Goal: Task Accomplishment & Management: Complete application form

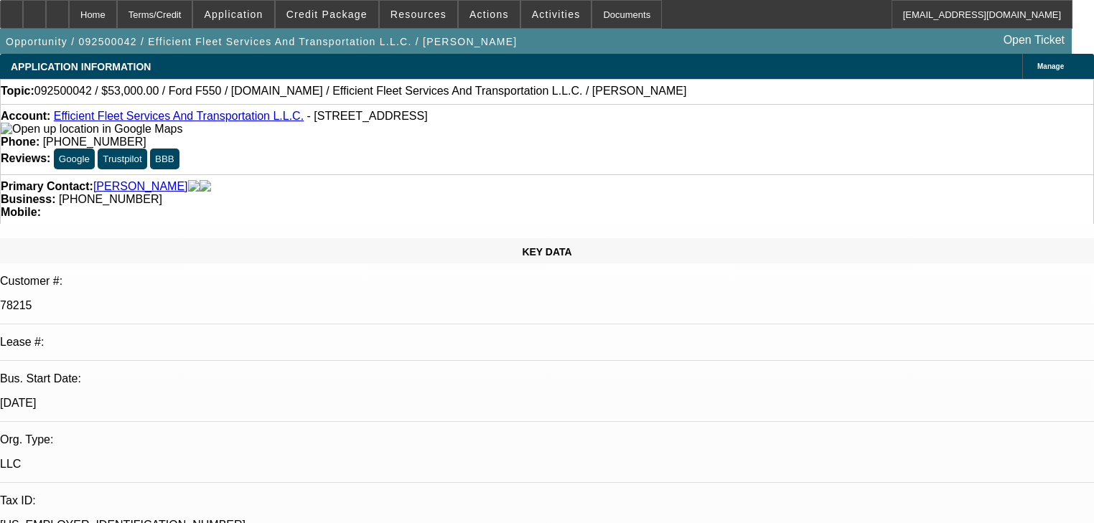
select select "0.1"
select select "0"
select select "2"
select select "0"
select select "6"
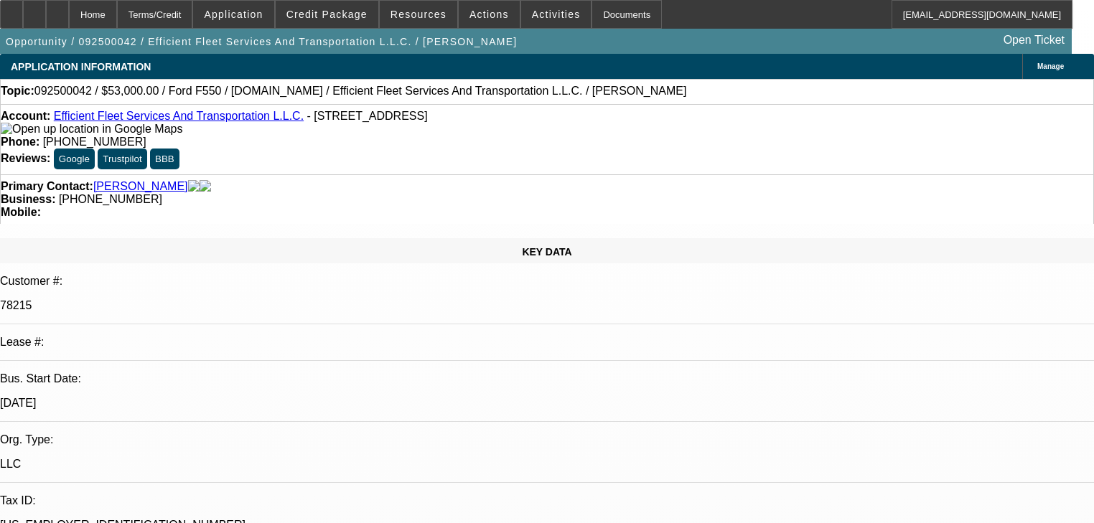
select select "0"
select select "2"
select select "0"
select select "6"
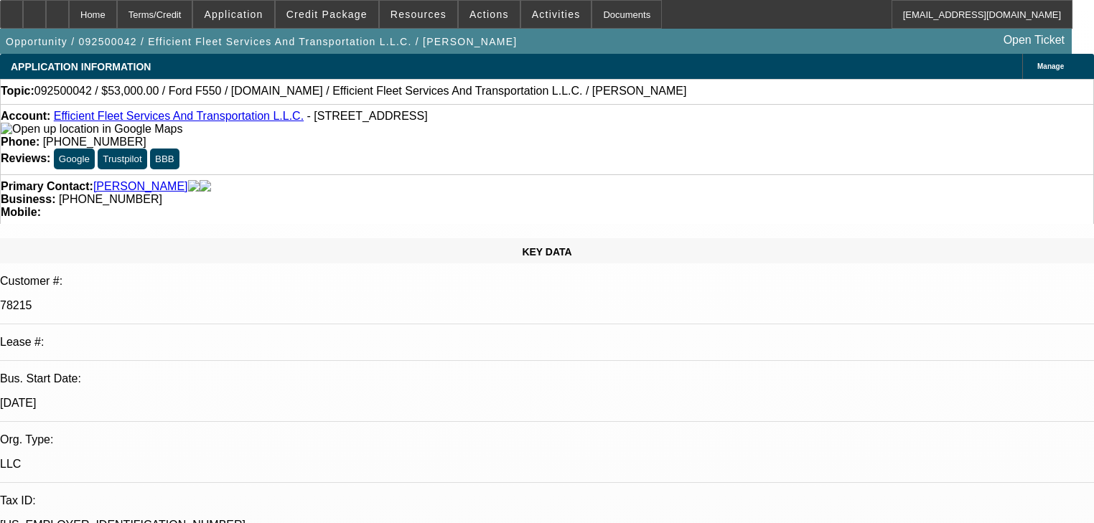
select select "0"
select select "2"
select select "0"
select select "6"
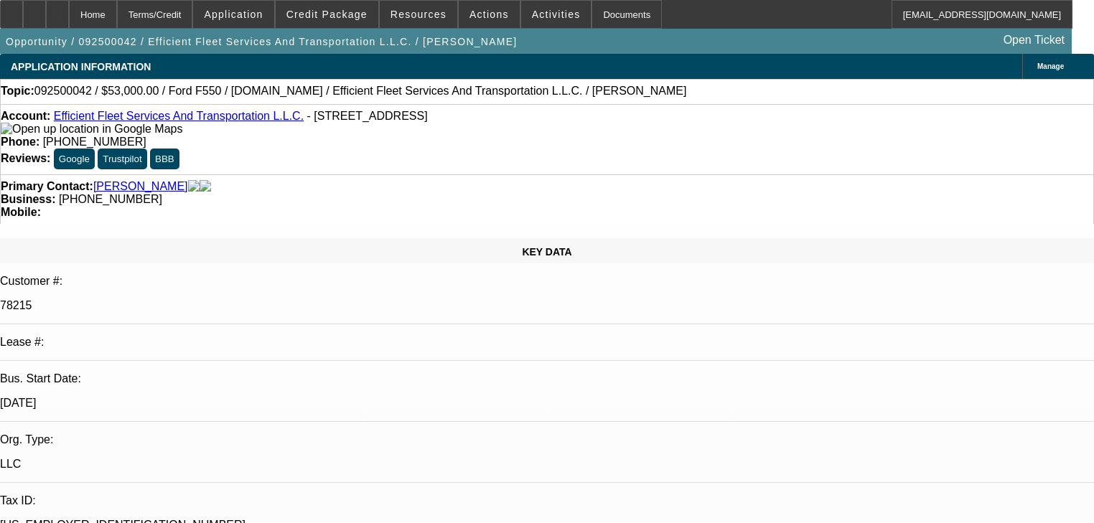
select select "0"
select select "2"
select select "0"
select select "6"
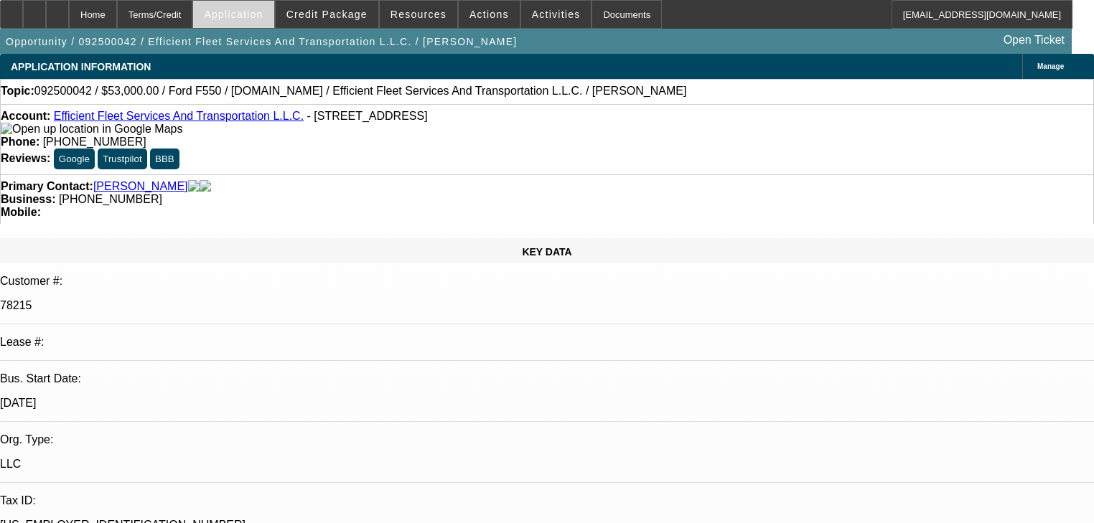
scroll to position [2424, 0]
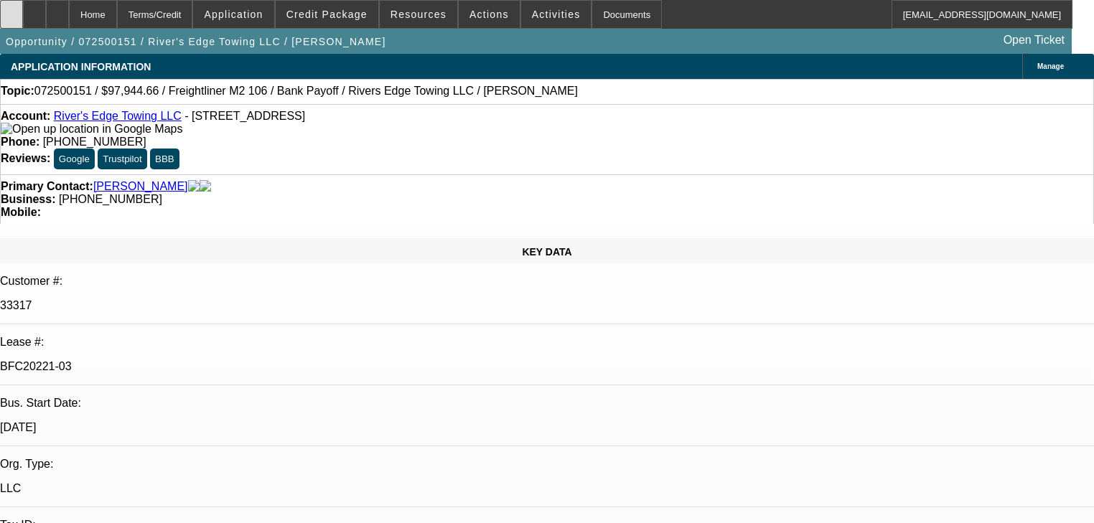
select select "0"
select select "2"
select select "0"
select select "6"
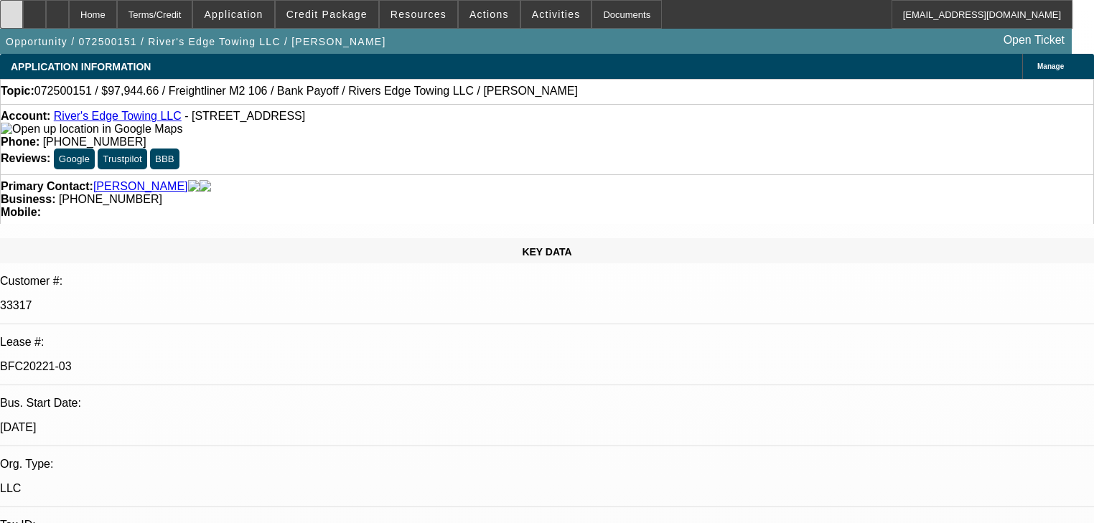
select select "0"
select select "2"
select select "0"
select select "6"
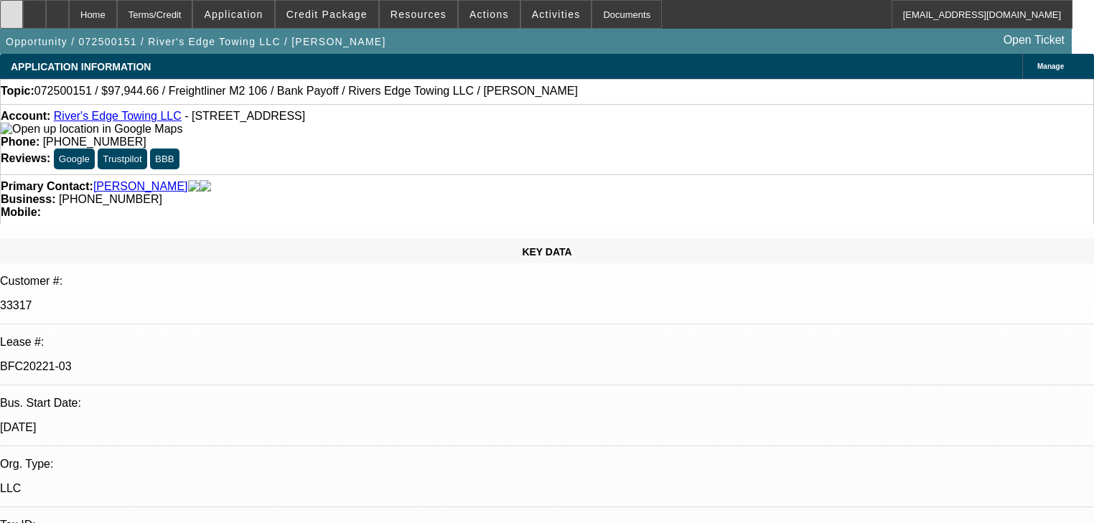
select select "0"
select select "2"
select select "0"
select select "6"
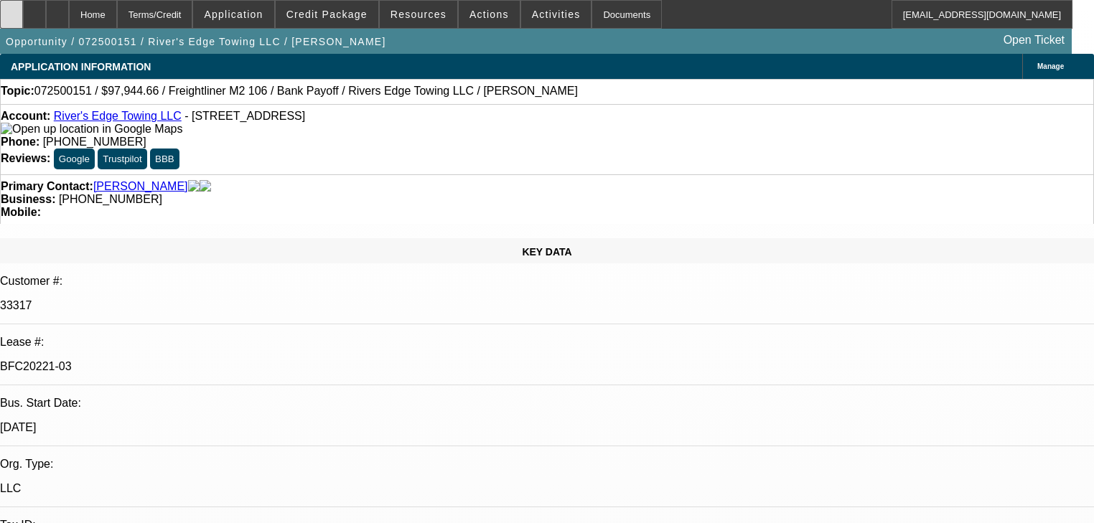
select select "0"
select select "6"
click at [11, 9] on icon at bounding box center [11, 9] width 0 height 0
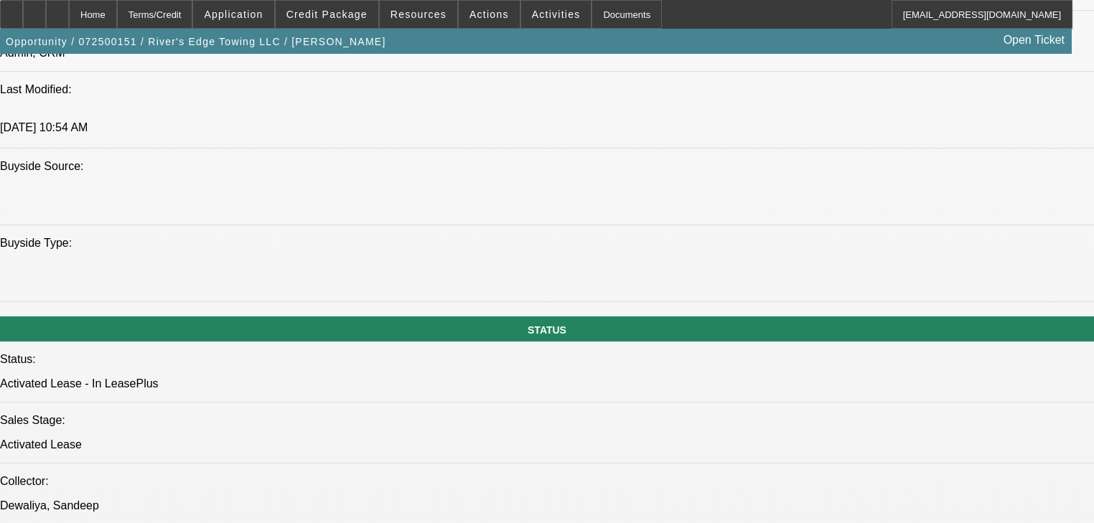
scroll to position [1321, 0]
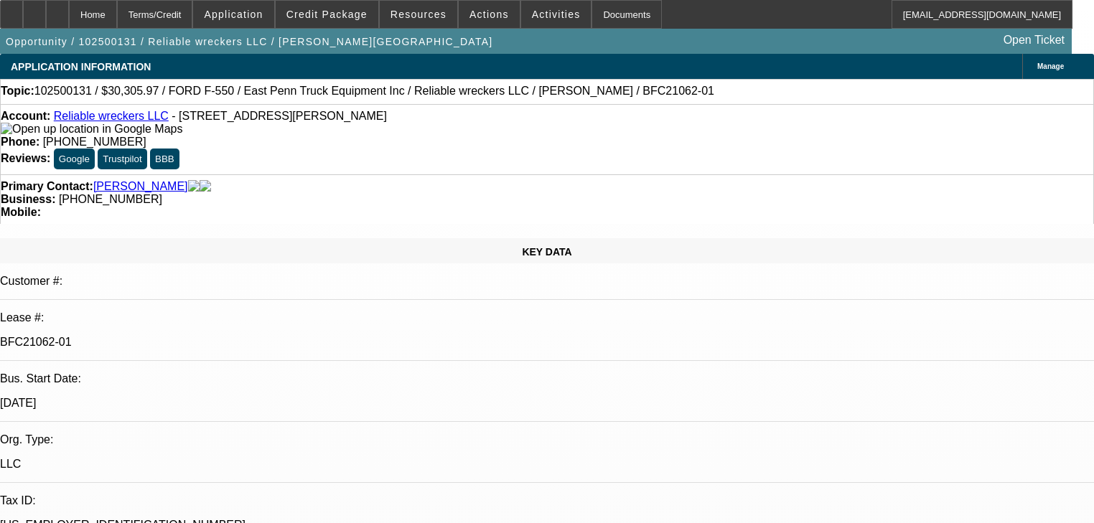
select select "0"
select select "2"
select select "0"
select select "21"
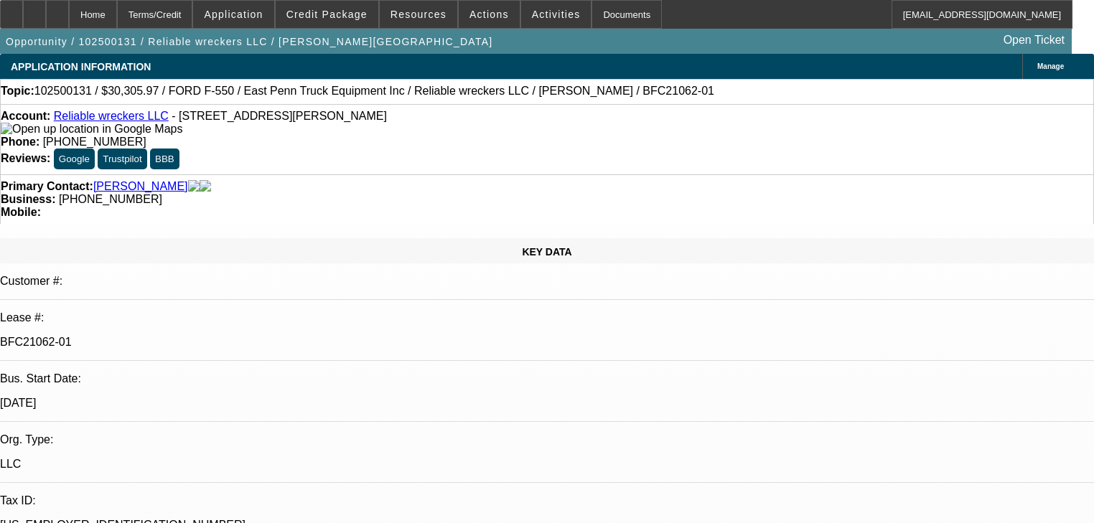
select select "0"
select select "2"
select select "0"
select select "21"
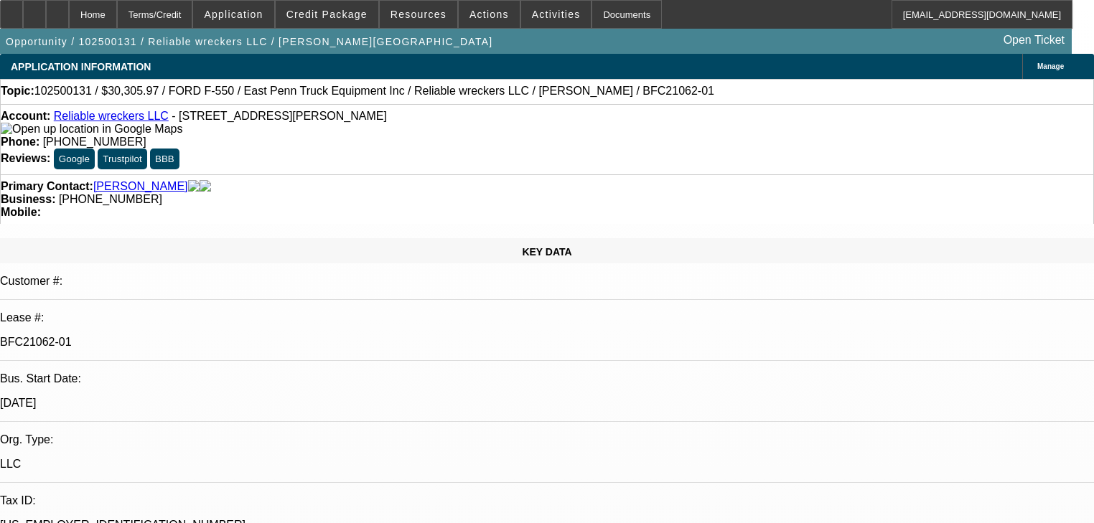
select select "0"
select select "2"
select select "0"
select select "21"
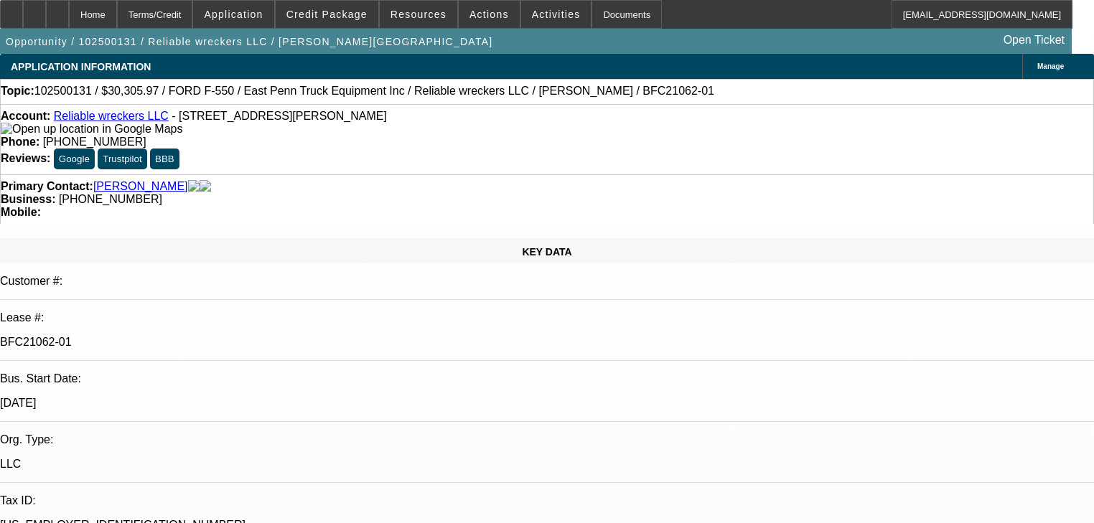
select select "0"
select select "2"
select select "0"
select select "21"
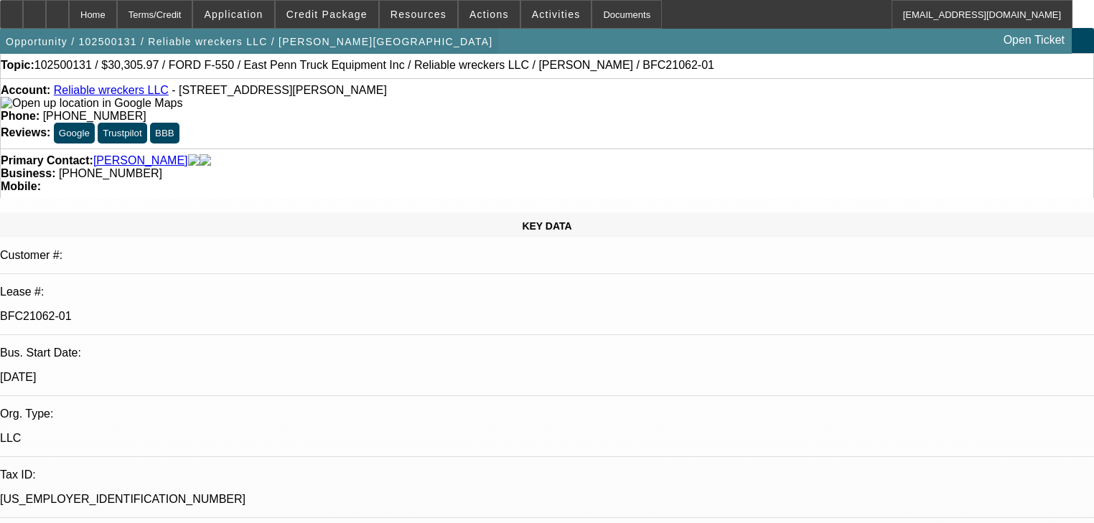
scroll to position [23, 0]
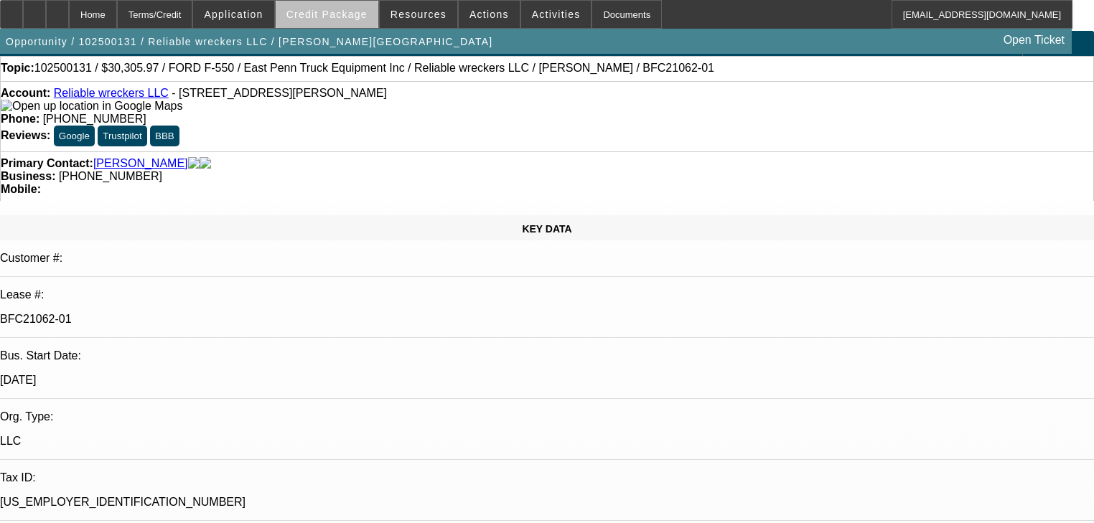
click at [349, 20] on span at bounding box center [327, 14] width 103 height 34
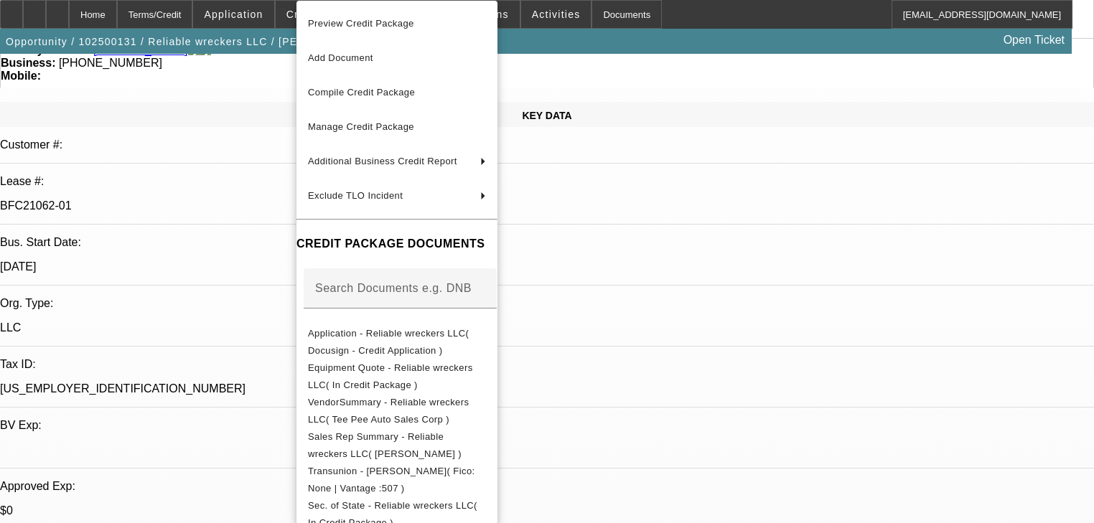
scroll to position [138, 0]
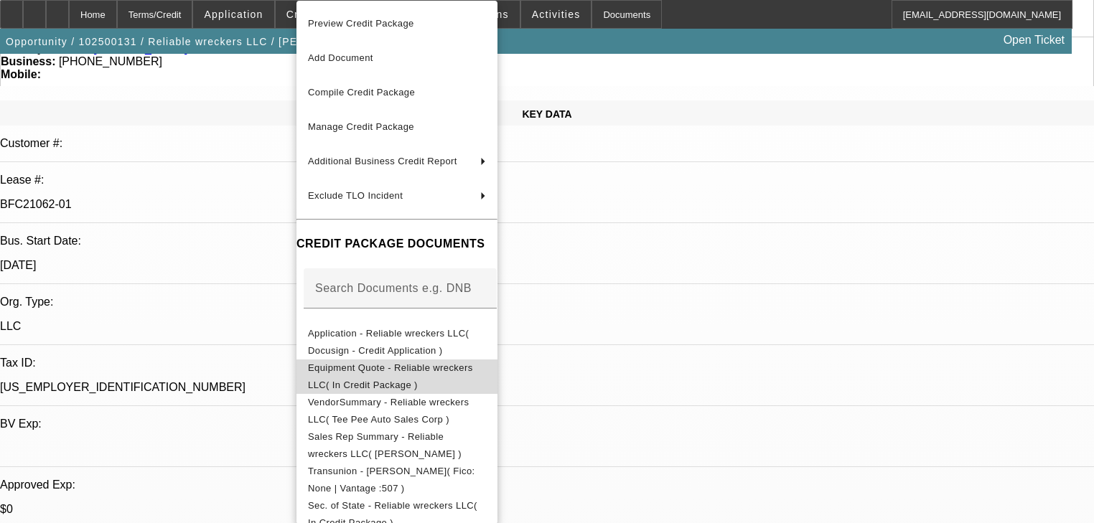
click at [369, 368] on span "Equipment Quote - Reliable wreckers LLC( In Credit Package )" at bounding box center [390, 377] width 165 height 28
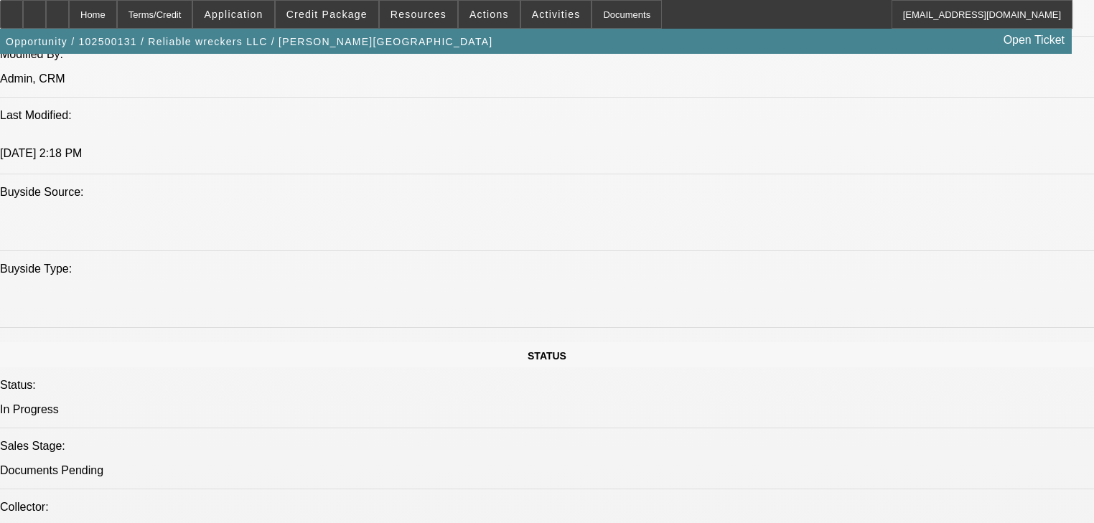
scroll to position [1378, 0]
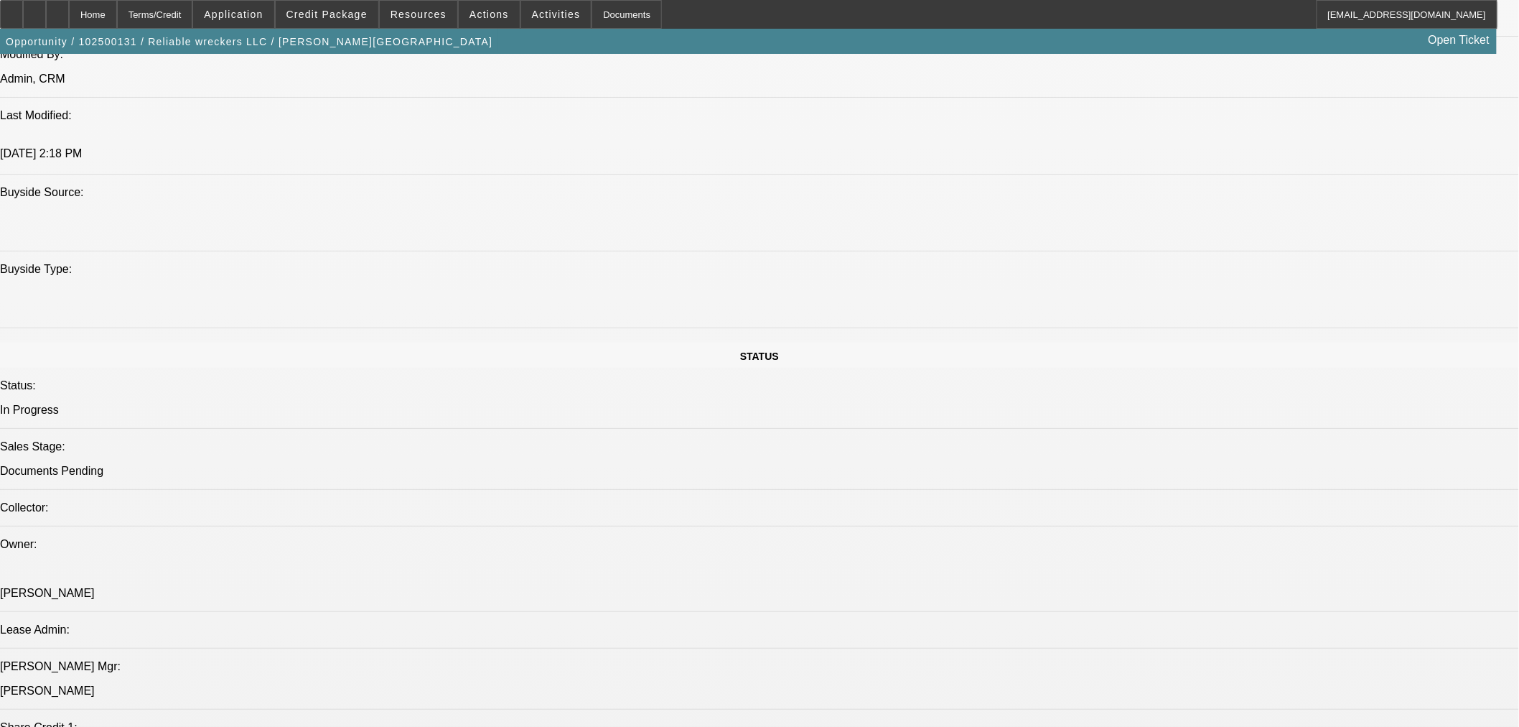
scroll to position [230, 0]
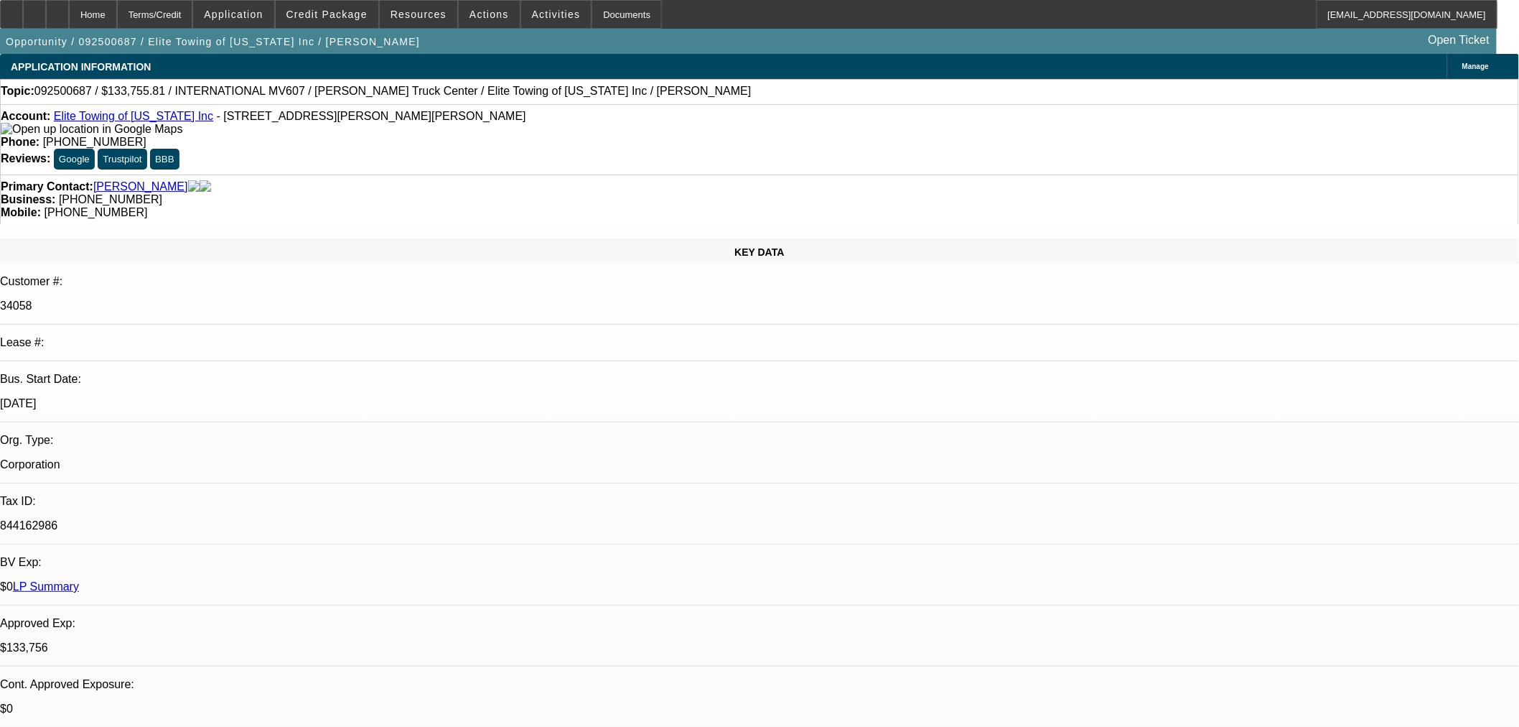
select select "0.2"
select select "2"
select select "0"
select select "6"
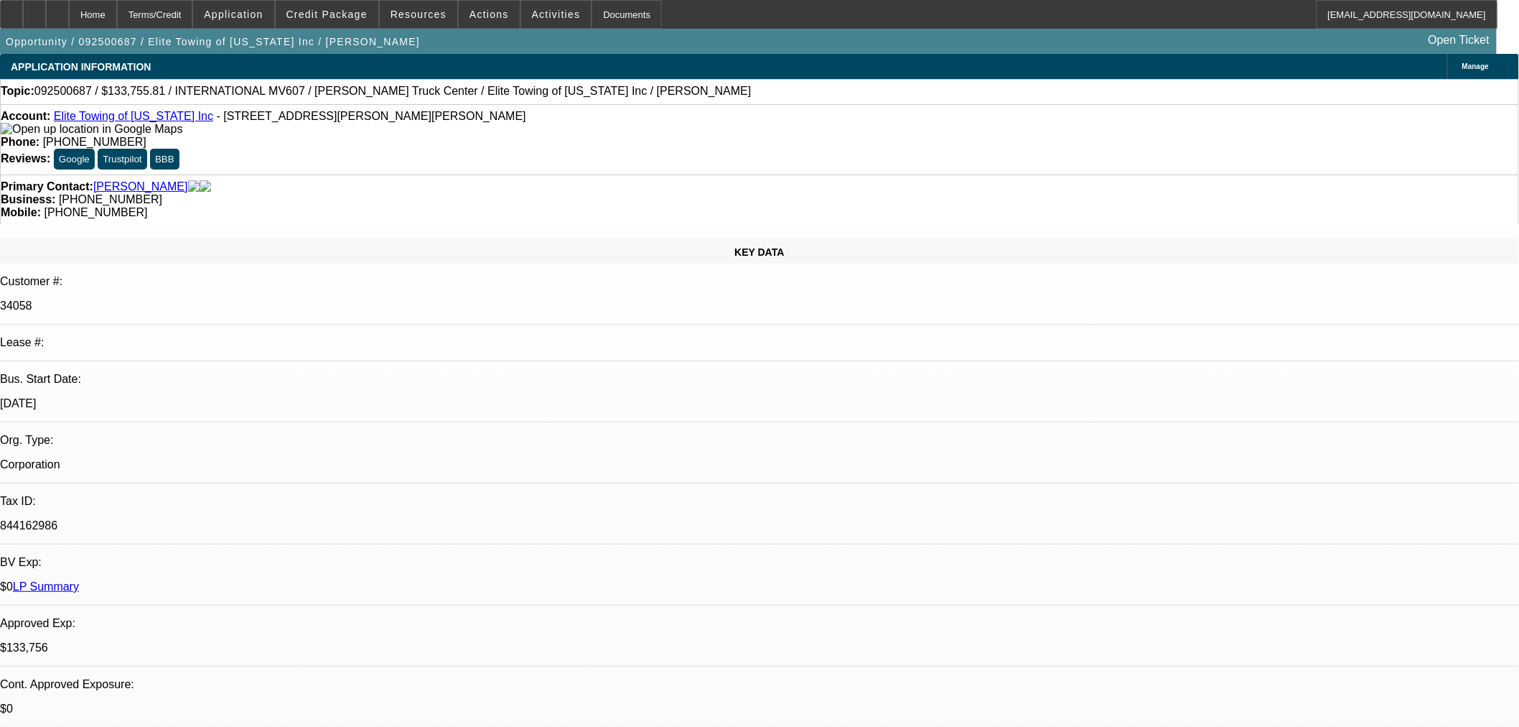
select select "0"
select select "2"
select select "0"
select select "6"
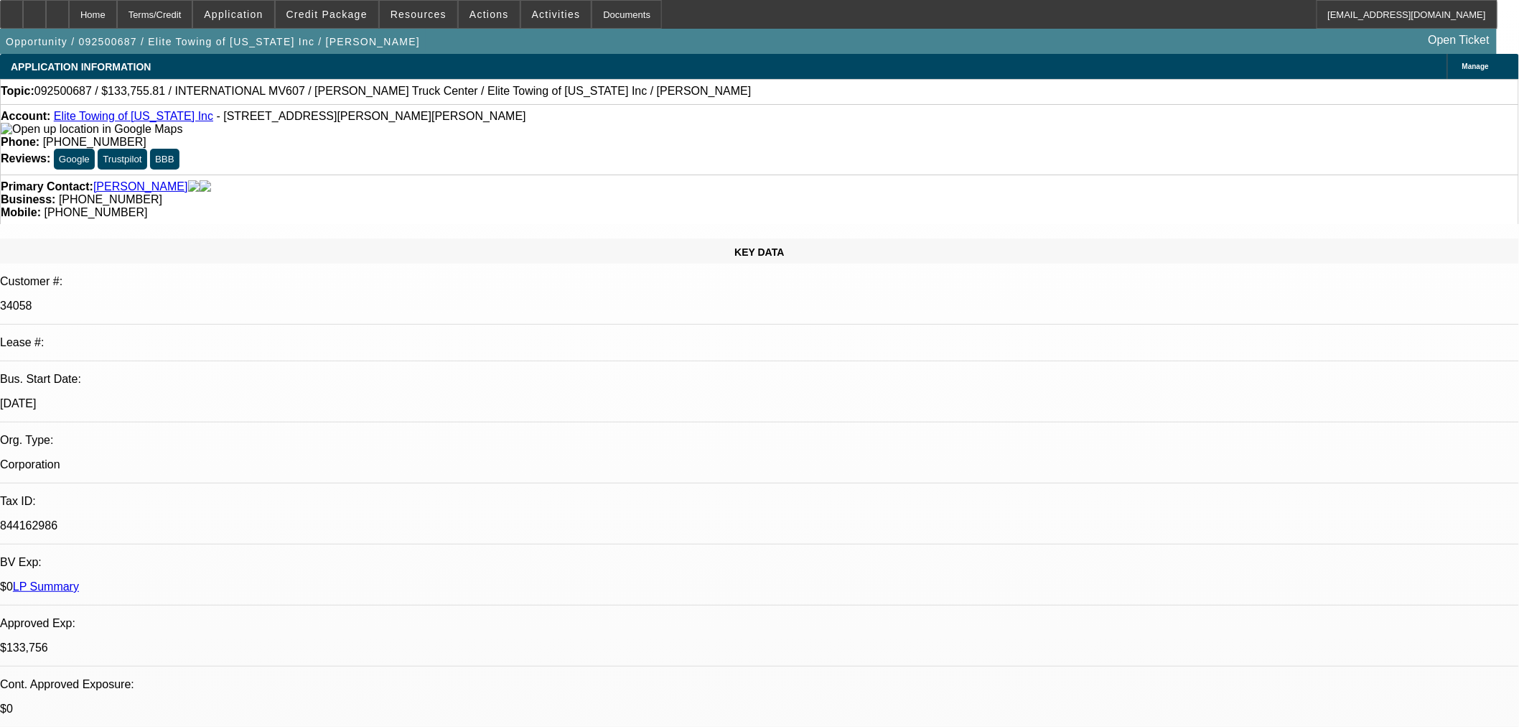
select select "0.1"
select select "2"
select select "0"
select select "6"
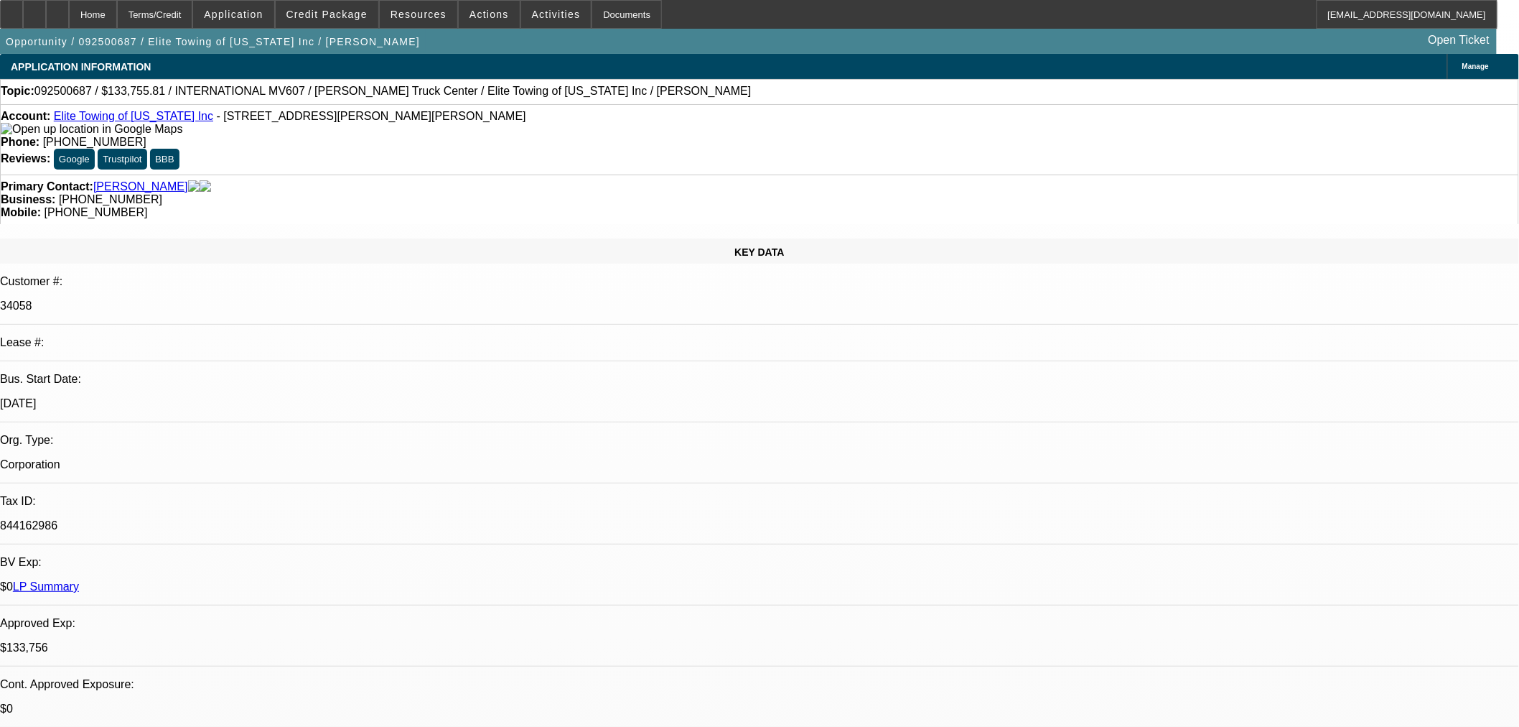
select select "0.1"
select select "0"
select select "2"
select select "0"
select select "6"
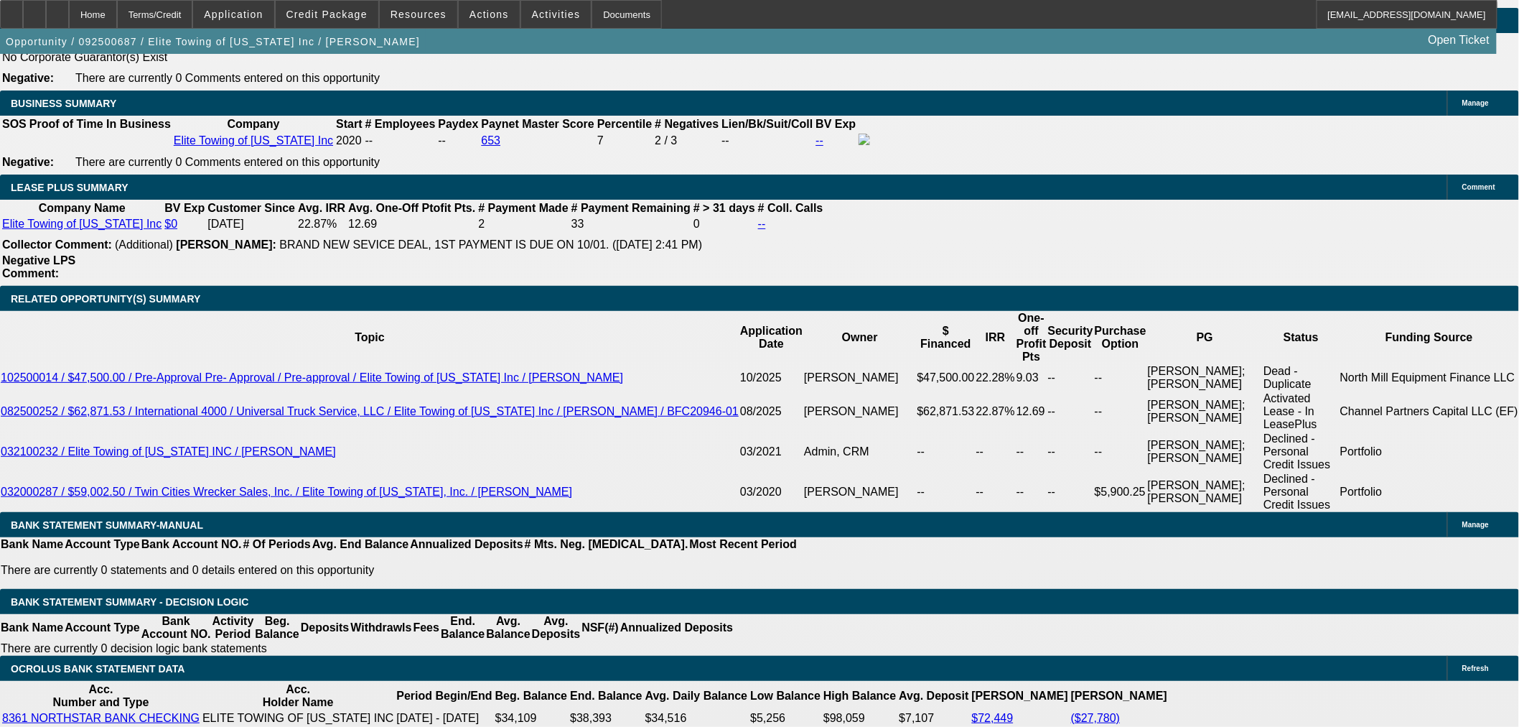
scroll to position [2234, 0]
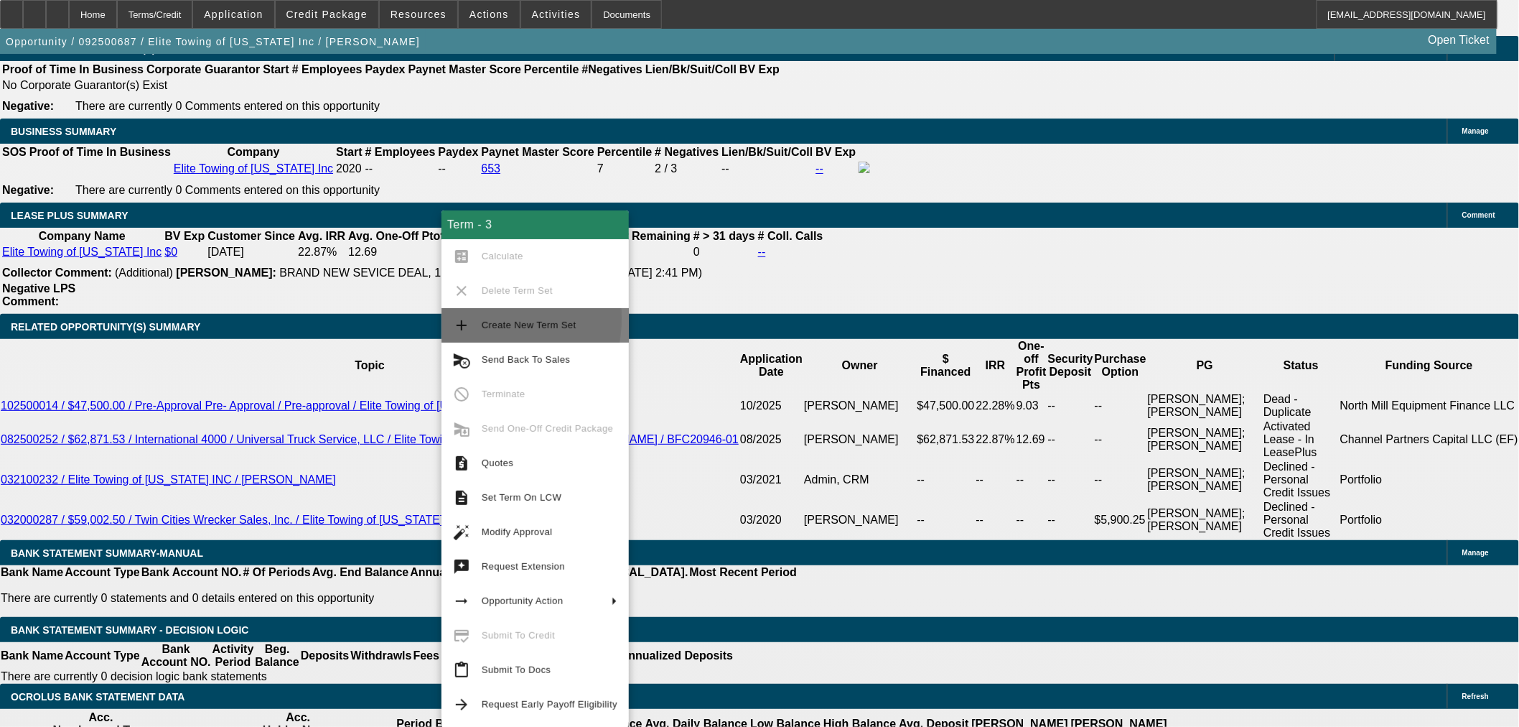
click at [462, 318] on mat-icon "add" at bounding box center [461, 325] width 17 height 17
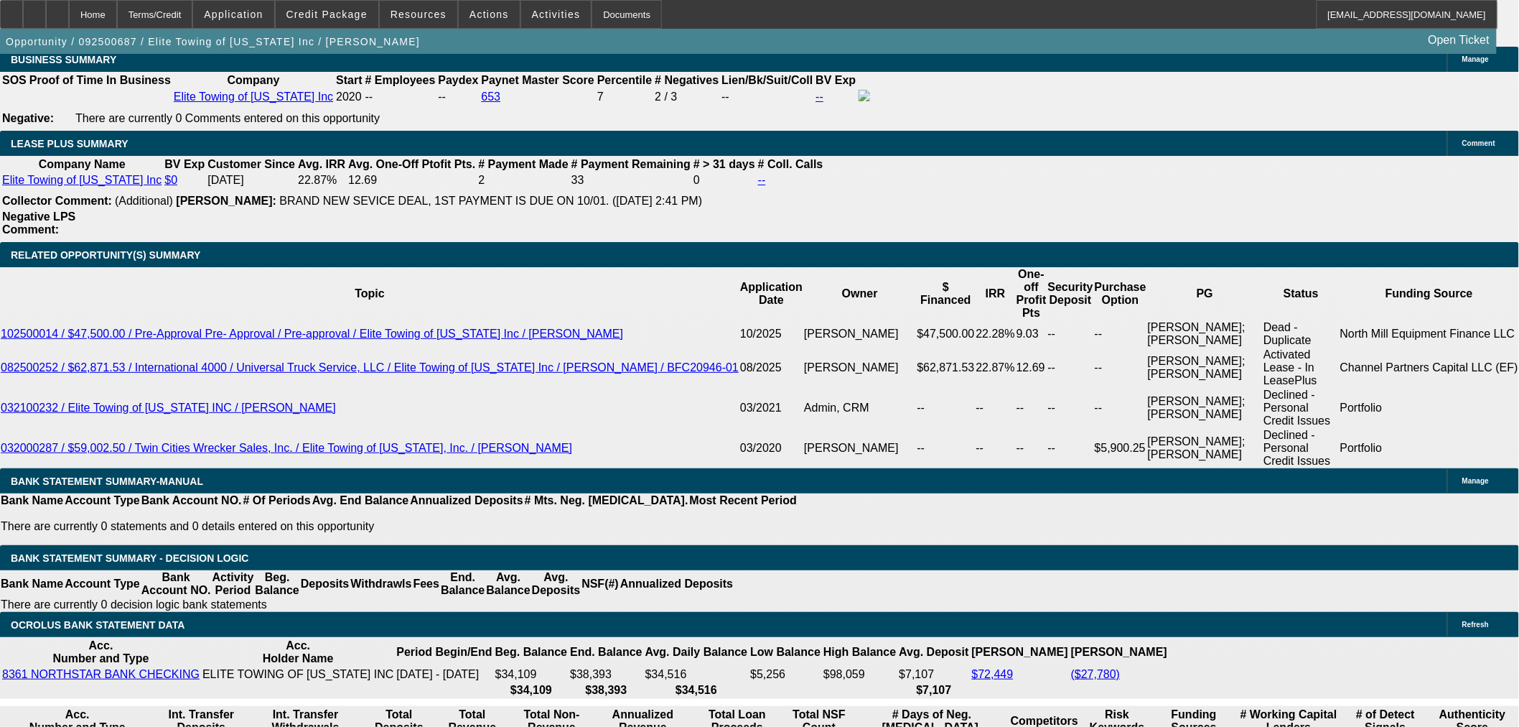
select select "0"
select select "2"
select select "0"
select select "6"
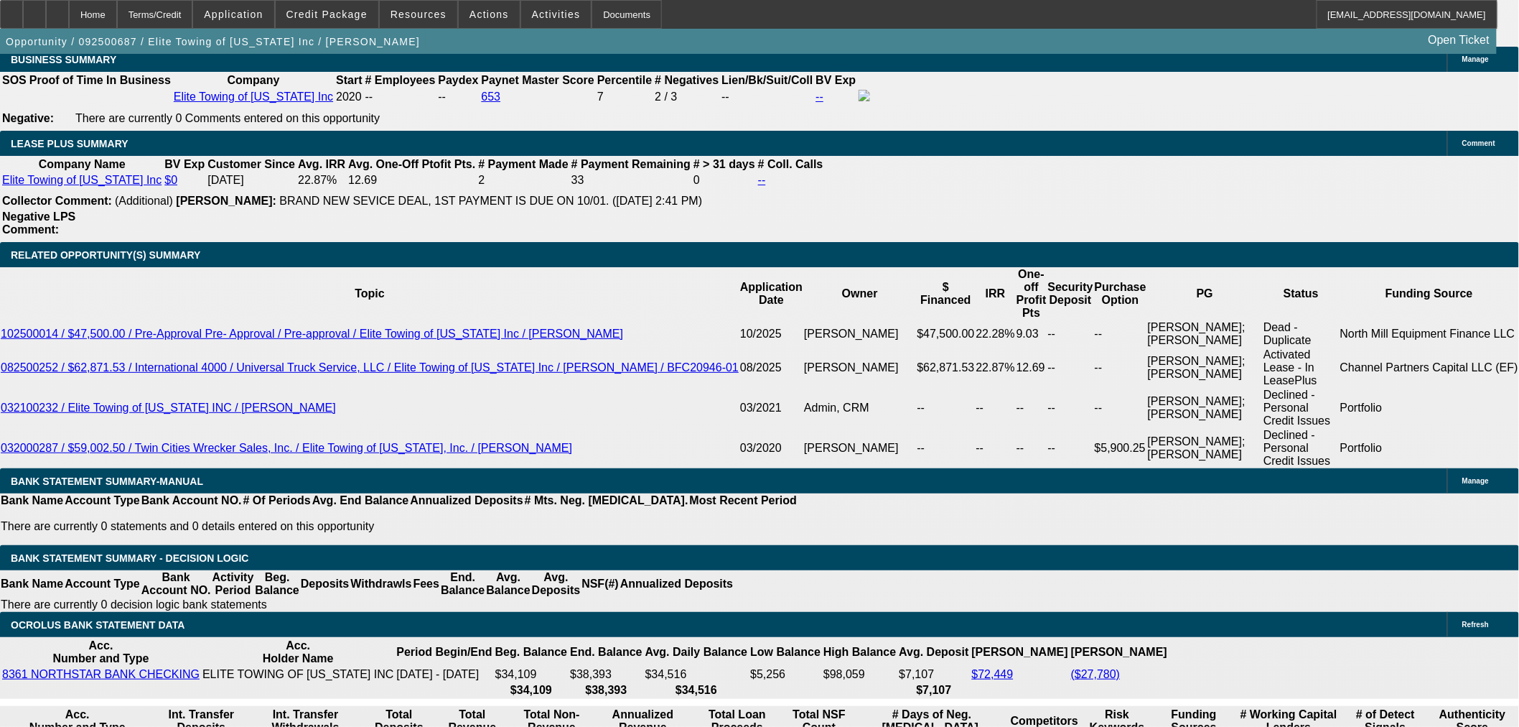
select select "0.2"
select select "2"
select select "0"
select select "6"
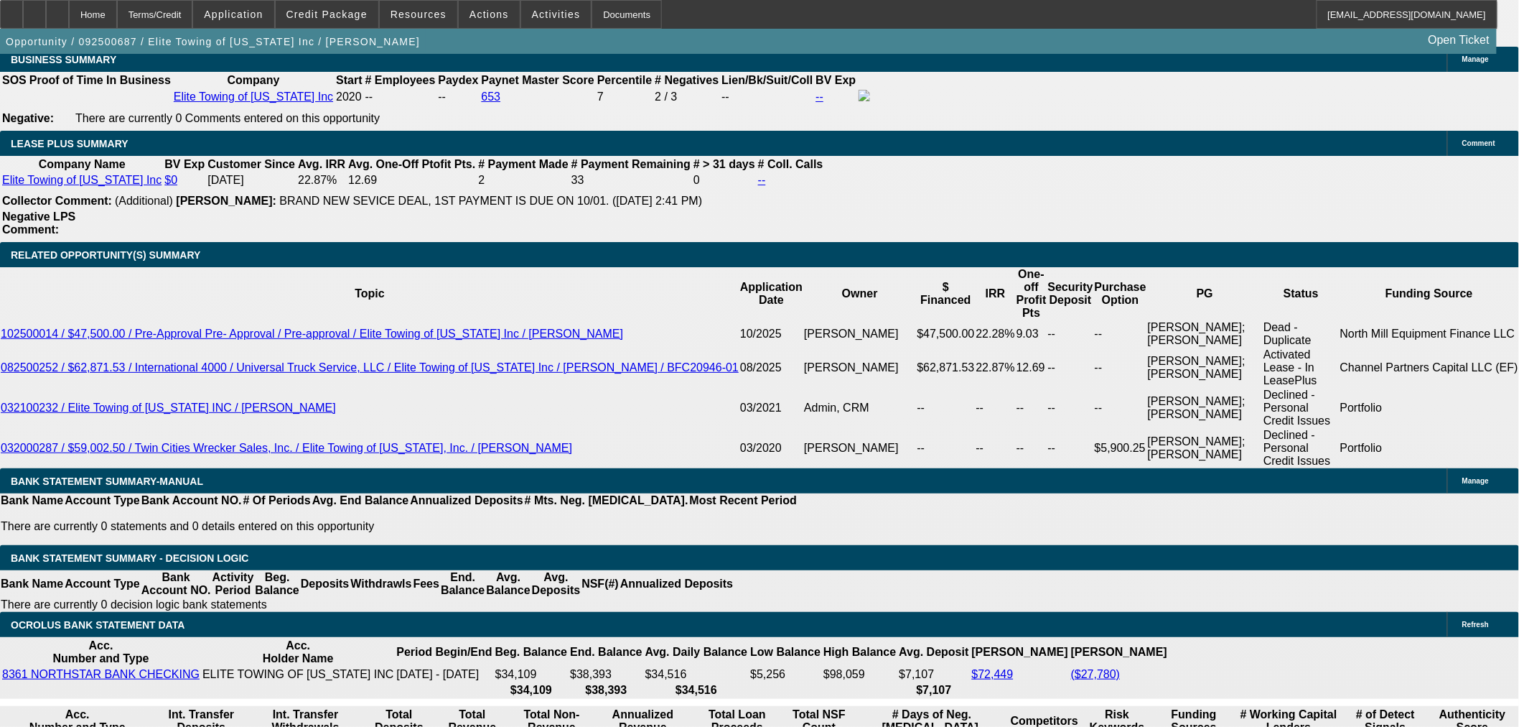
select select "0"
select select "2"
select select "0"
select select "6"
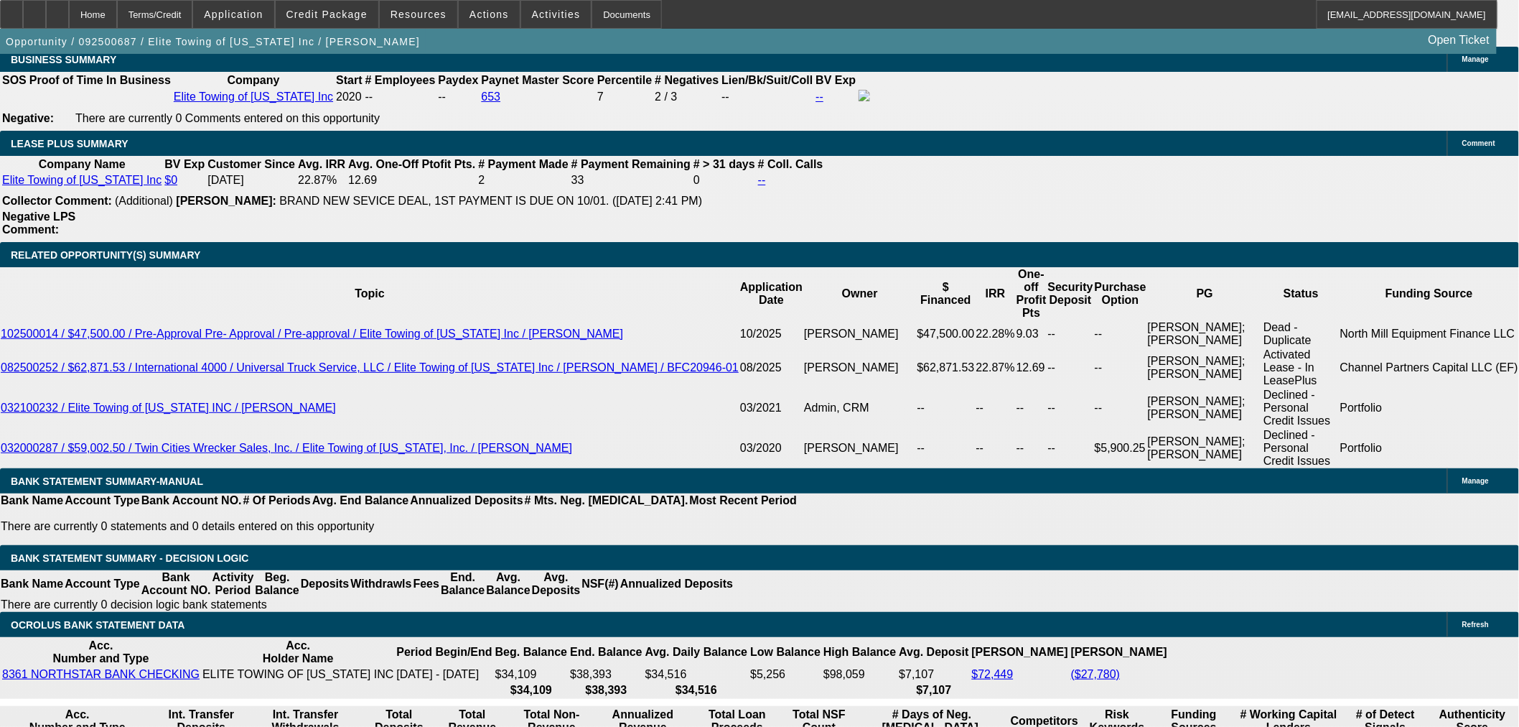
select select "0.1"
select select "2"
select select "0"
select select "6"
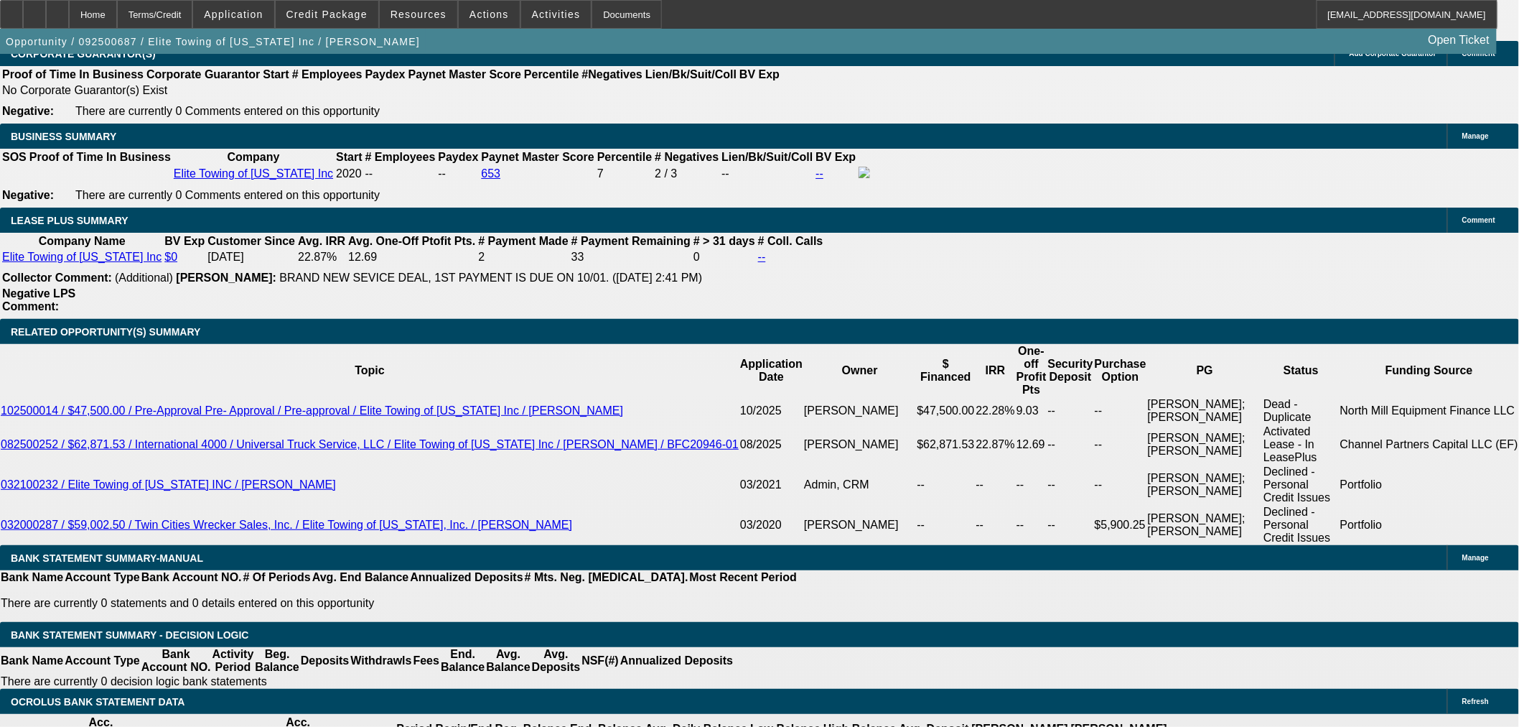
scroll to position [2312, 0]
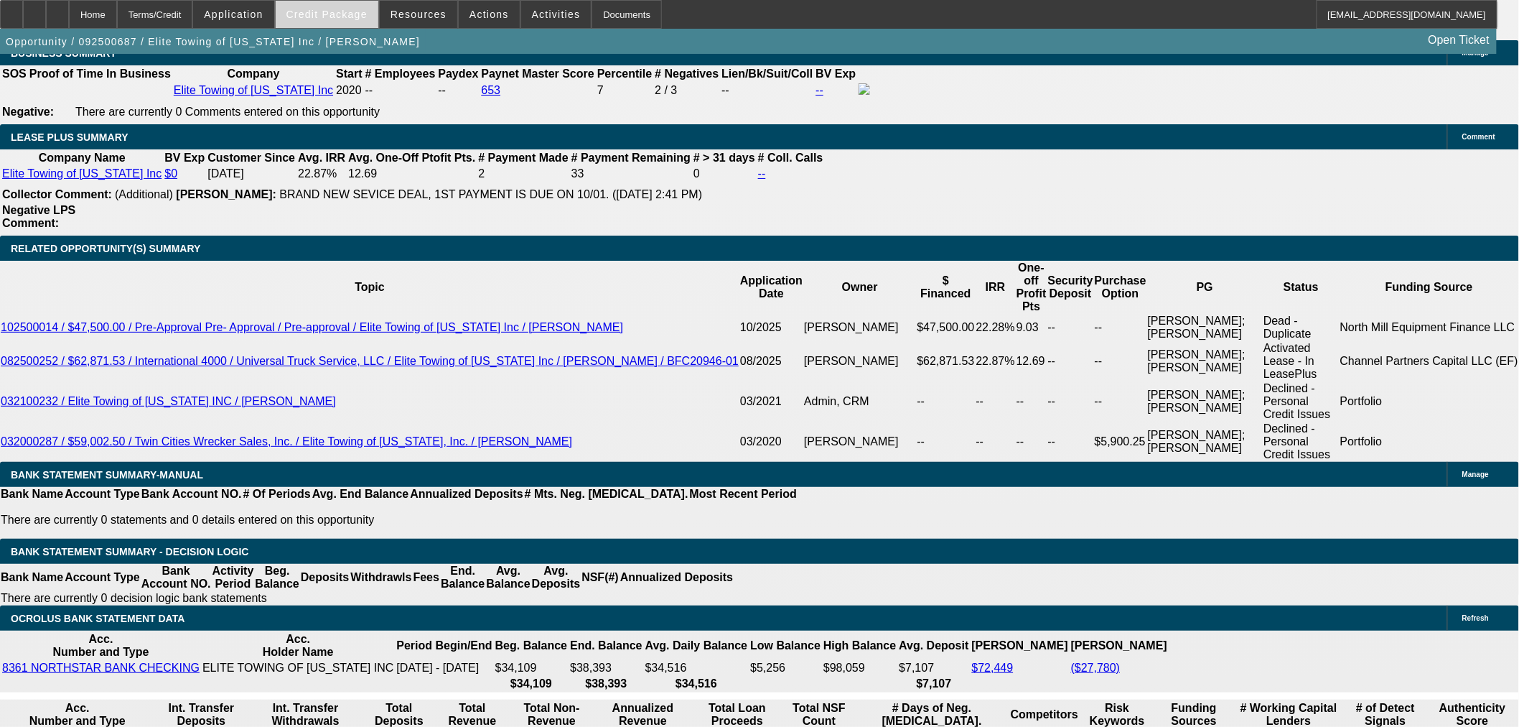
click at [336, 14] on span "Credit Package" at bounding box center [327, 14] width 81 height 11
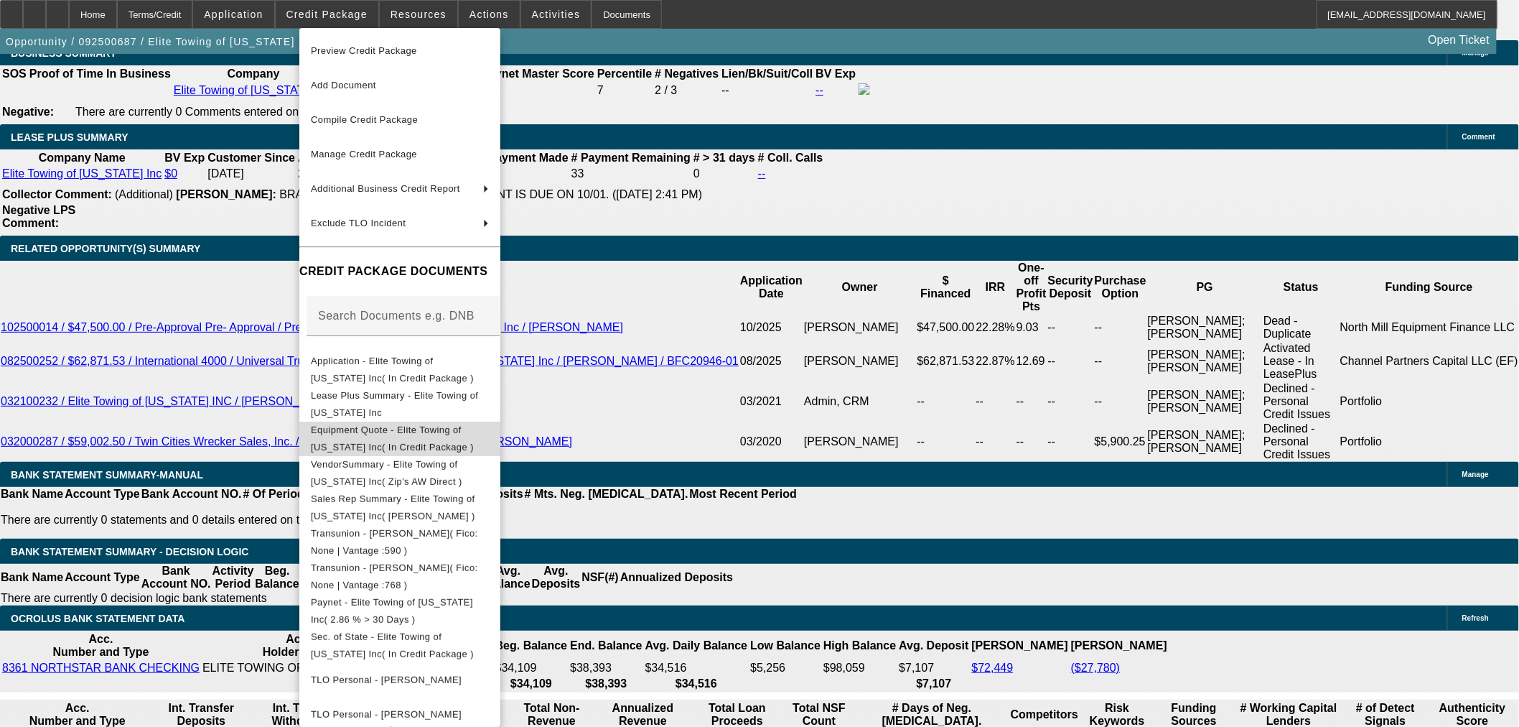
click at [454, 421] on button "Equipment Quote - Elite Towing of Minnesota Inc( In Credit Package )" at bounding box center [399, 438] width 201 height 34
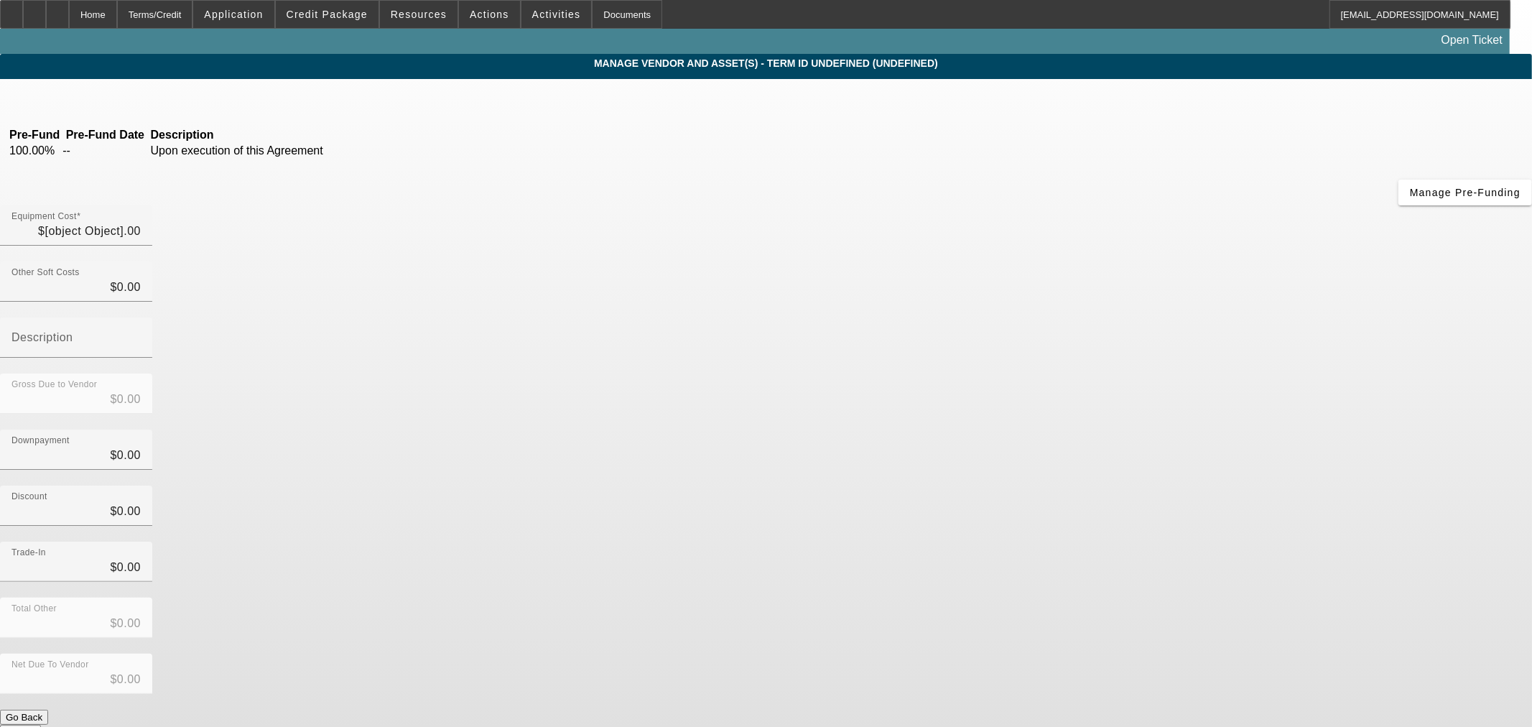
type input "$158,755.81"
type input "$2,000.00"
type input "$156,755.81"
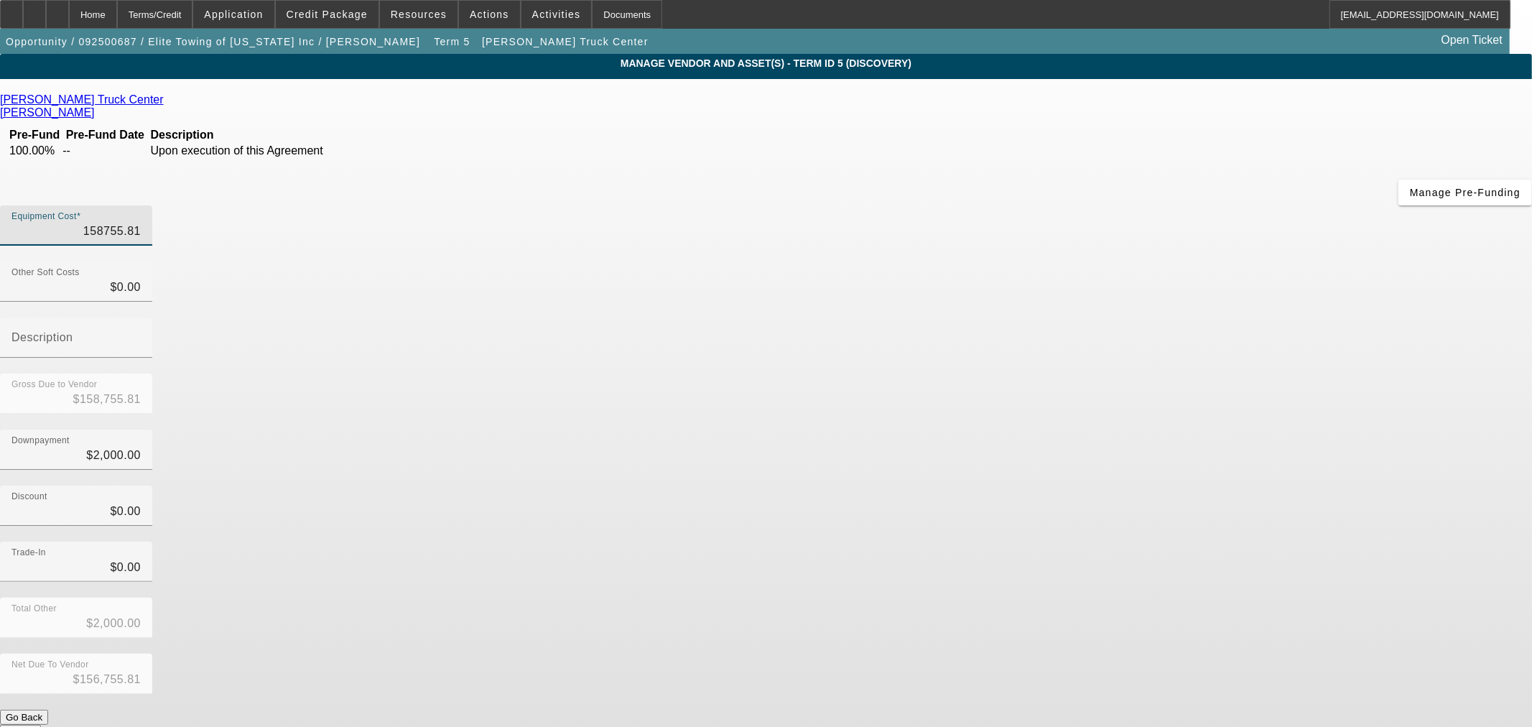
click at [141, 223] on input "158755.81" at bounding box center [75, 231] width 129 height 17
type input "1"
type input "$1.00"
type input "$-1,999.00"
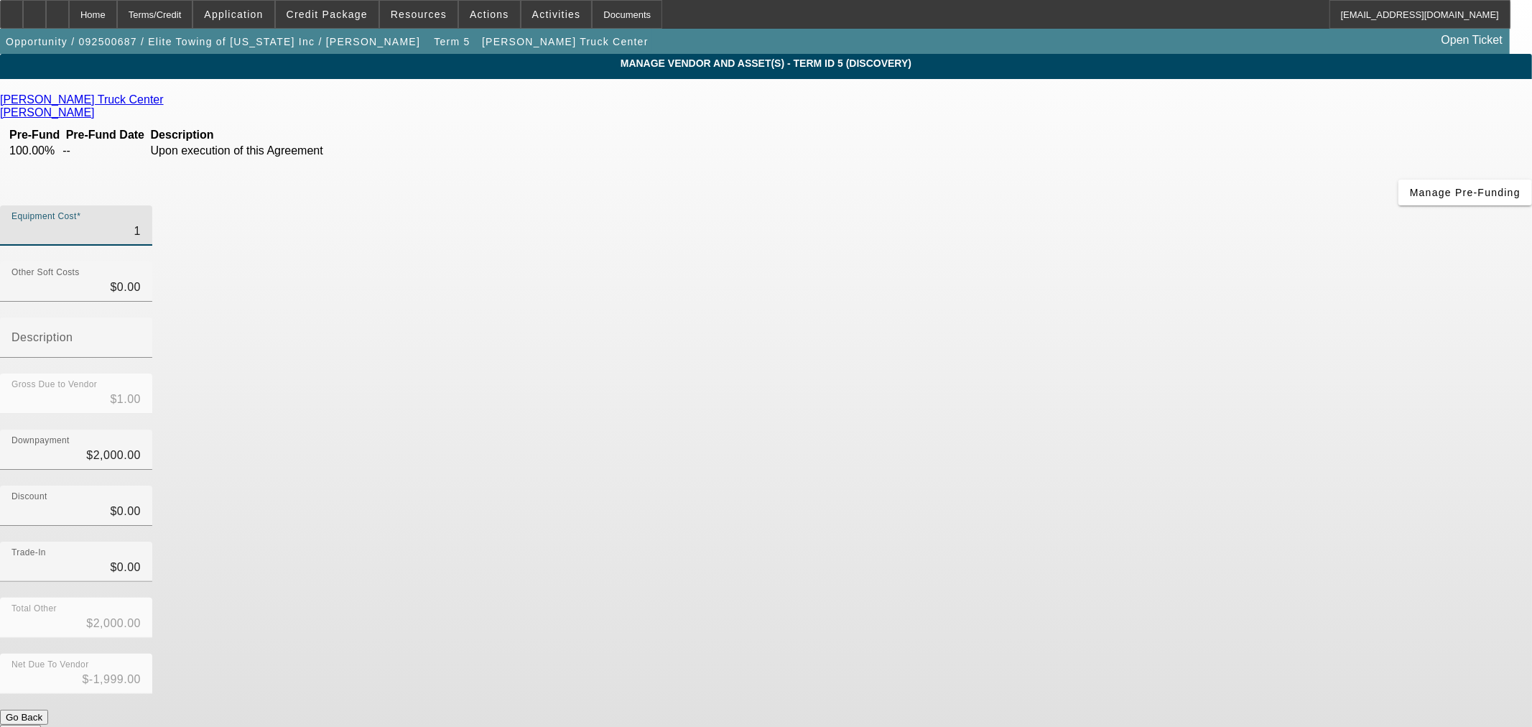
type input "16"
type input "$16.00"
type input "$-1,984.00"
type input "161"
type input "$161.00"
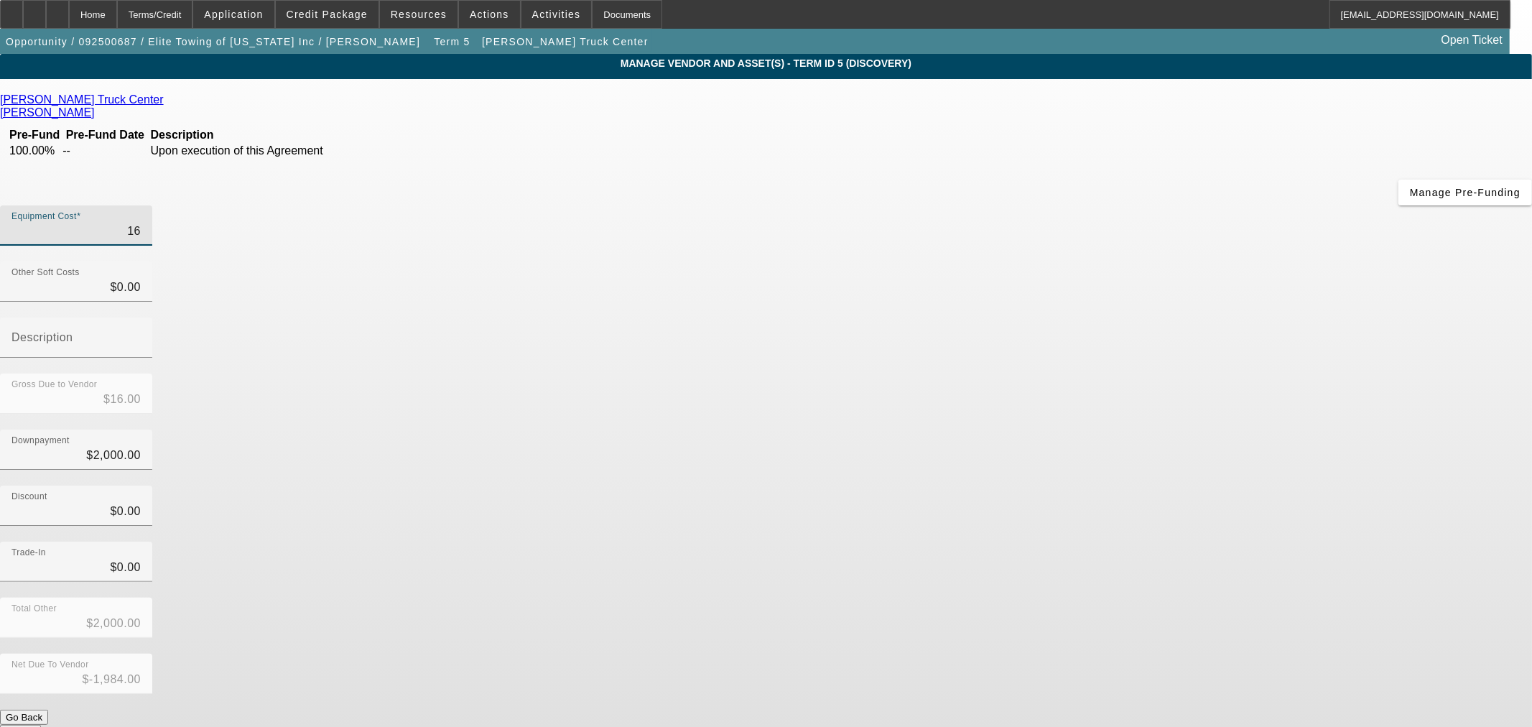
type input "$-1,839.00"
type input "$161.00"
drag, startPoint x: 500, startPoint y: 300, endPoint x: 185, endPoint y: 118, distance: 364.5
click at [498, 300] on div "Lynch Truck Center Mahoney, Robert Pre-Fund Pre-Fund Date Description 100.00% -…" at bounding box center [766, 416] width 1532 height 646
click at [117, 15] on div "Home" at bounding box center [93, 14] width 48 height 29
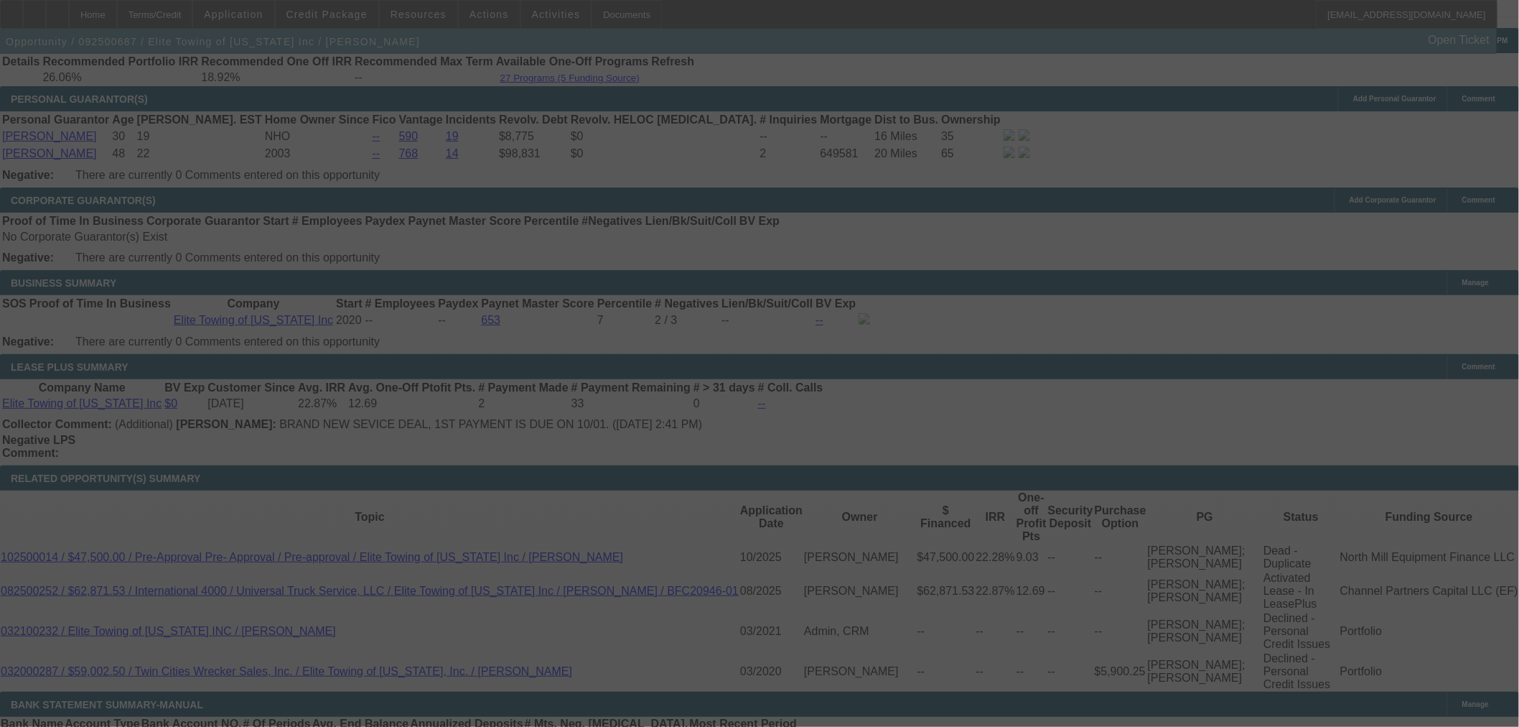
scroll to position [2077, 0]
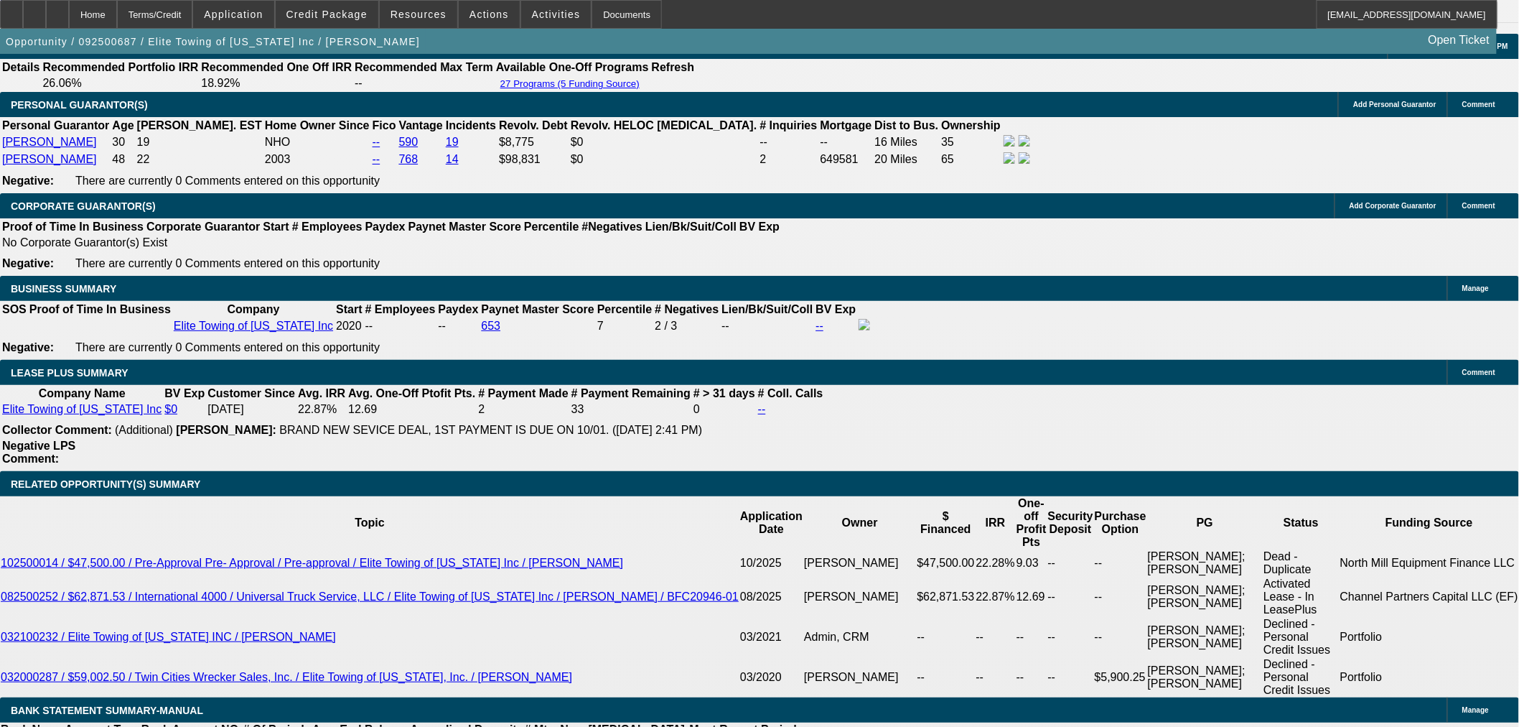
select select "0"
select select "2"
select select "0"
select select "6"
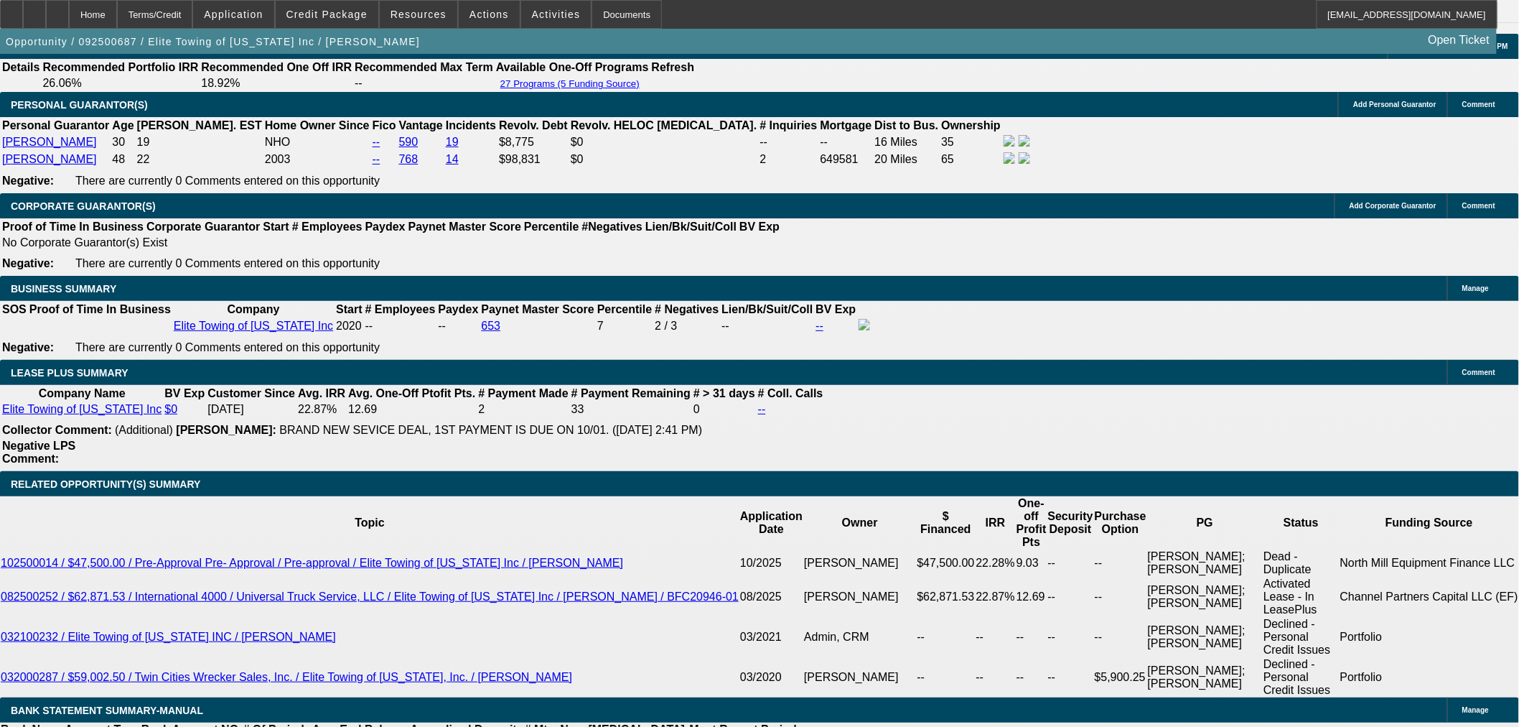
select select "0.2"
select select "2"
select select "0"
select select "6"
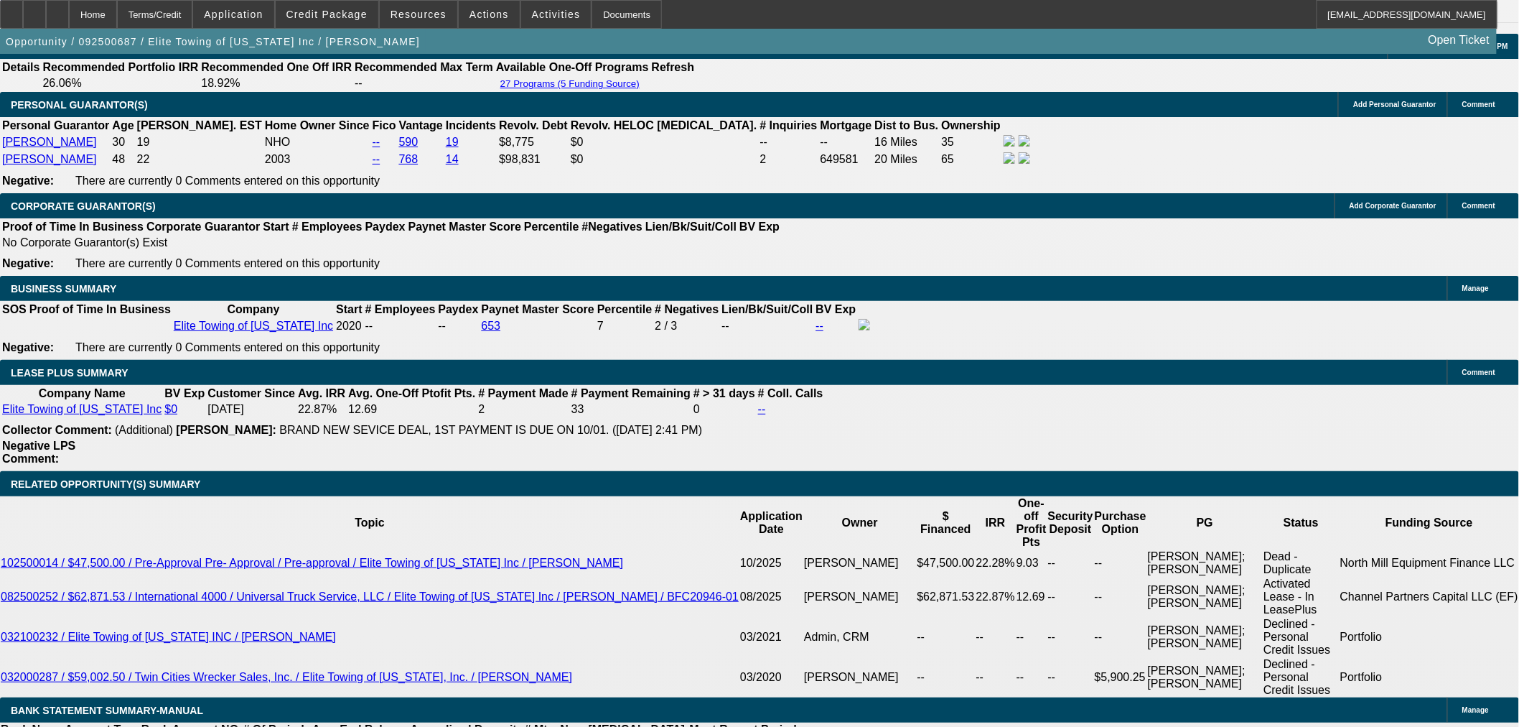
select select "0"
select select "2"
select select "0"
select select "6"
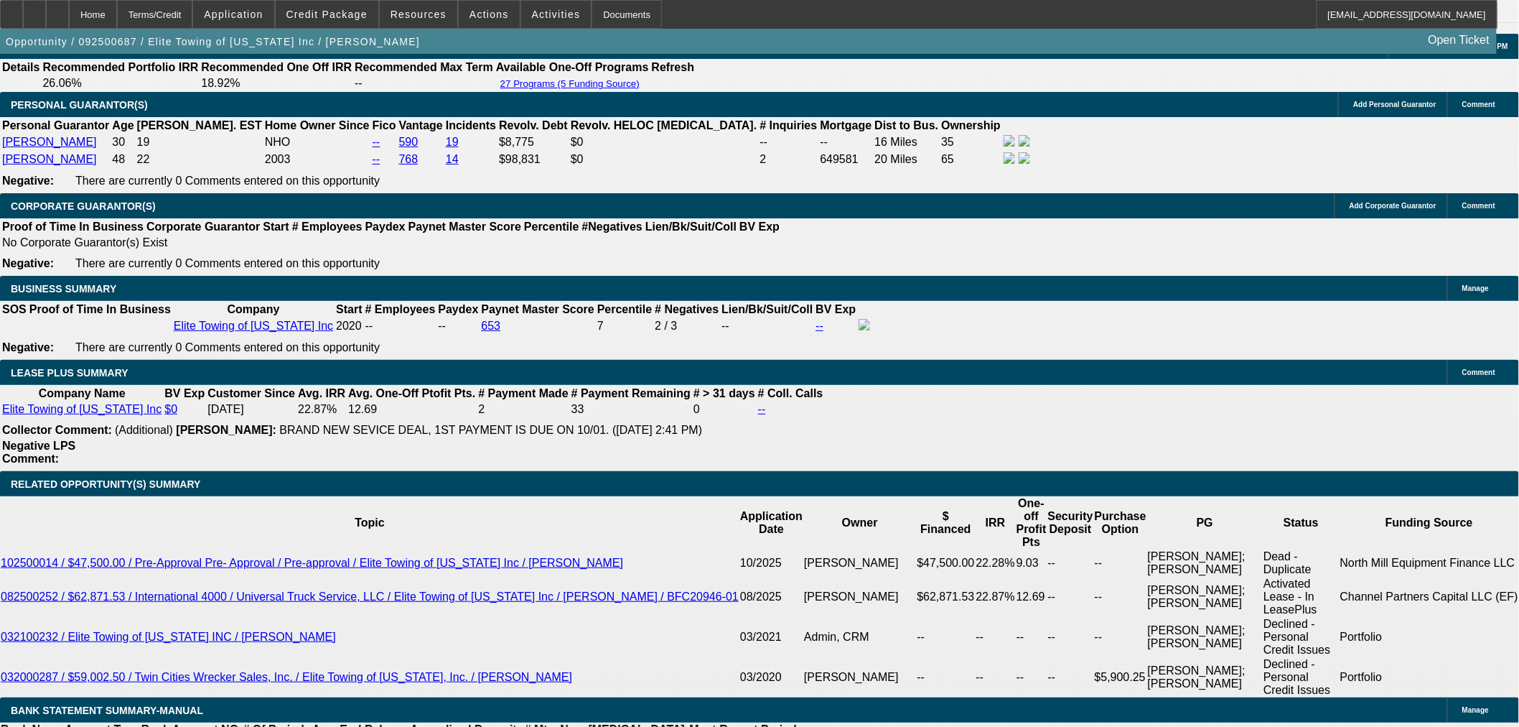
select select "0.1"
select select "2"
select select "0"
select select "6"
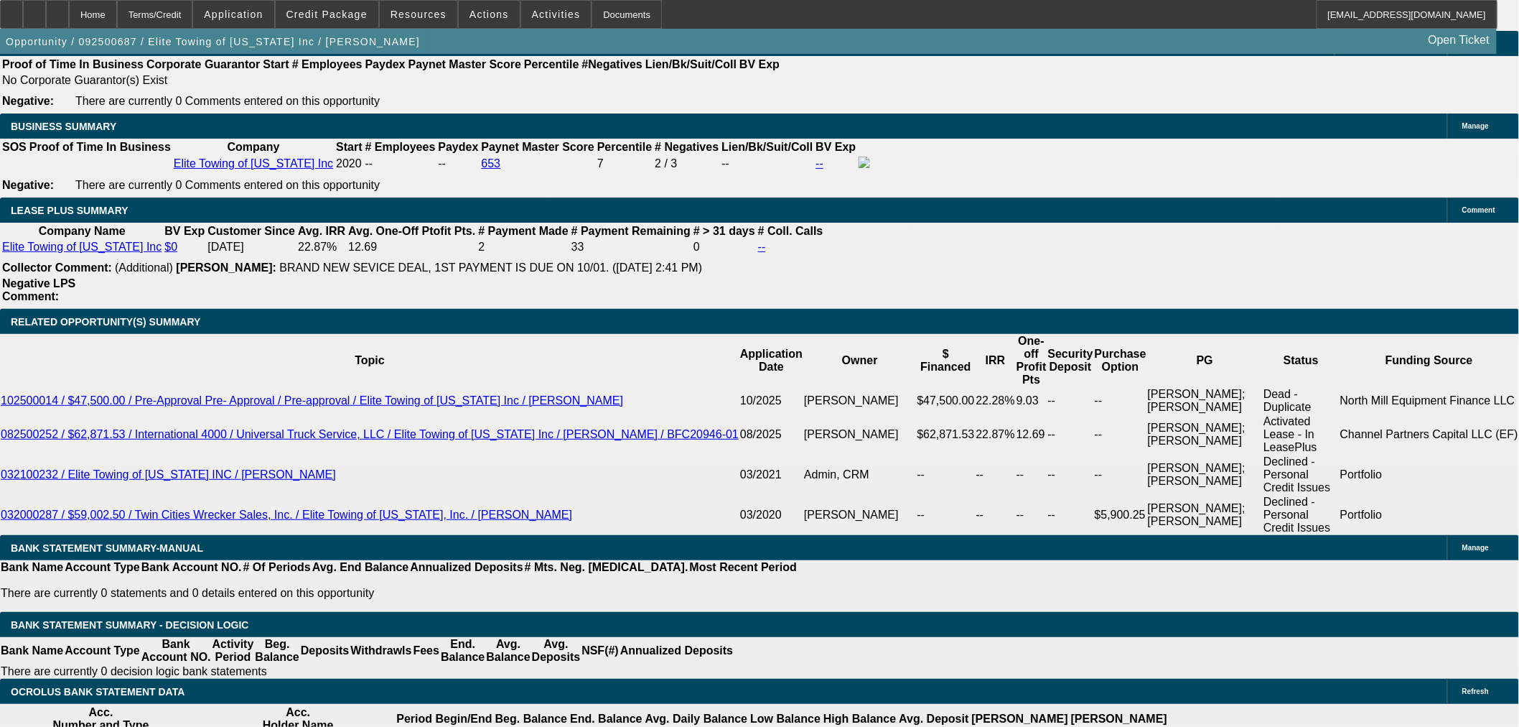
scroll to position [2238, 0]
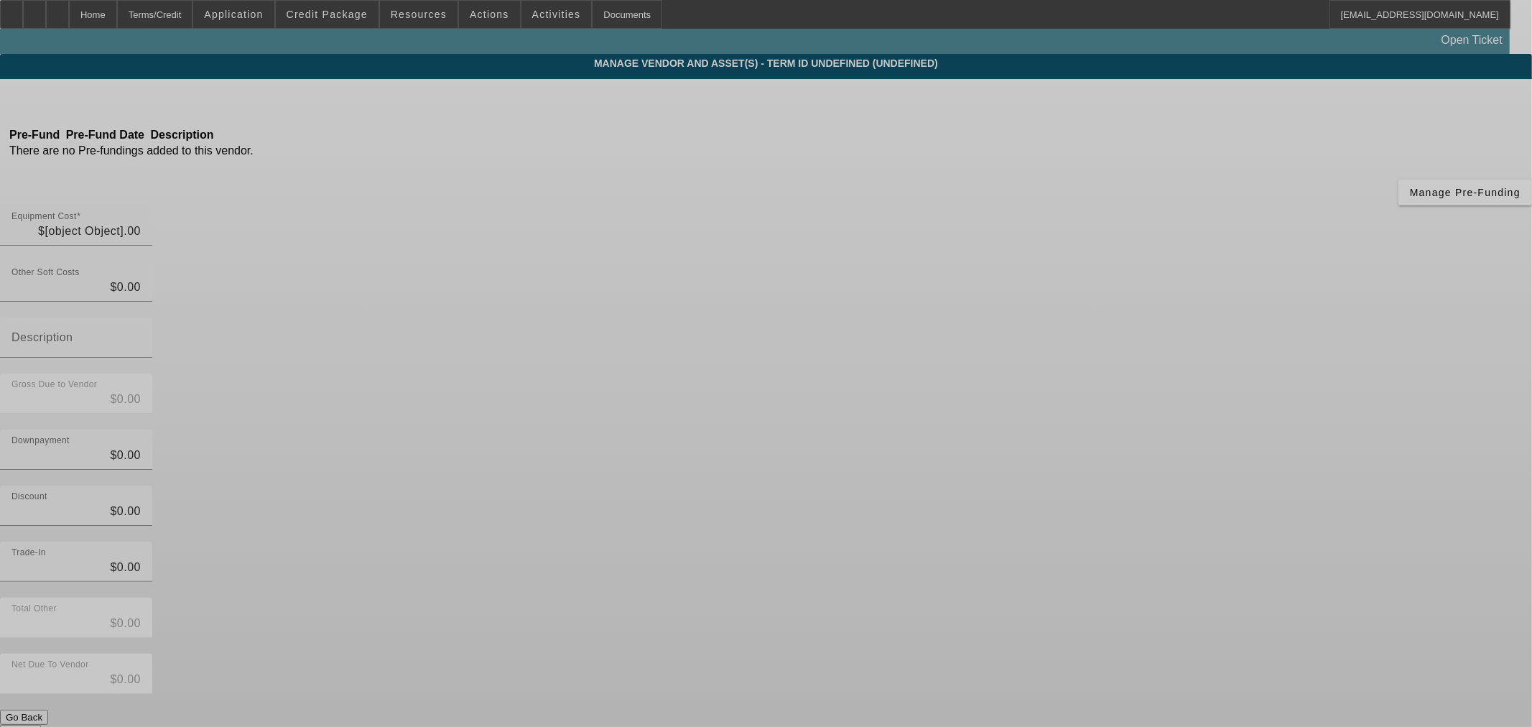
type input "$158,755.81"
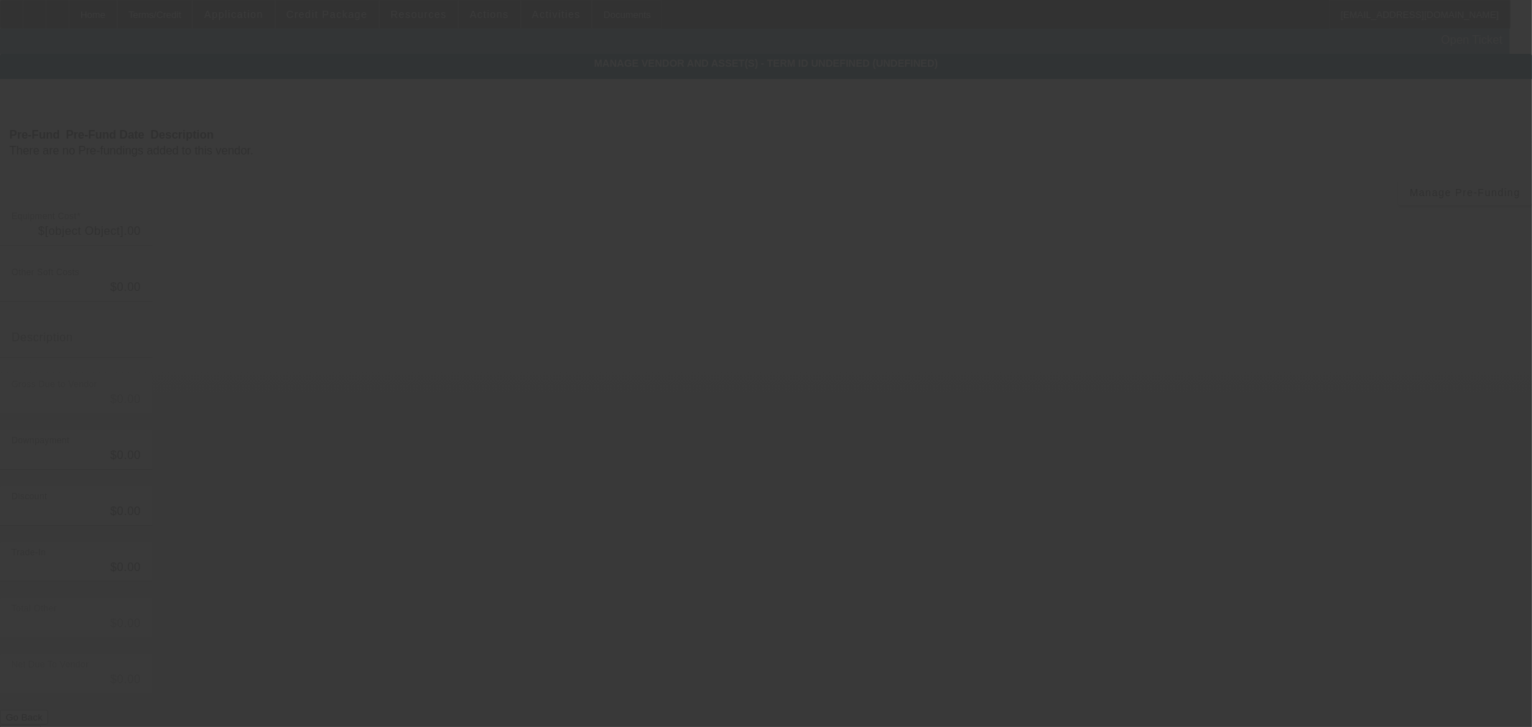
type input "$158,755.81"
type input "$2,000.00"
type input "$156,755.81"
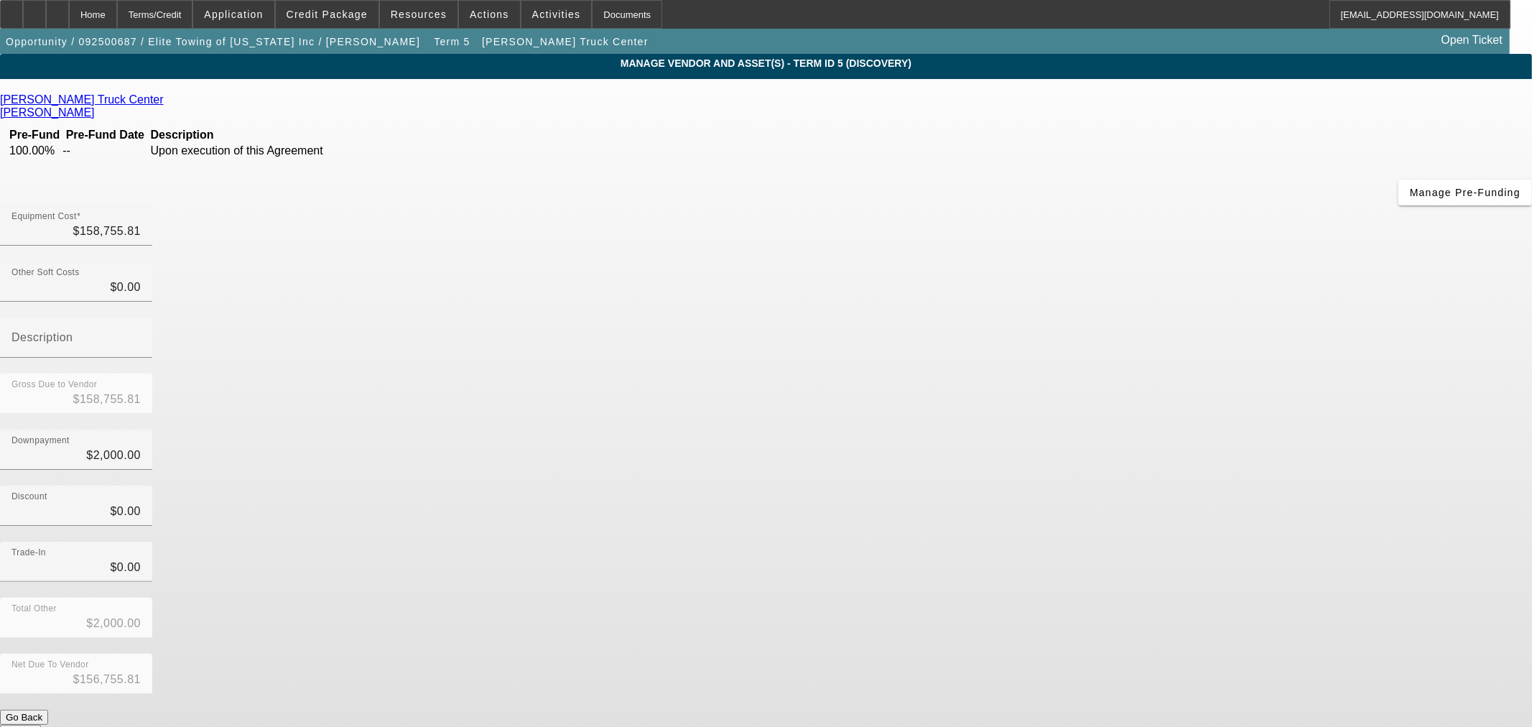
click at [167, 105] on icon at bounding box center [167, 99] width 0 height 12
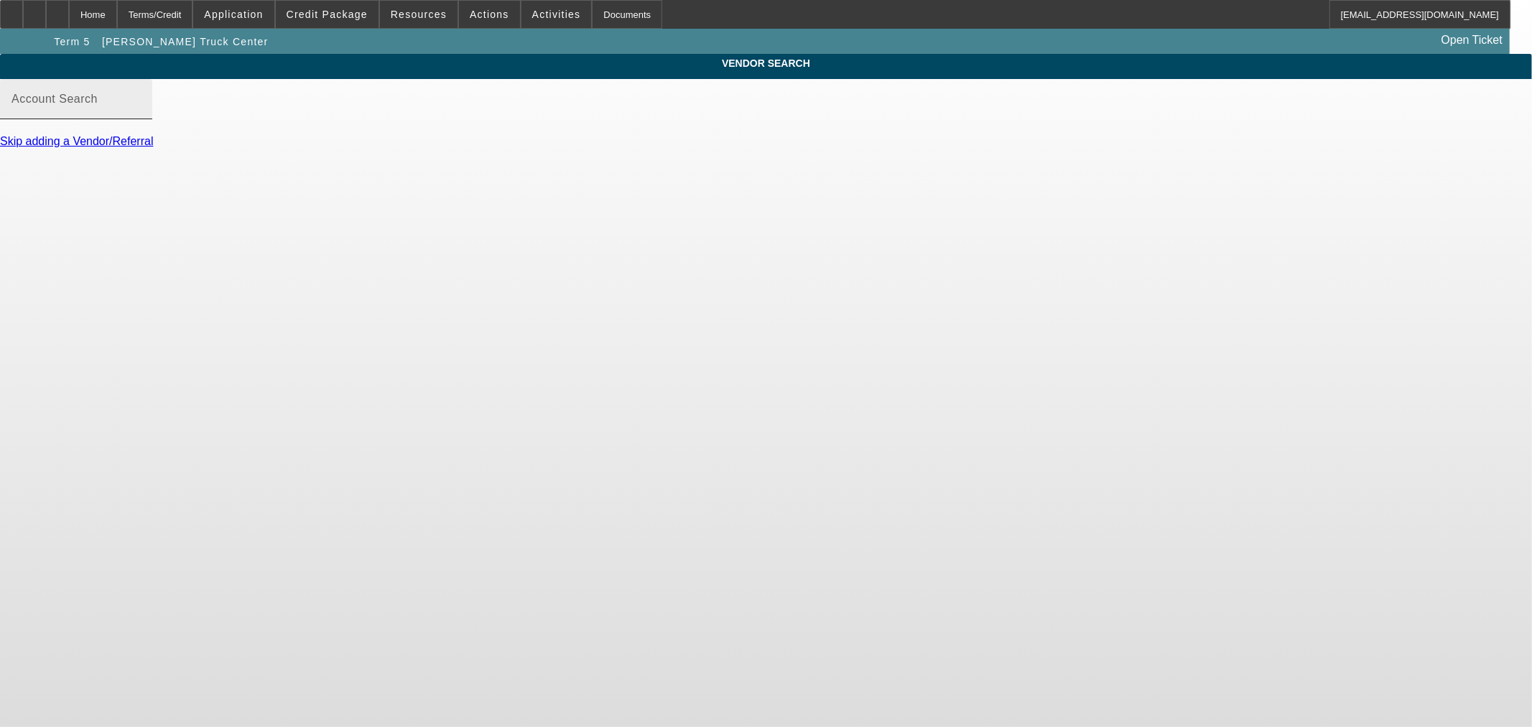
click at [141, 113] on input "Account Search" at bounding box center [75, 104] width 129 height 17
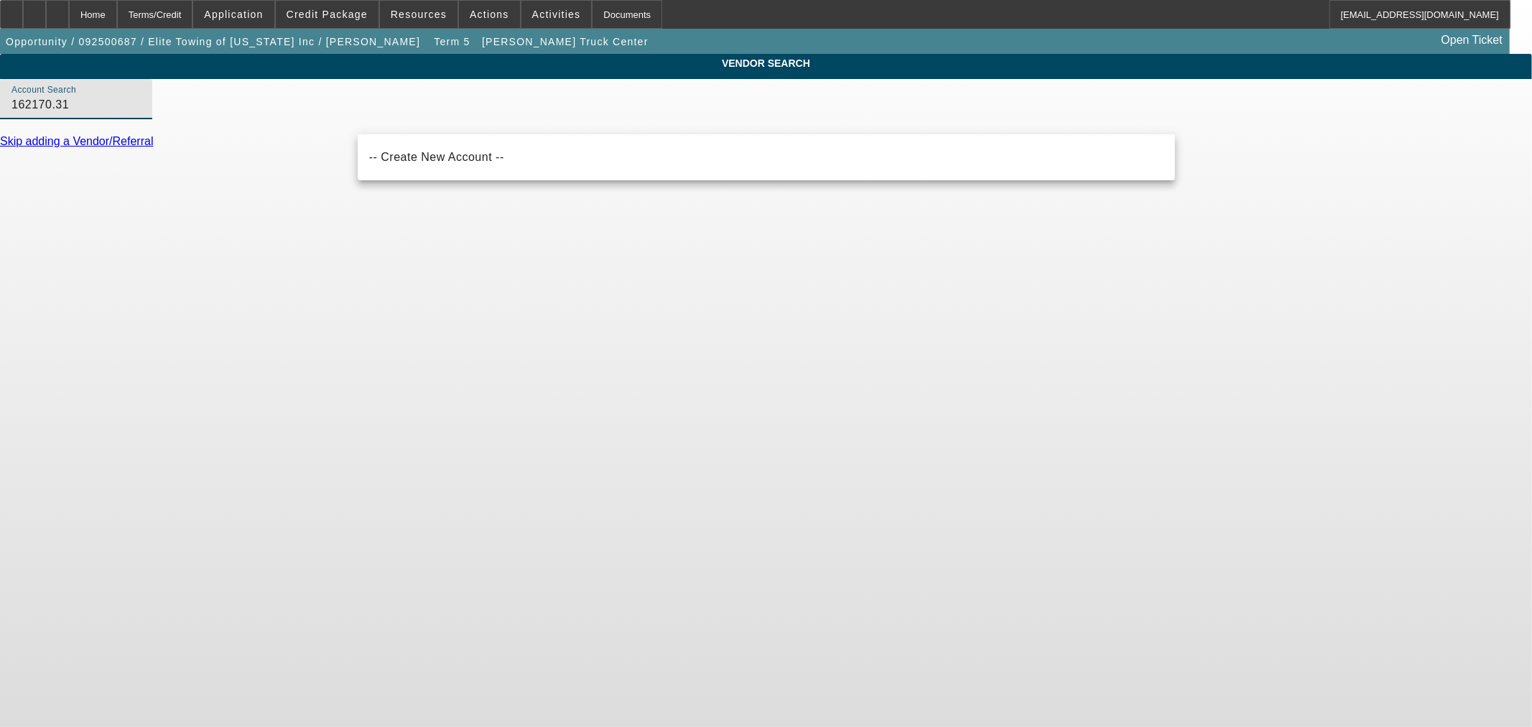
click at [141, 113] on input "162170.31" at bounding box center [75, 104] width 129 height 17
type input "162170.31"
click at [266, 154] on div "VENDOR SEARCH Account Search 162170.31 Skip adding a Vendor/Referral" at bounding box center [766, 107] width 1532 height 107
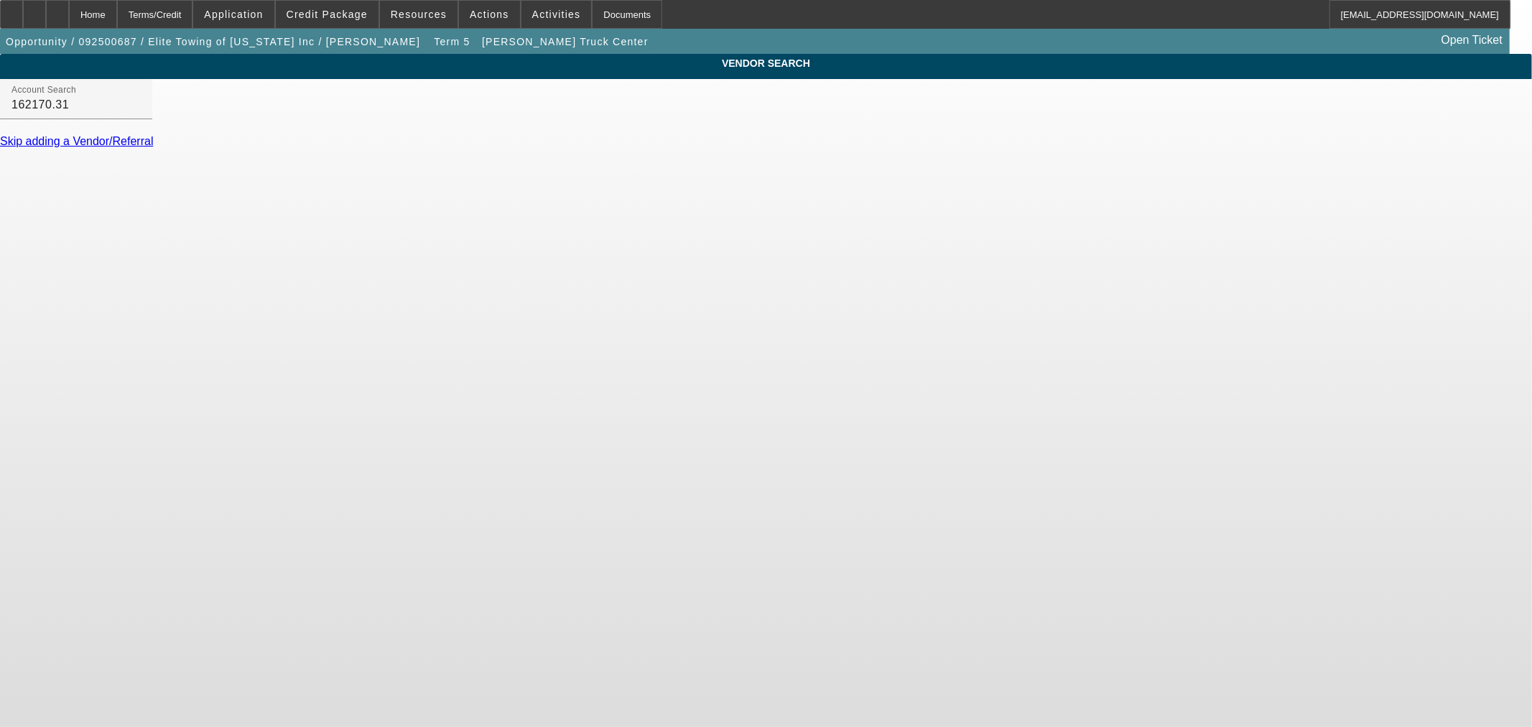
click at [153, 147] on link "Skip adding a Vendor/Referral" at bounding box center [76, 141] width 153 height 12
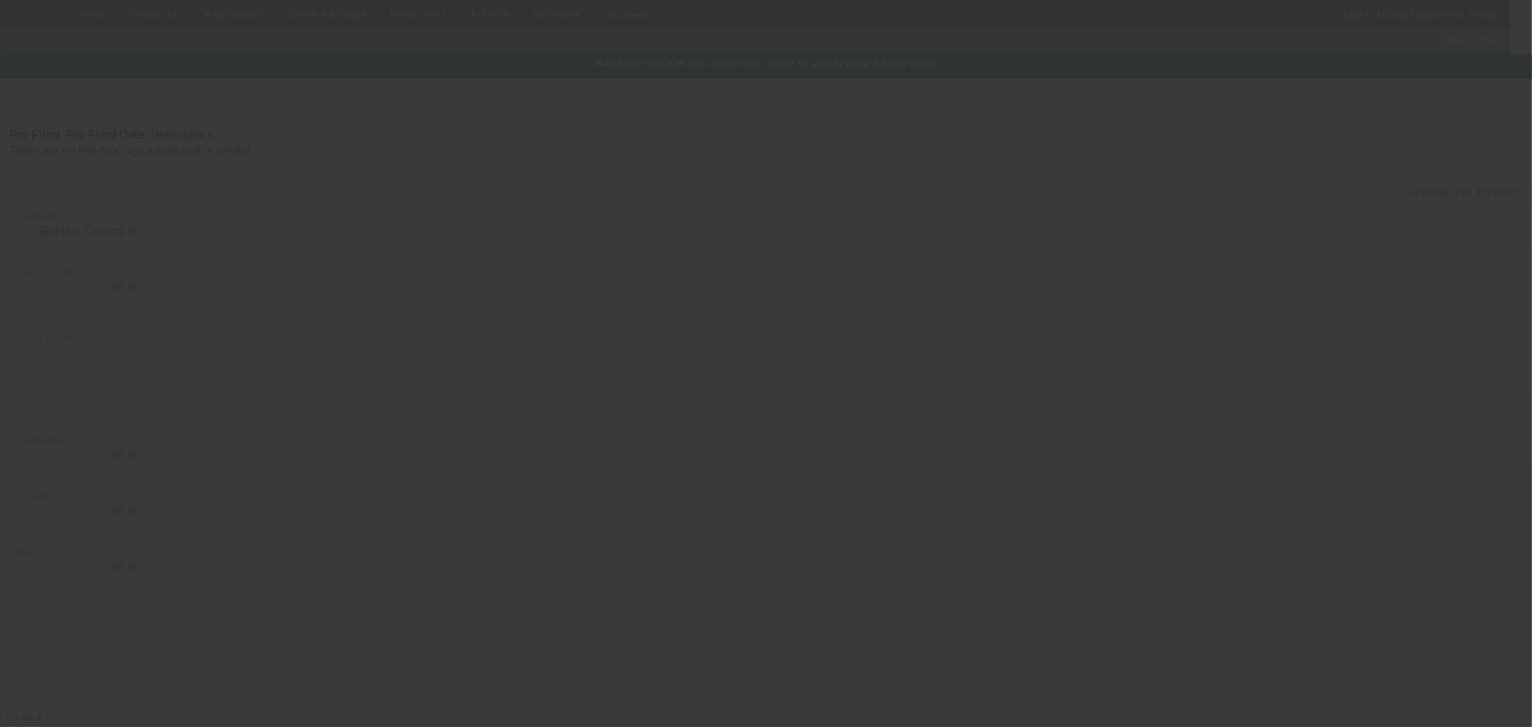
type input "$158,755.81"
type input "$2,000.00"
type input "$156,755.81"
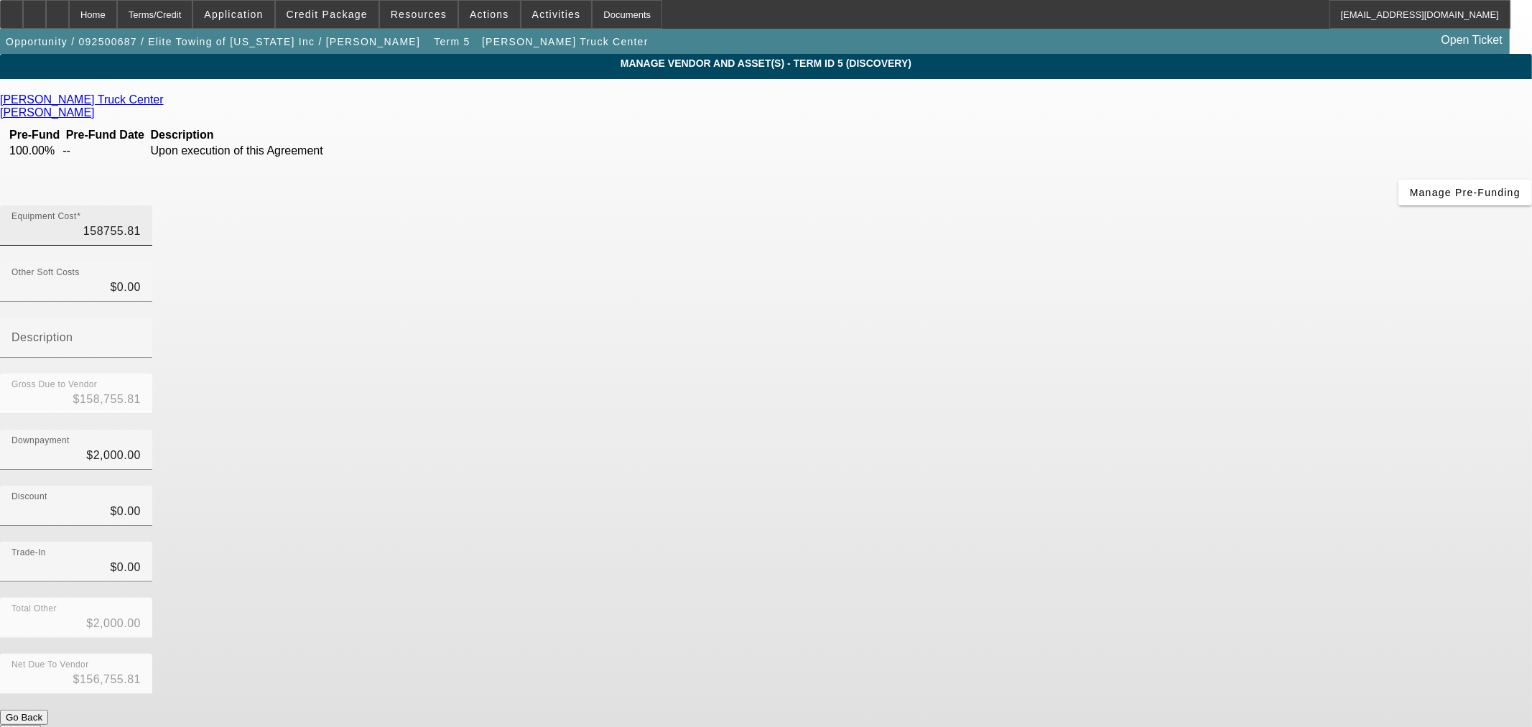
click at [141, 223] on input "158755.81" at bounding box center [75, 231] width 129 height 17
type input "1"
type input "$1.00"
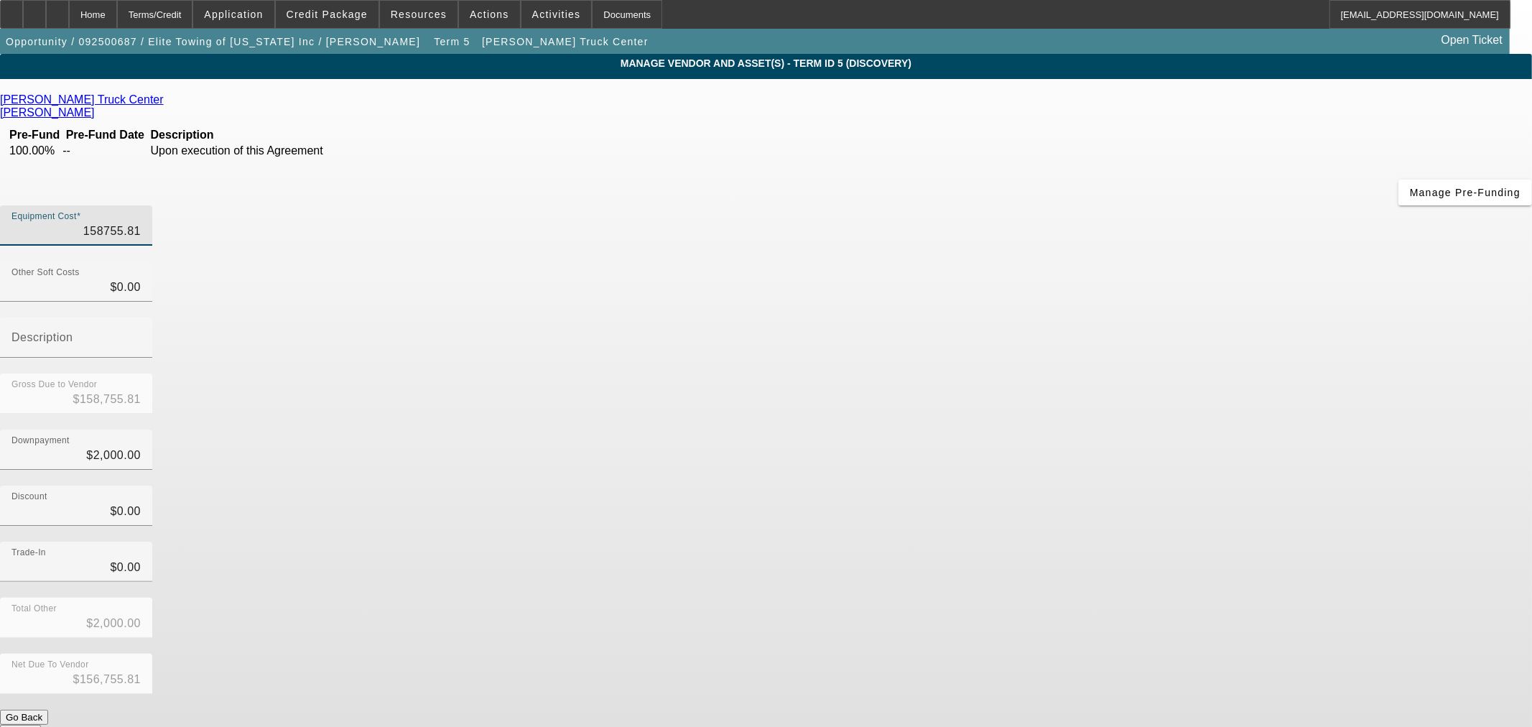
type input "$-1,999.00"
type input "16"
type input "$16.00"
type input "$-1,984.00"
type input "162"
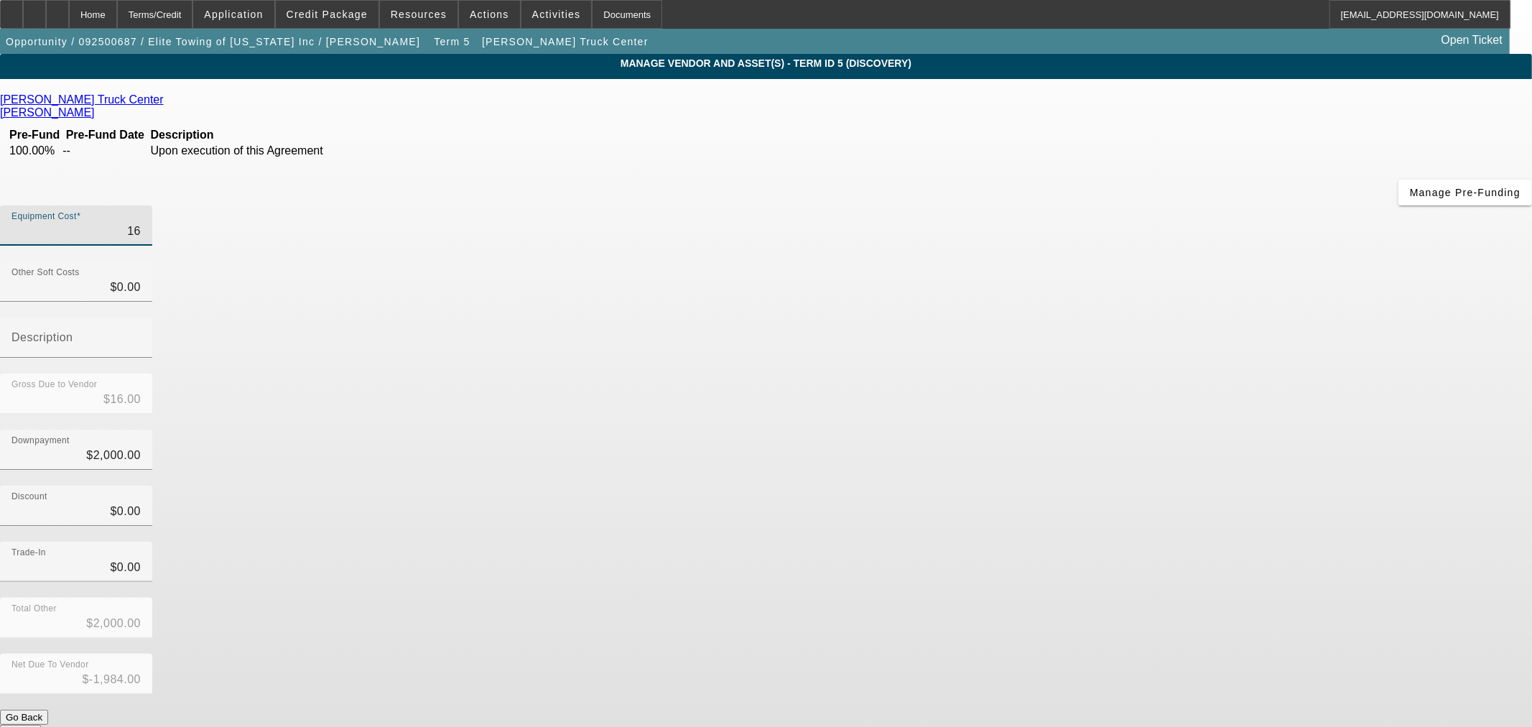
type input "$162.00"
type input "$-1,838.00"
type input "1621"
type input "$1,621.00"
type input "$-379.00"
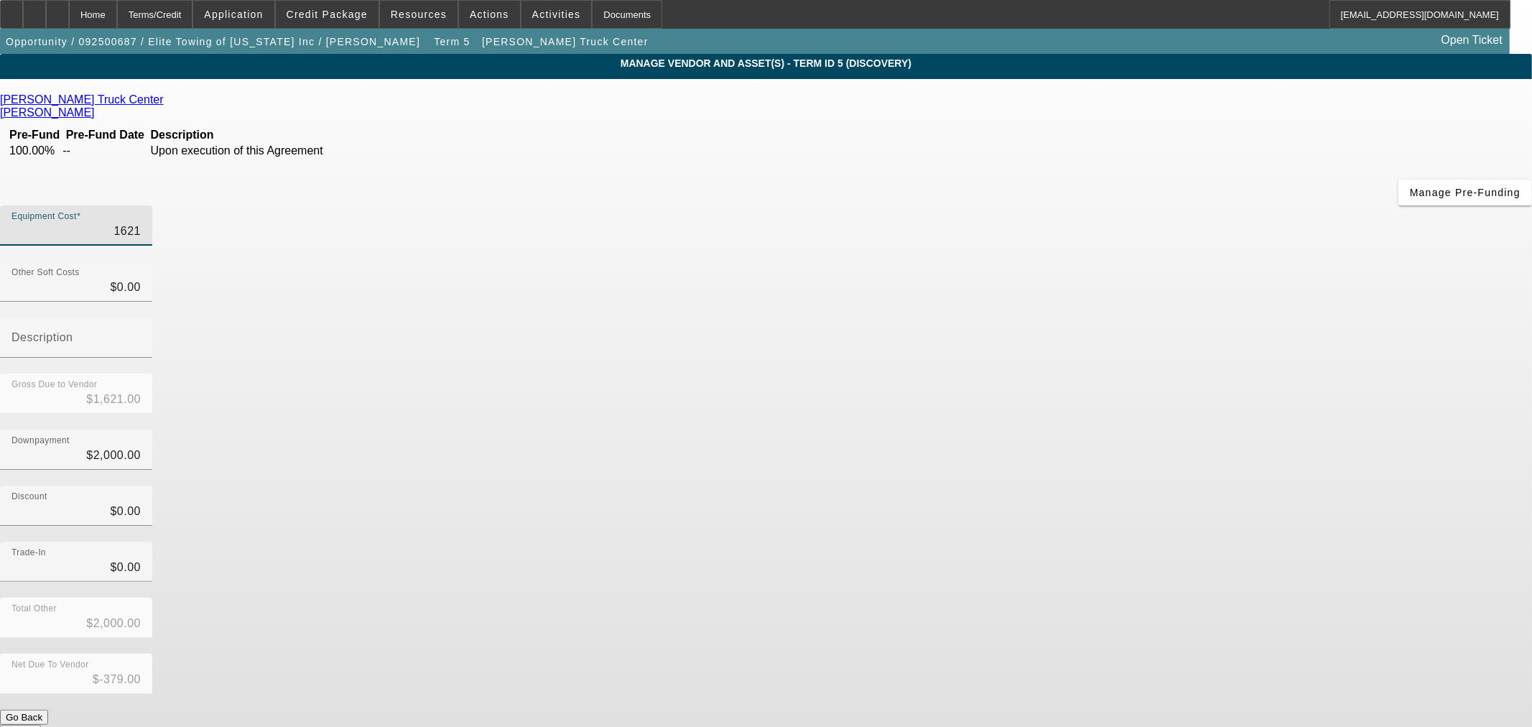
type input "16217"
type input "$16,217.00"
type input "$14,217.00"
type input "162170"
type input "$162,170.00"
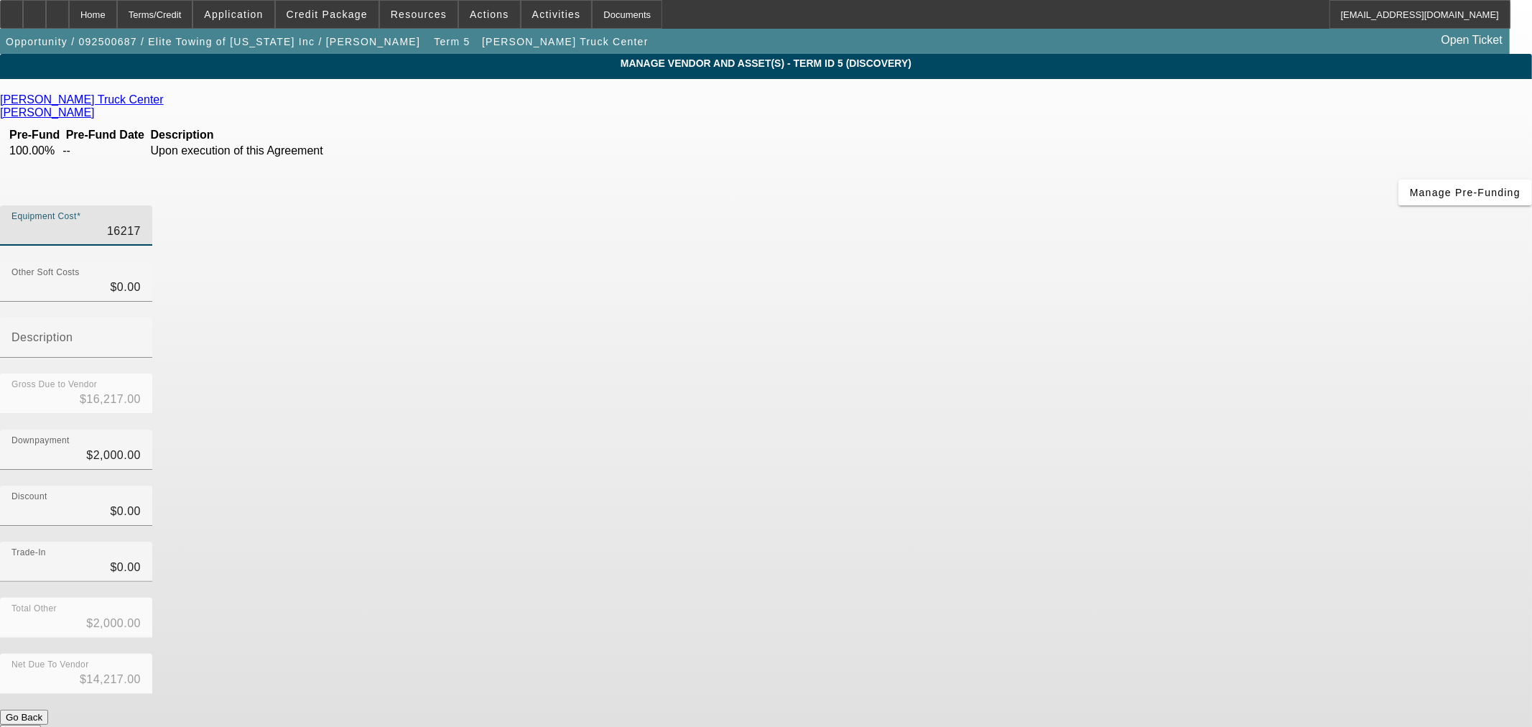
type input "$160,170.00"
type input "162170.3"
type input "$162,170.30"
type input "$160,170.30"
type input "162170.31"
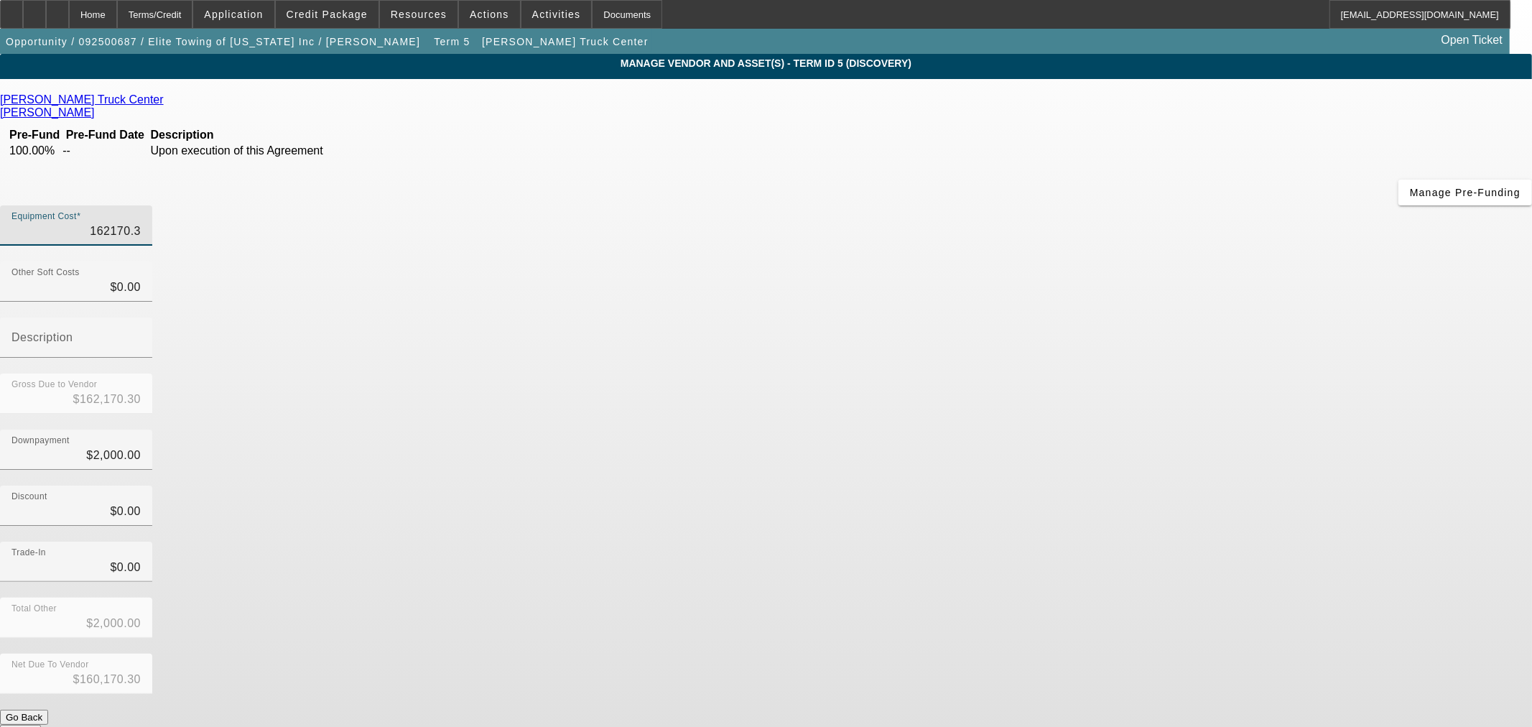
type input "$162,170.31"
type input "$160,170.31"
type input "$162,170.31"
type input "0"
click at [141, 279] on input "0" at bounding box center [75, 287] width 129 height 17
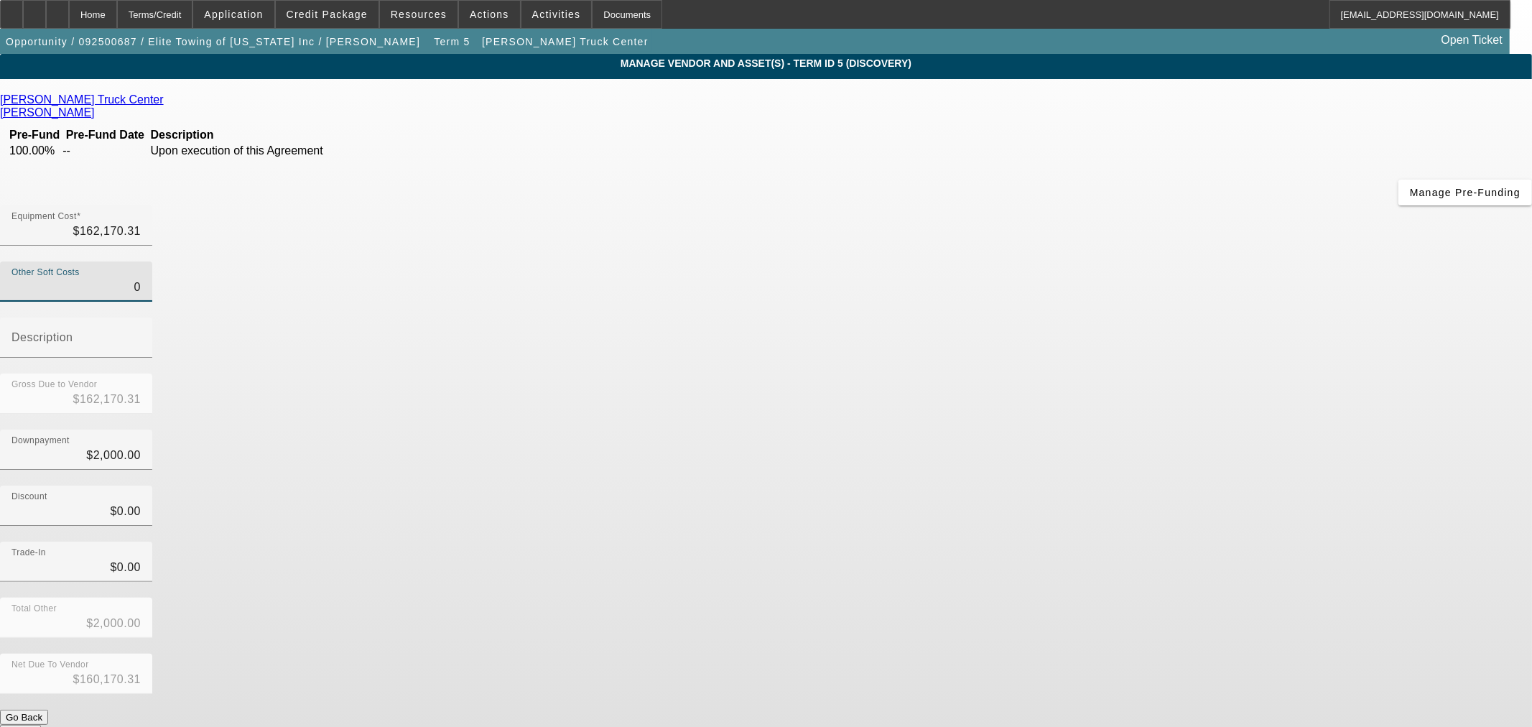
click at [141, 279] on input "0" at bounding box center [75, 287] width 129 height 17
type input "162170.31"
type input "$0.00"
click at [141, 223] on input "162170.31" at bounding box center [75, 231] width 129 height 17
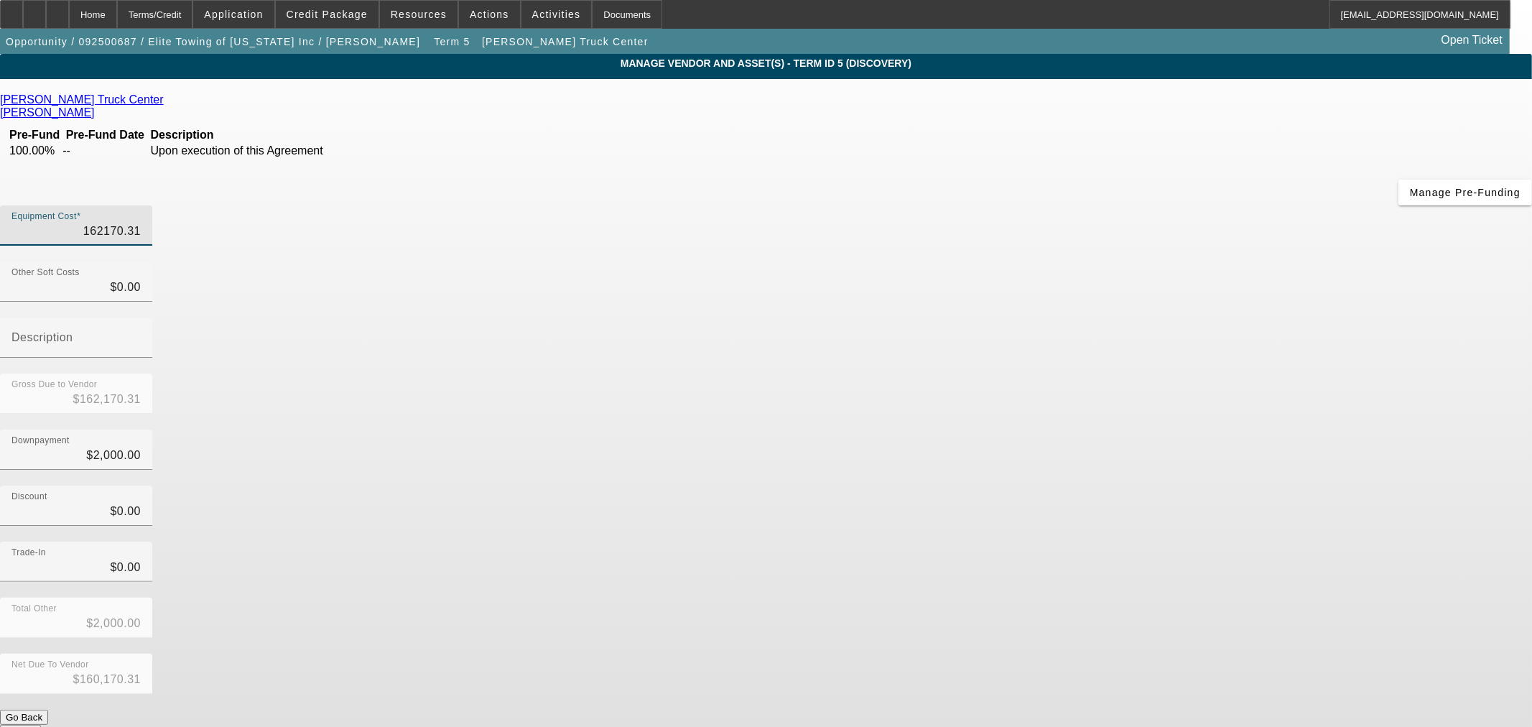
click at [141, 223] on input "162170.31" at bounding box center [75, 231] width 129 height 17
type input "1"
type input "$1.00"
type input "$-1,999.00"
type input "16"
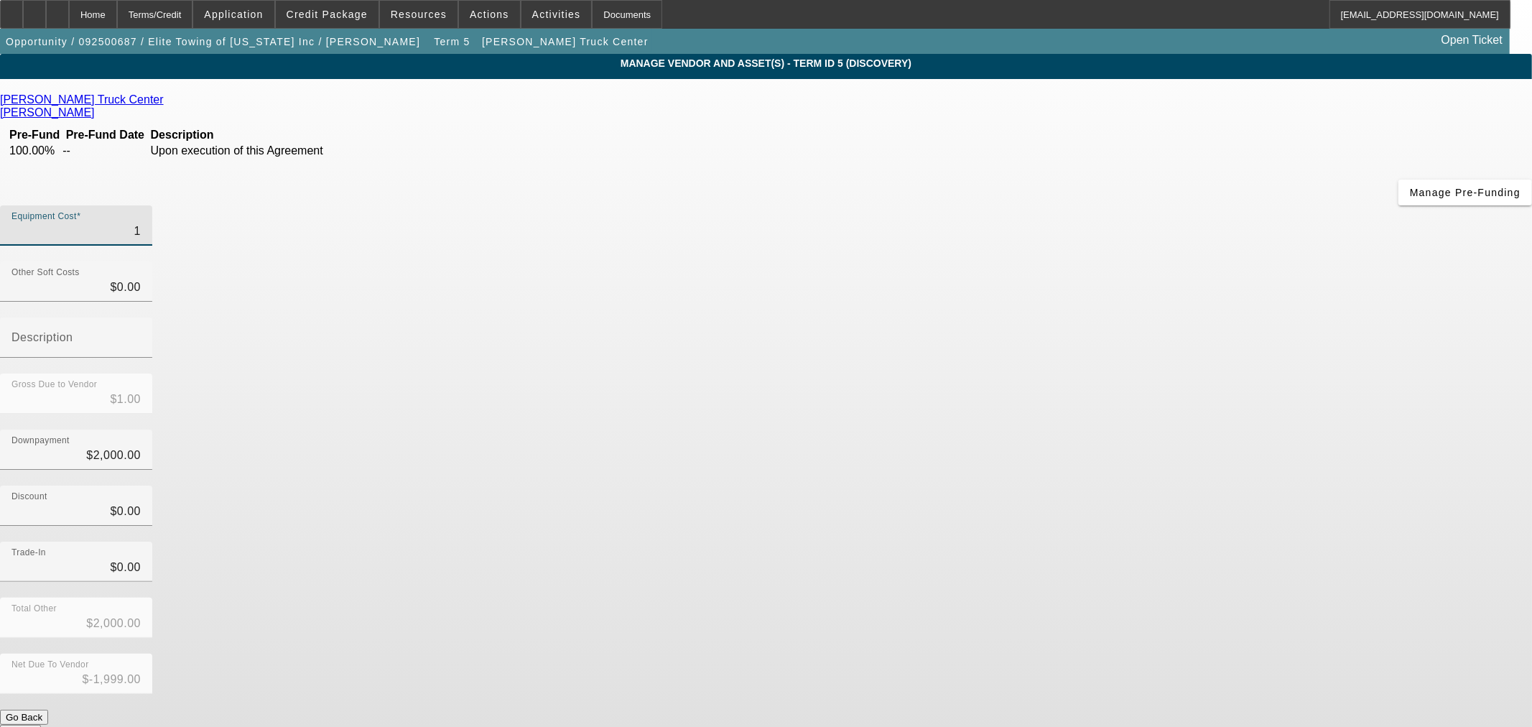
type input "$16.00"
type input "$-1,984.00"
type input "162"
type input "$162.00"
type input "$-1,838.00"
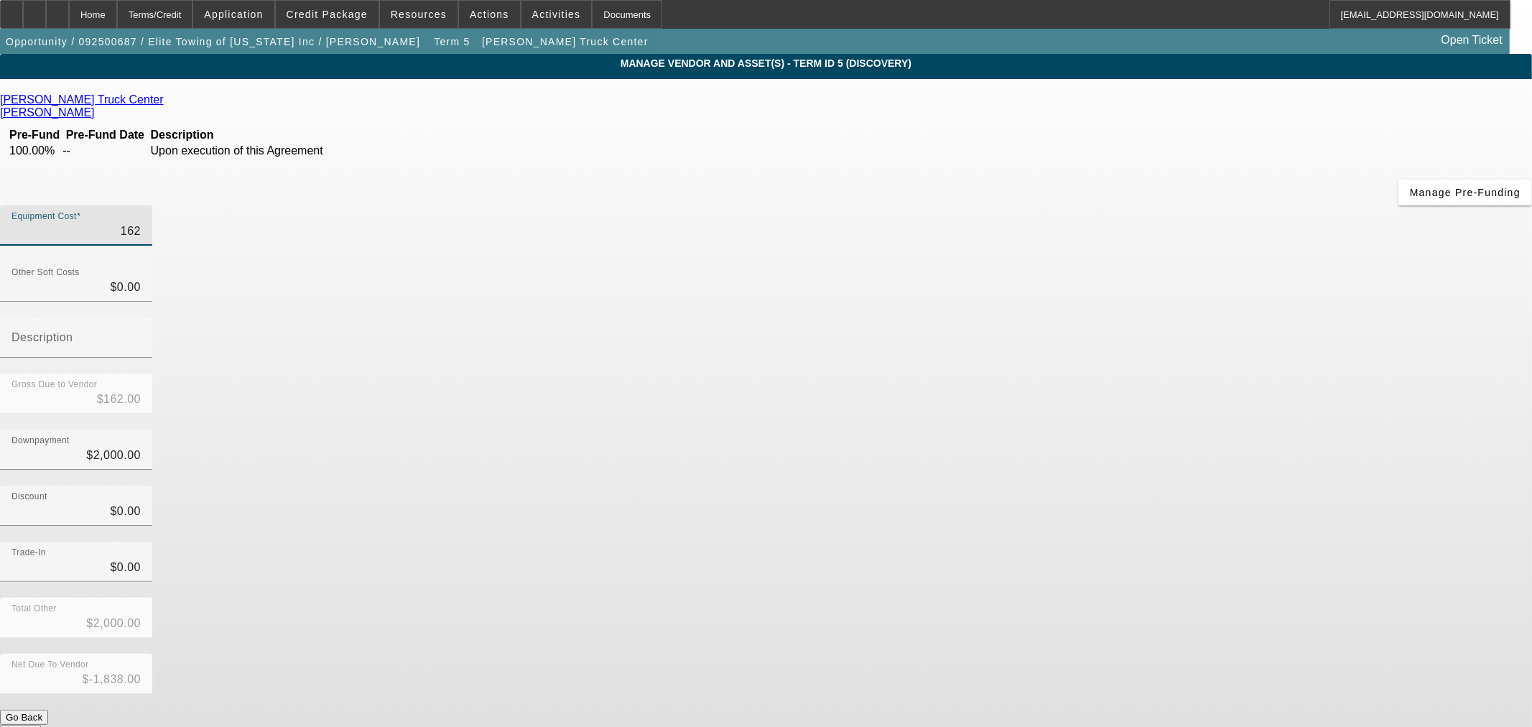
type input "16"
type input "$16.00"
type input "$-1,984.00"
type input "161"
type input "$161.00"
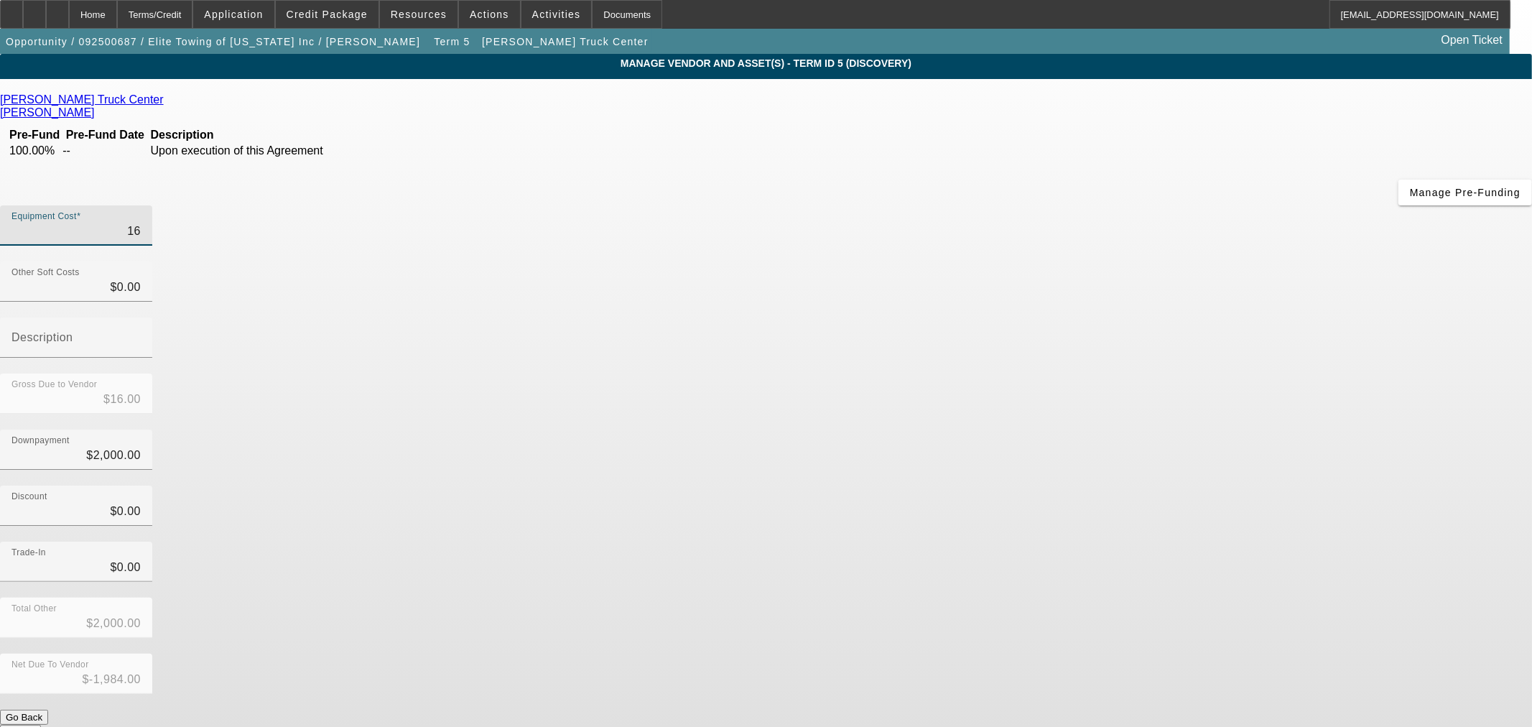
type input "$-1,839.00"
type input "1619"
type input "$1,619.00"
type input "$-381.00"
type input "16190"
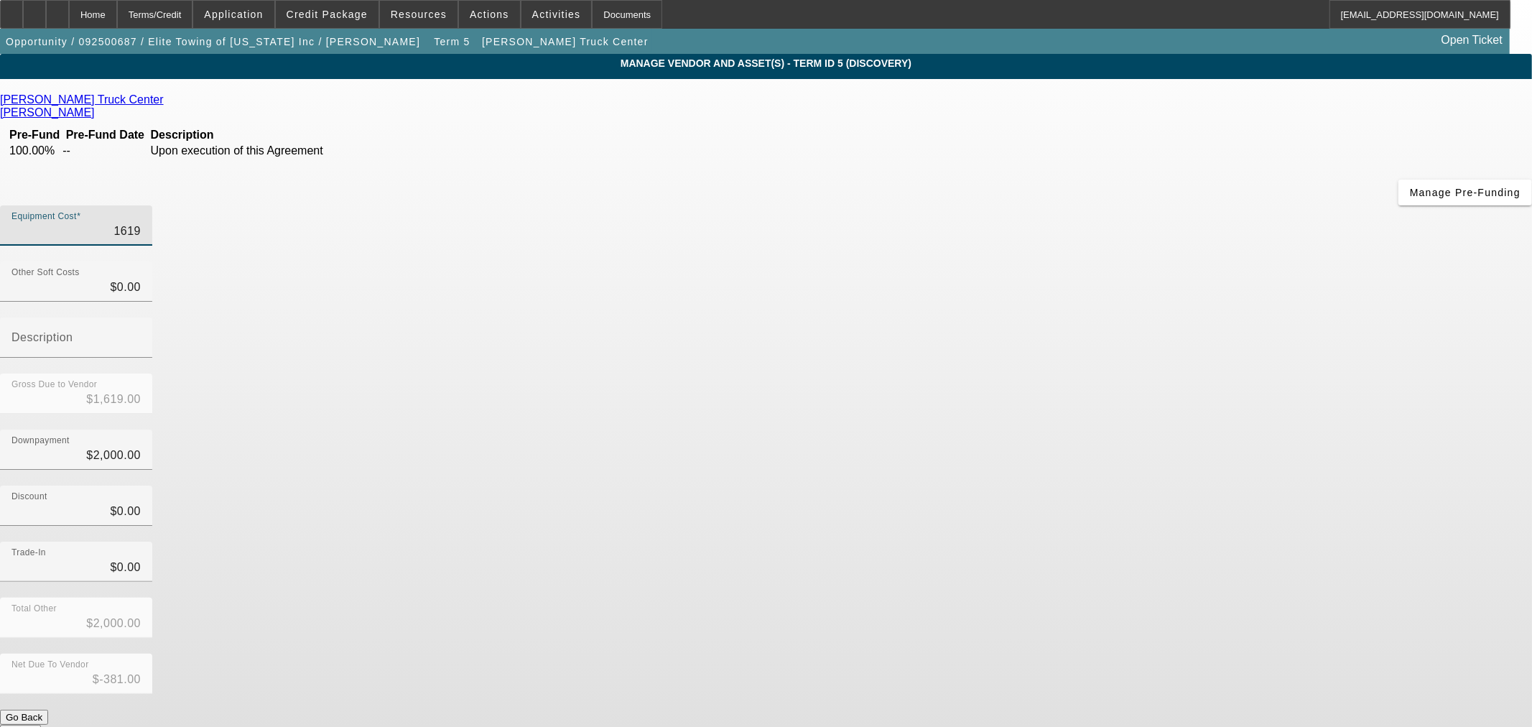
type input "$16,190.00"
type input "$14,190.00"
click at [658, 261] on div "Lynch Truck Center Mahoney, Robert Pre-Fund Pre-Fund Date Description 100.00% -…" at bounding box center [766, 416] width 1532 height 646
click at [152, 205] on div "Equipment Cost $16,190.00" at bounding box center [76, 225] width 152 height 40
click at [141, 223] on input "16190" at bounding box center [75, 231] width 129 height 17
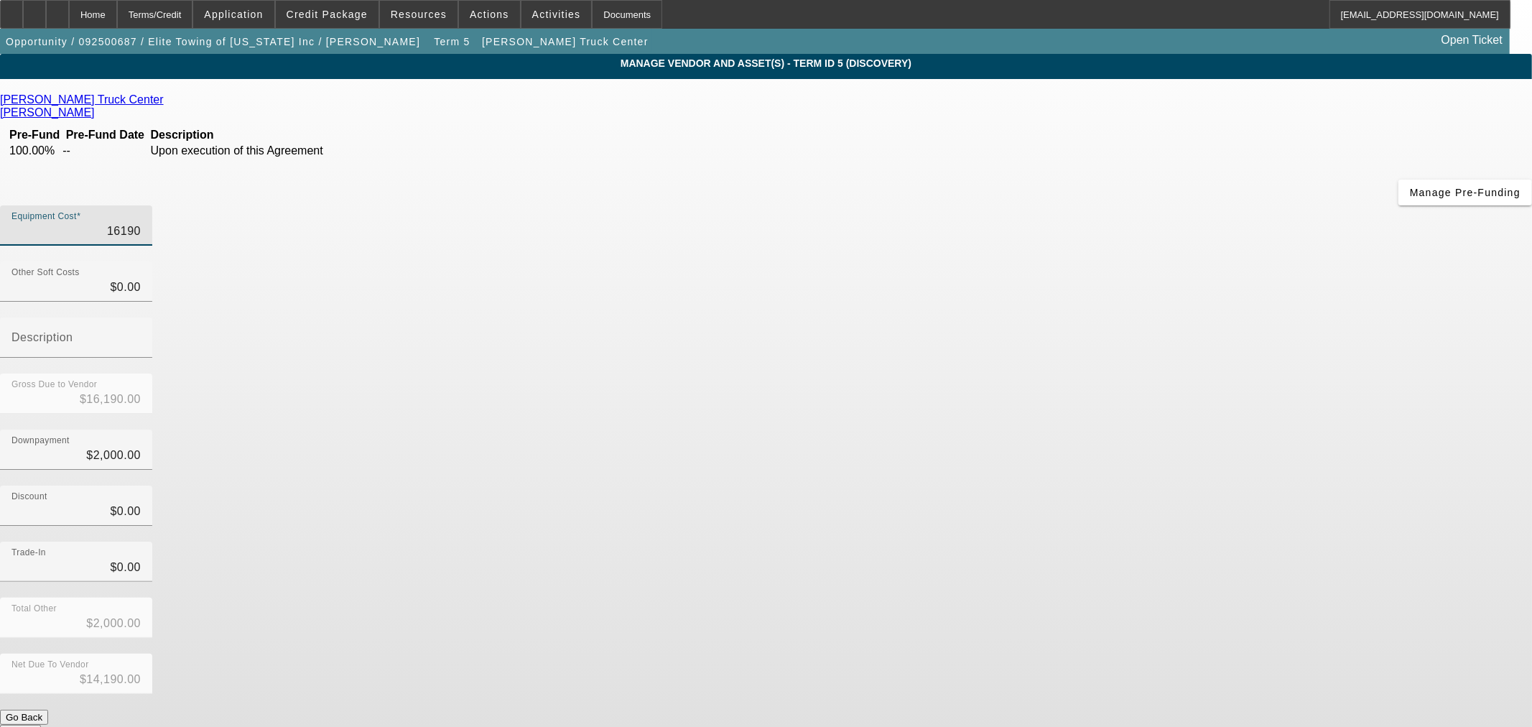
type input "161904"
type input "$161,904.00"
type input "$159,904.00"
type input "161904.8"
type input "$161,904.80"
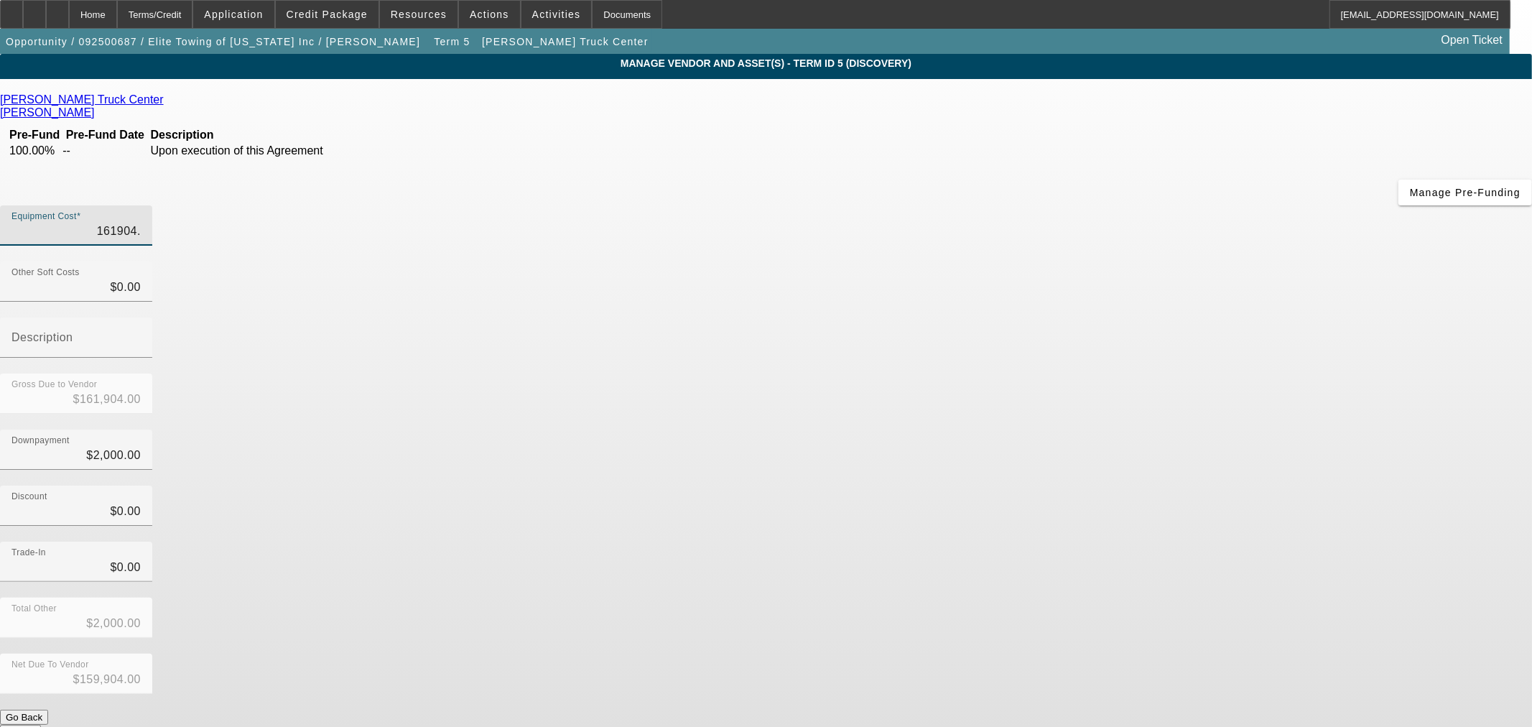
type input "$159,904.80"
type input "161904.81"
type input "$161,904.81"
type input "$159,904.81"
type input "$161,904.81"
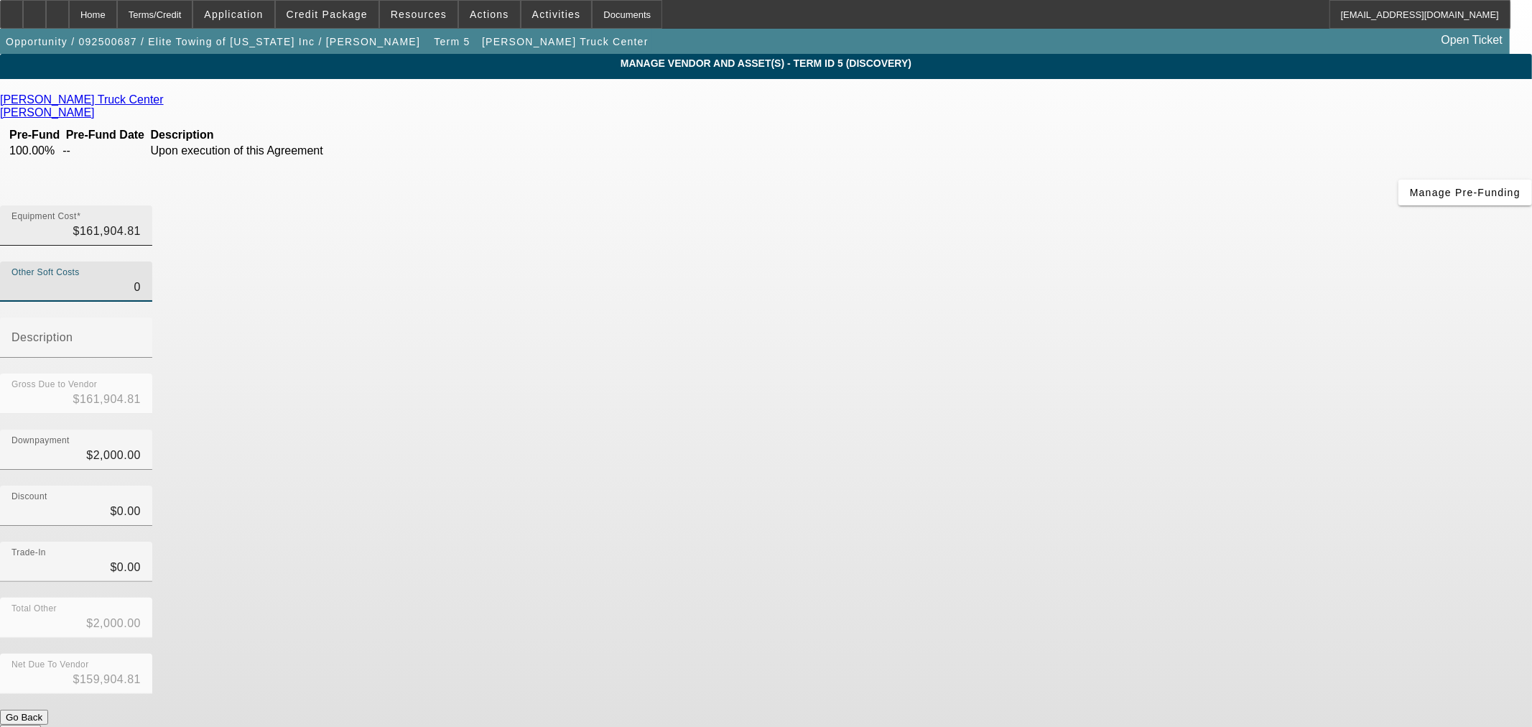
type input "02"
type input "$161,906.81"
type input "$159,906.81"
type input "0"
type input "$161,904.81"
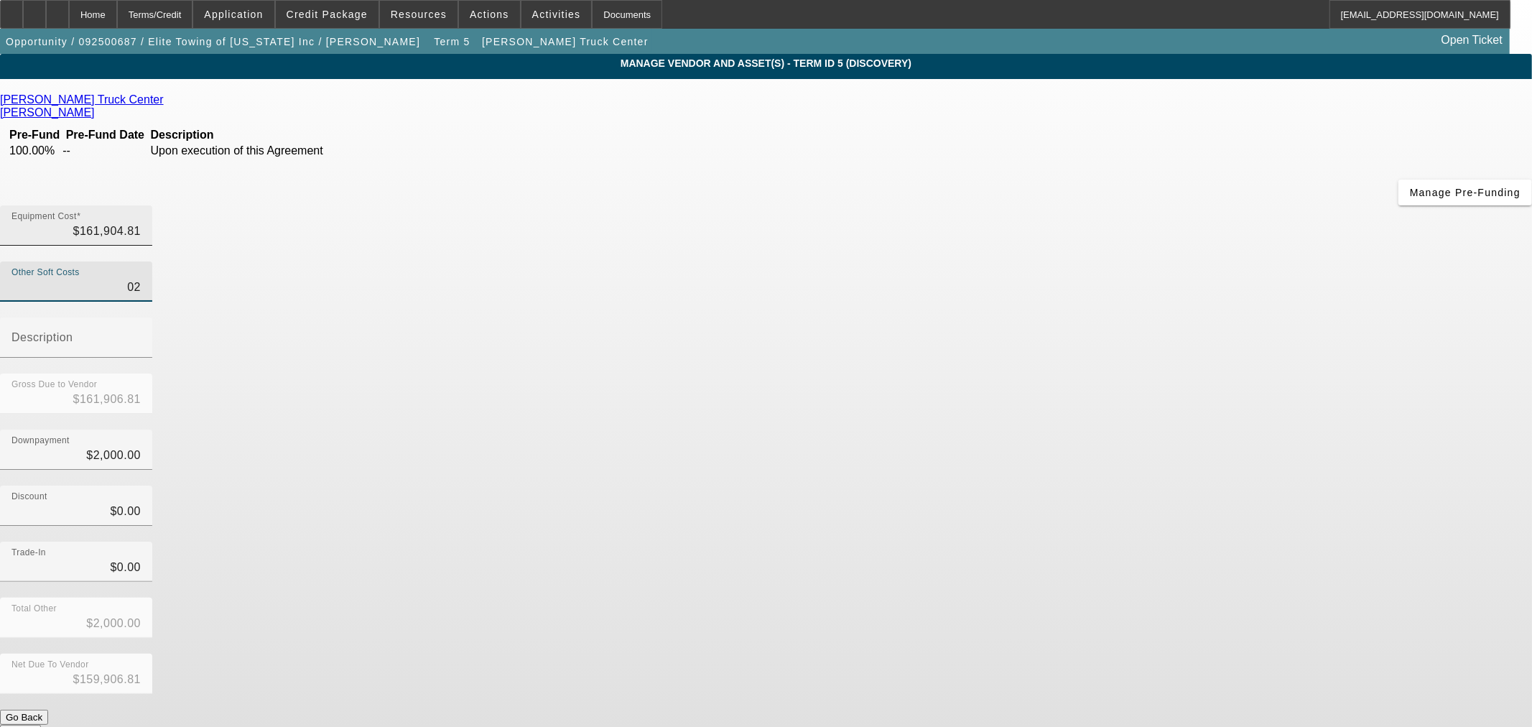
type input "$159,904.81"
type input "2"
type input "$161,906.81"
type input "$159,906.81"
type input "25"
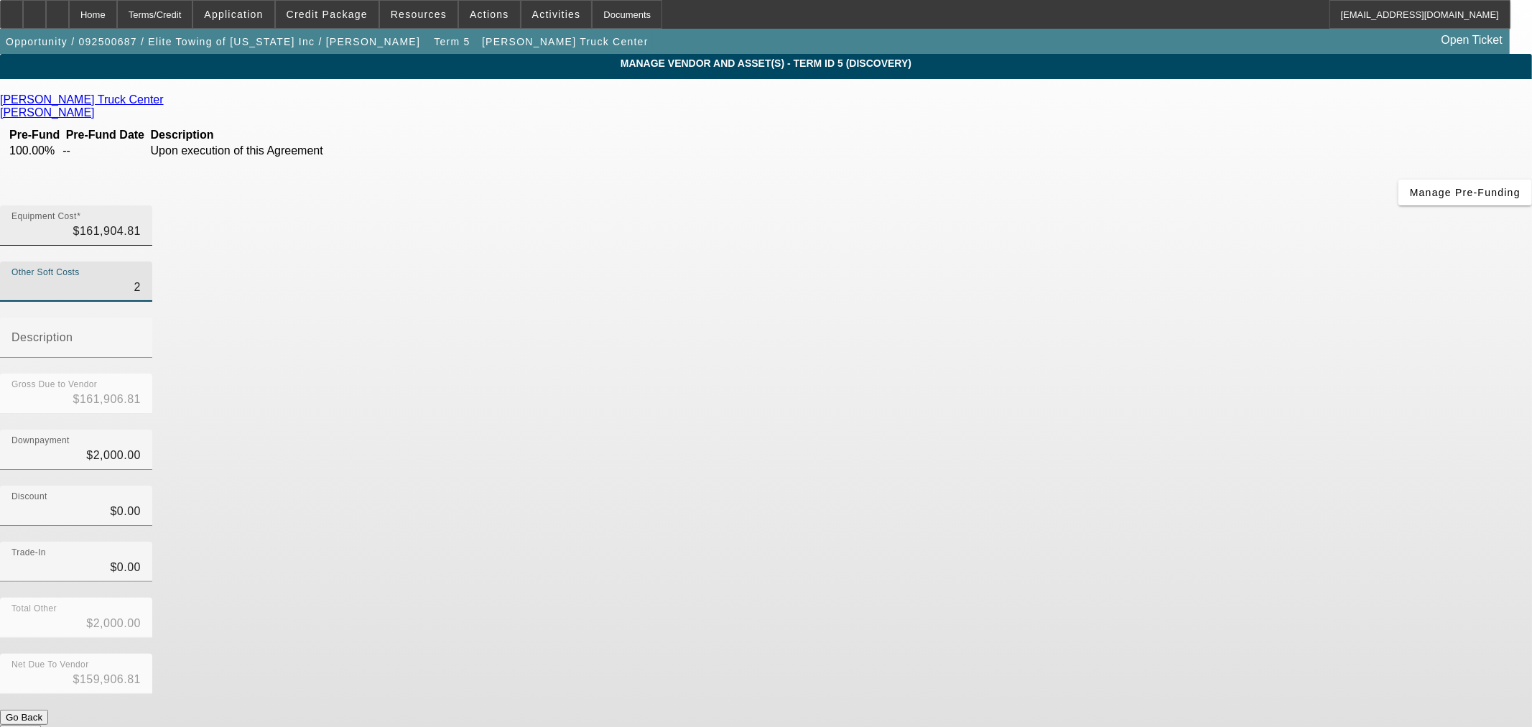
type input "$161,929.81"
type input "$159,929.81"
type input "250"
type input "$162,154.81"
type input "$160,154.81"
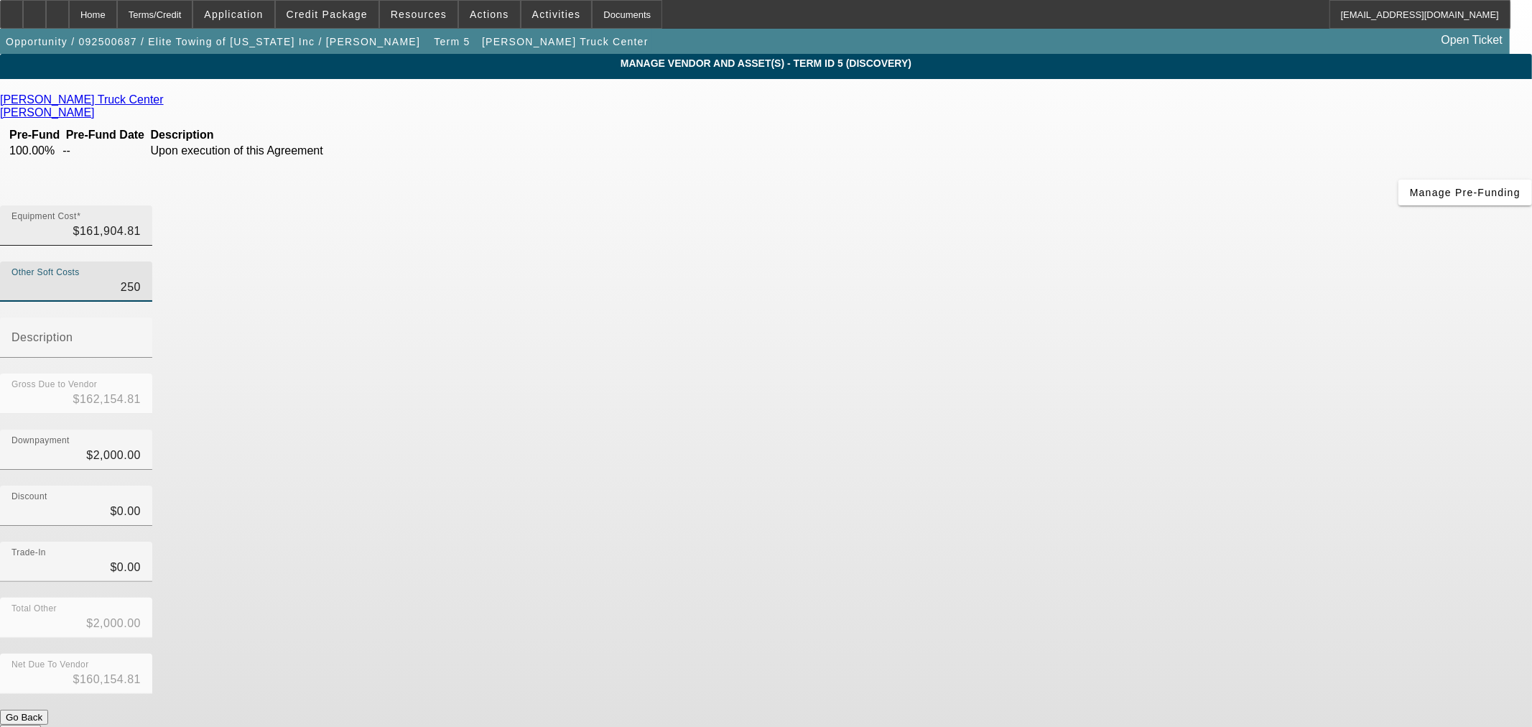
type input "$250.00"
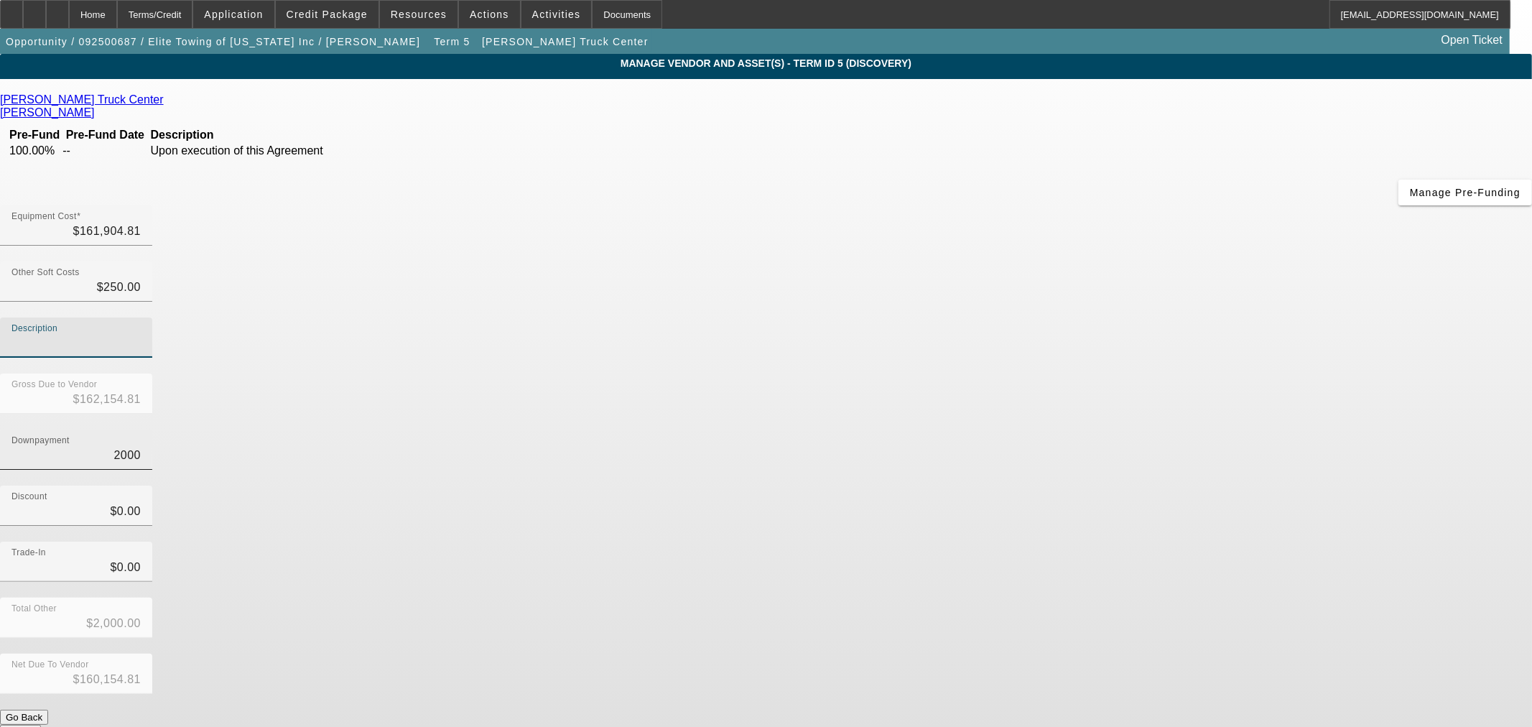
click at [141, 447] on input "2000" at bounding box center [75, 455] width 129 height 17
type input "1"
type input "$1.00"
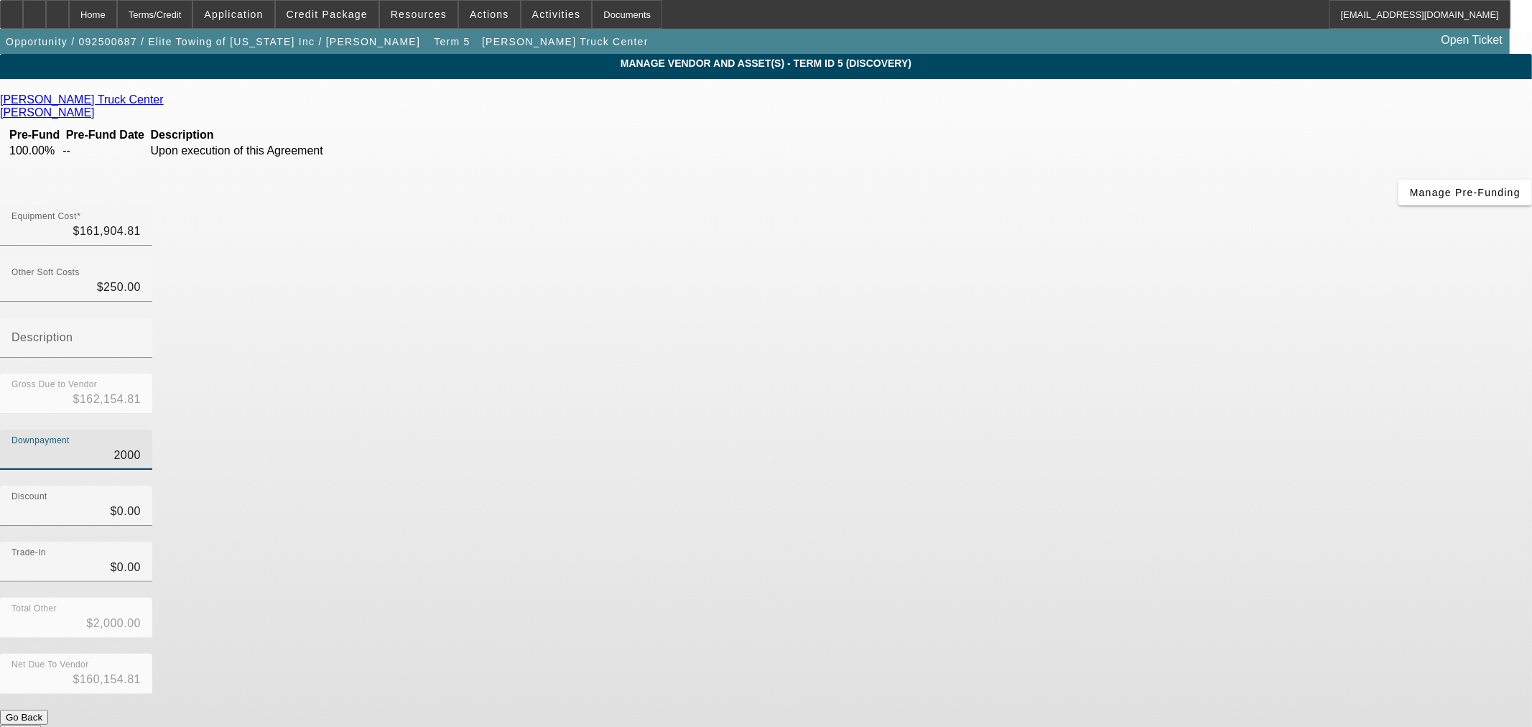
type input "$162,153.81"
type input "10"
type input "$10.00"
type input "$162,144.81"
type input "100"
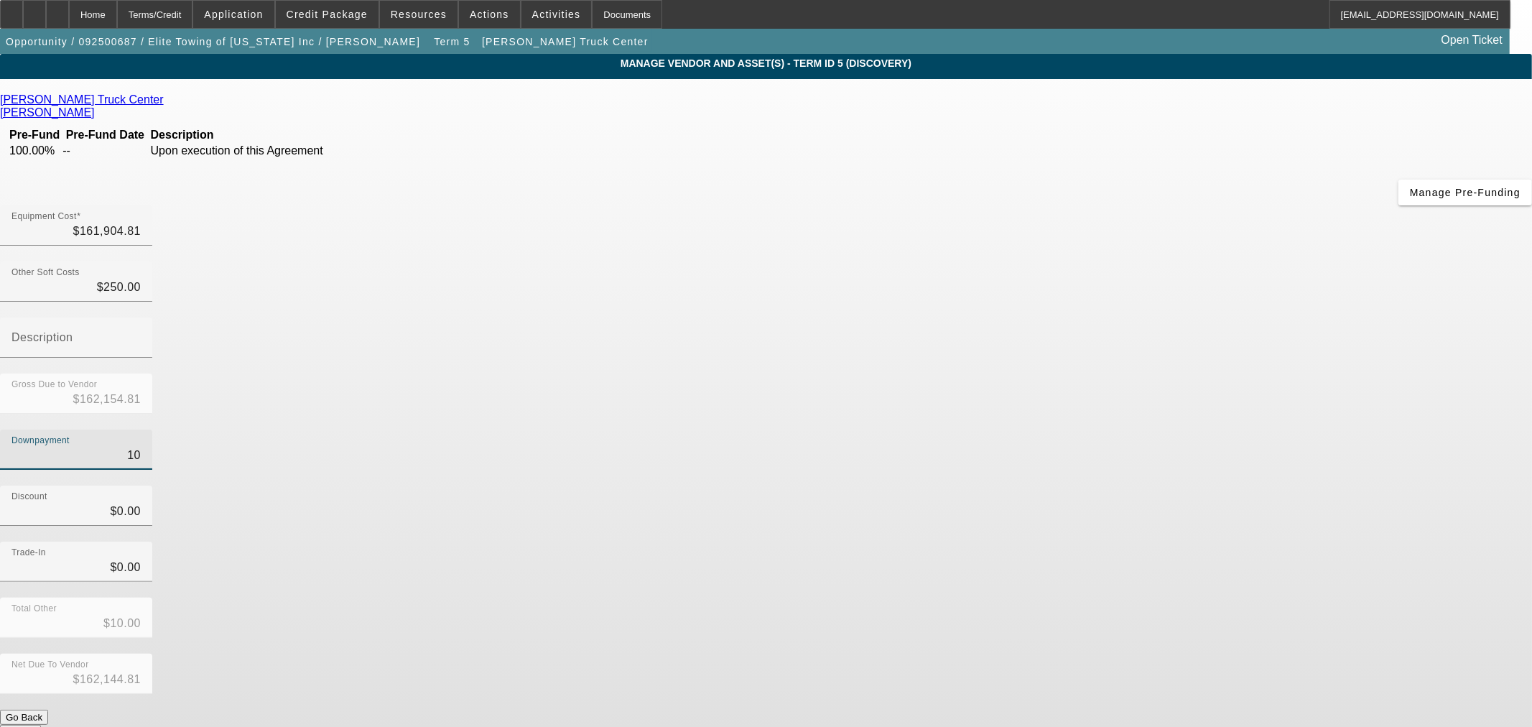
type input "$100.00"
type input "$162,054.81"
type input "1000"
type input "$1,000.00"
type input "$161,154.81"
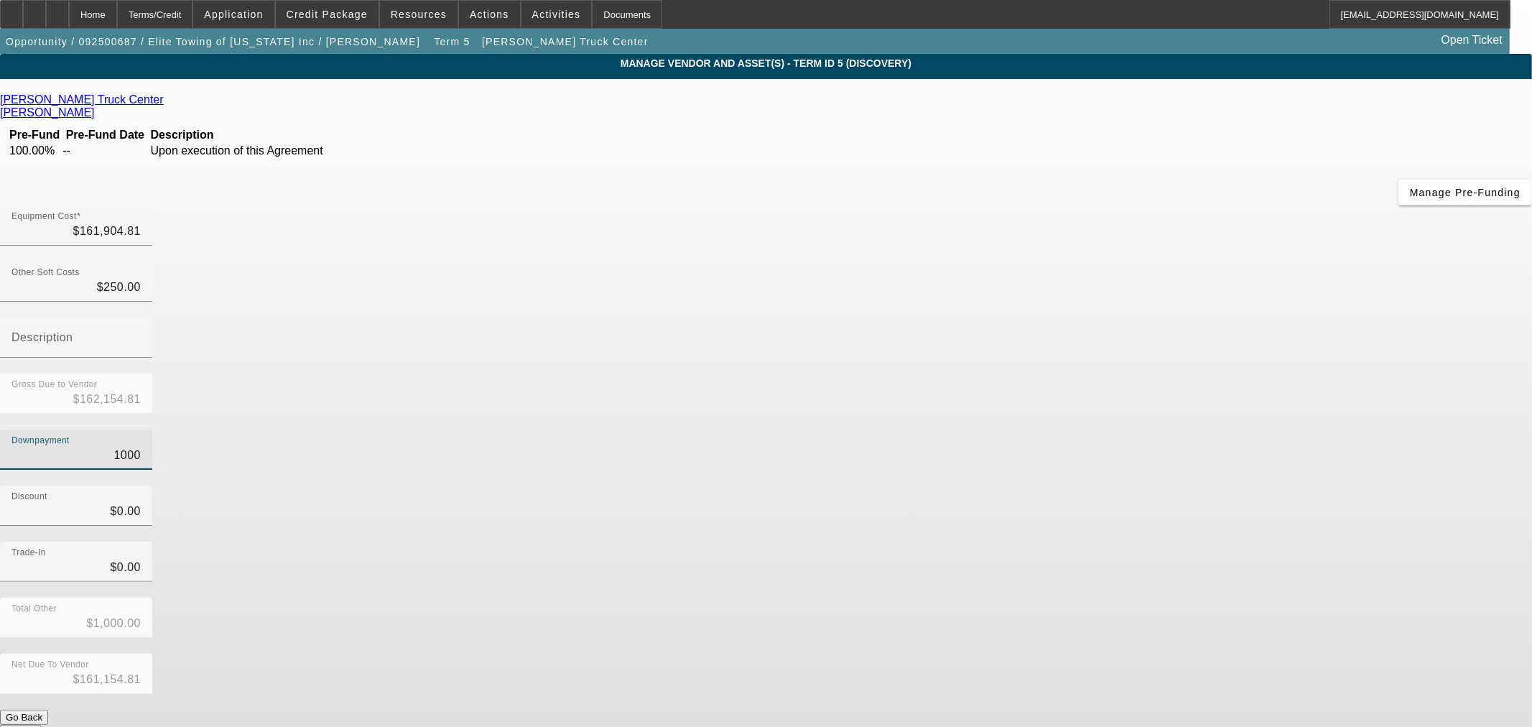
type input "10000"
type input "$10,000.00"
type input "$152,154.81"
type input "$10,000.00"
type input "0"
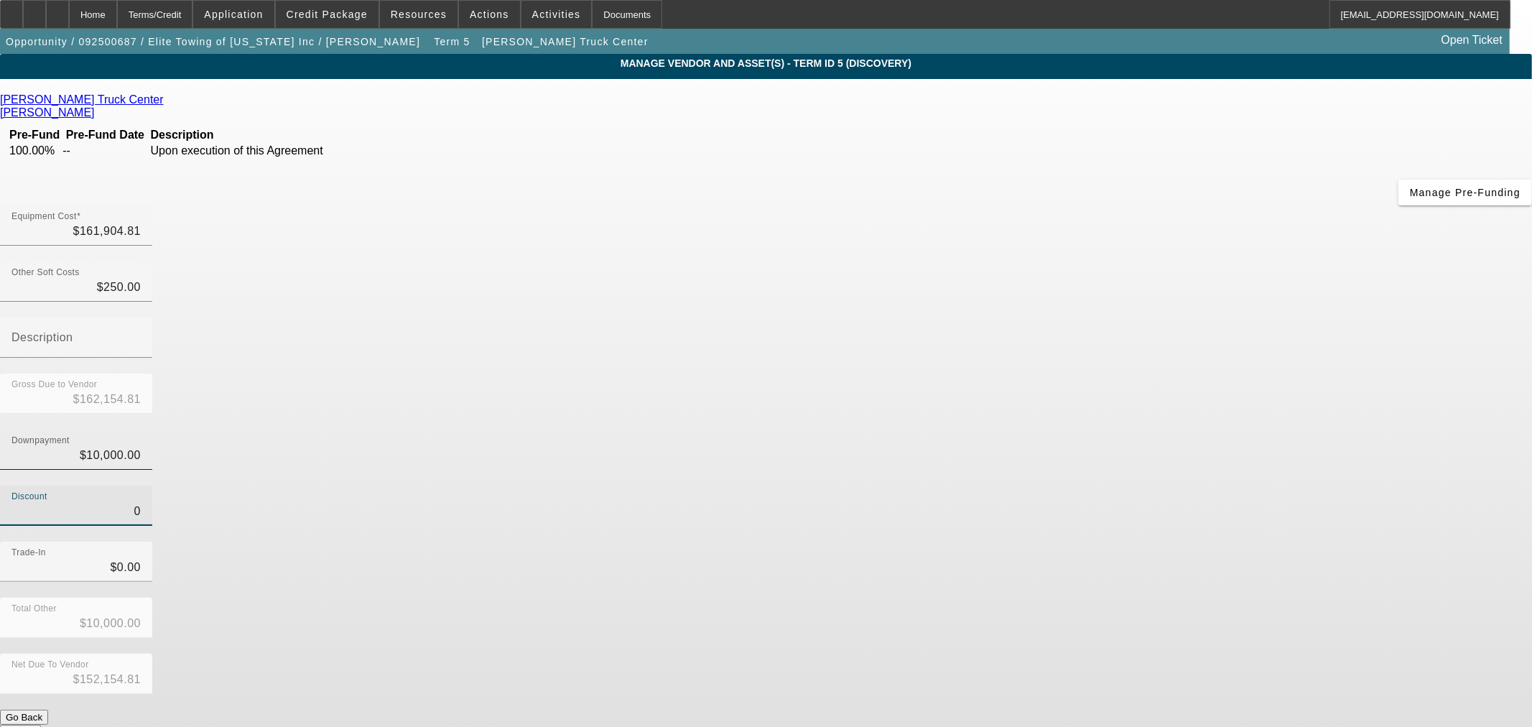
type input "10000"
type input "$0.00"
click at [141, 447] on input "10000" at bounding box center [75, 455] width 129 height 17
type input "1"
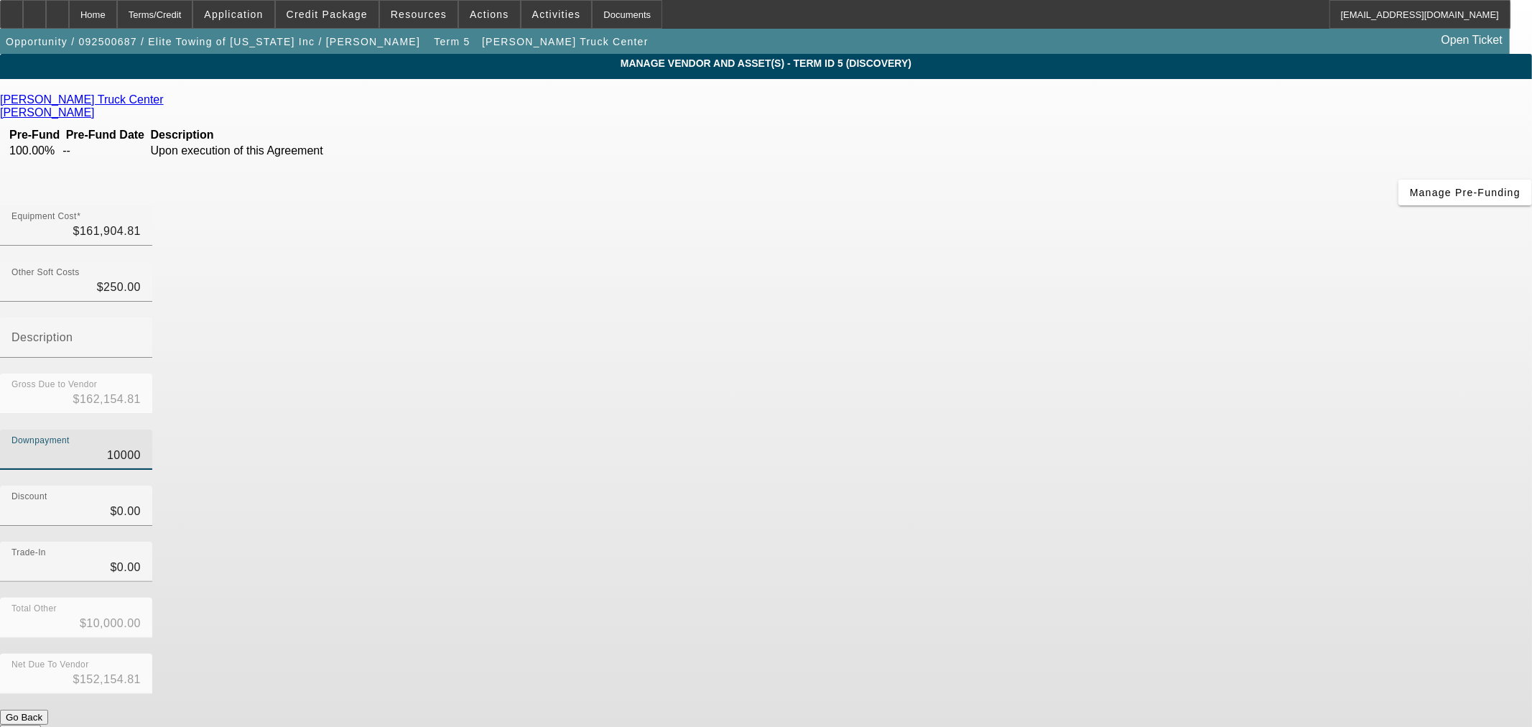
type input "$1.00"
type input "$162,153.81"
type input "10"
type input "$10.00"
type input "$162,144.81"
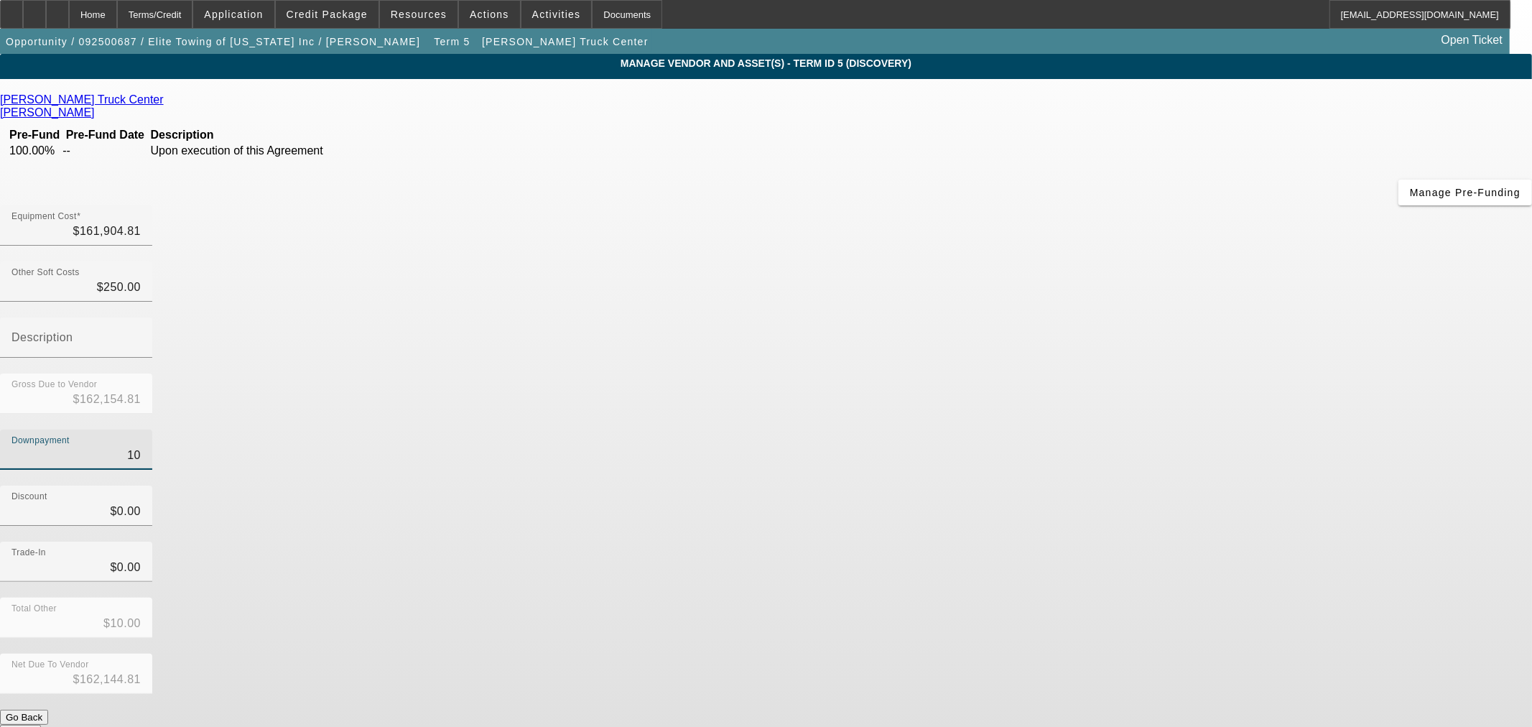
type input "100"
type input "$100.00"
type input "$162,054.81"
type input "1000"
type input "$1,000.00"
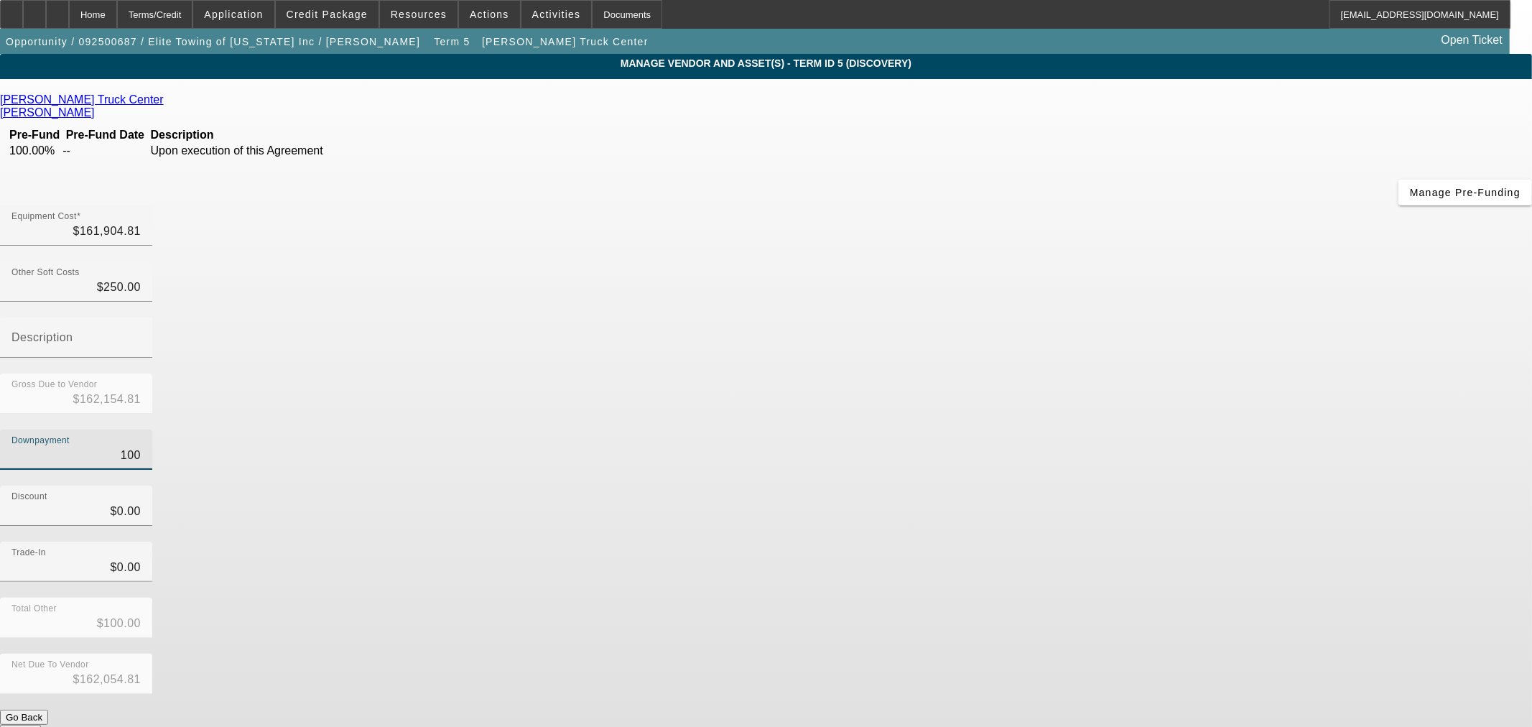
type input "$161,154.81"
type input "$1,000.00"
type input "$0.00"
click at [41, 725] on button "Submit" at bounding box center [20, 732] width 41 height 15
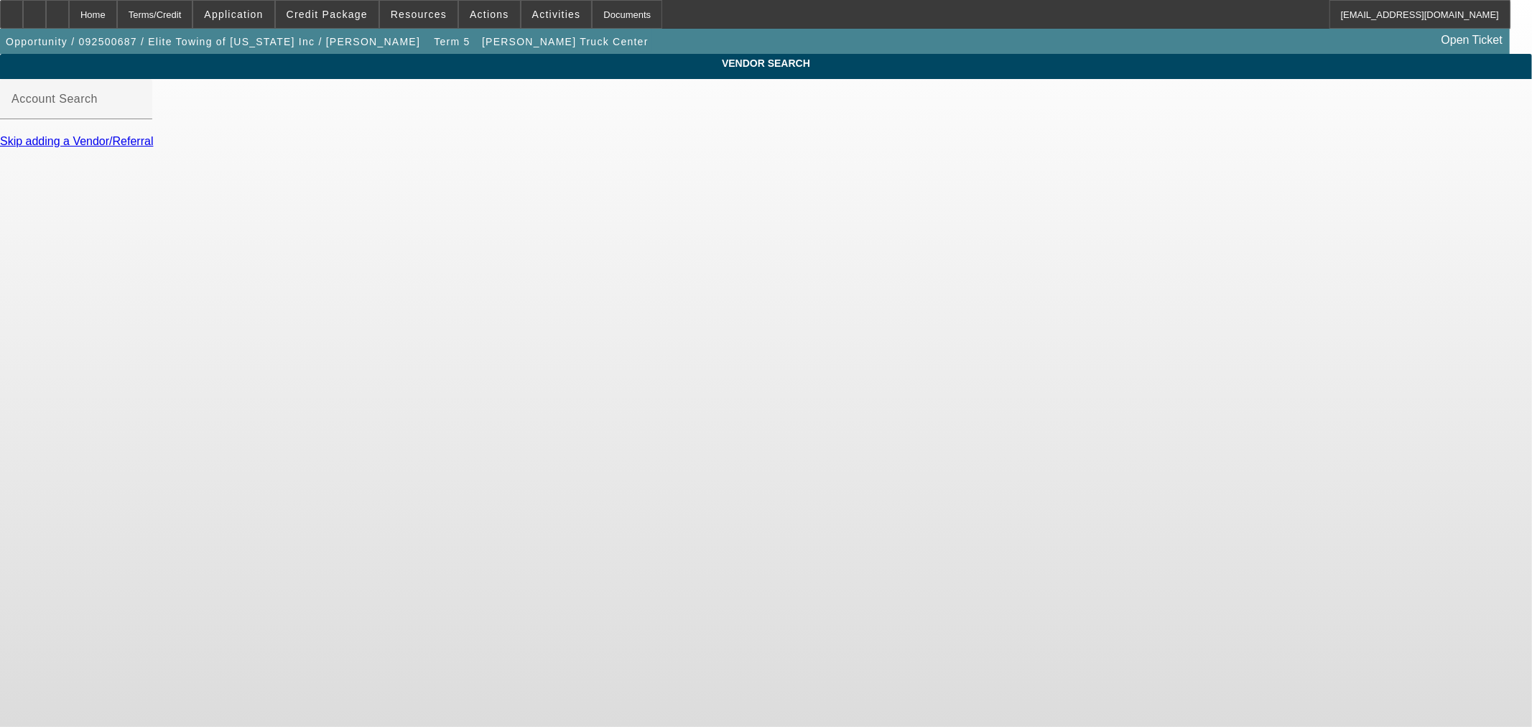
click at [604, 317] on body "Home Terms/Credit Application Credit Package Resources Actions Activities Docum…" at bounding box center [766, 363] width 1532 height 727
click at [153, 147] on link "Skip adding a Vendor/Referral" at bounding box center [76, 141] width 153 height 12
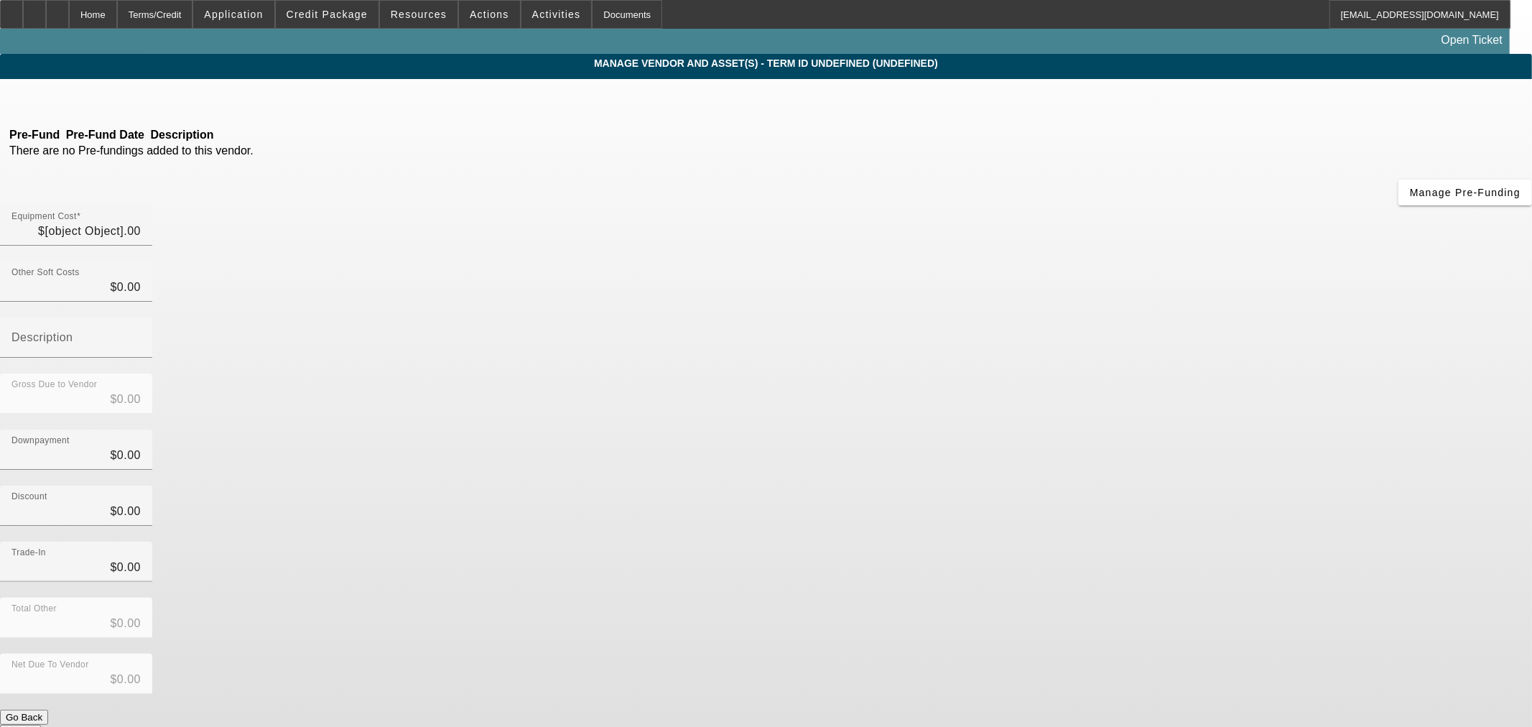
type input "$161,904.81"
type input "$250.00"
type input "$162,154.81"
type input "$1,000.00"
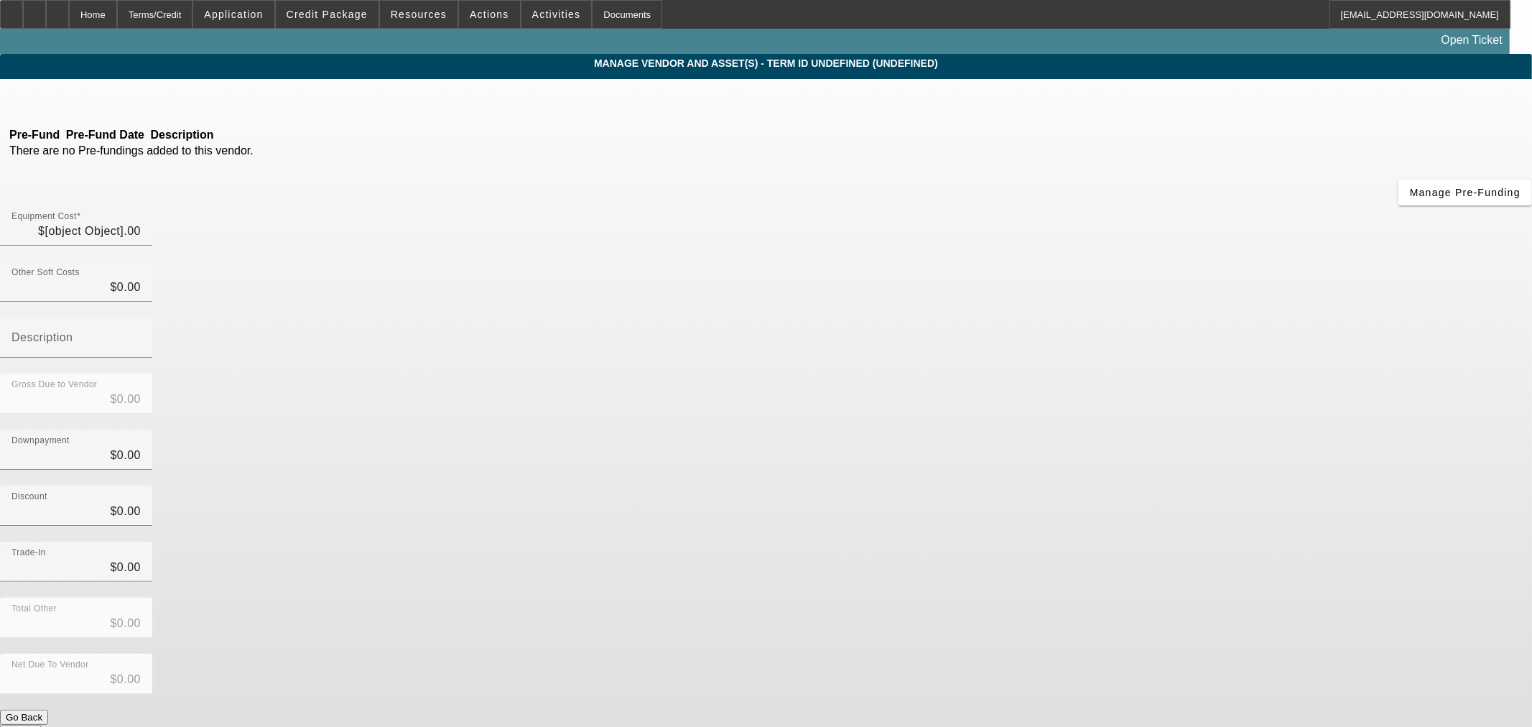
type input "$161,154.81"
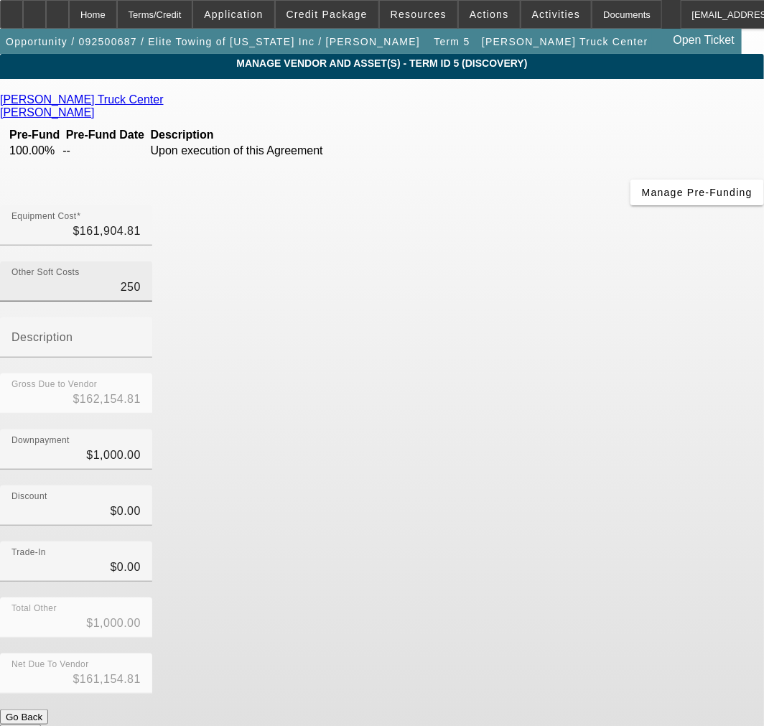
click at [141, 279] on input "250" at bounding box center [75, 287] width 129 height 17
type input "2"
type input "$161,906.81"
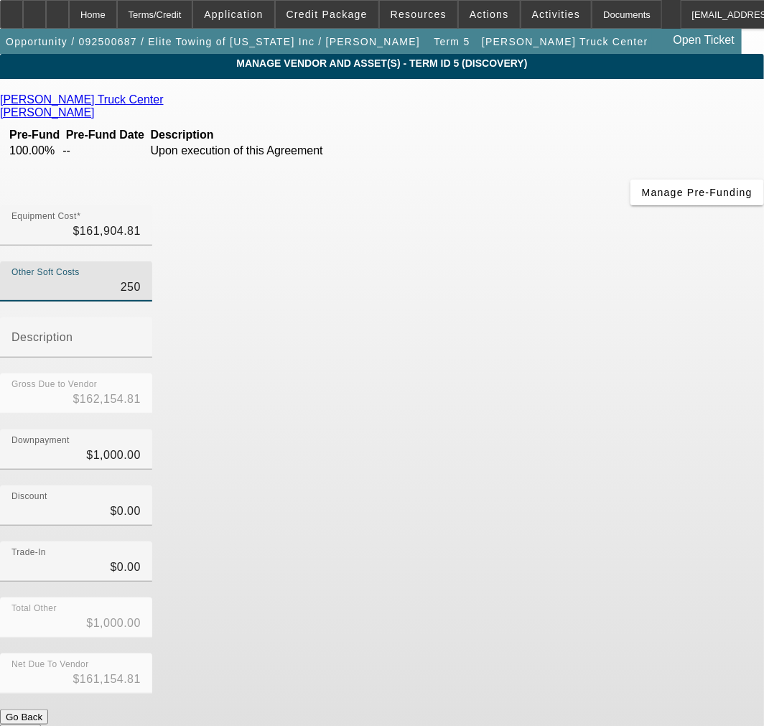
type input "$160,906.81"
type input "26"
type input "$161,930.81"
type input "$160,930.81"
type input "265"
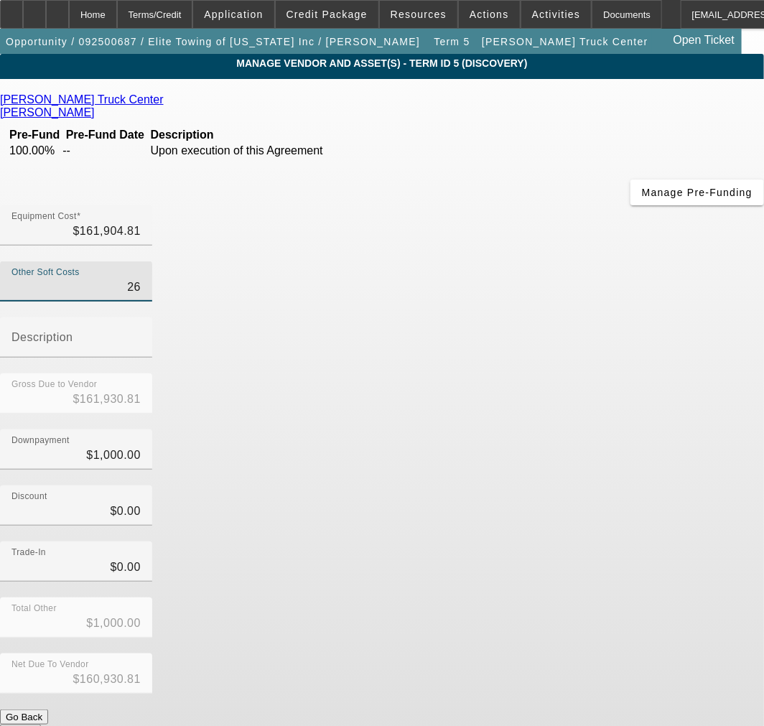
type input "$162,169.81"
type input "$161,169.81"
type input "265.5"
type input "$162,170.31"
type input "$161,170.31"
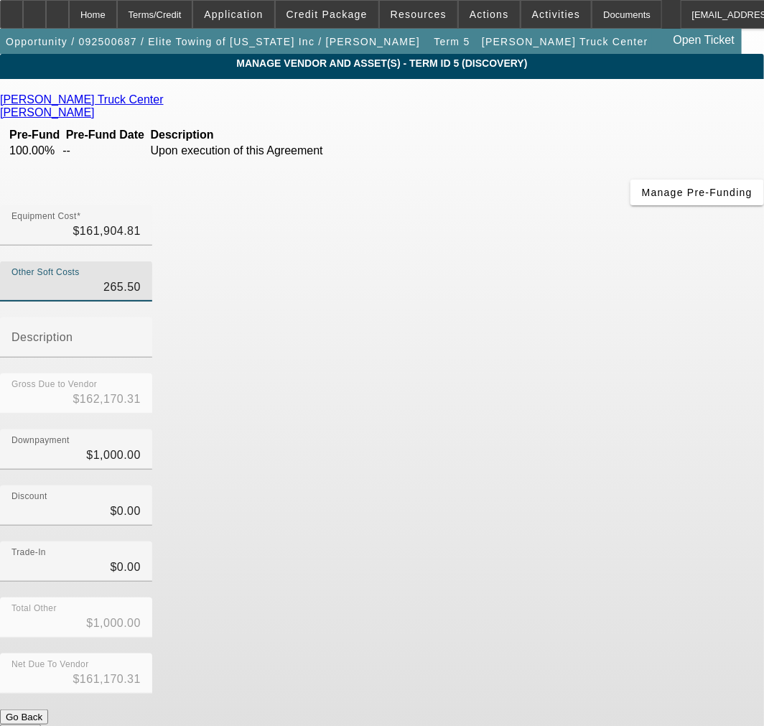
type input "$265.50"
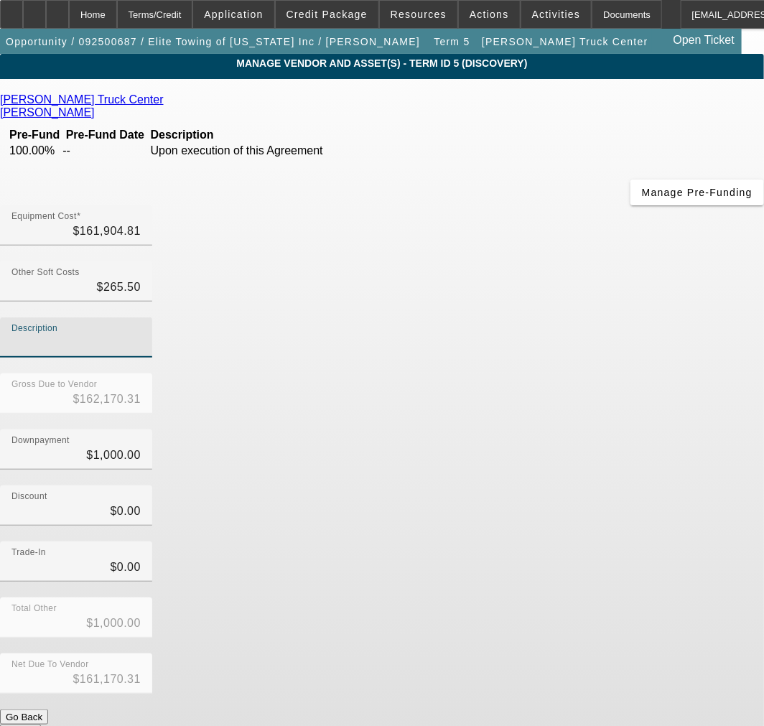
click at [630, 485] on div "Discount $0.00" at bounding box center [382, 513] width 764 height 56
drag, startPoint x: 616, startPoint y: 554, endPoint x: 618, endPoint y: 456, distance: 97.7
click at [618, 456] on div "Equipment Cost $161,904.81 Other Soft Costs $265.50 Description Gross Due to Ve…" at bounding box center [382, 472] width 764 height 534
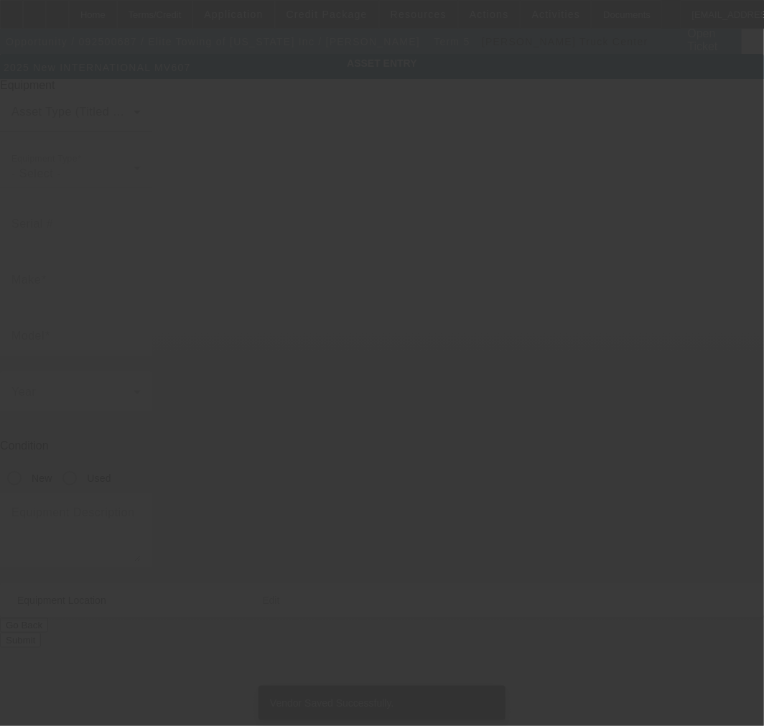
type input "1HTEUMML3SS254446"
type input "International"
type input "MV607"
radio input "true"
type textarea "6.7L Cummins Engine, 300HP, Allison Automatic Transmission, Extended Cab, Air R…"
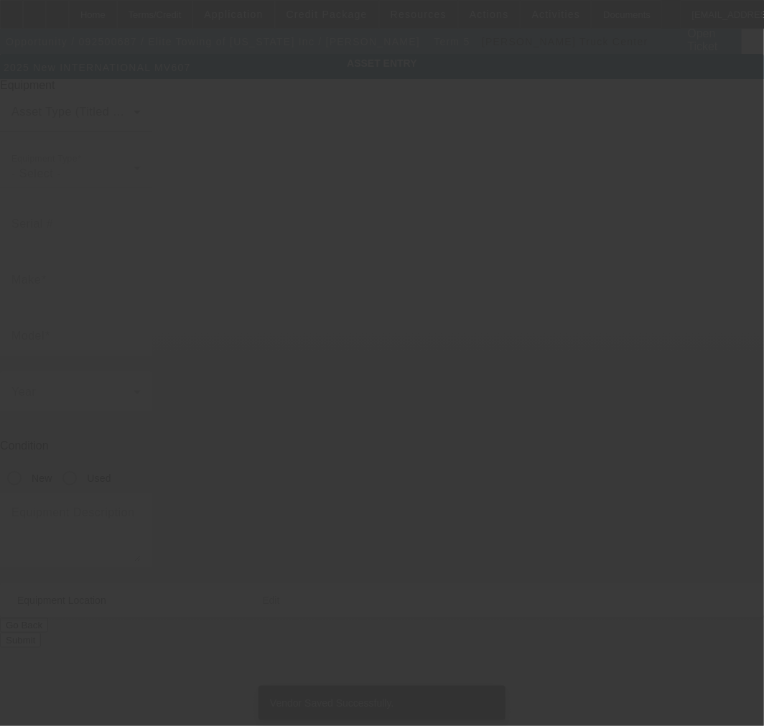
type input "14 Acker St E"
type input "Saint Paul"
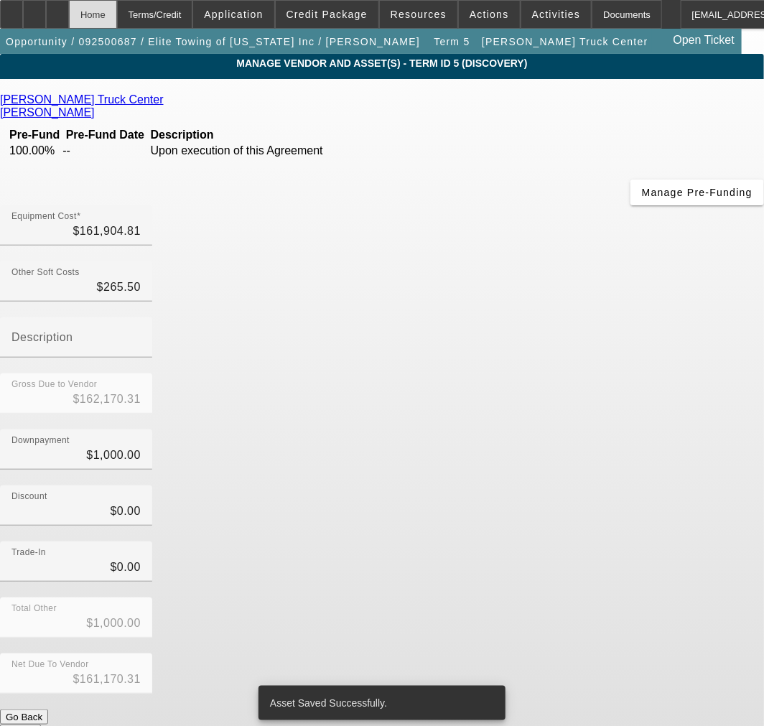
click at [116, 12] on div "Home" at bounding box center [93, 14] width 48 height 29
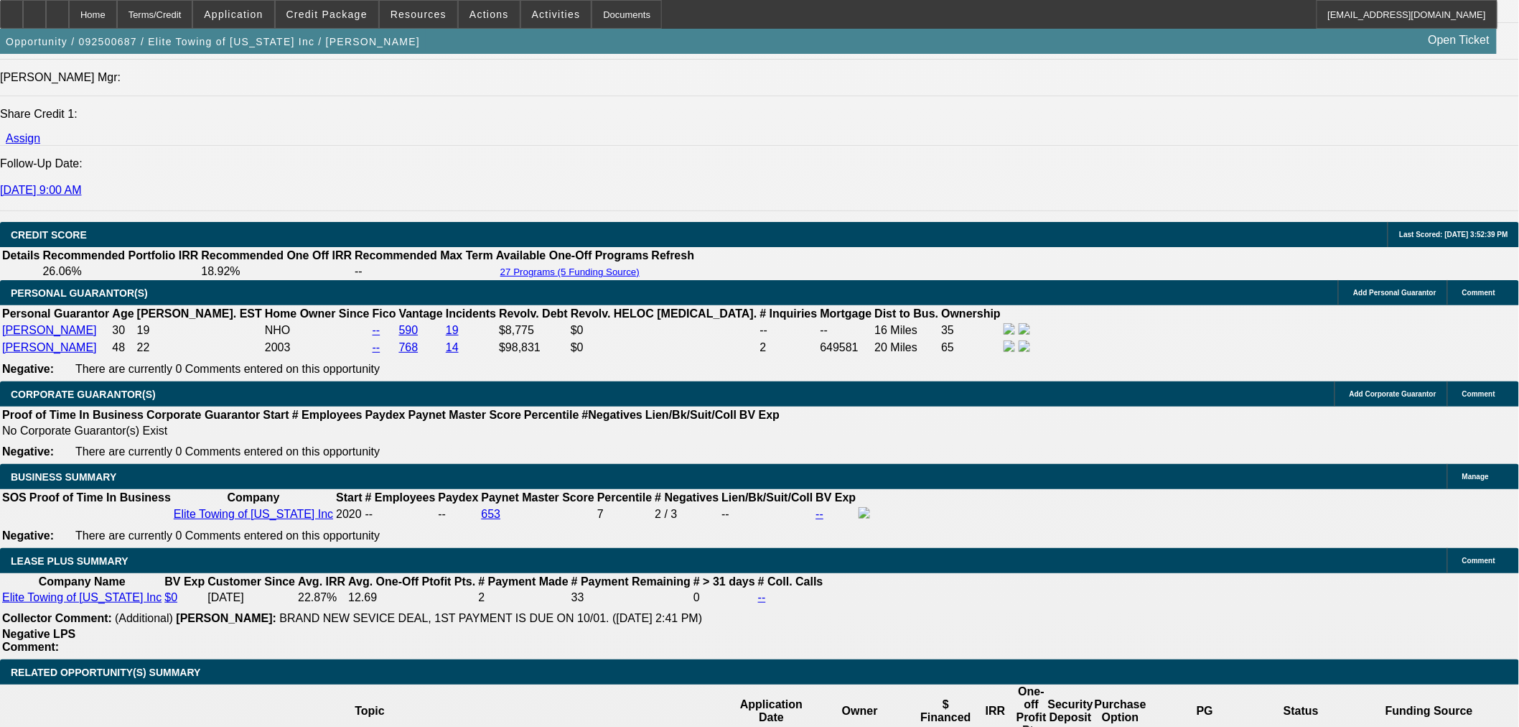
scroll to position [2234, 0]
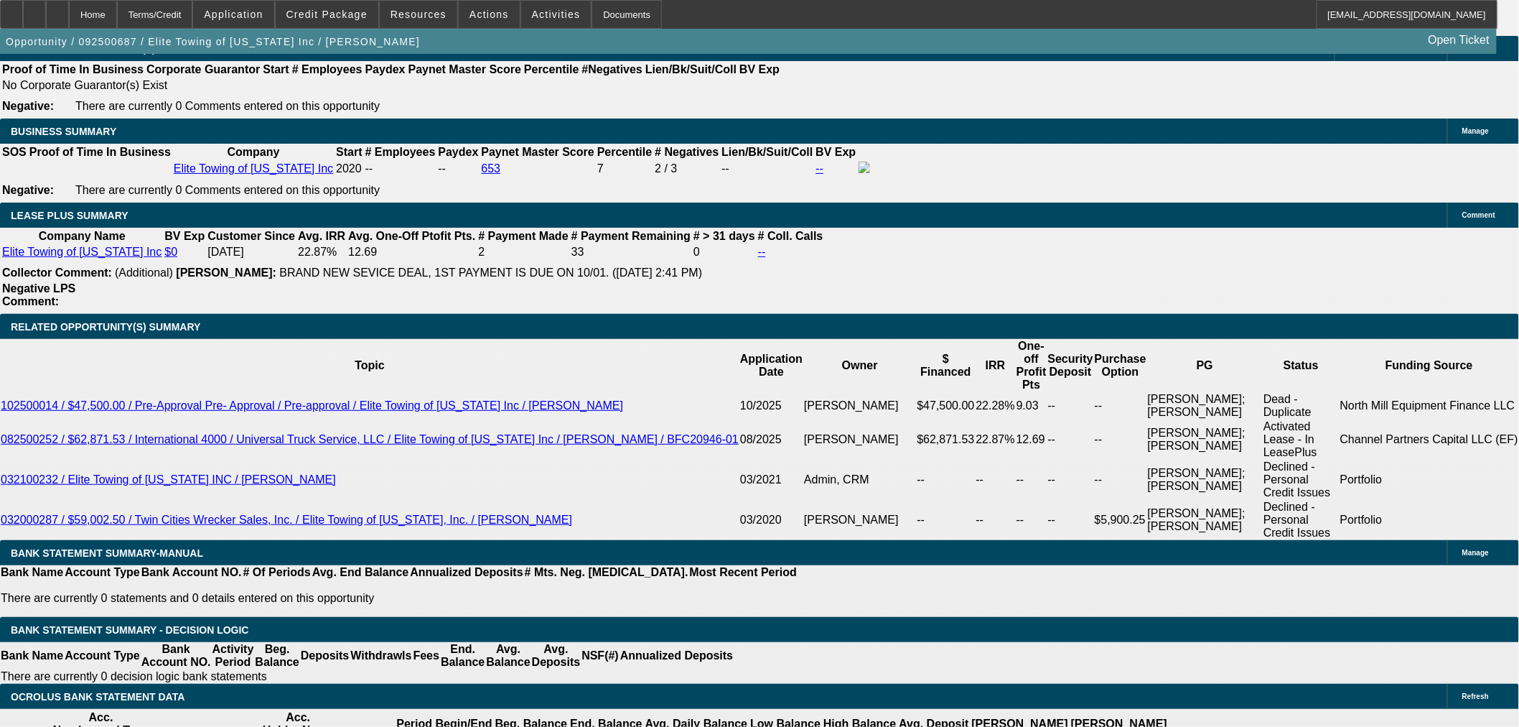
drag, startPoint x: 328, startPoint y: 230, endPoint x: 376, endPoint y: 230, distance: 48.1
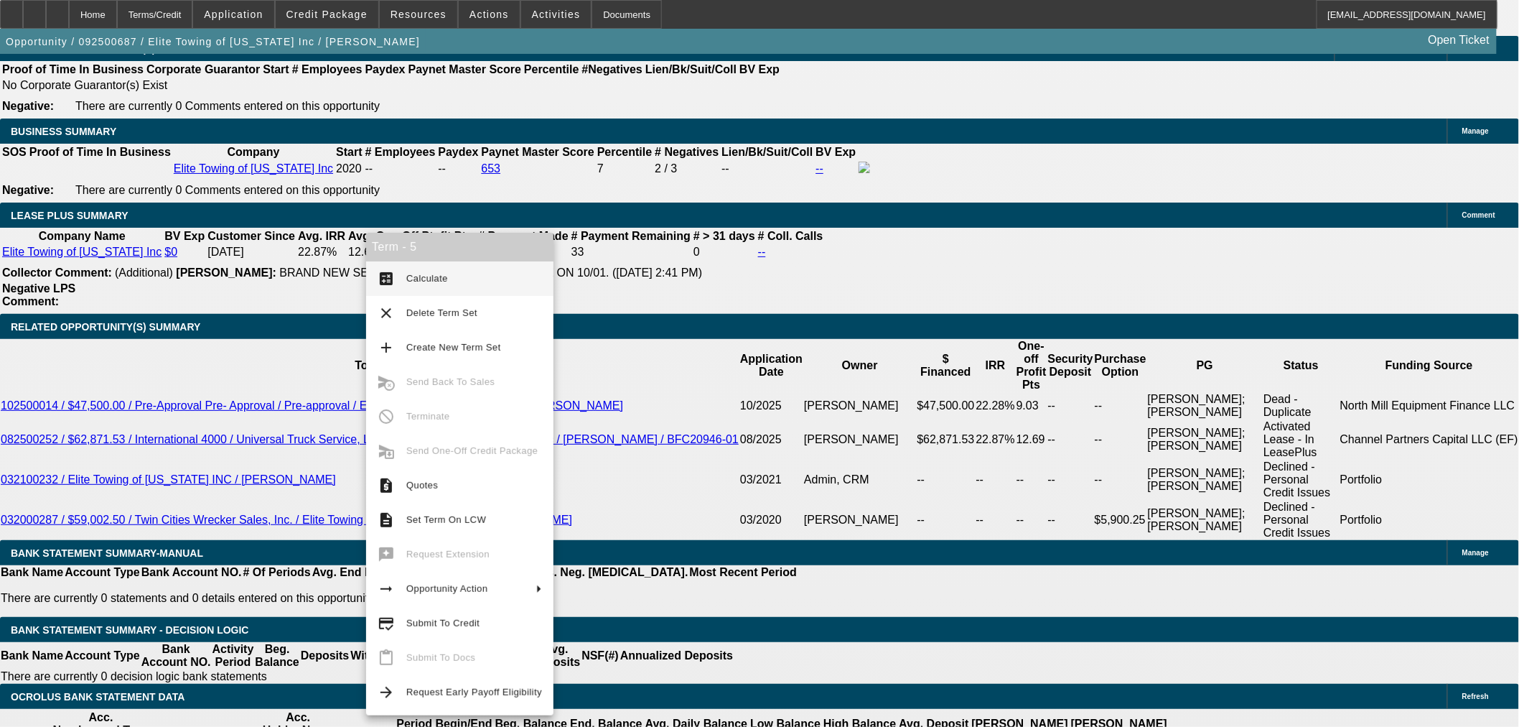
copy p "161,904.81"
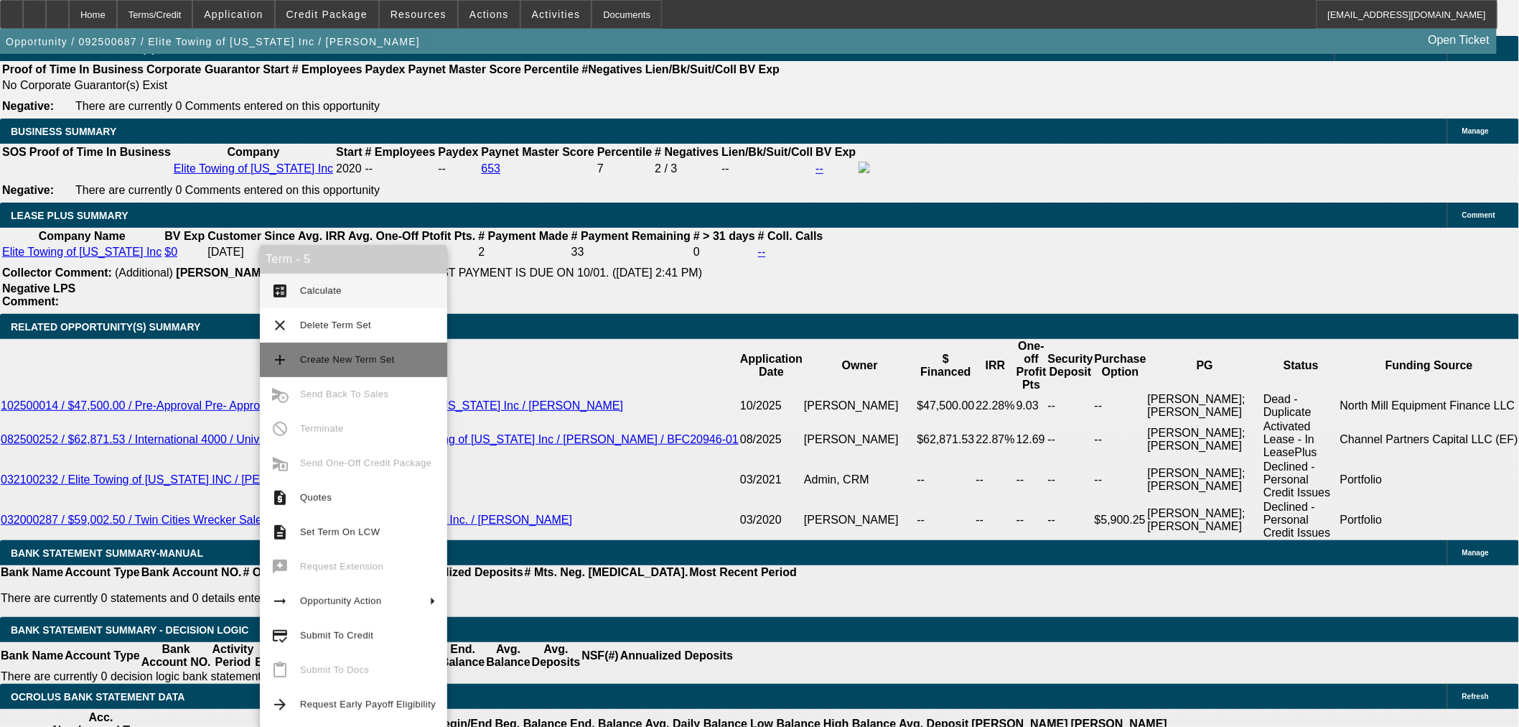
click at [358, 361] on span "Create New Term Set" at bounding box center [347, 359] width 95 height 11
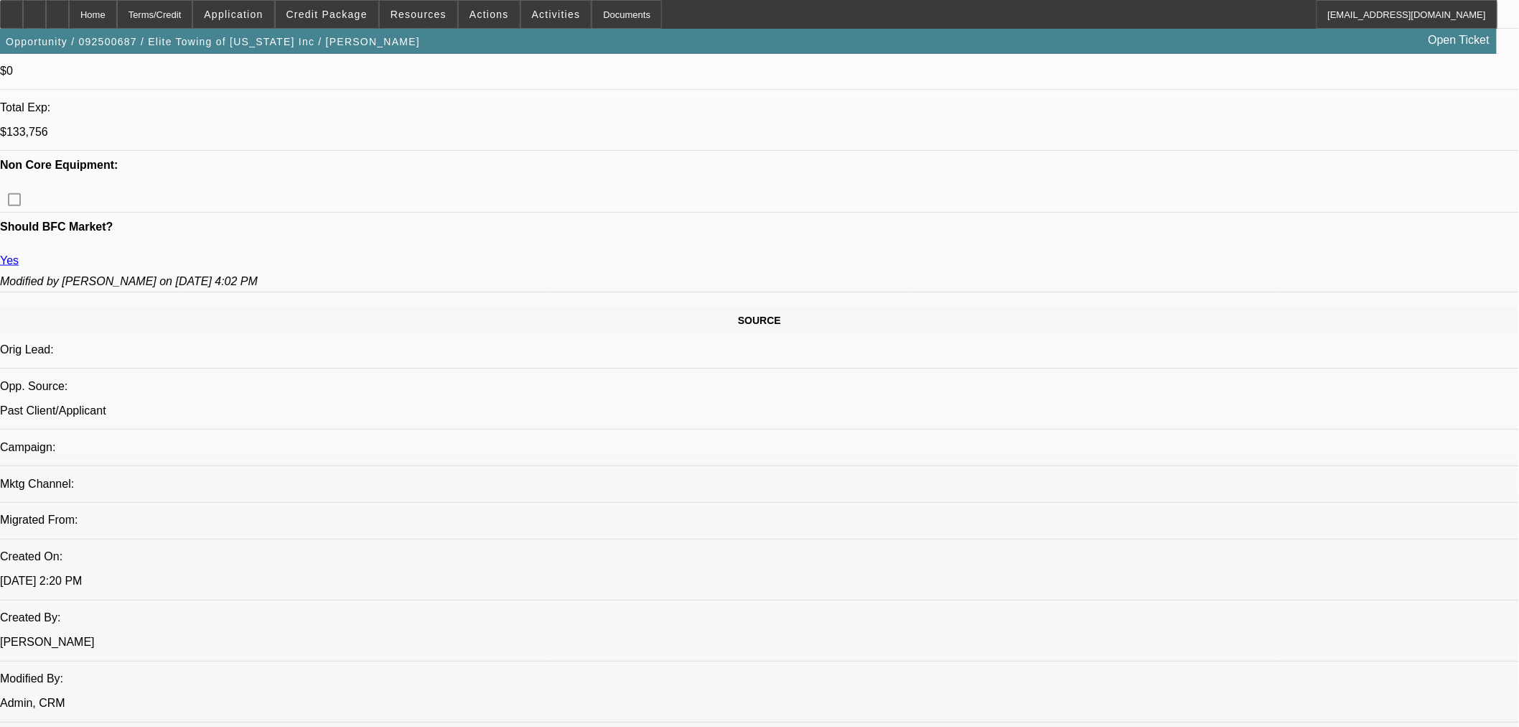
select select "0"
select select "2"
select select "0"
select select "6"
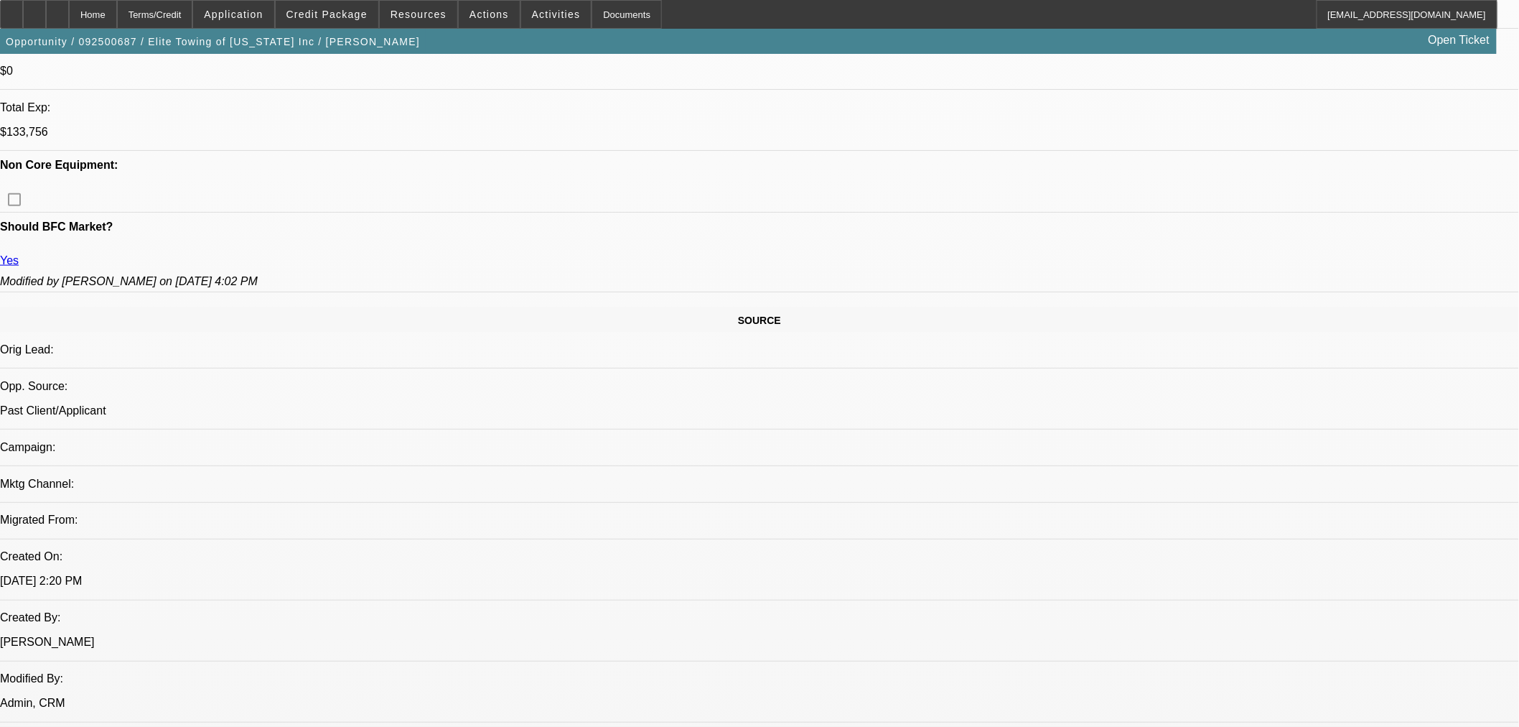
select select "0"
select select "2"
select select "0"
select select "6"
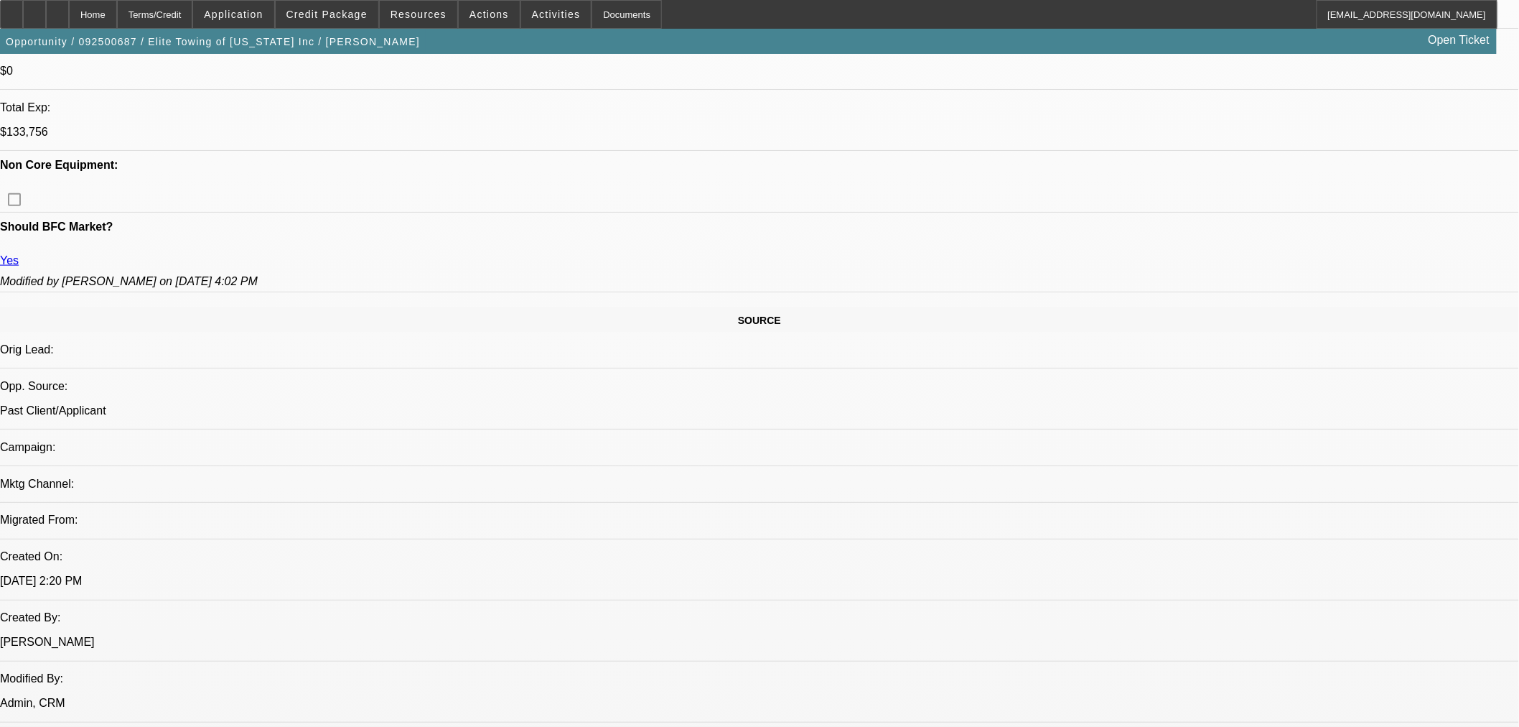
select select "0.2"
select select "2"
select select "0"
select select "6"
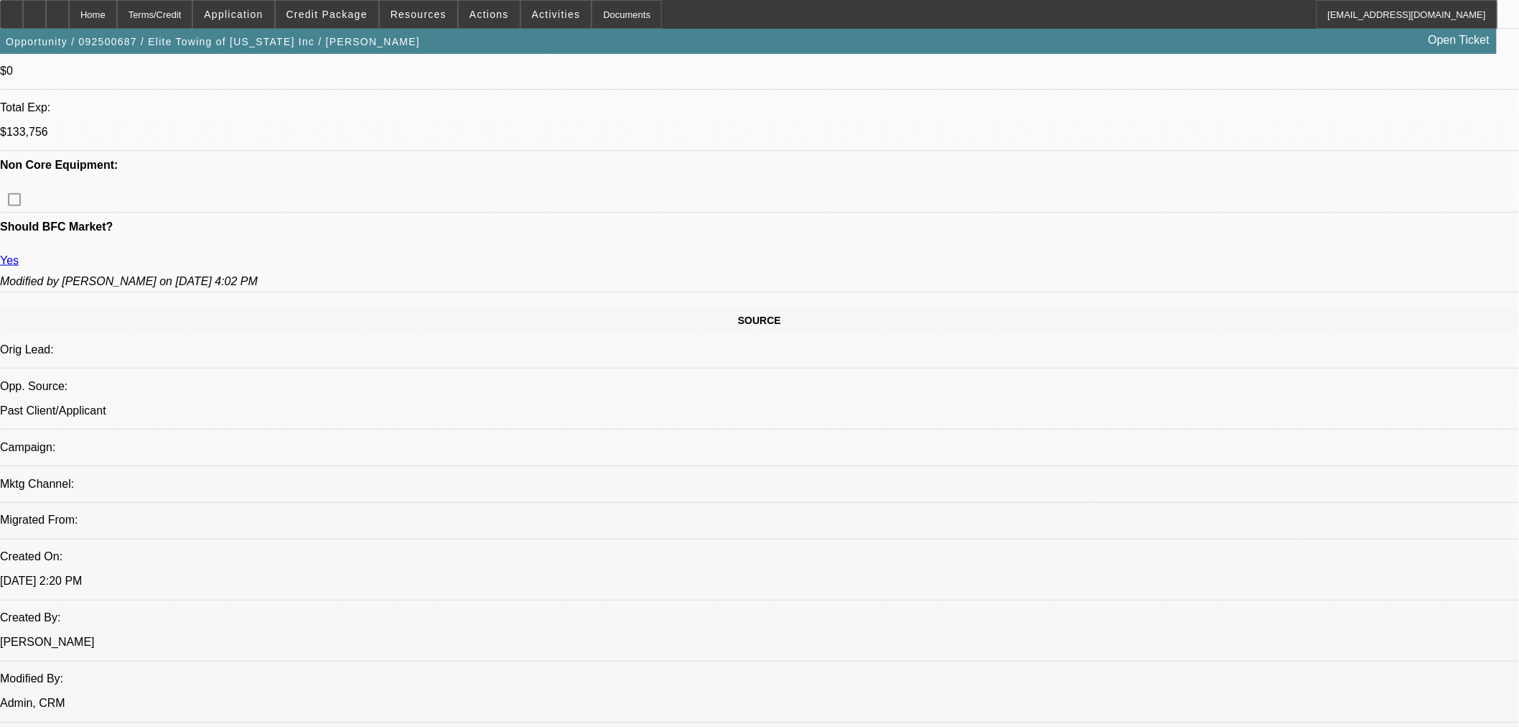
select select "0"
select select "2"
select select "0"
select select "6"
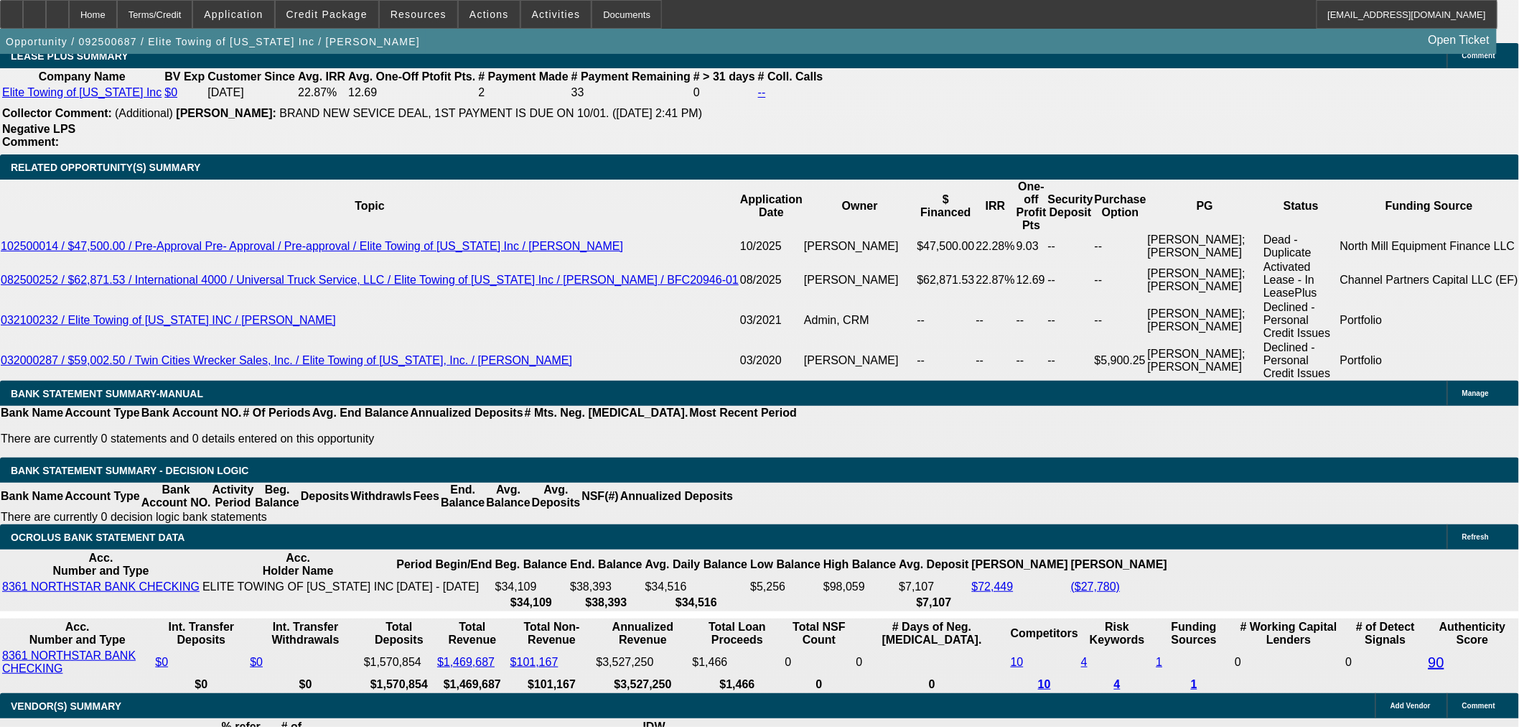
scroll to position [2234, 0]
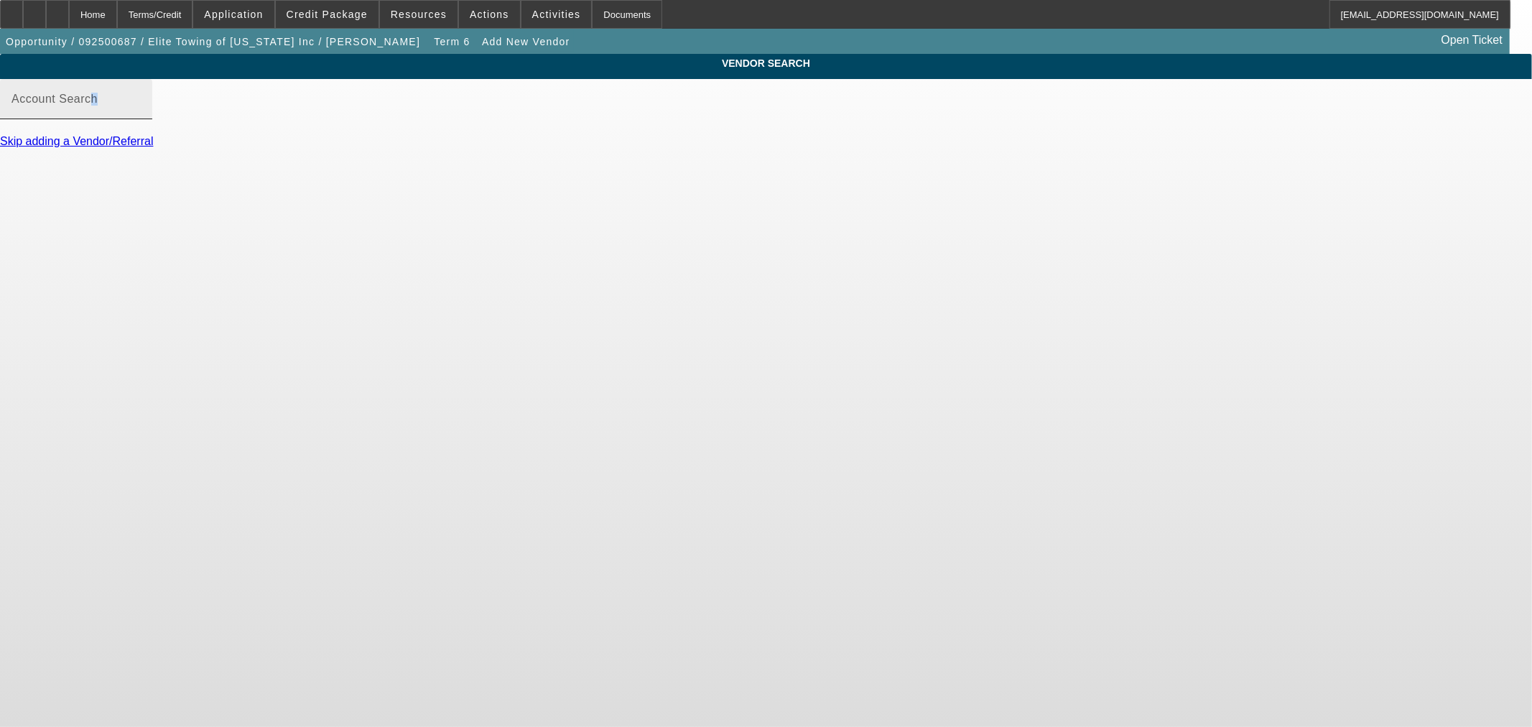
click at [141, 119] on div "Account Search" at bounding box center [75, 99] width 129 height 40
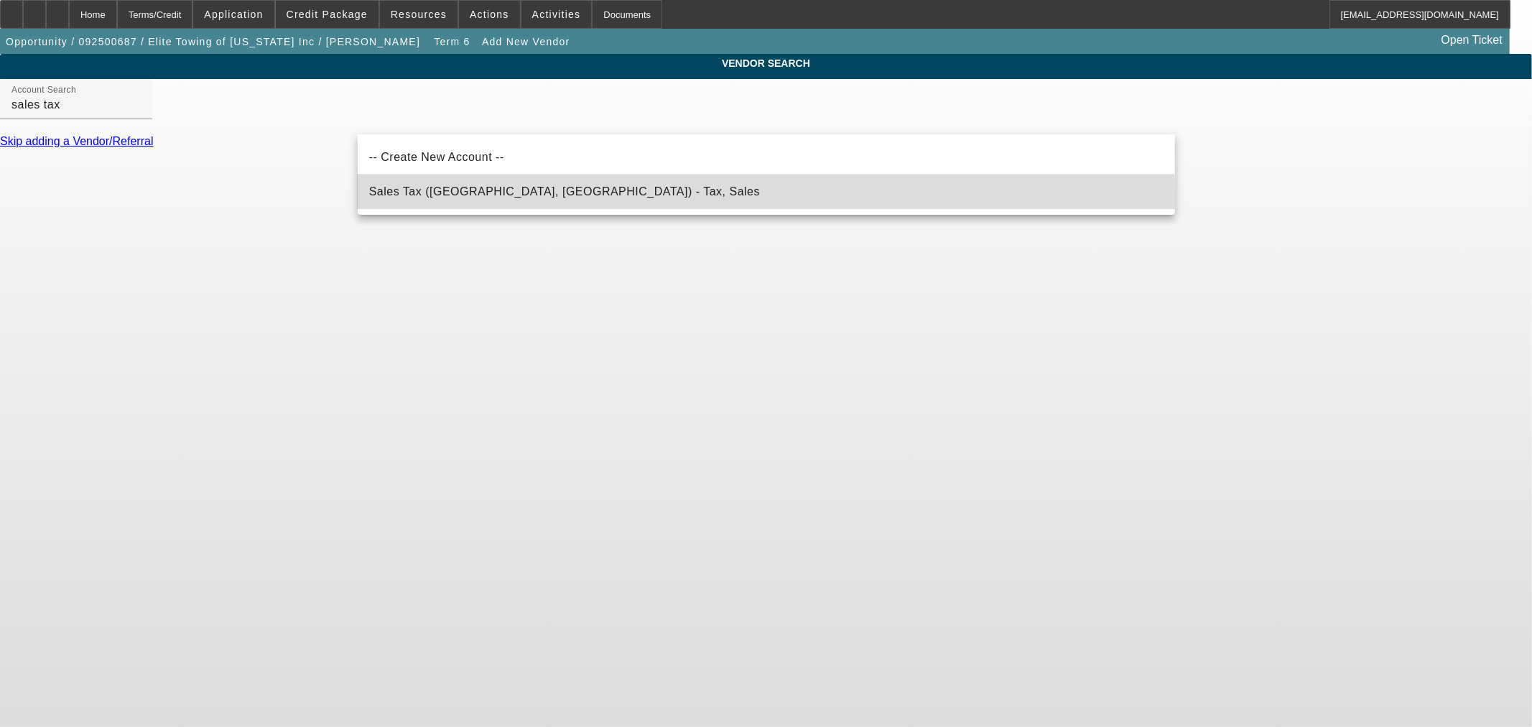
click at [487, 200] on span "Sales Tax (Marlborough, MA) - Tax, Sales" at bounding box center [564, 191] width 391 height 17
type input "Sales Tax (Marlborough, MA) - Tax, Sales"
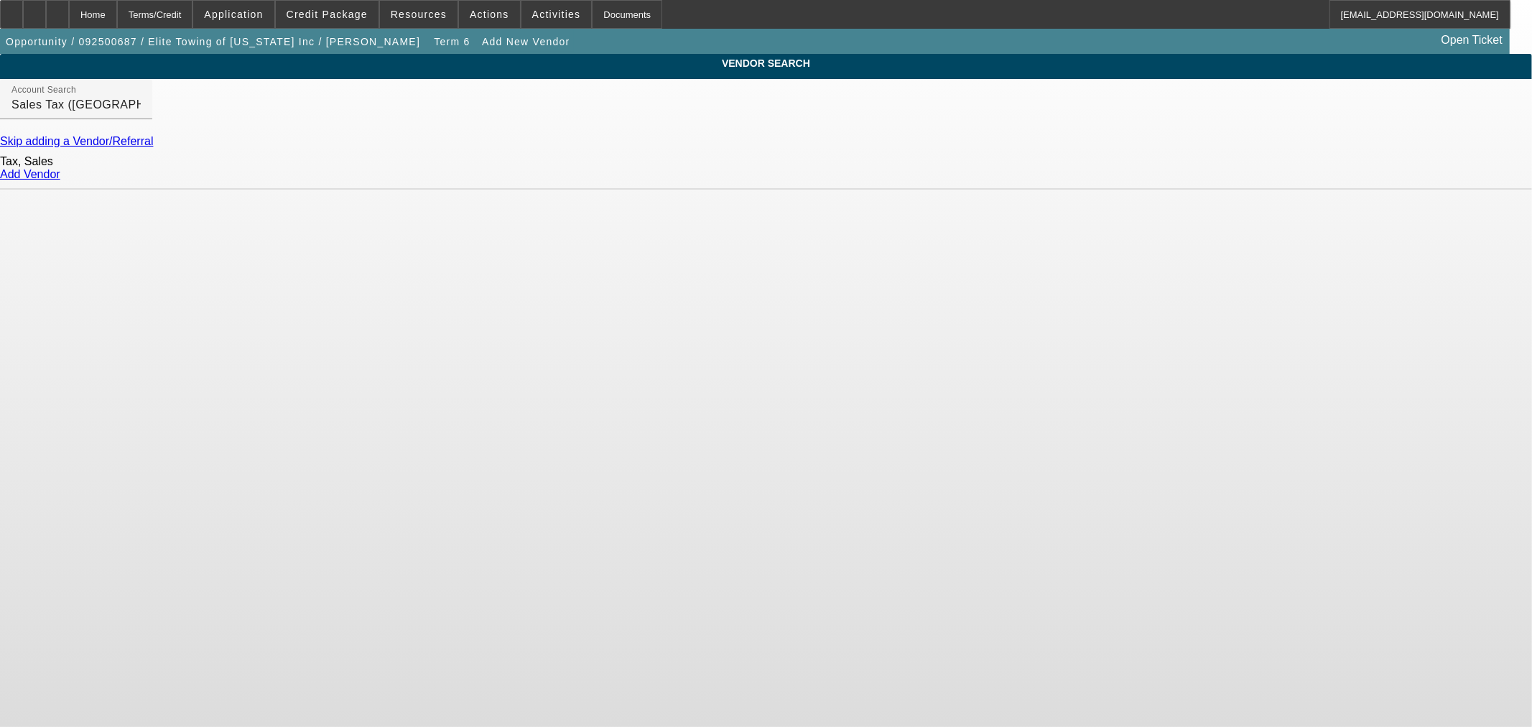
click at [60, 180] on link "Add Vendor" at bounding box center [30, 174] width 60 height 12
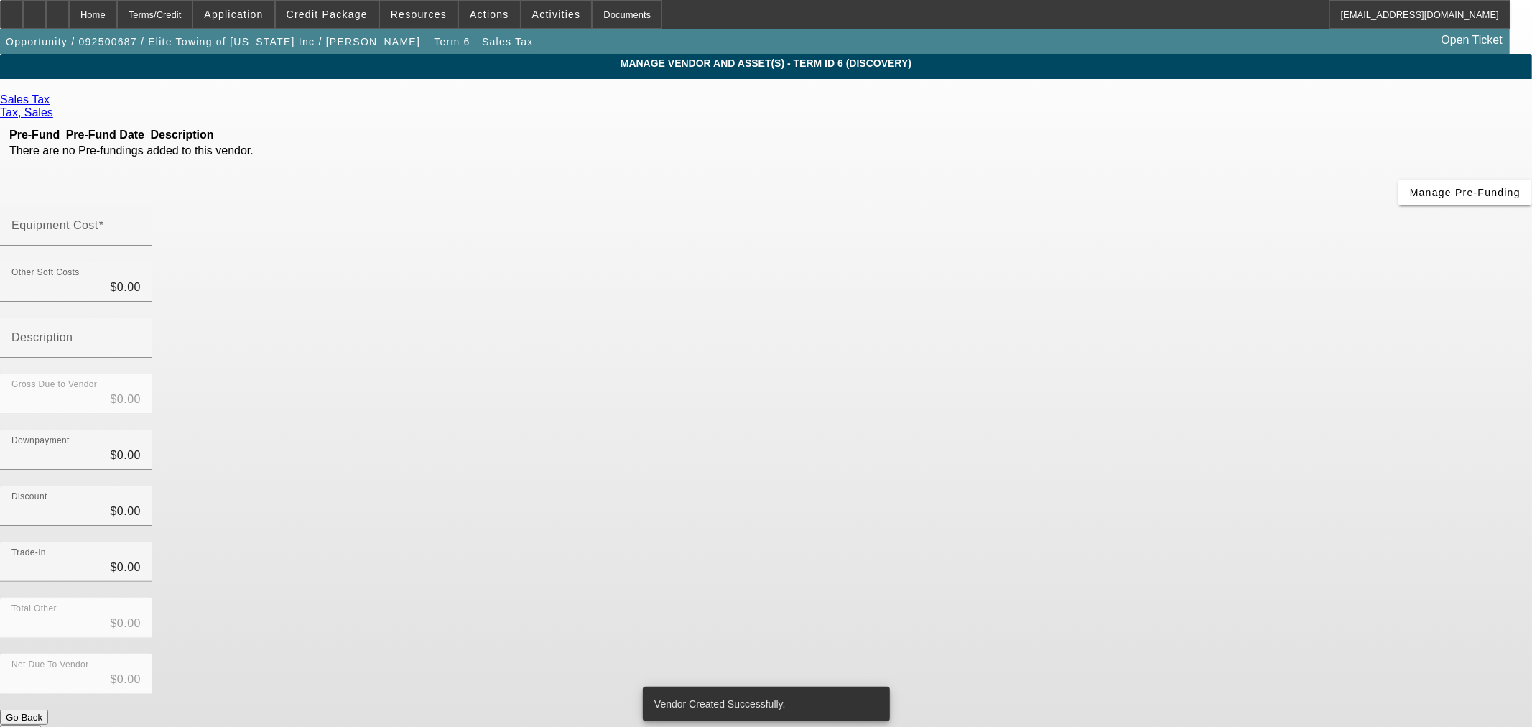
click at [152, 246] on div at bounding box center [76, 254] width 152 height 16
click at [141, 205] on div "Equipment Cost" at bounding box center [75, 225] width 129 height 40
paste input "11130.9556875"
type input "11130.9556875"
type input "$11,130.95"
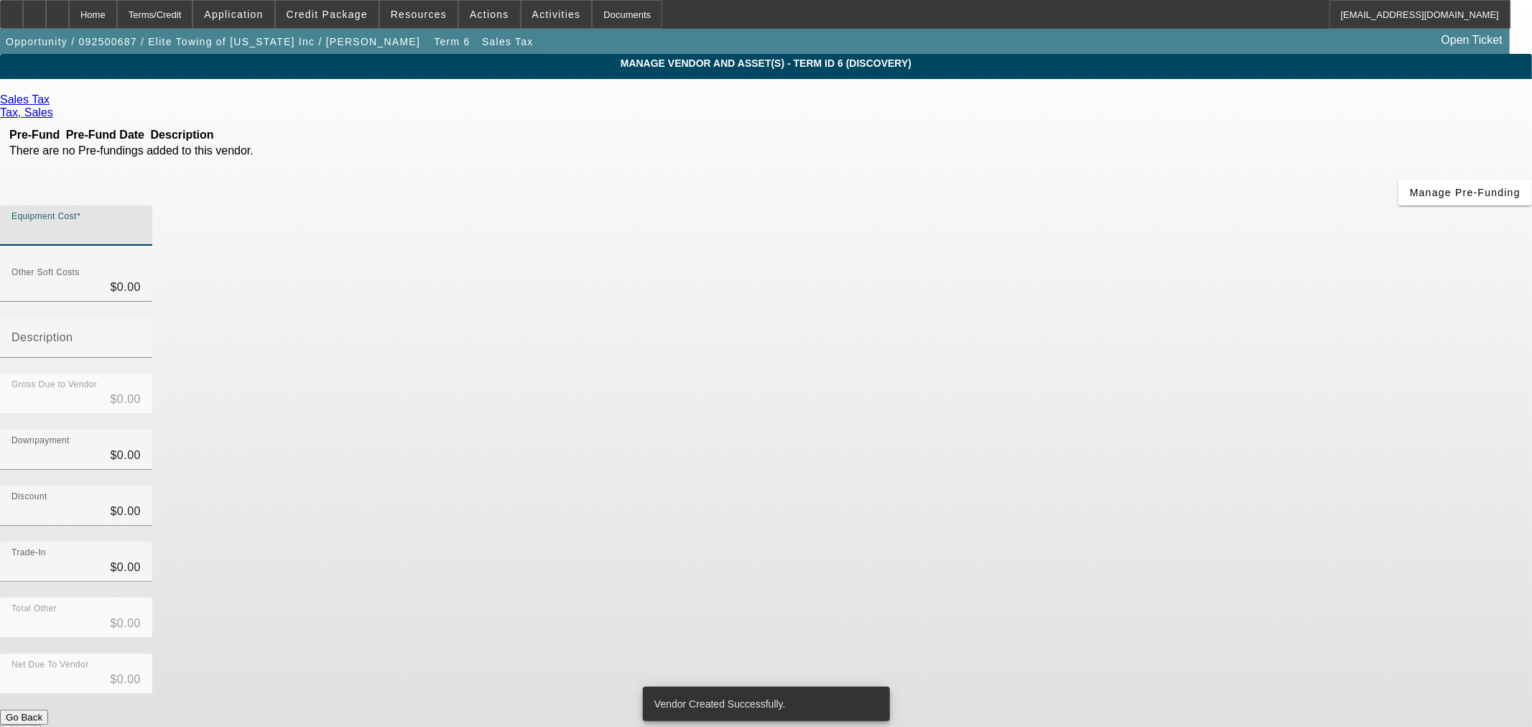
type input "$11,130.95"
type input "11130.9"
type input "$11,130.90"
type input "11130.96"
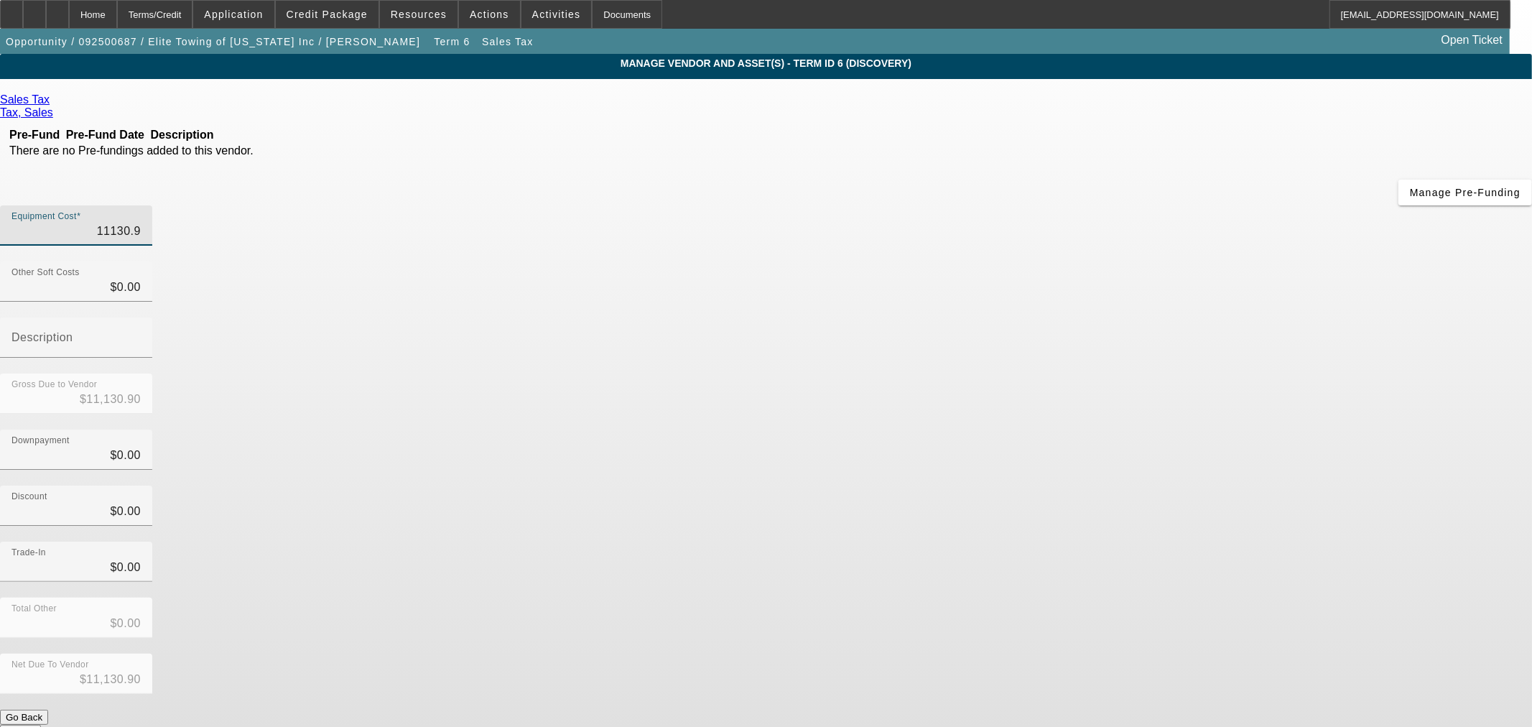
type input "$11,130.96"
type input "$0.00"
click at [41, 725] on button "Submit" at bounding box center [20, 732] width 41 height 15
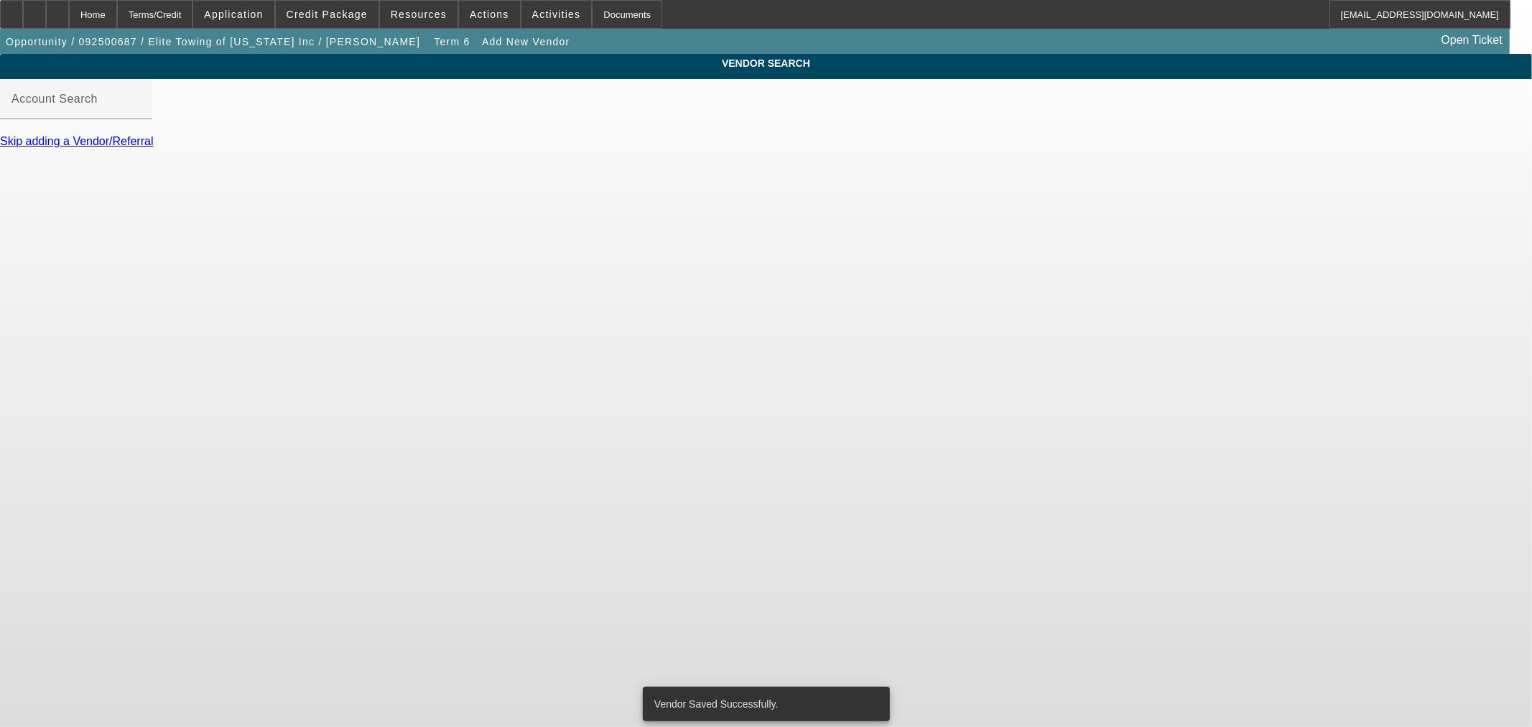
click at [460, 148] on div "Skip adding a Vendor/Referral" at bounding box center [766, 141] width 1532 height 13
click at [153, 147] on link "Skip adding a Vendor/Referral" at bounding box center [76, 141] width 153 height 12
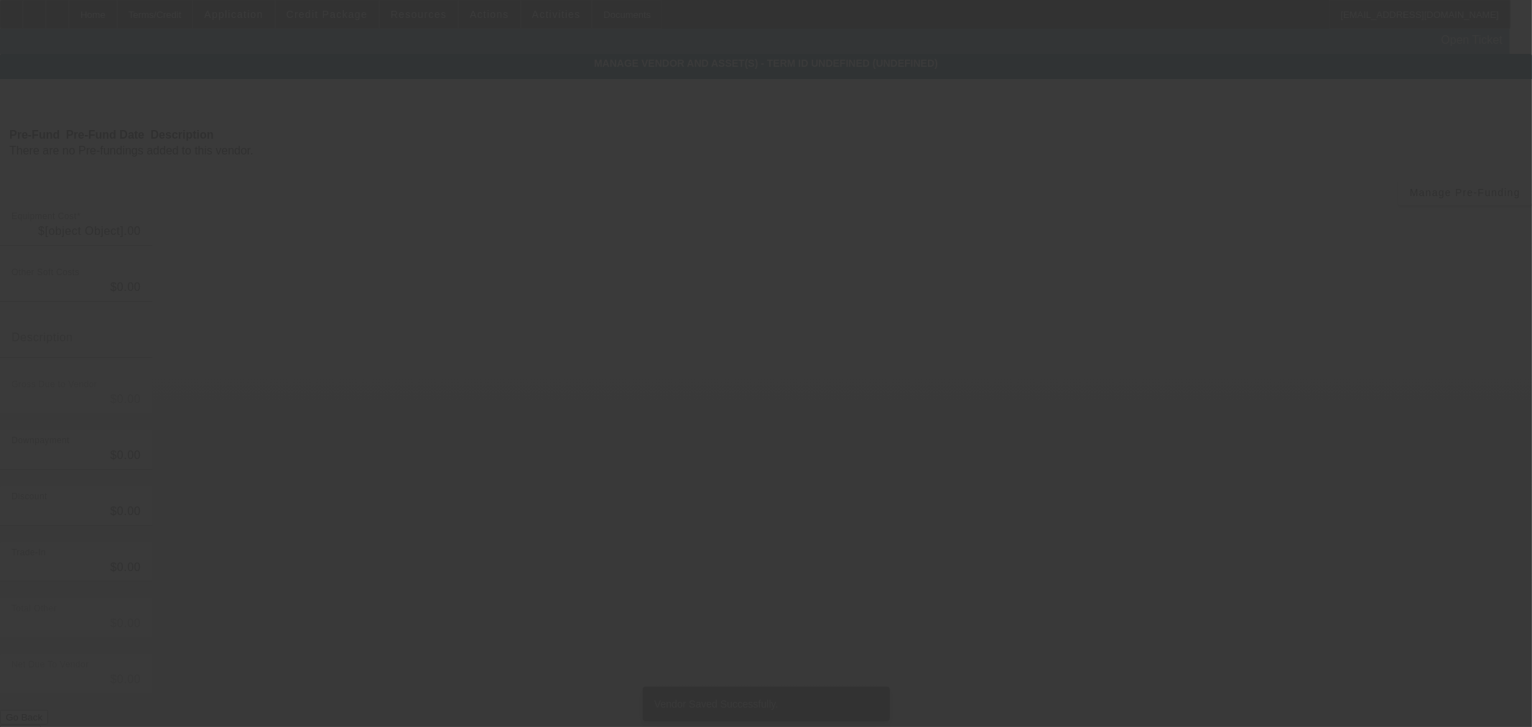
type input "$11,130.96"
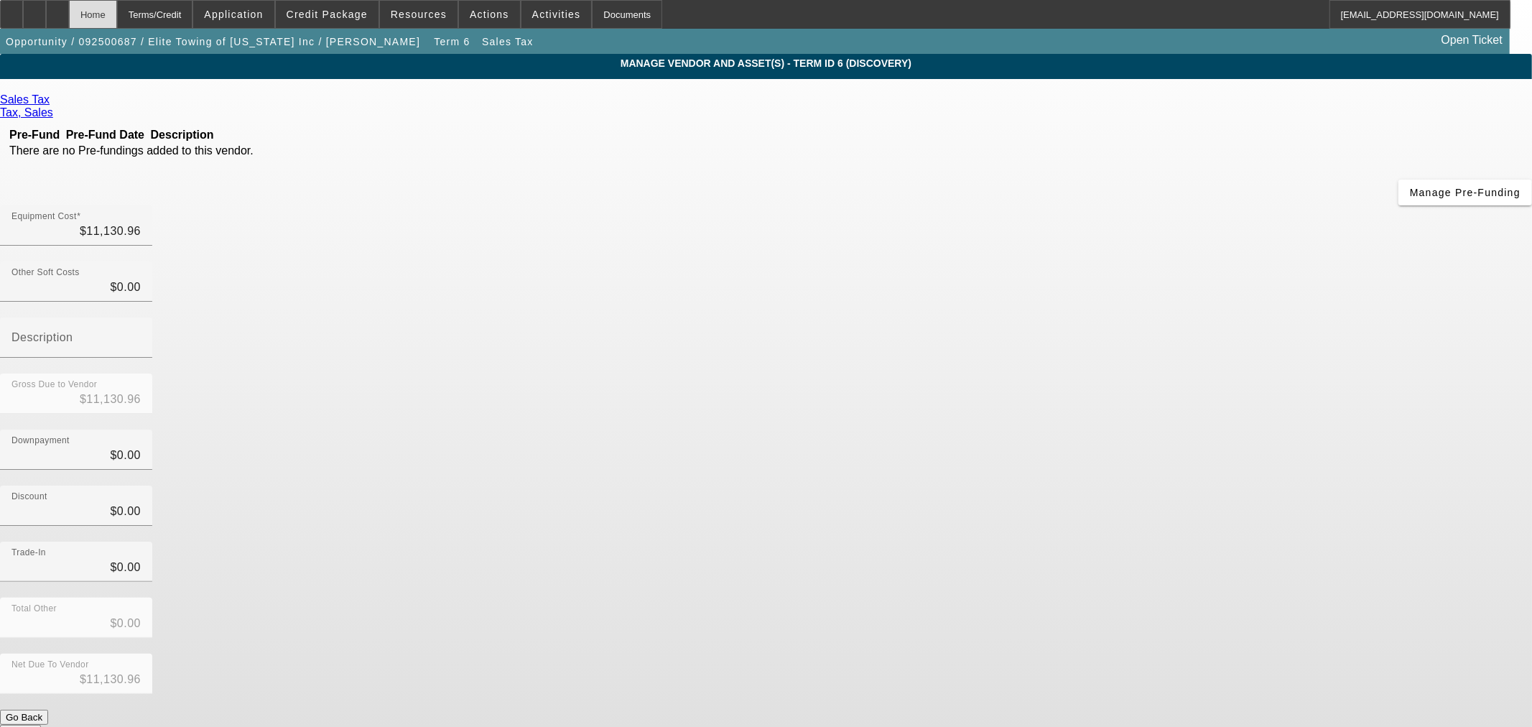
click at [117, 15] on div "Home" at bounding box center [93, 14] width 48 height 29
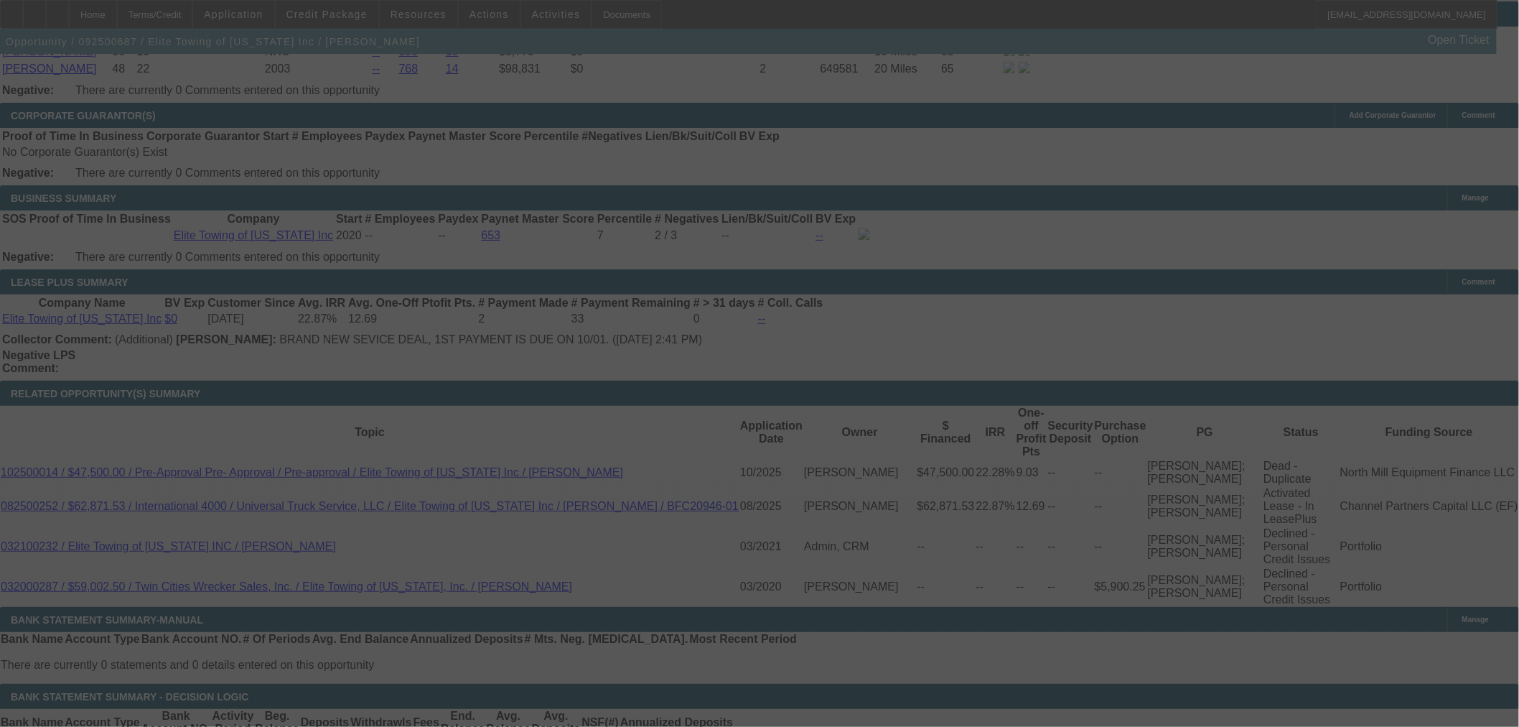
scroll to position [2077, 0]
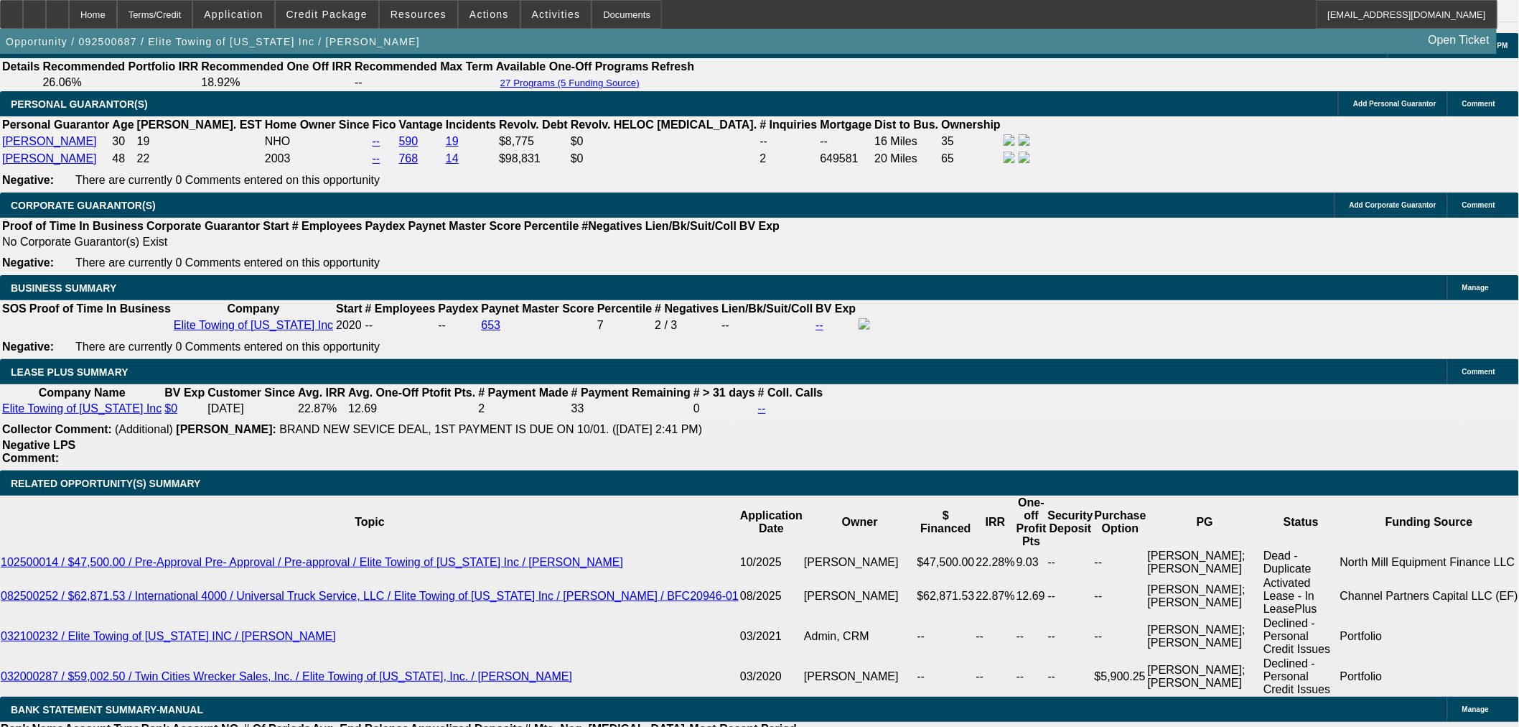
select select "0"
select select "2"
select select "0"
select select "6"
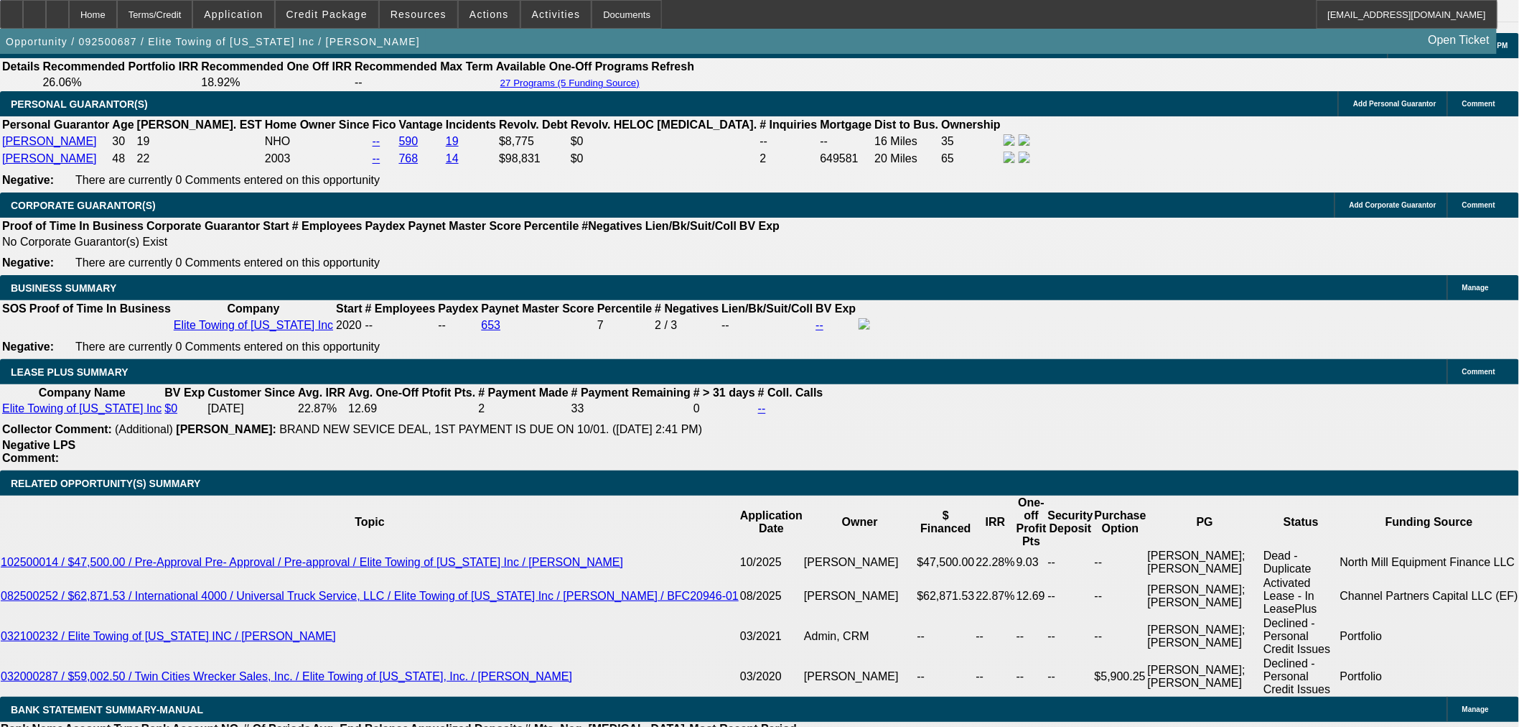
select select "0"
select select "2"
select select "0"
select select "6"
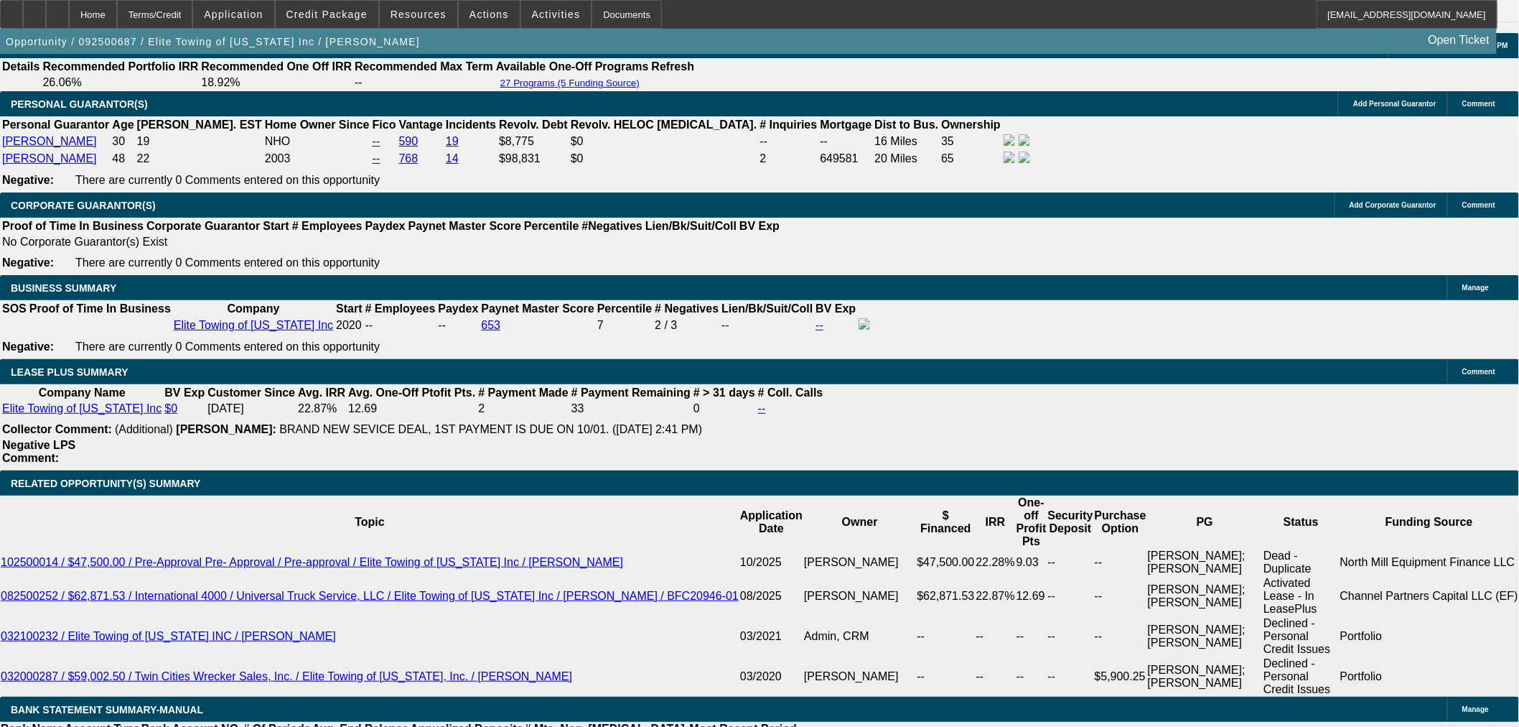
select select "0.2"
select select "2"
select select "0"
select select "6"
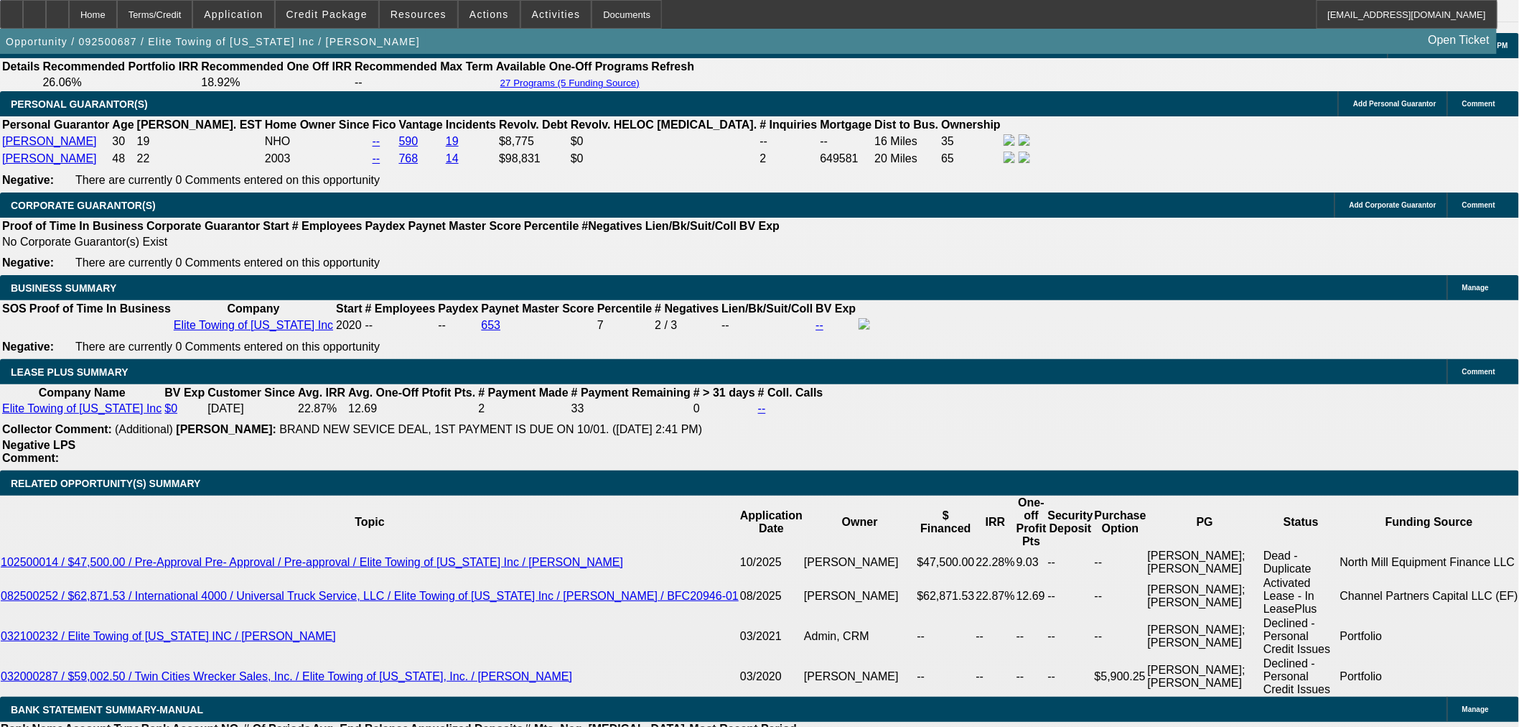
select select "0"
select select "2"
select select "0"
select select "6"
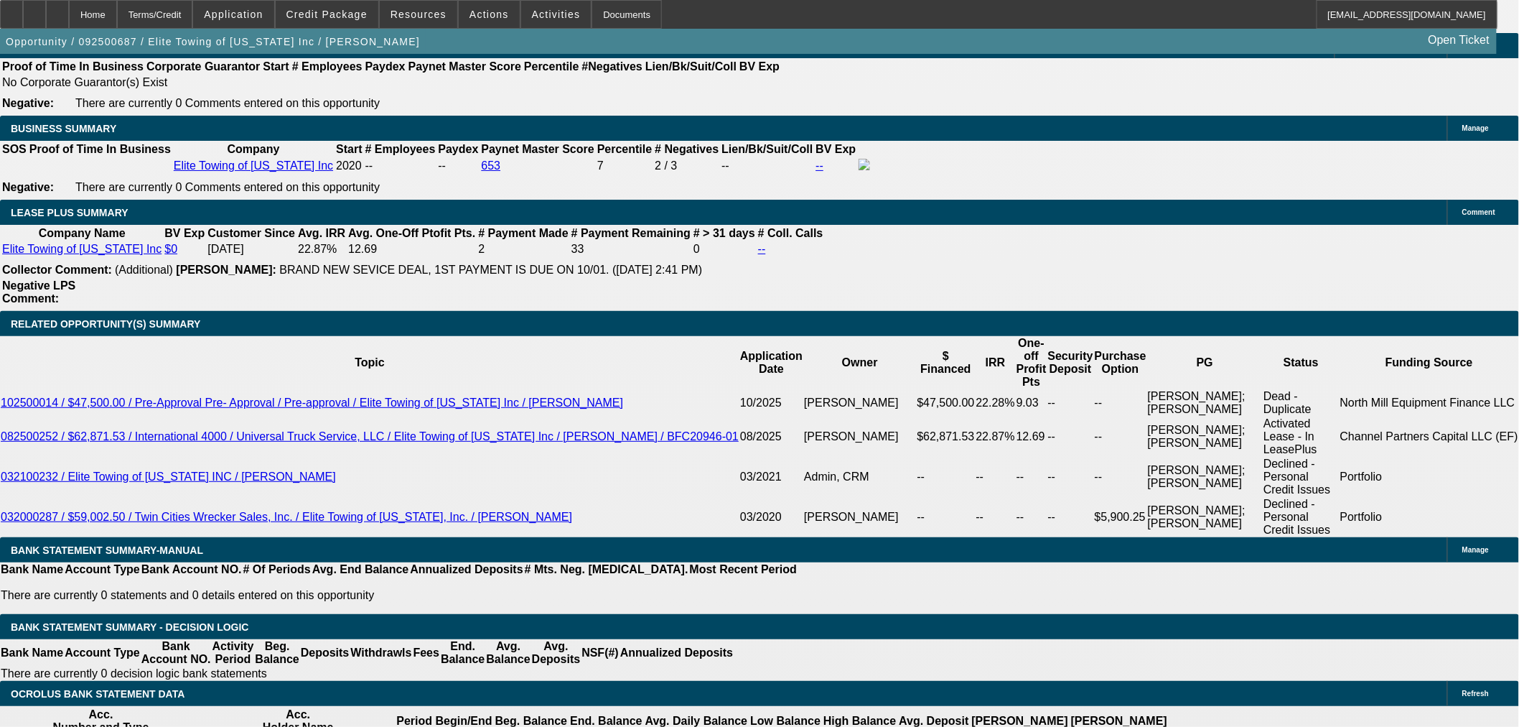
scroll to position [2320, 0]
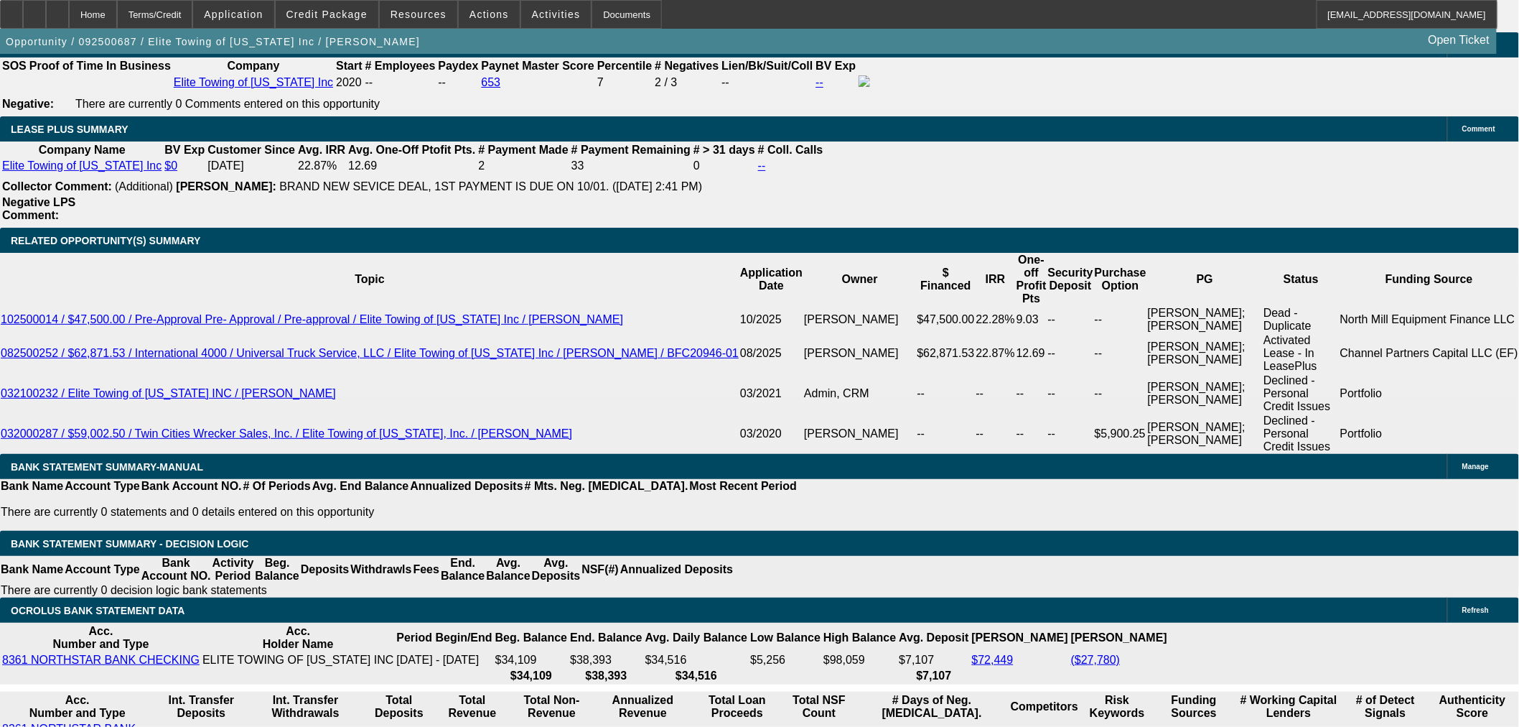
select select "0.15"
type input "$24,175.55"
type input "UNKNOWN"
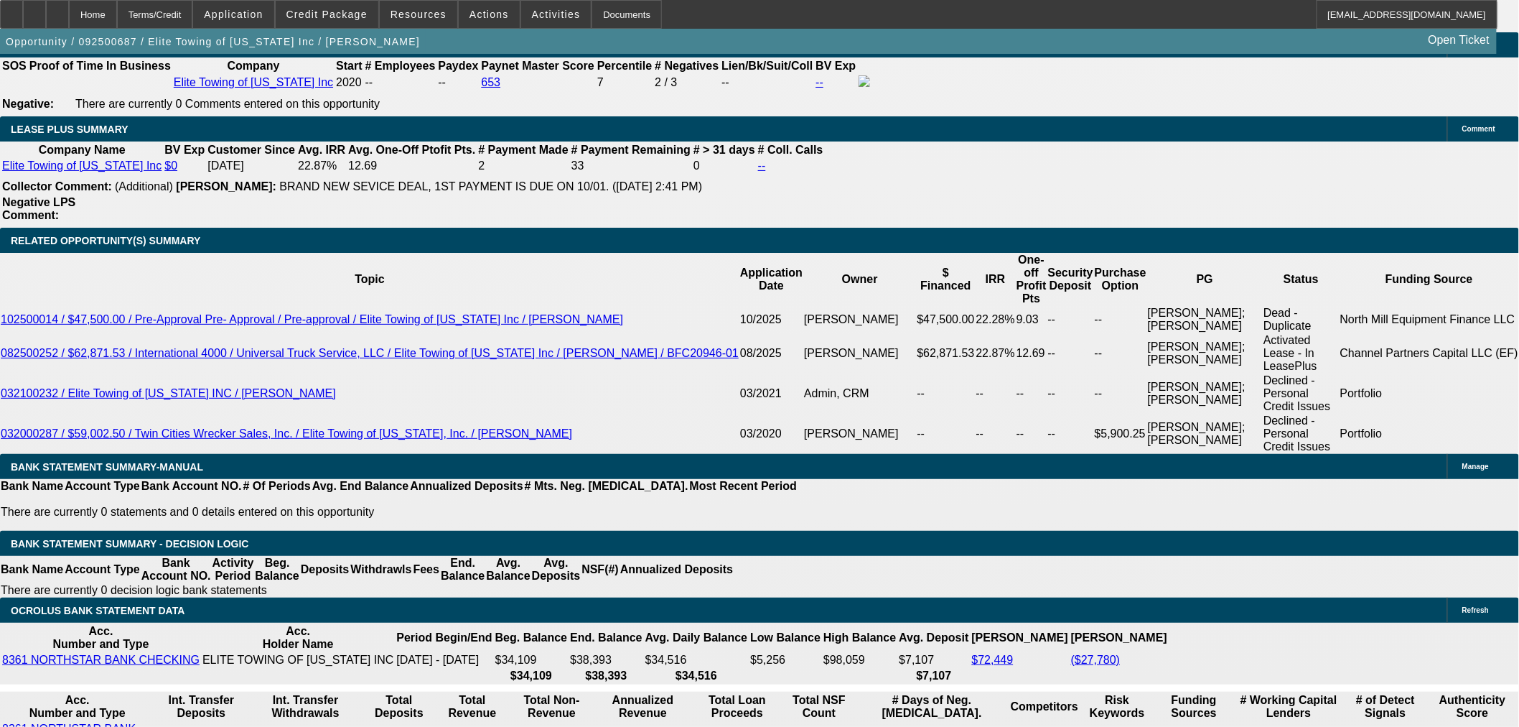
type input "$6,721.50"
type input "$3,360.75"
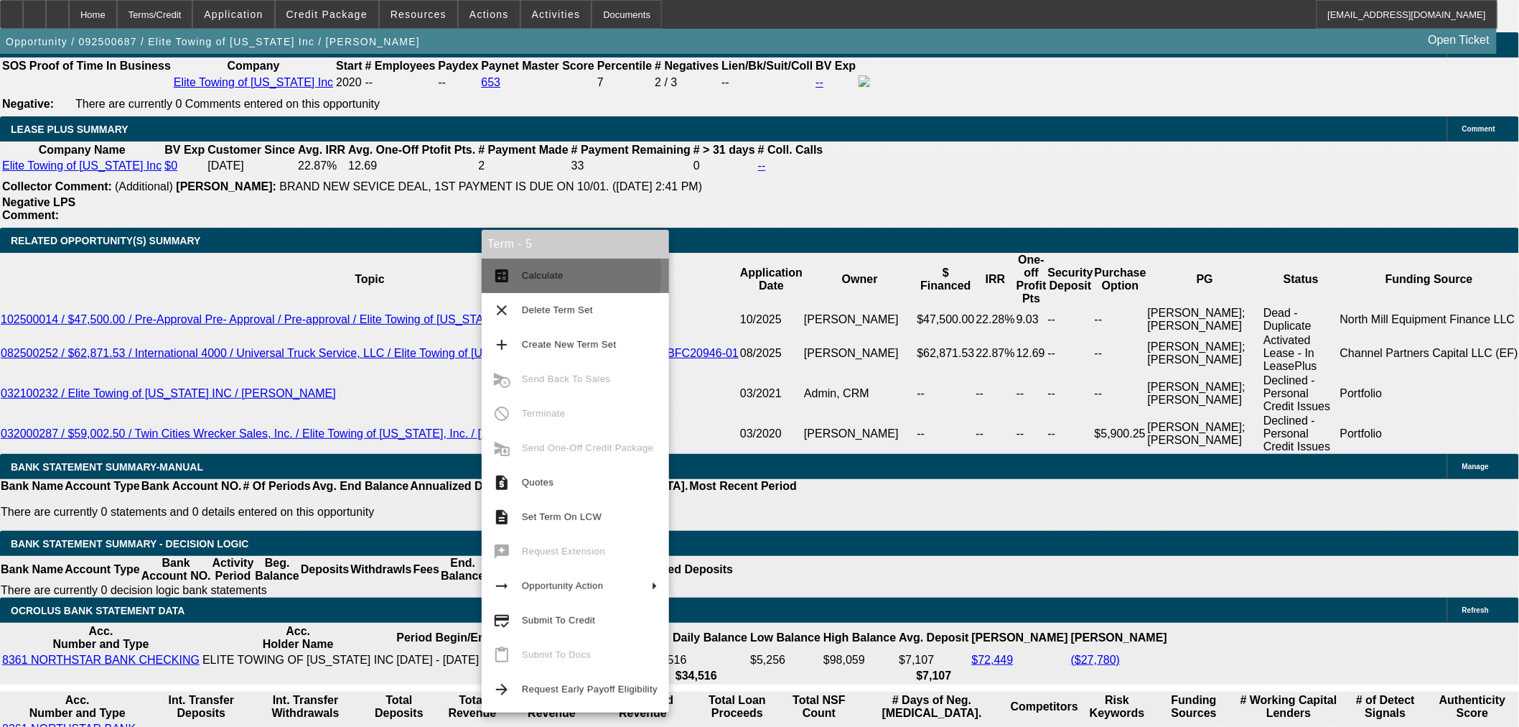
click at [522, 274] on span "Calculate" at bounding box center [543, 275] width 42 height 11
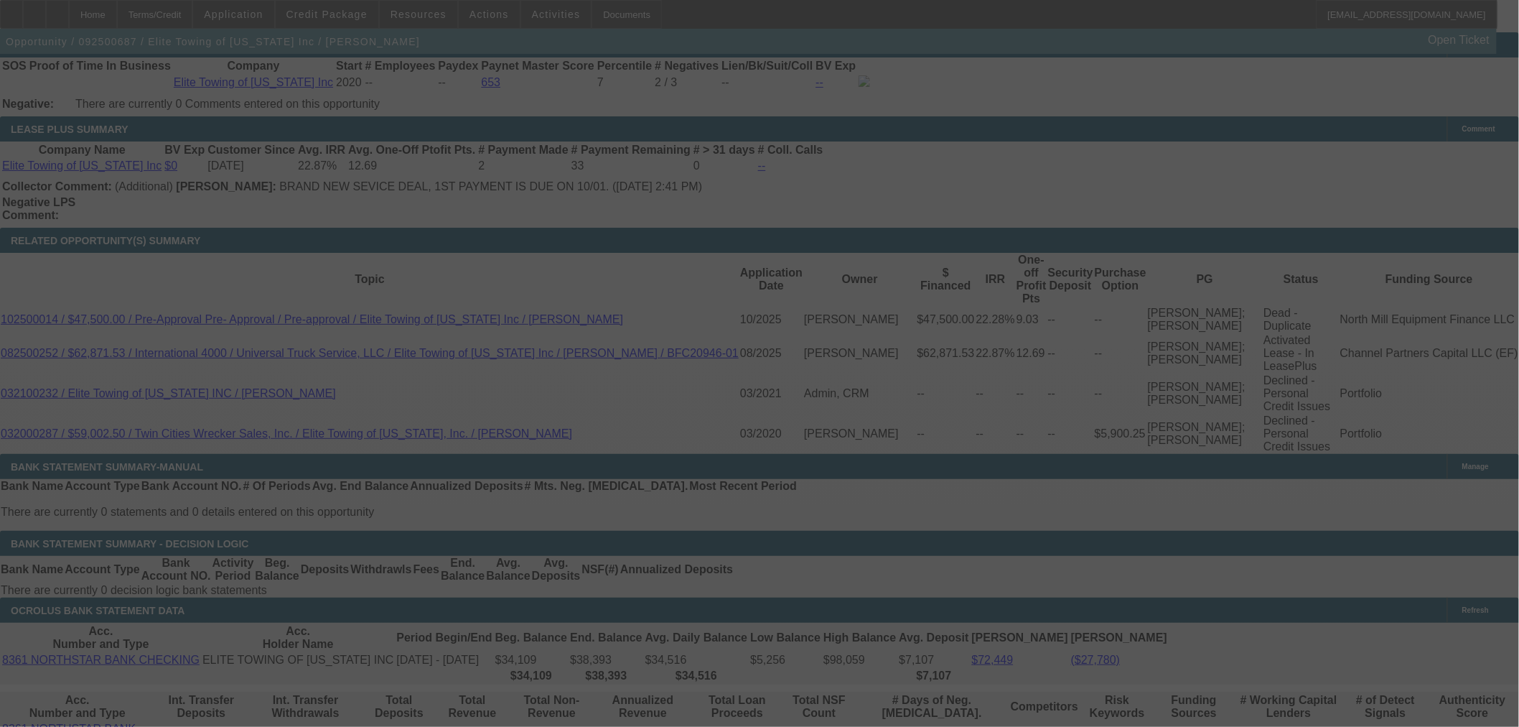
select select "0.15"
select select "2"
select select "0"
select select "6"
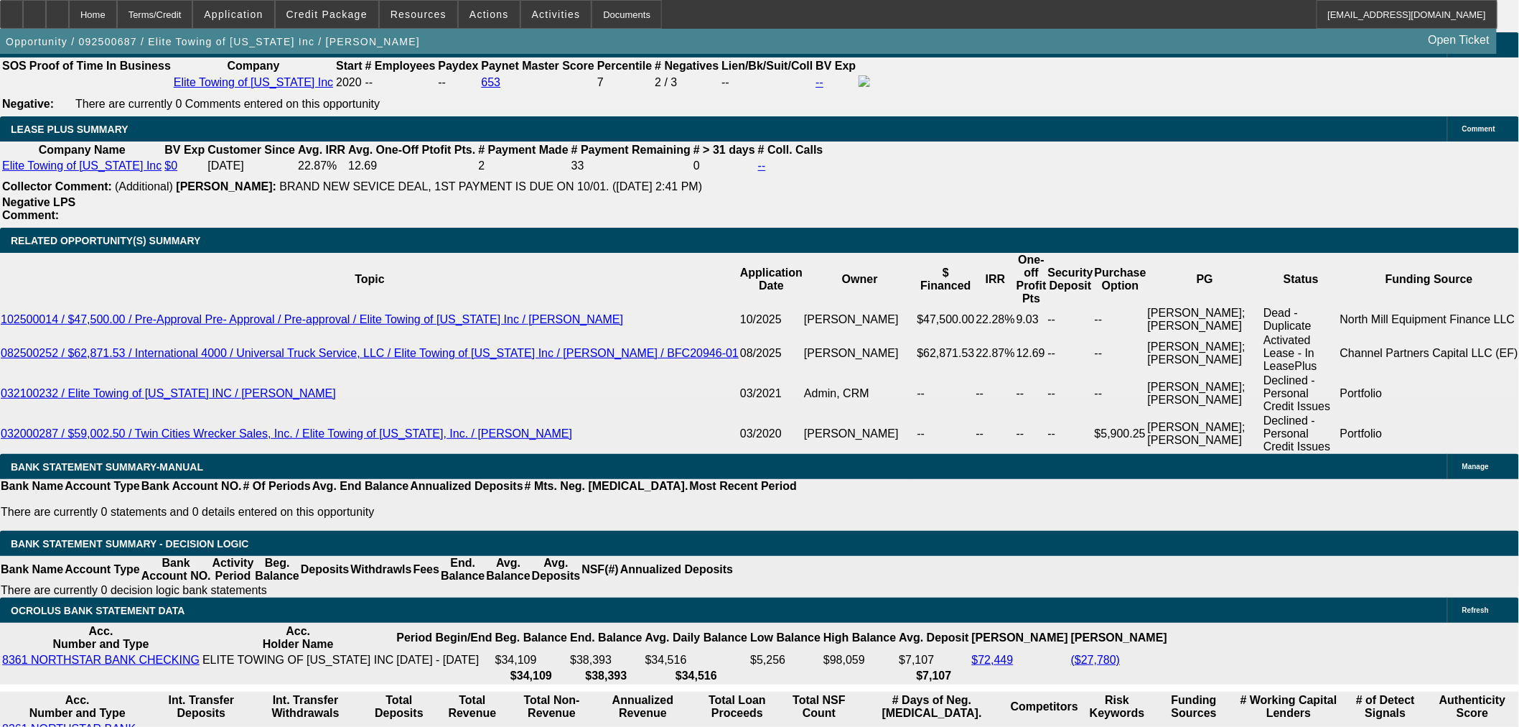
select select "0.15"
type input "$25,845.19"
type input "UNKNOWN"
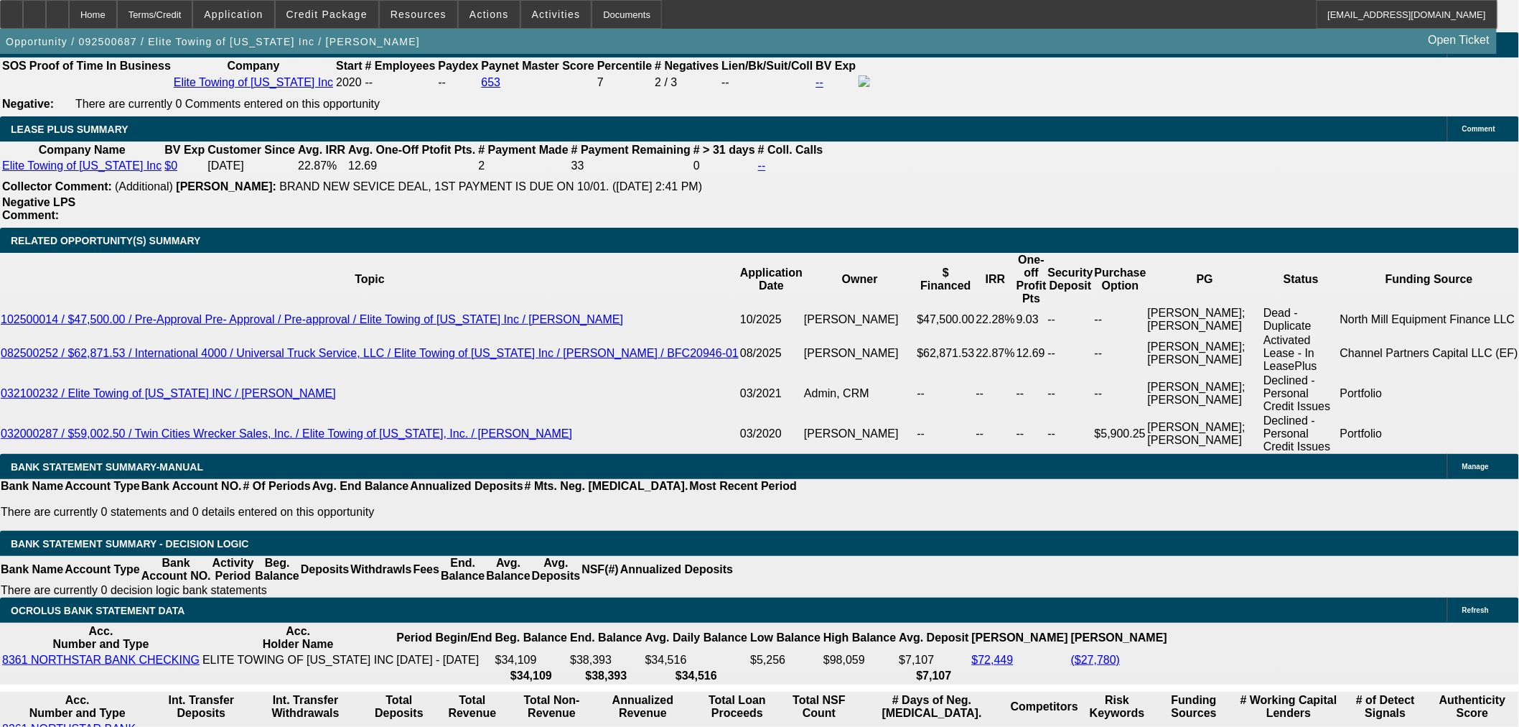
select select "0.1"
type input "$17,230.13"
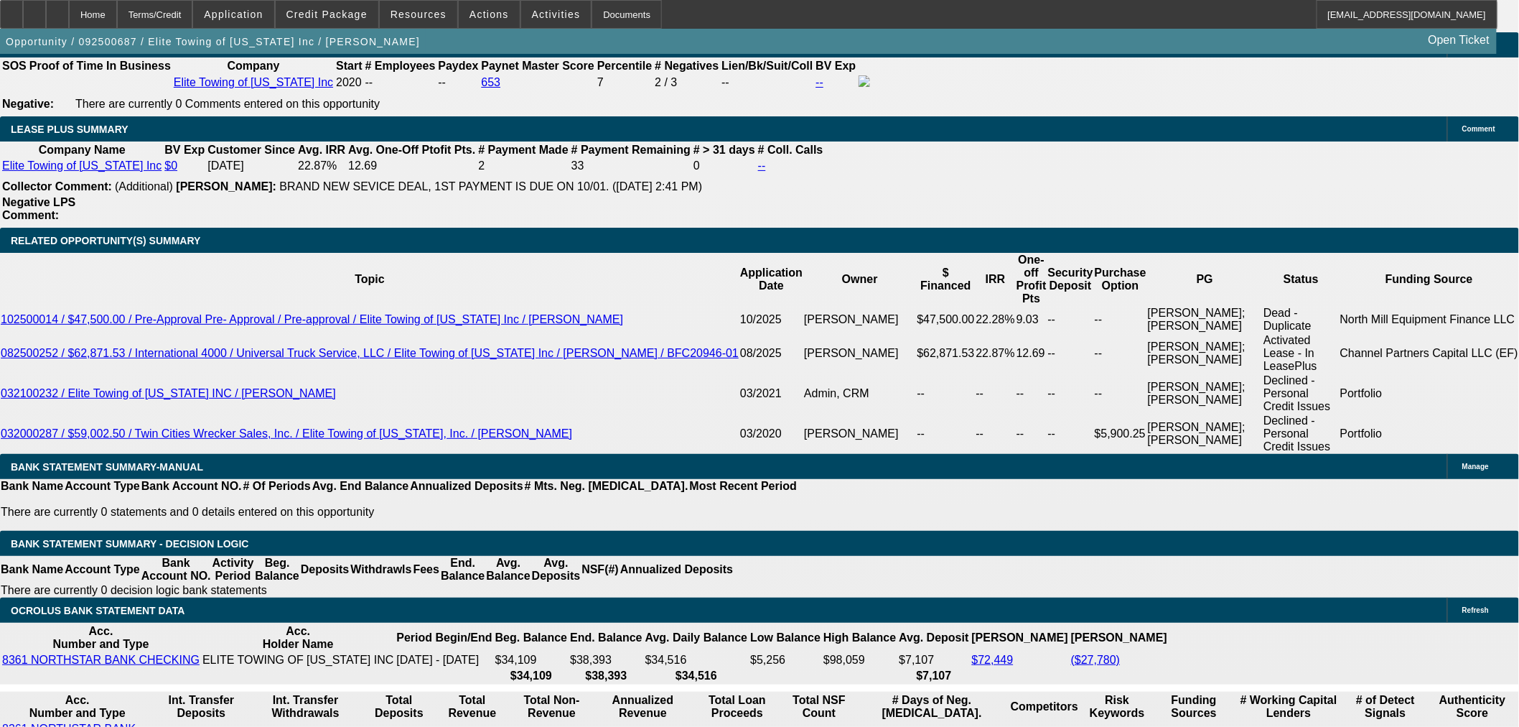
select select "0.15"
type input "$25,845.19"
type input "$7,185.70"
type input "$3,592.85"
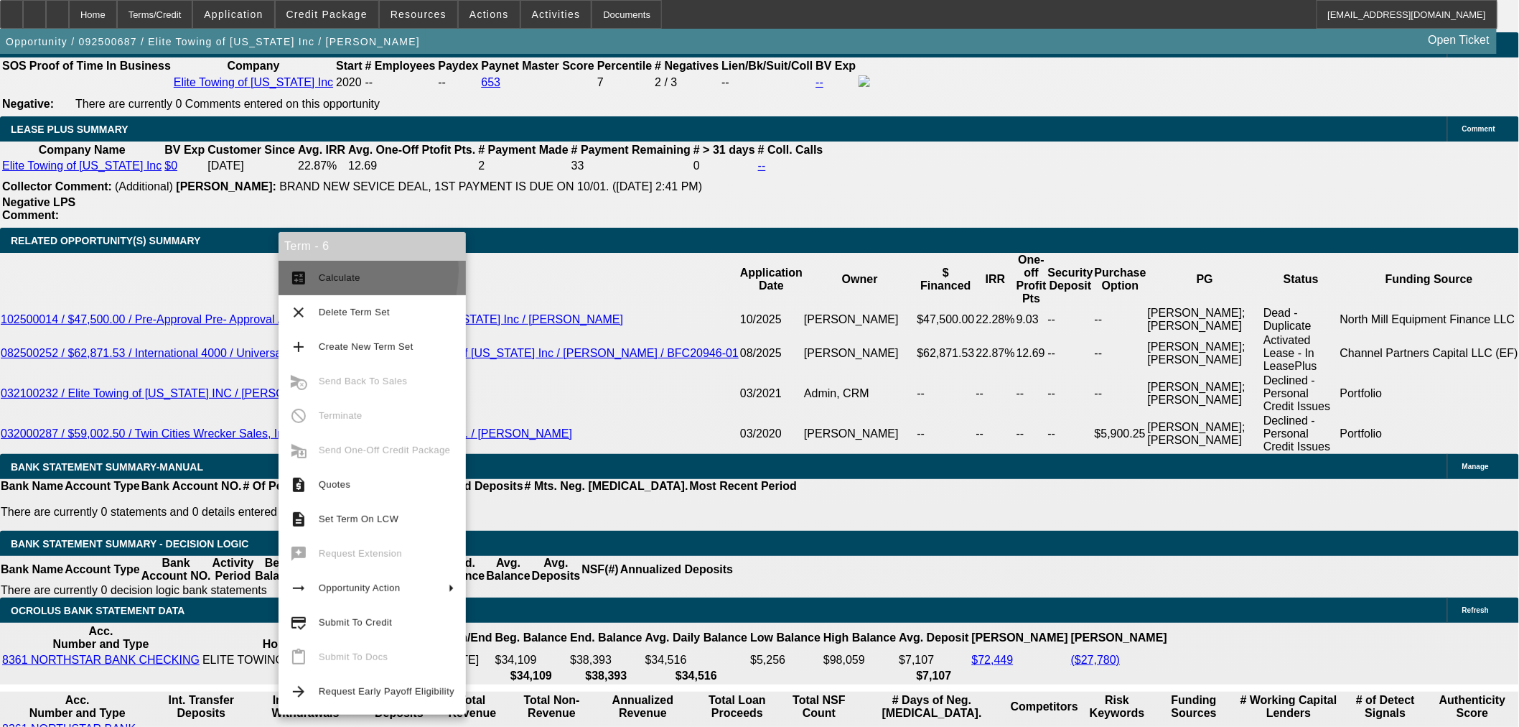
click at [327, 270] on span "Calculate" at bounding box center [387, 277] width 136 height 17
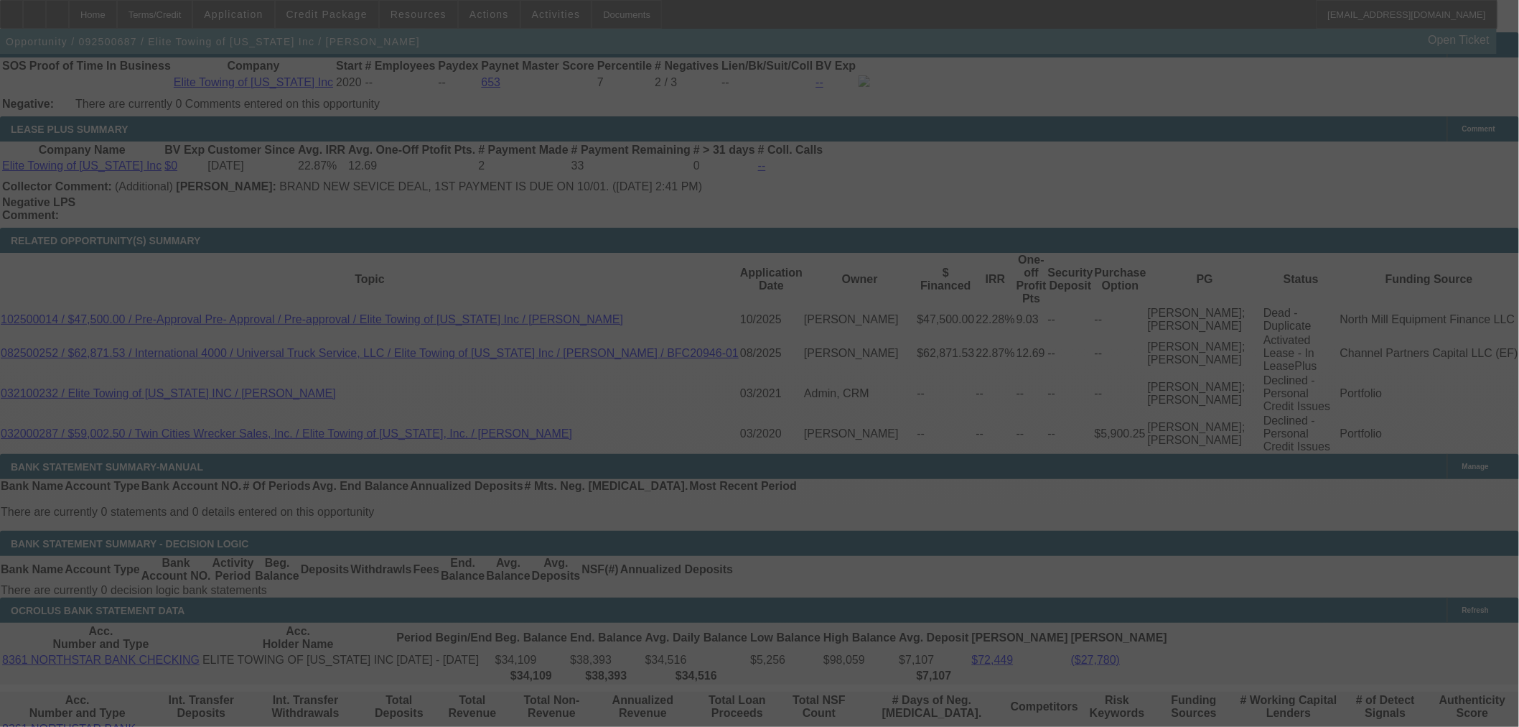
select select "0.15"
select select "2"
select select "0"
select select "6"
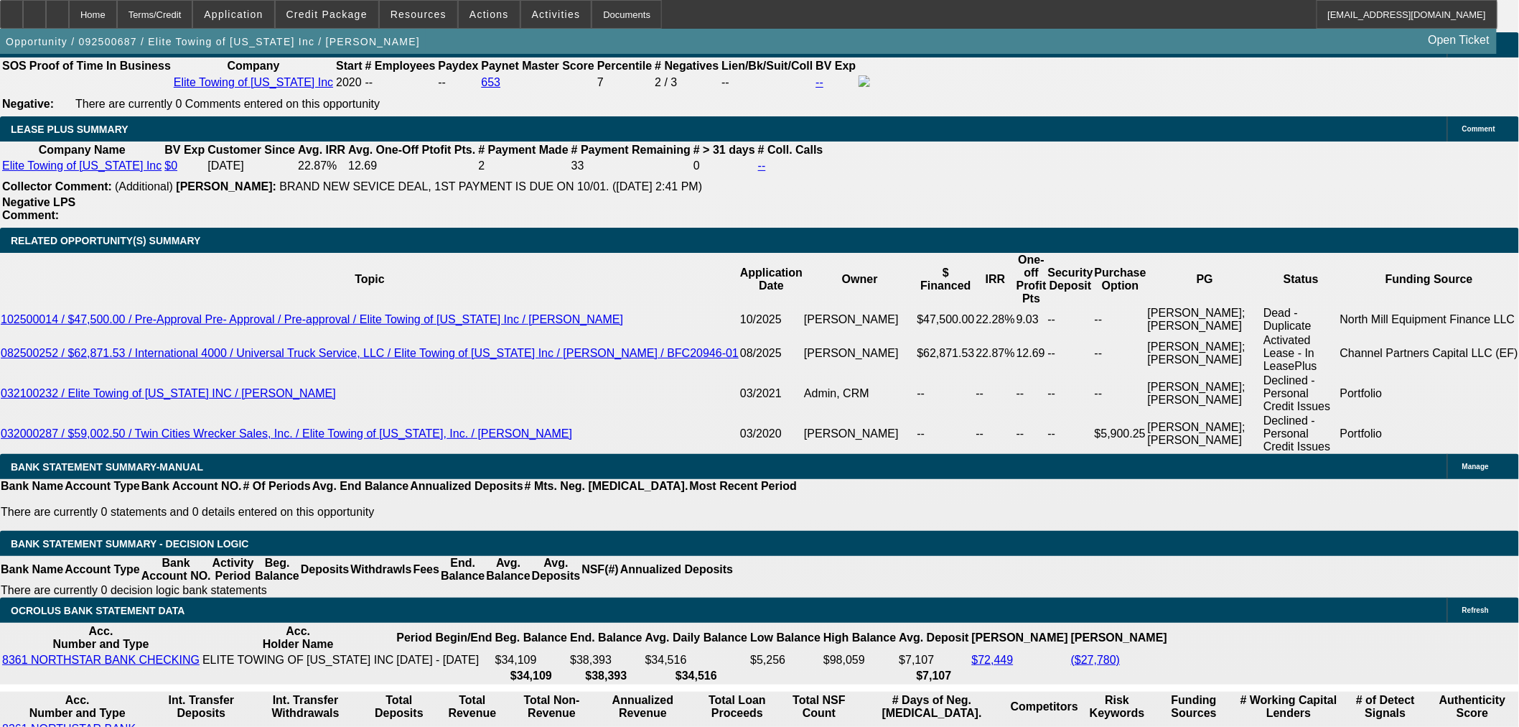
type input "3"
type input "$6.00"
type input "UNKNOWN"
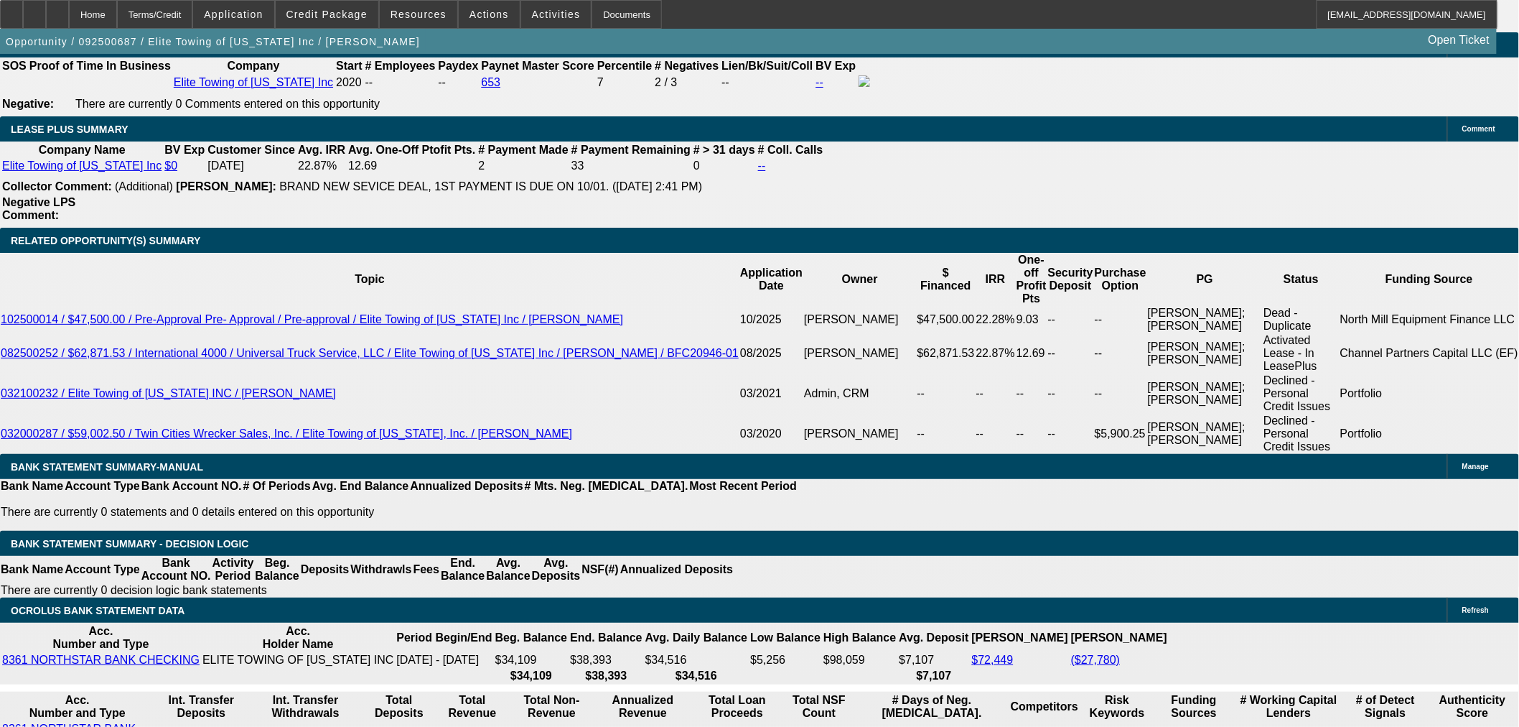
type input "3593"
type input "19"
type input "$7,186.00"
type input "$3,593.00"
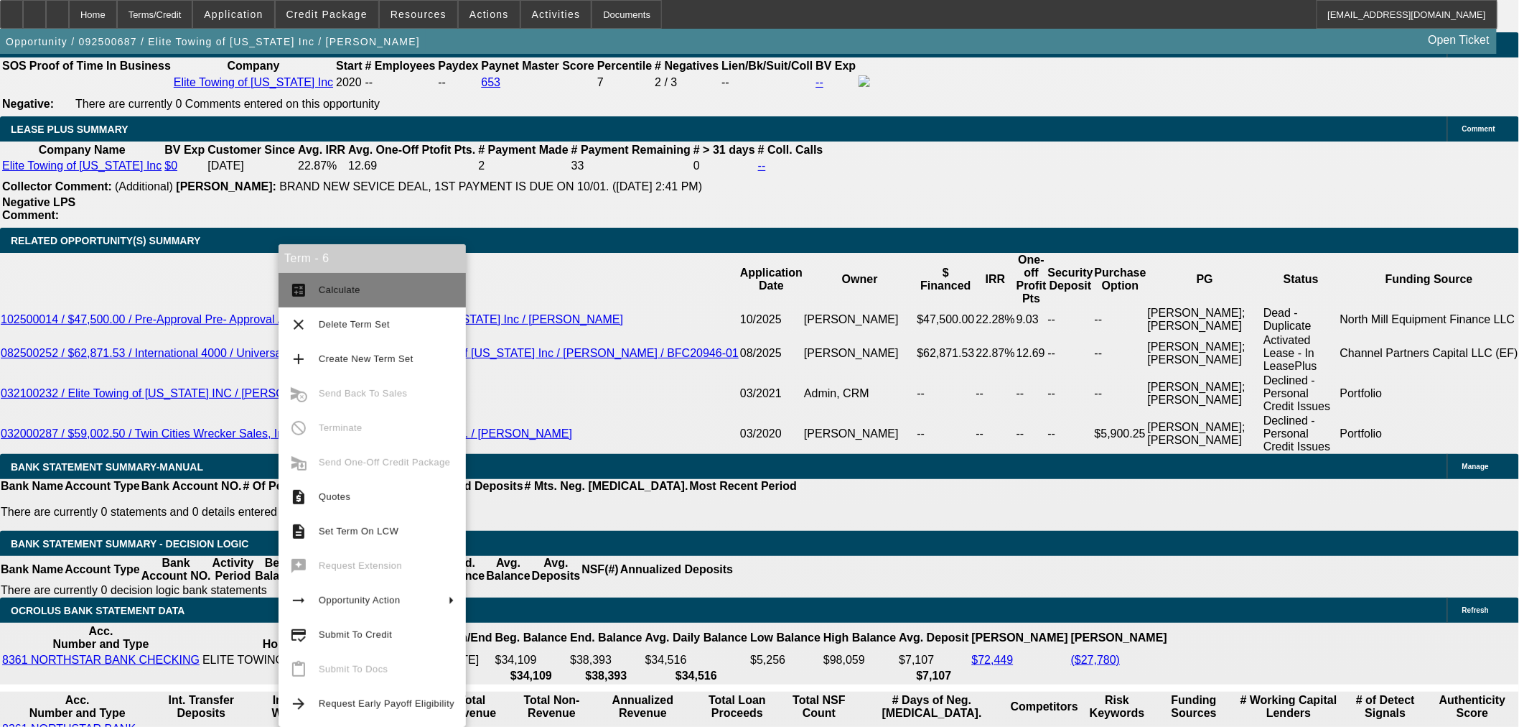
click at [334, 283] on span "Calculate" at bounding box center [387, 289] width 136 height 17
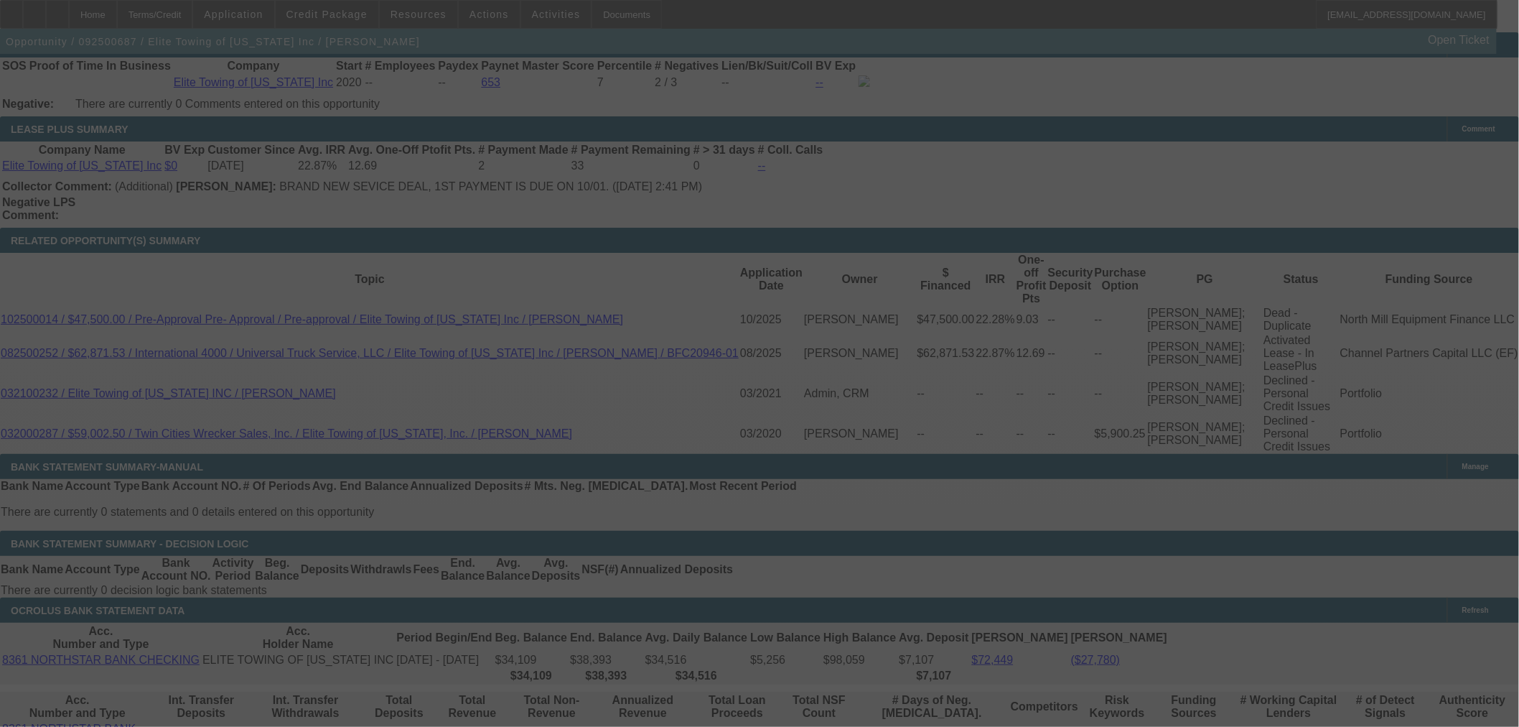
select select "0.15"
select select "2"
select select "0"
select select "6"
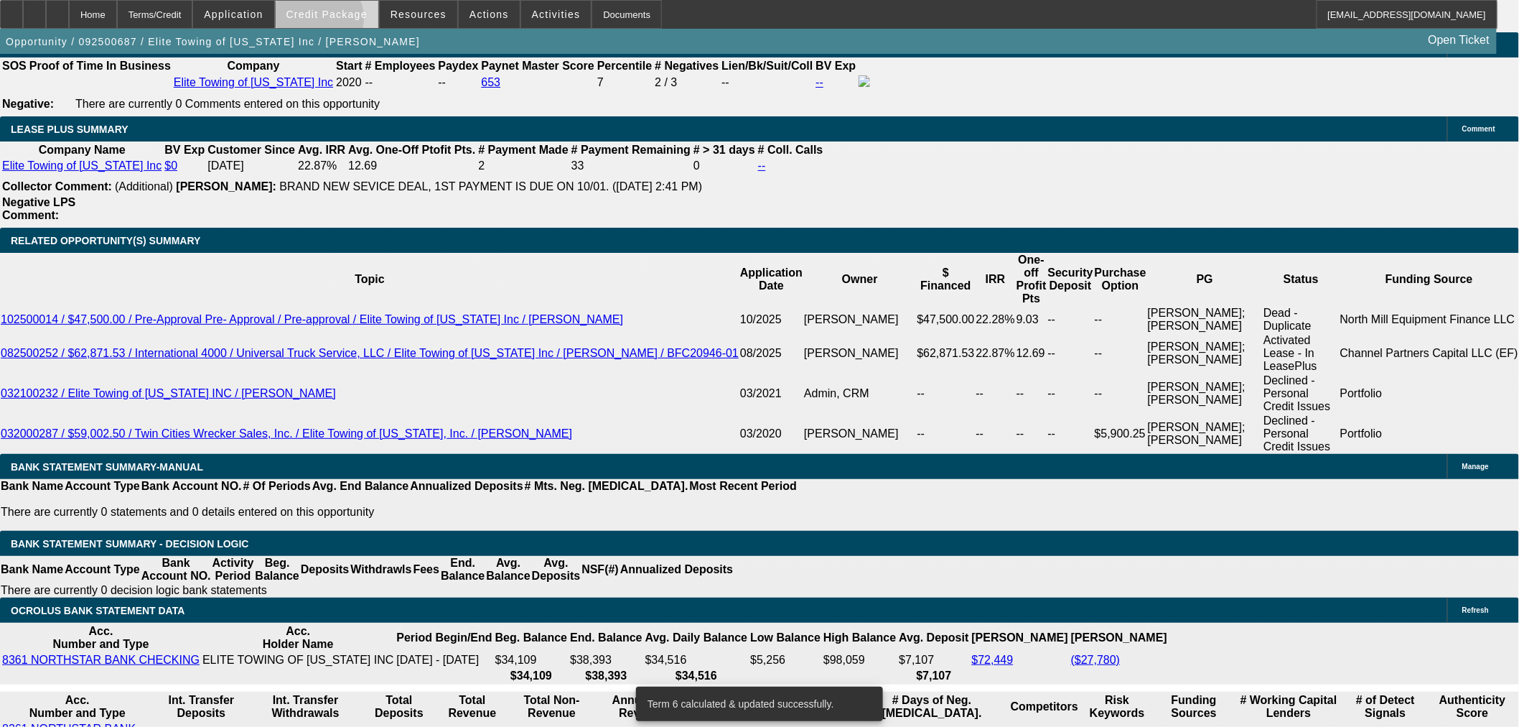
click at [341, 22] on span at bounding box center [327, 14] width 103 height 34
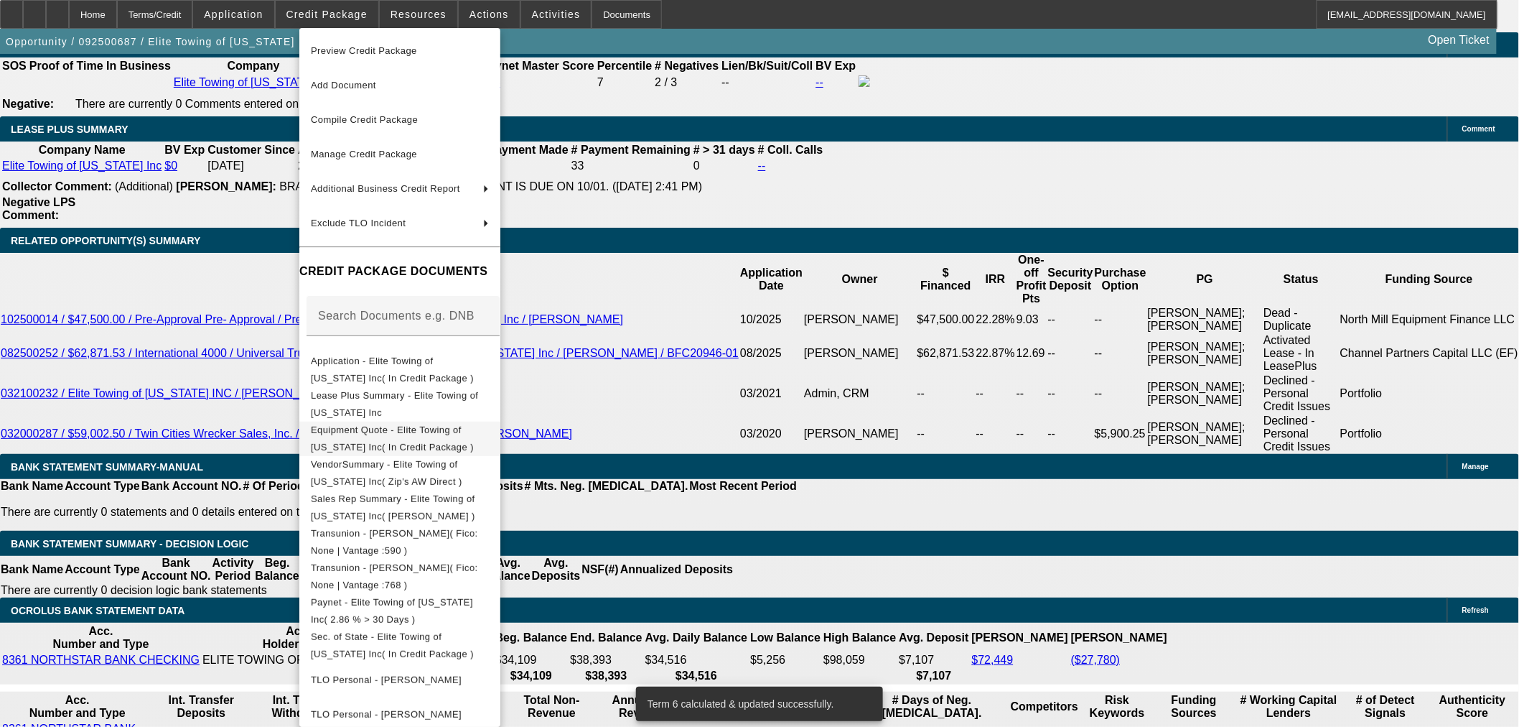
click at [462, 439] on span "Equipment Quote - Elite Towing of Minnesota Inc( In Credit Package )" at bounding box center [400, 438] width 178 height 34
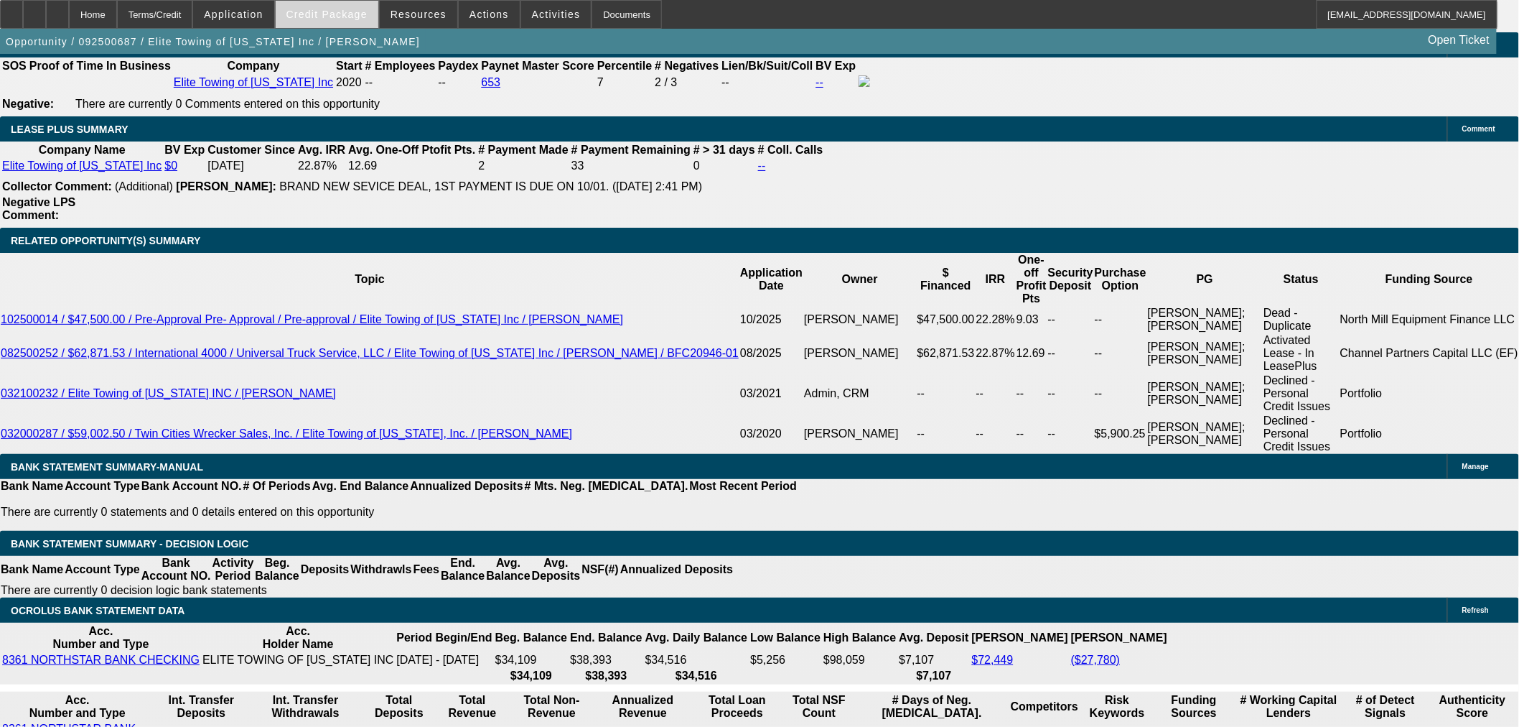
click at [360, 15] on span "Credit Package" at bounding box center [327, 14] width 81 height 11
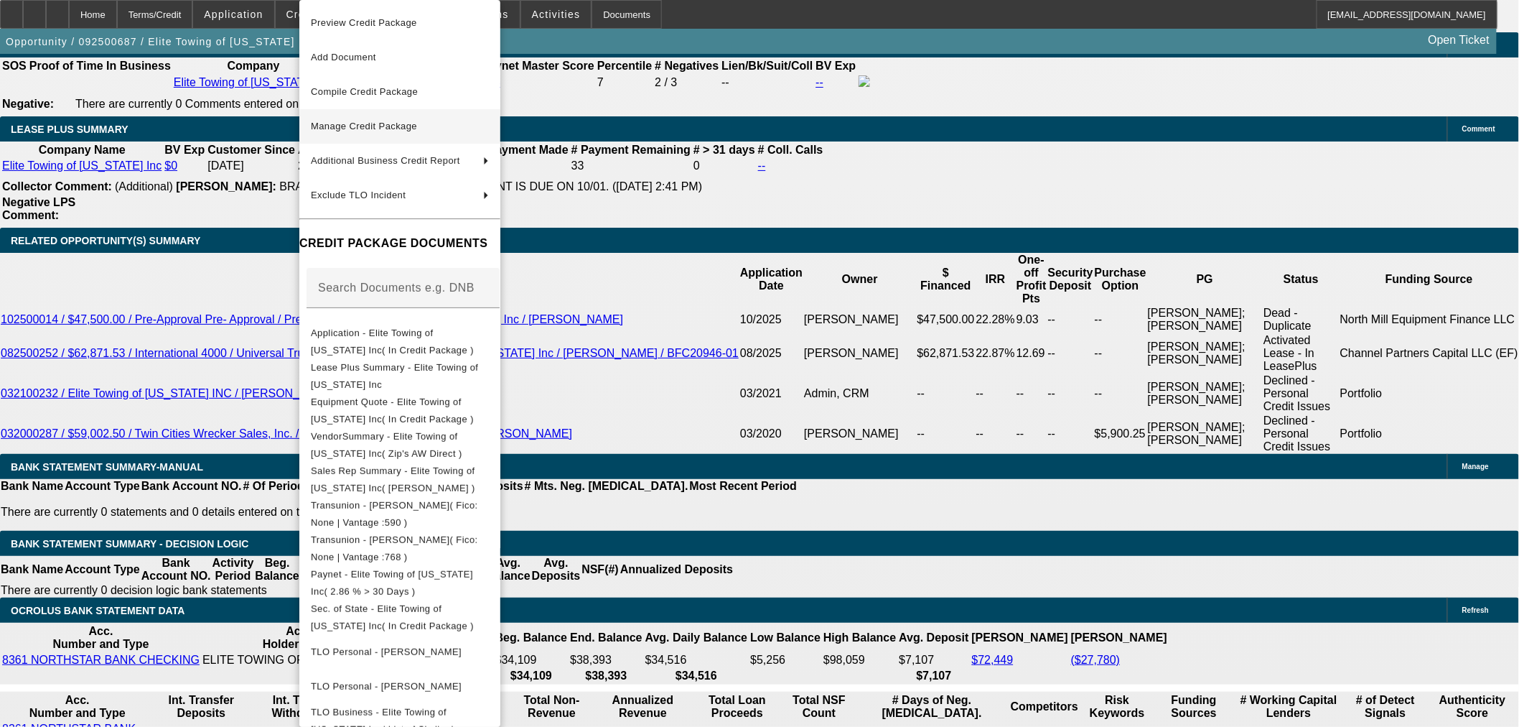
click at [358, 128] on span "Manage Credit Package" at bounding box center [364, 126] width 106 height 11
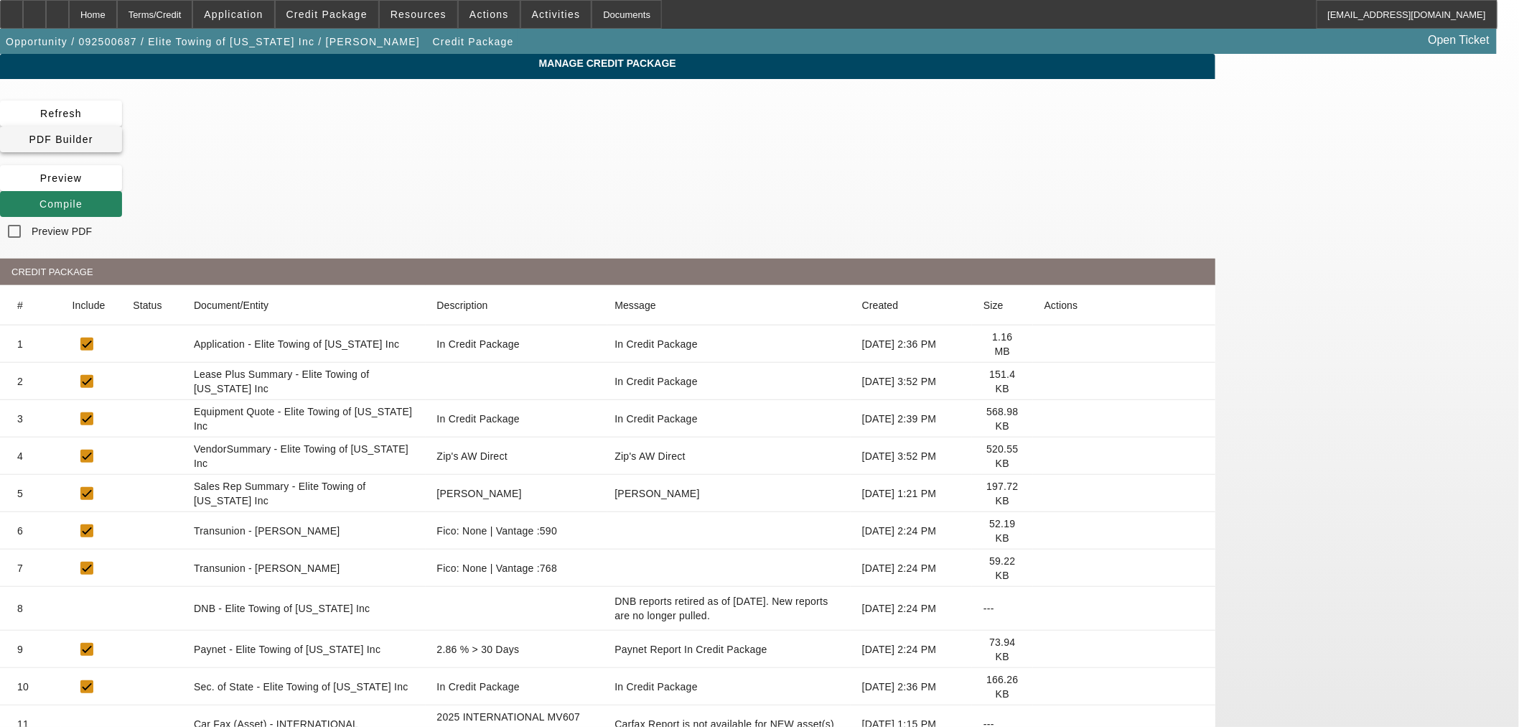
click at [122, 122] on span at bounding box center [61, 139] width 122 height 34
click at [122, 187] on span at bounding box center [61, 204] width 122 height 34
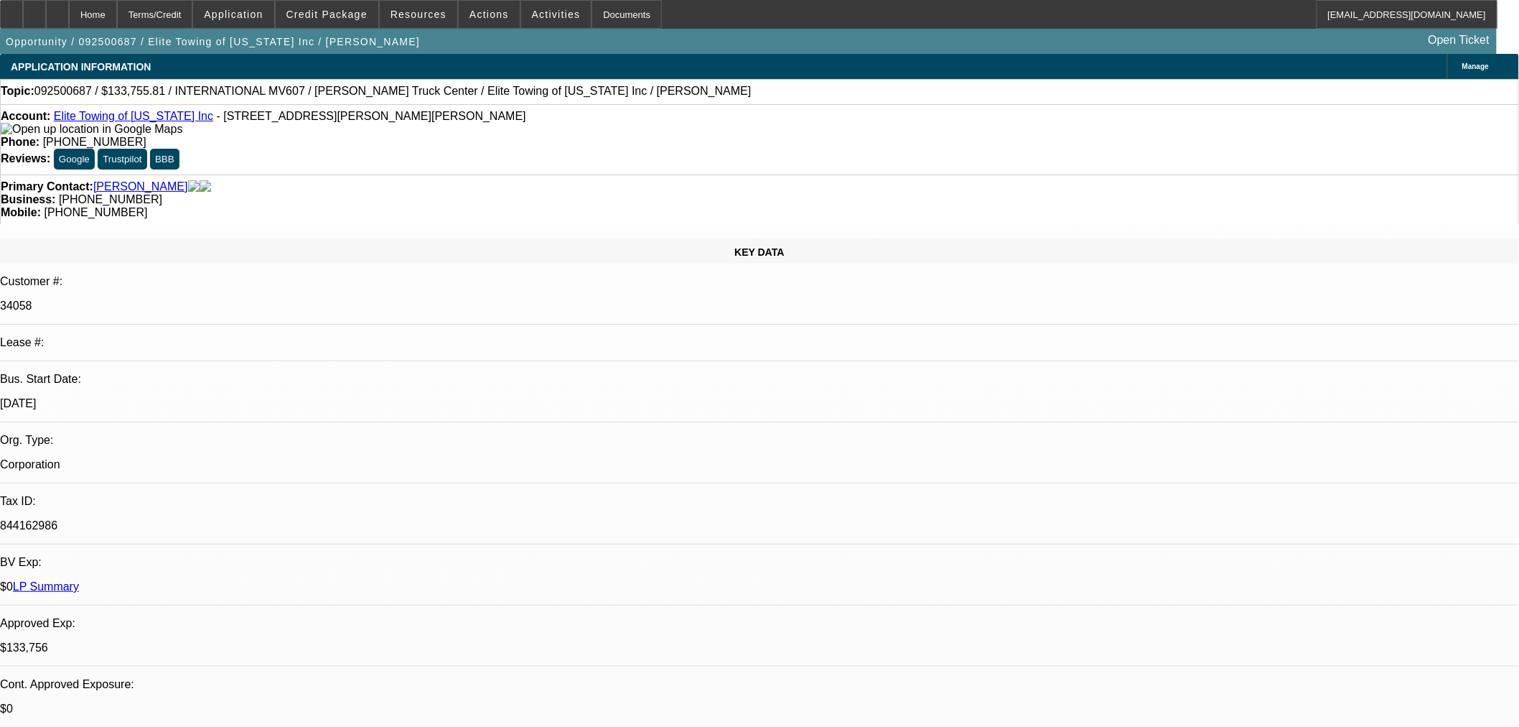
select select "0.15"
select select "2"
select select "0"
select select "6"
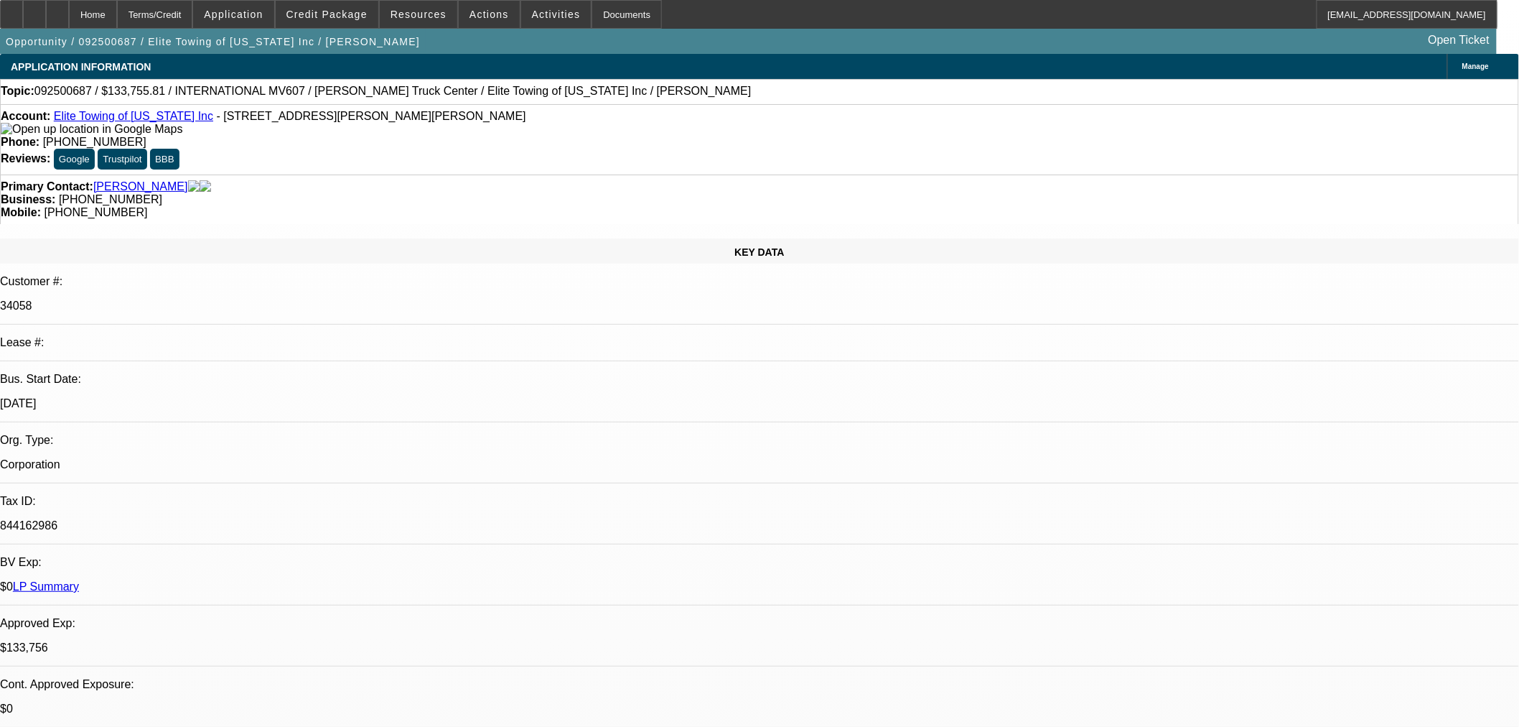
select select "0.15"
select select "2"
select select "0"
select select "6"
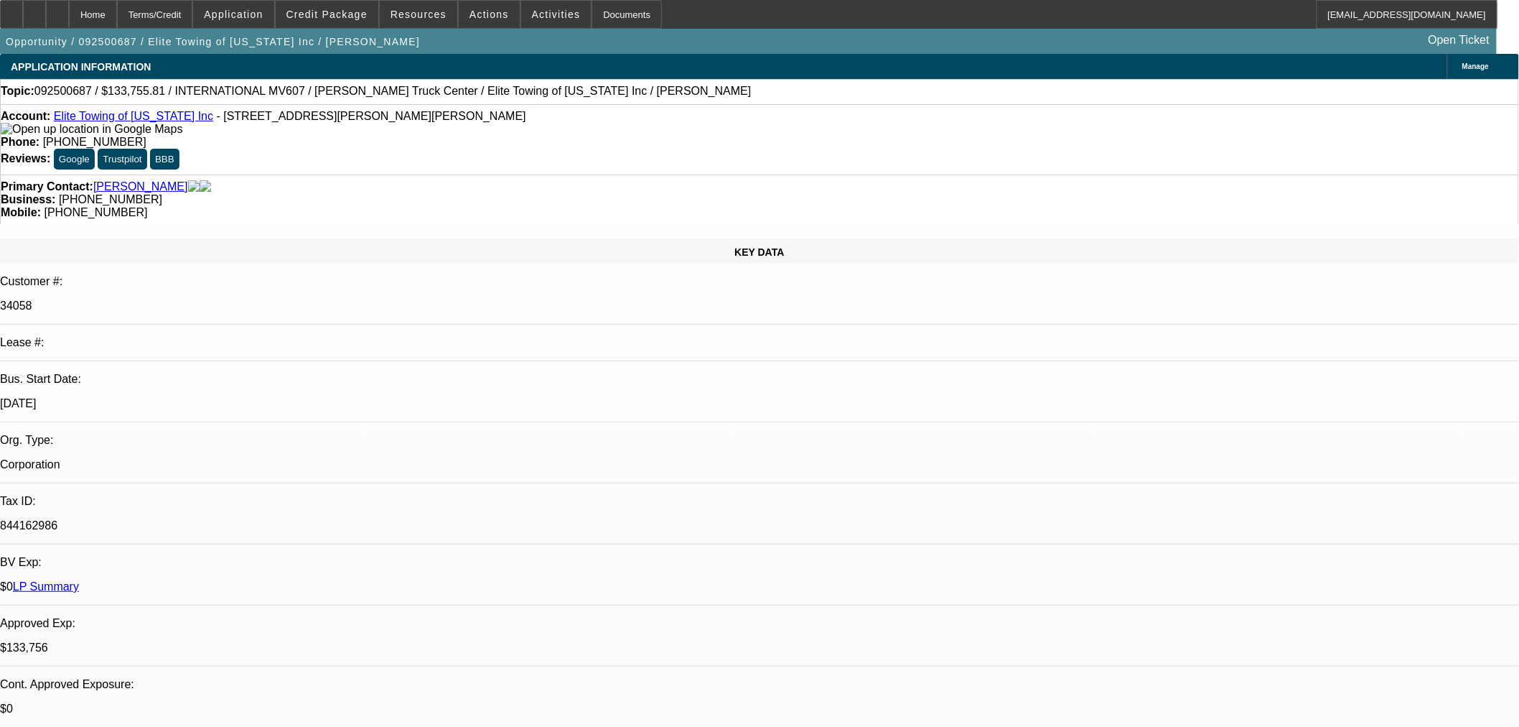
select select "0.2"
select select "2"
select select "0"
select select "6"
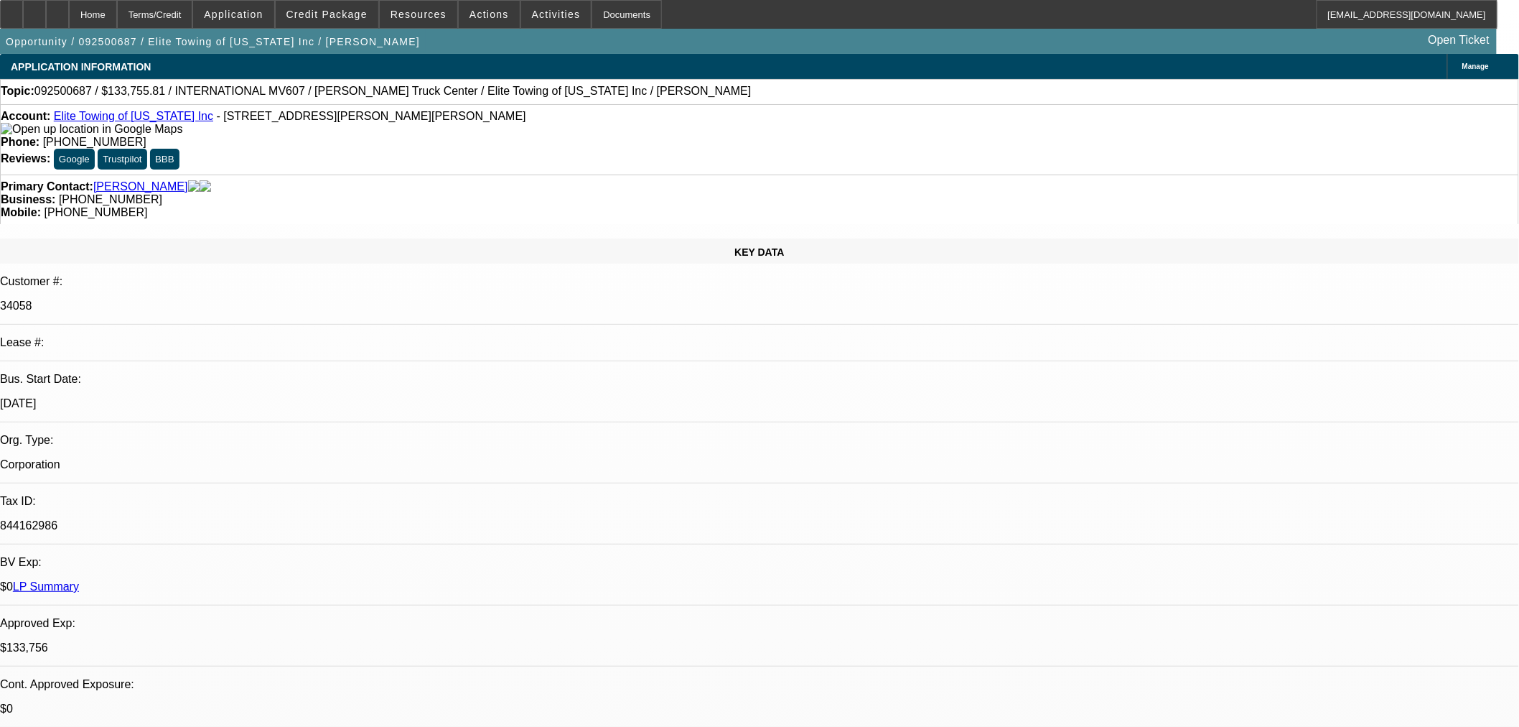
select select "0"
select select "2"
select select "0"
select select "6"
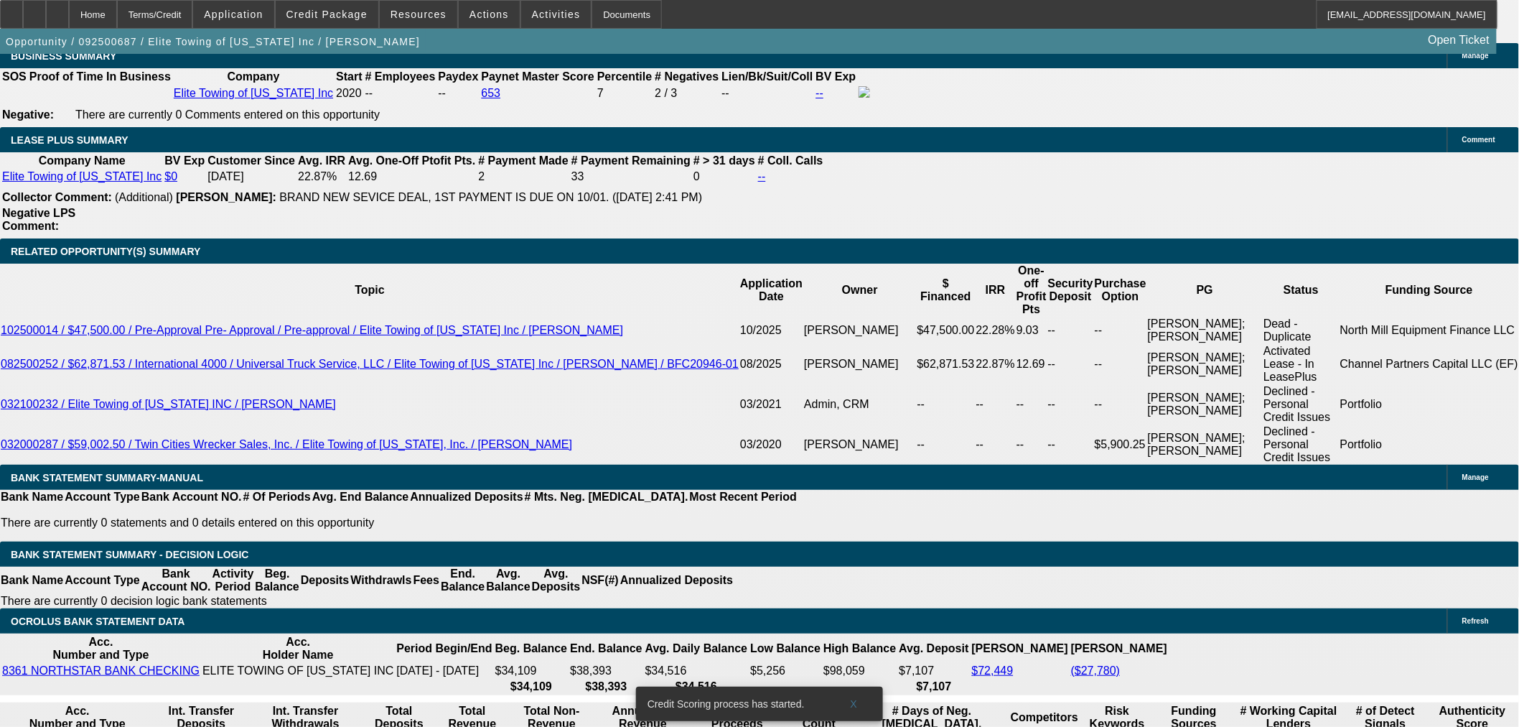
scroll to position [2263, 0]
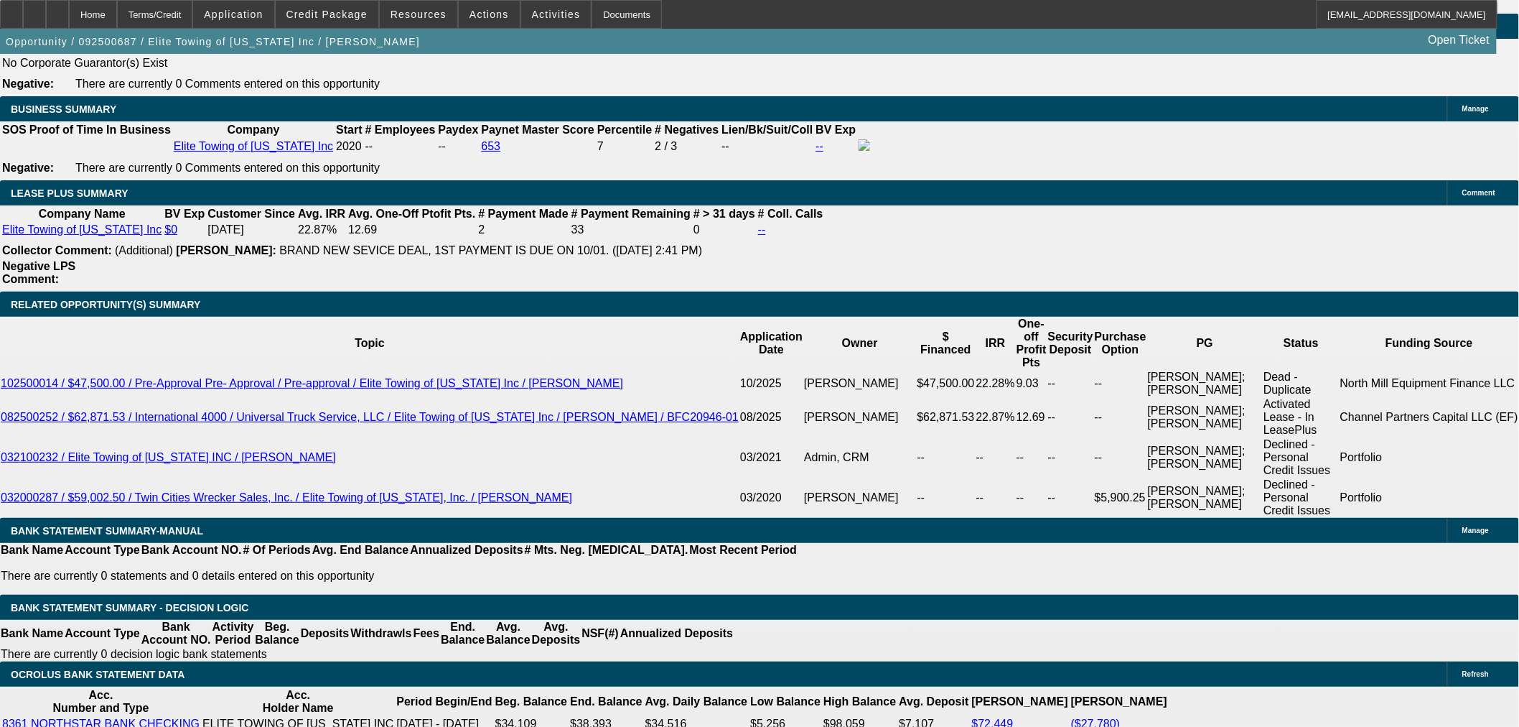
type input "$26,845.00"
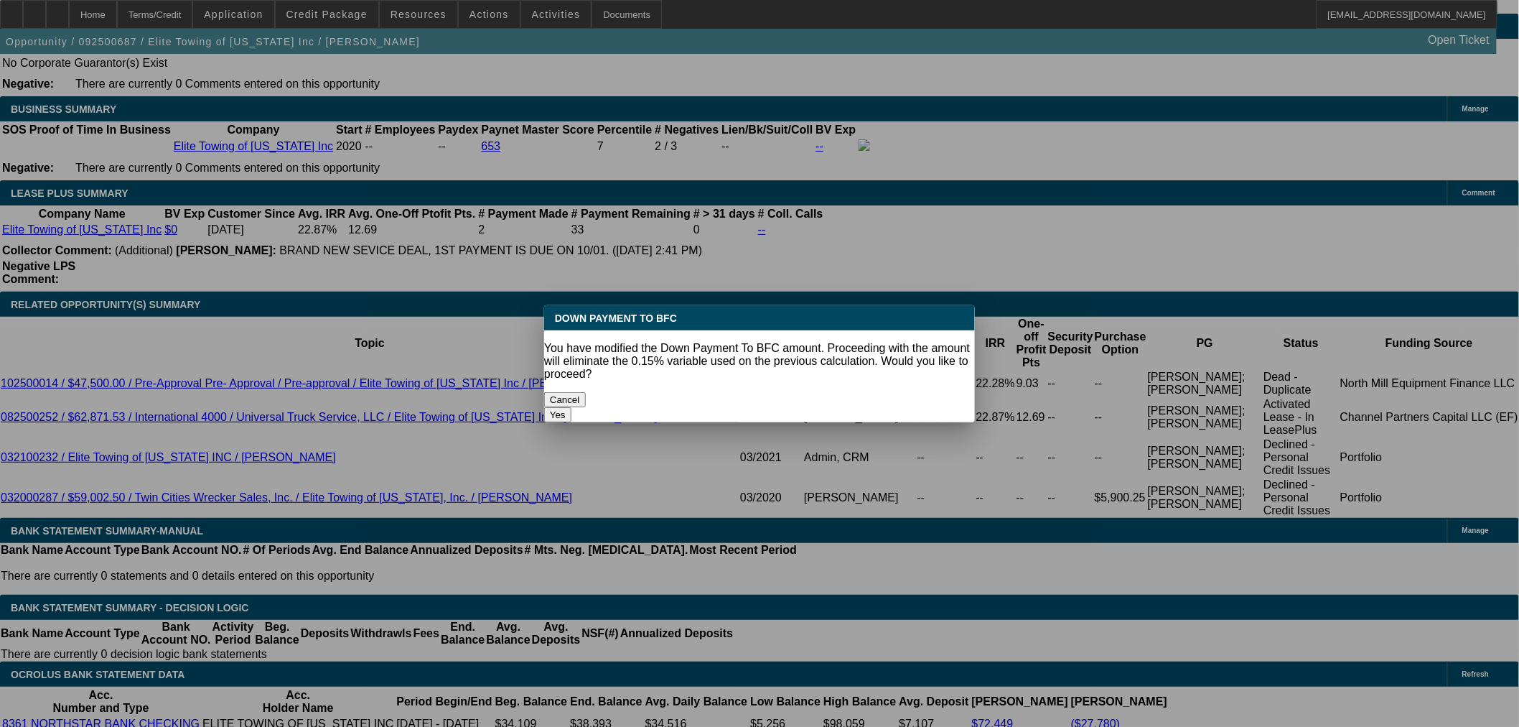
click at [572, 407] on button "Yes" at bounding box center [557, 414] width 27 height 15
select select "0"
type input "UNKNOWN"
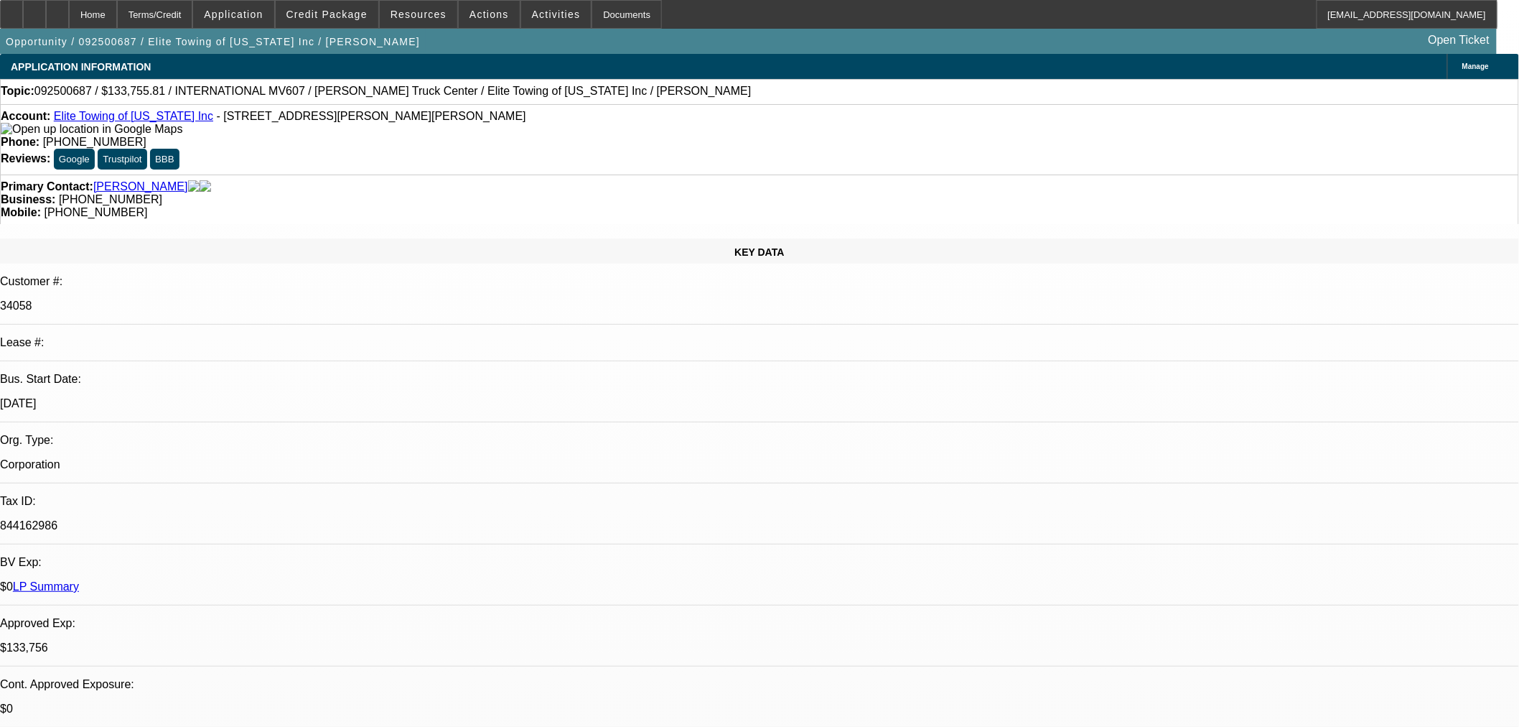
scroll to position [2256, 0]
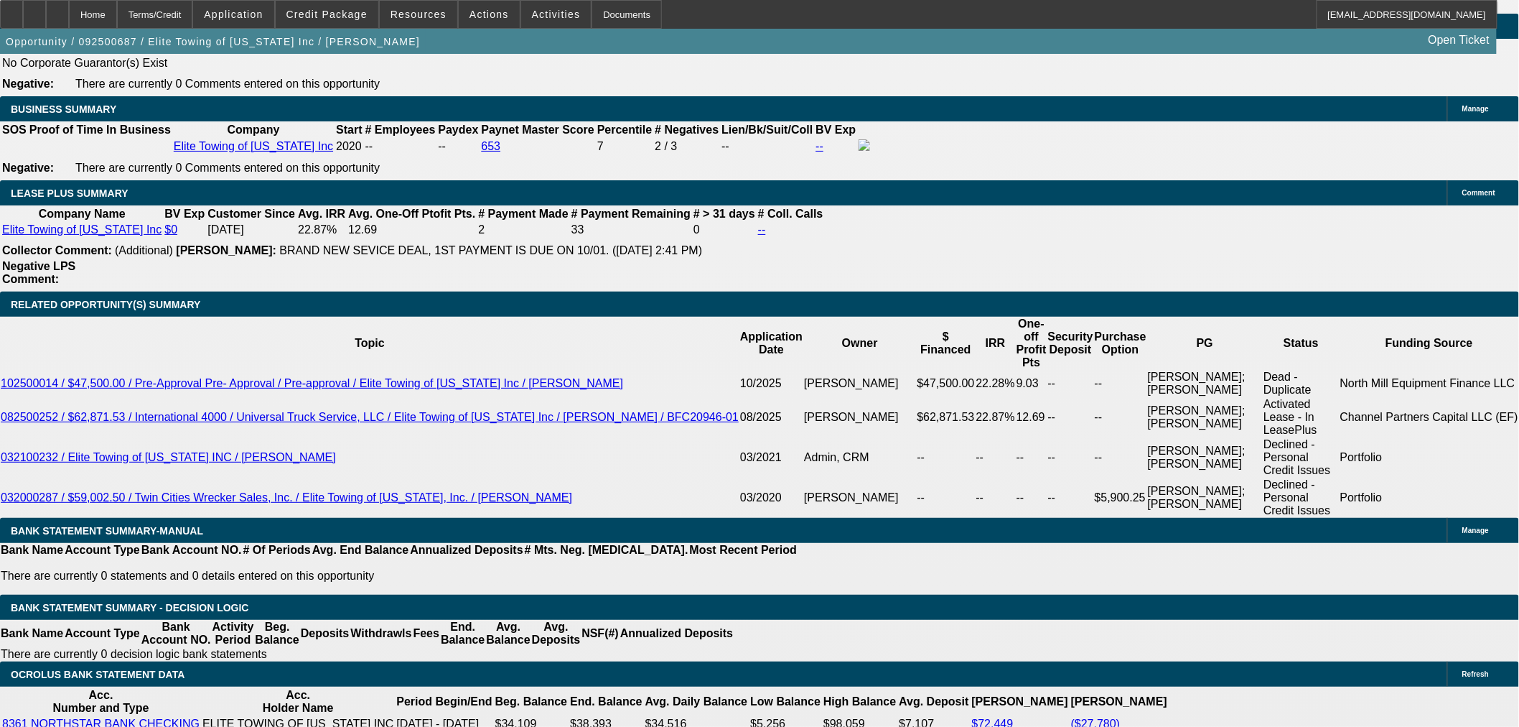
type input "$3,568.49"
type input "$7,136.98"
type input "35"
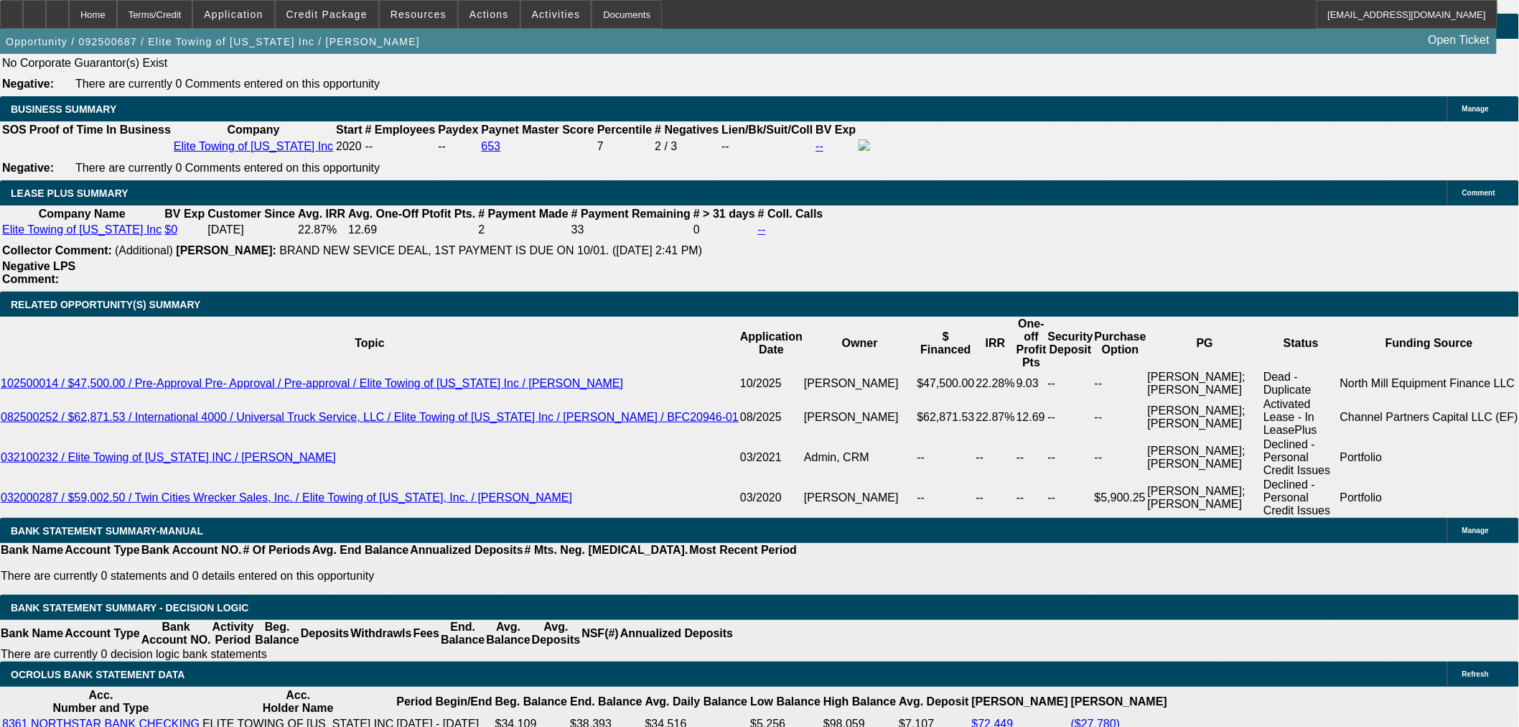
type input "$6.00"
type input "3569"
type input "19"
type input "$7,138.00"
type input "$3,569.00"
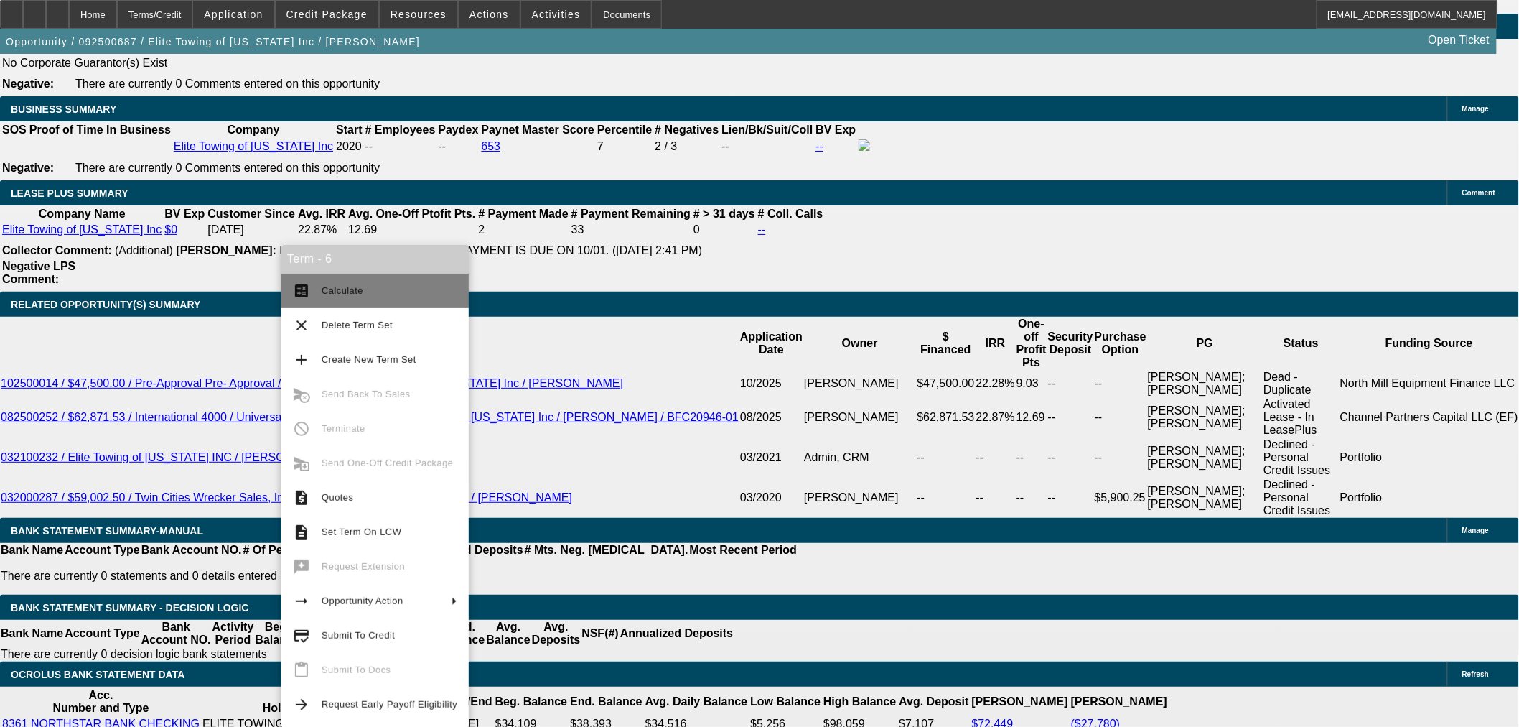
click at [298, 294] on mat-icon "calculate" at bounding box center [301, 290] width 17 height 17
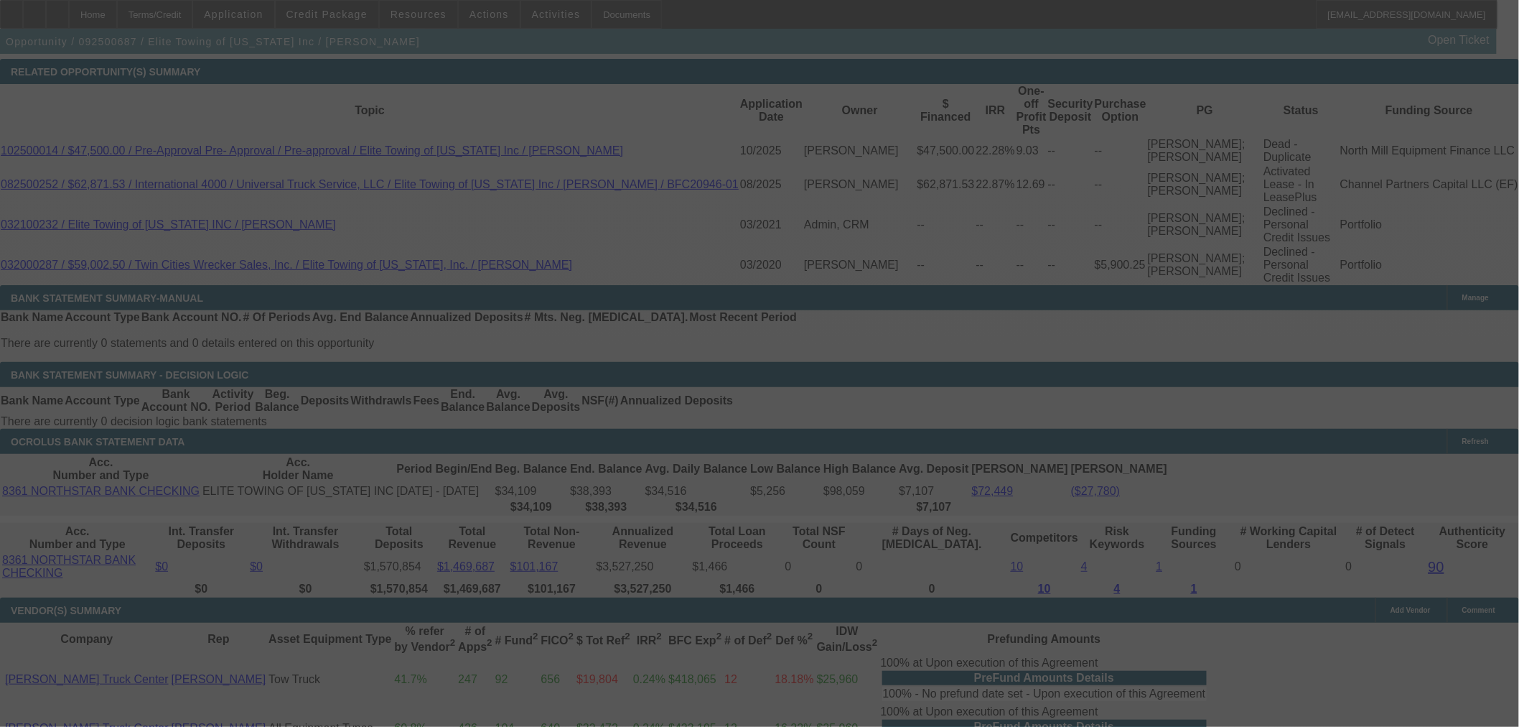
scroll to position [2495, 0]
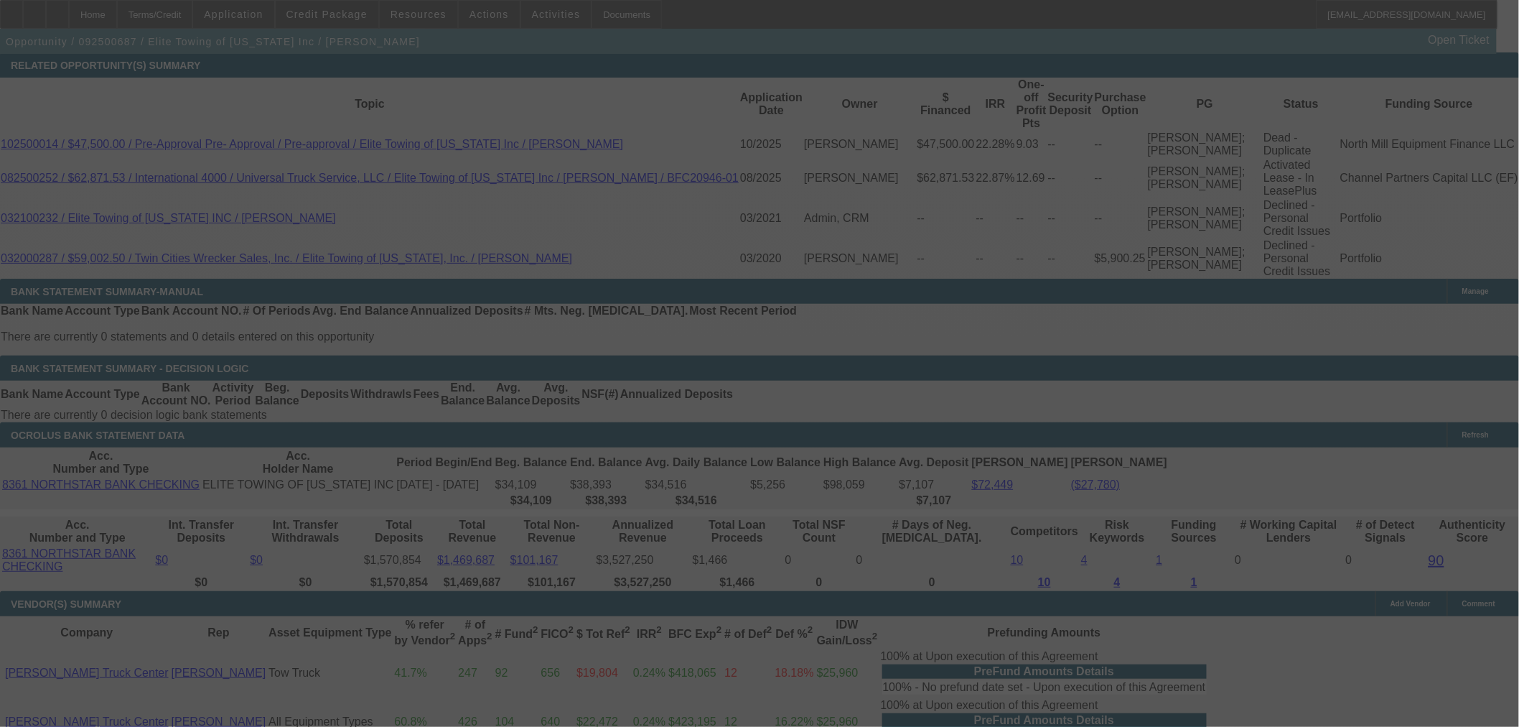
select select "0"
select select "2"
select select "0"
select select "6"
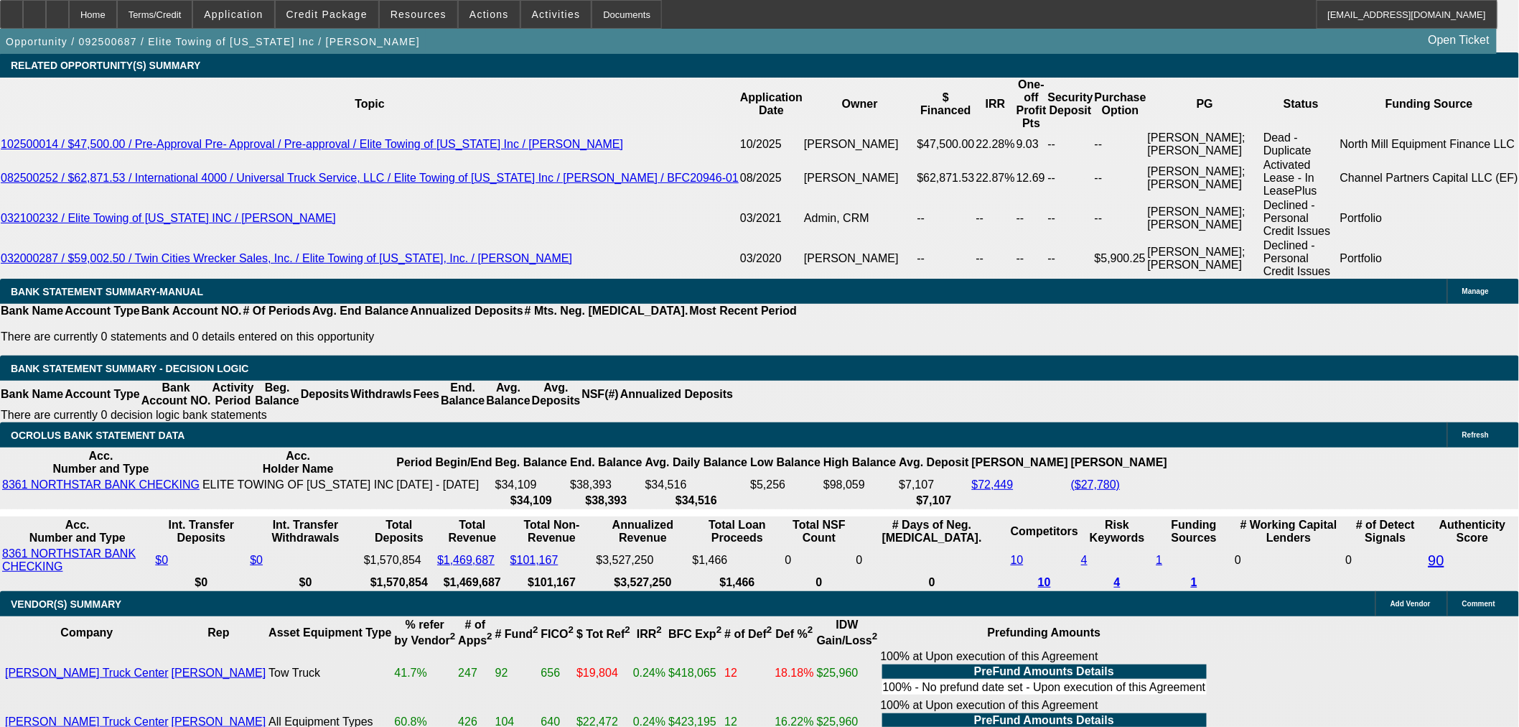
scroll to position [2256, 0]
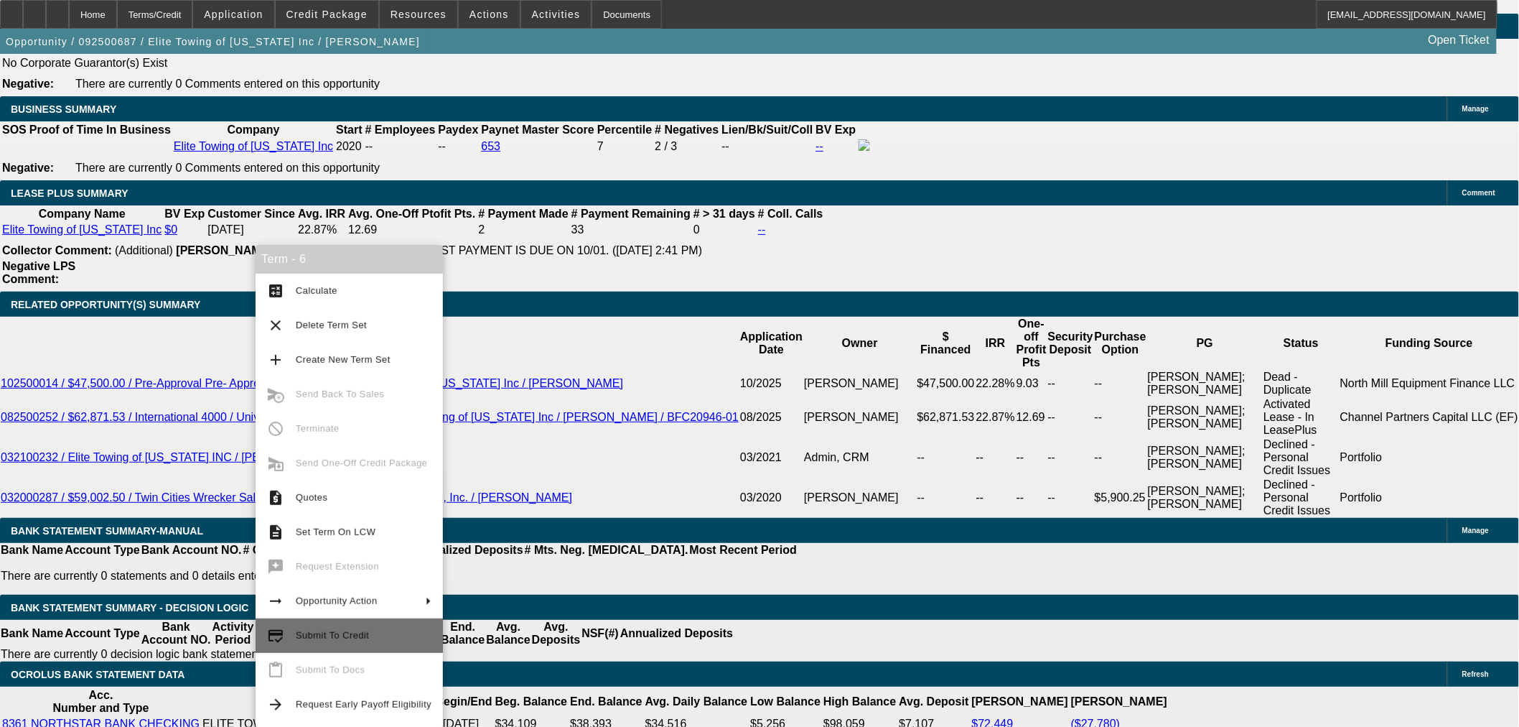
click at [376, 642] on span "Submit To Credit" at bounding box center [364, 635] width 136 height 17
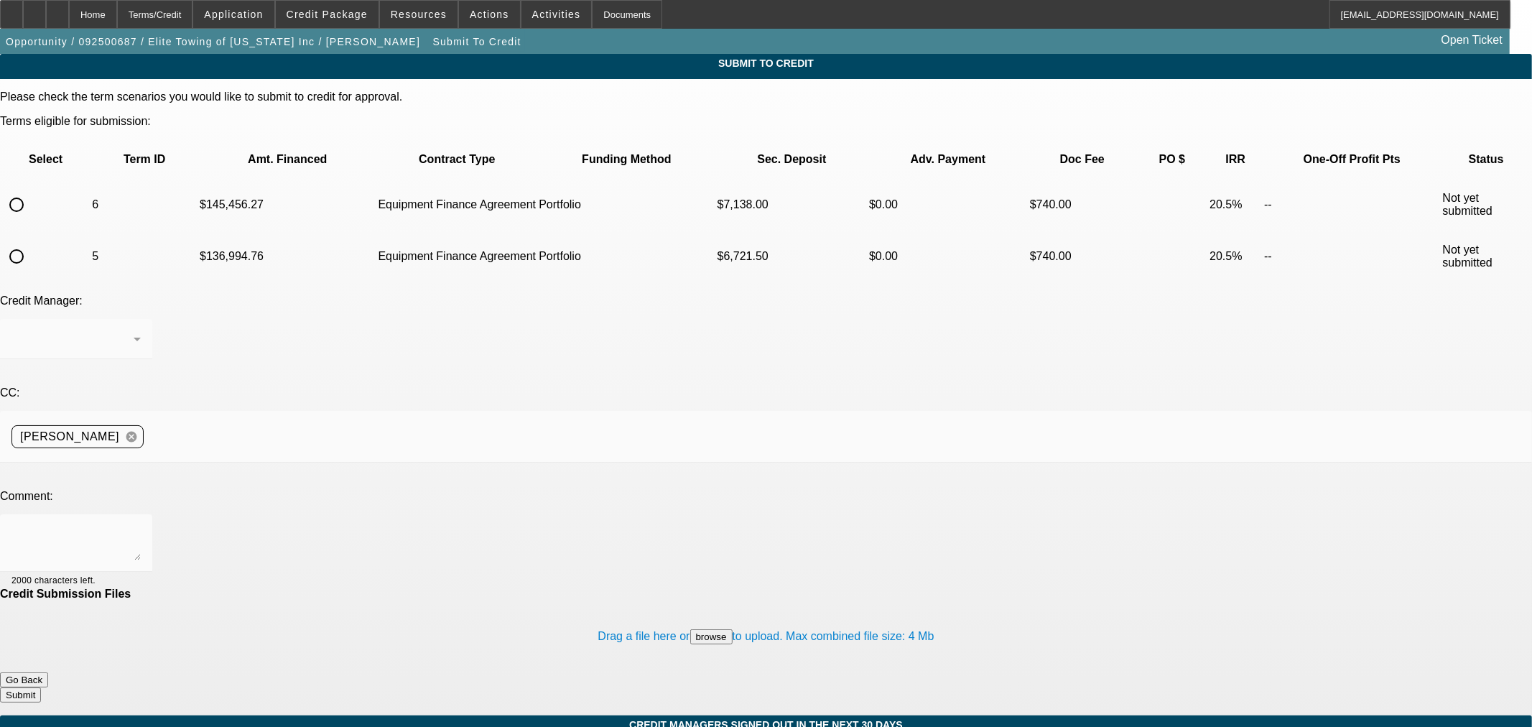
click at [31, 190] on input "radio" at bounding box center [16, 204] width 29 height 29
radio input "true"
click at [141, 526] on textarea at bounding box center [75, 543] width 129 height 34
click at [152, 359] on div at bounding box center [76, 367] width 152 height 16
click at [141, 319] on div at bounding box center [75, 339] width 129 height 40
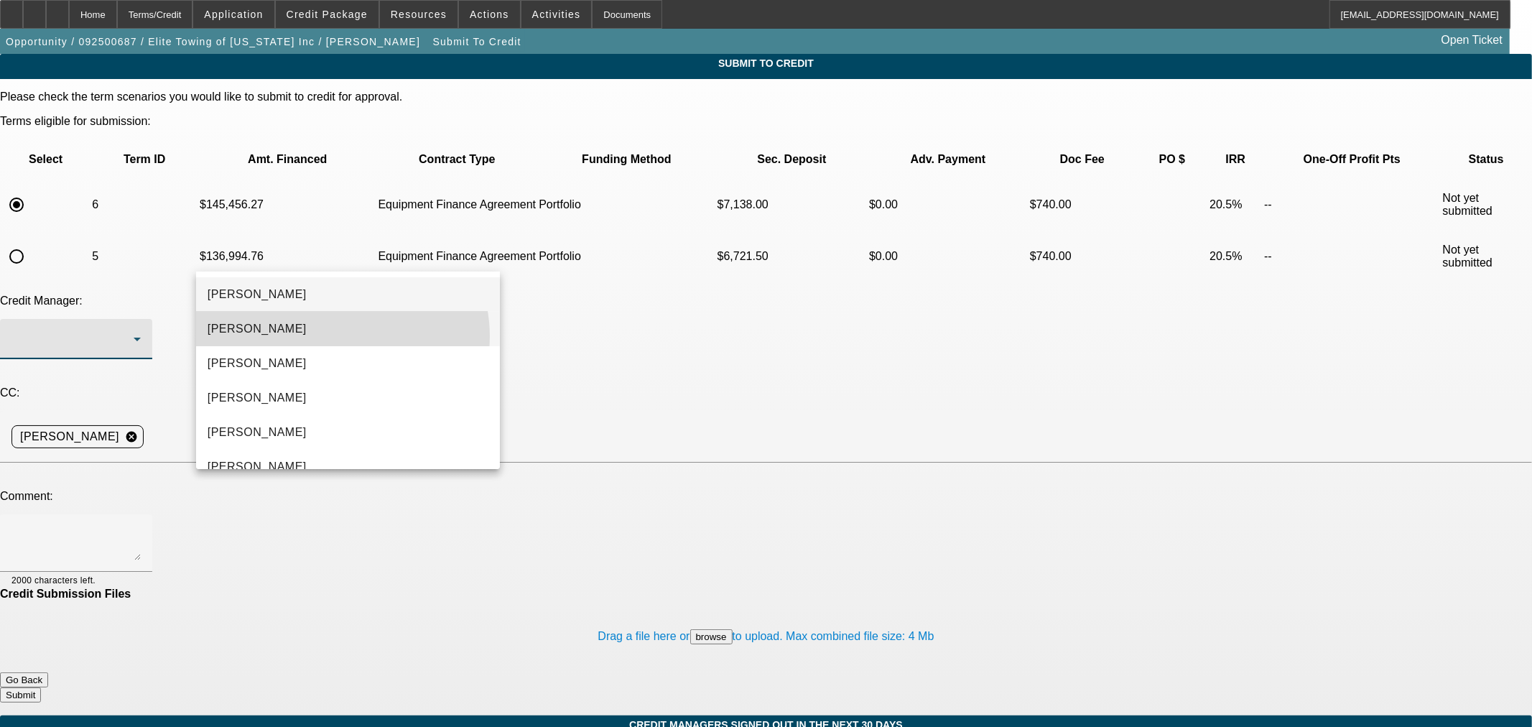
click at [340, 336] on mat-option "[PERSON_NAME]" at bounding box center [348, 329] width 304 height 34
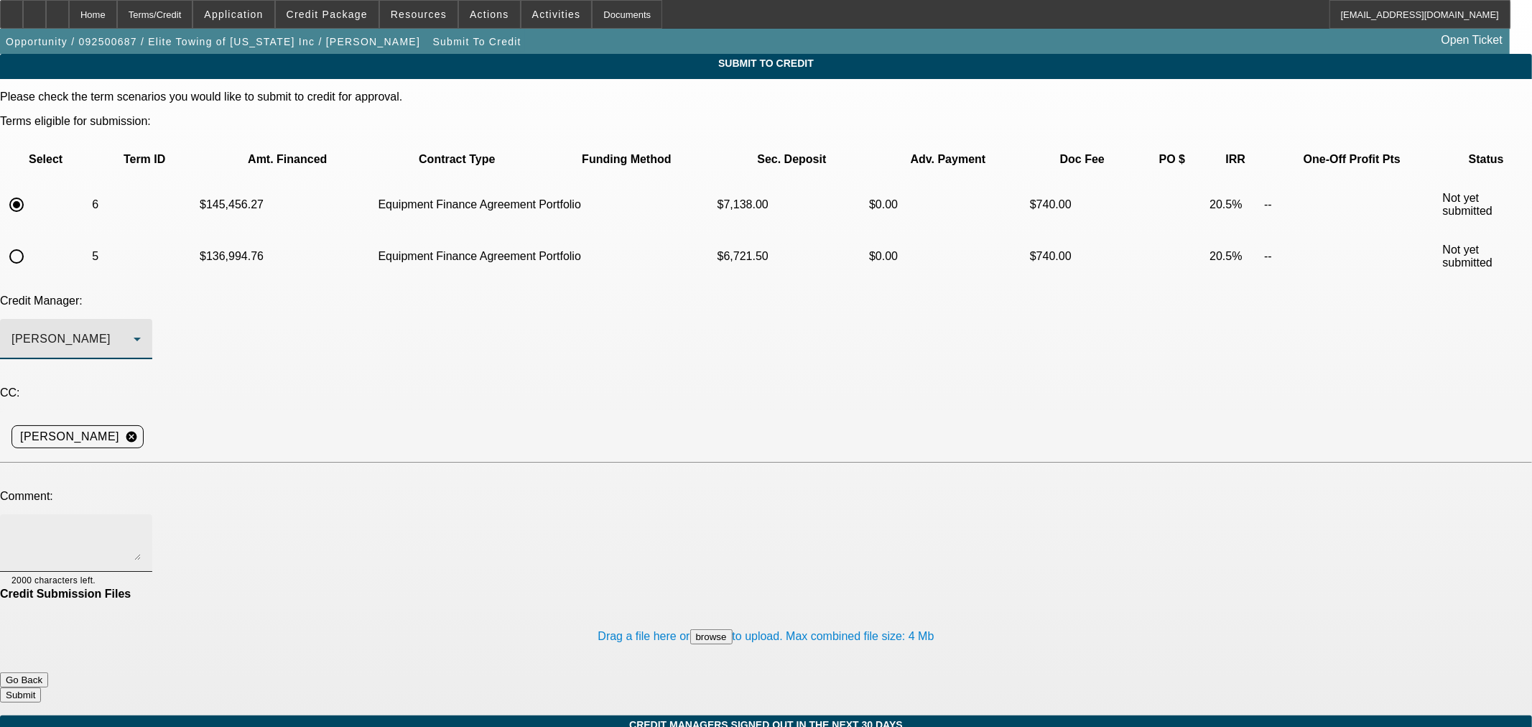
click at [141, 526] on textarea at bounding box center [75, 543] width 129 height 34
type textarea "Hey George, final invoice for this build added. Truck is ready this week. Pleas…"
click at [41, 687] on button "Submit" at bounding box center [20, 694] width 41 height 15
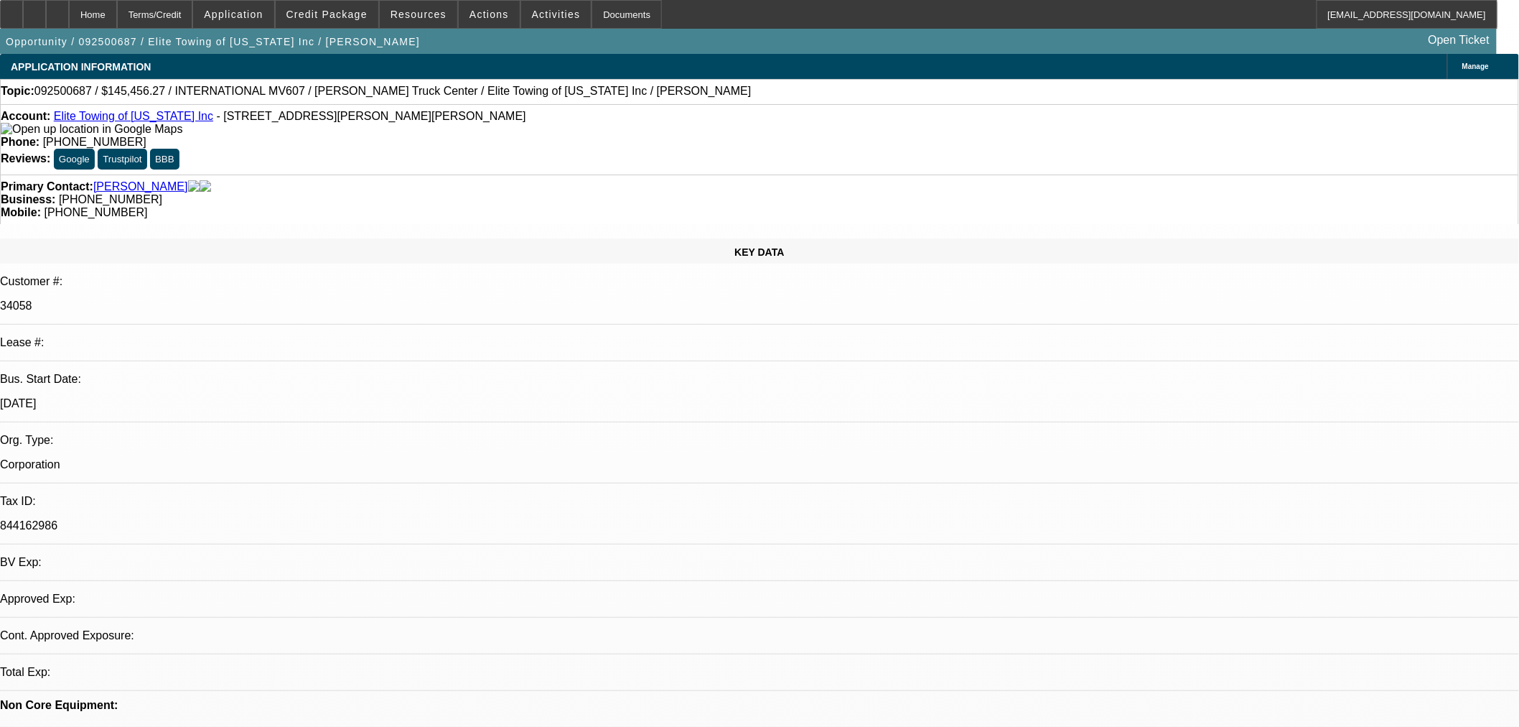
select select "0"
select select "2"
select select "0"
select select "6"
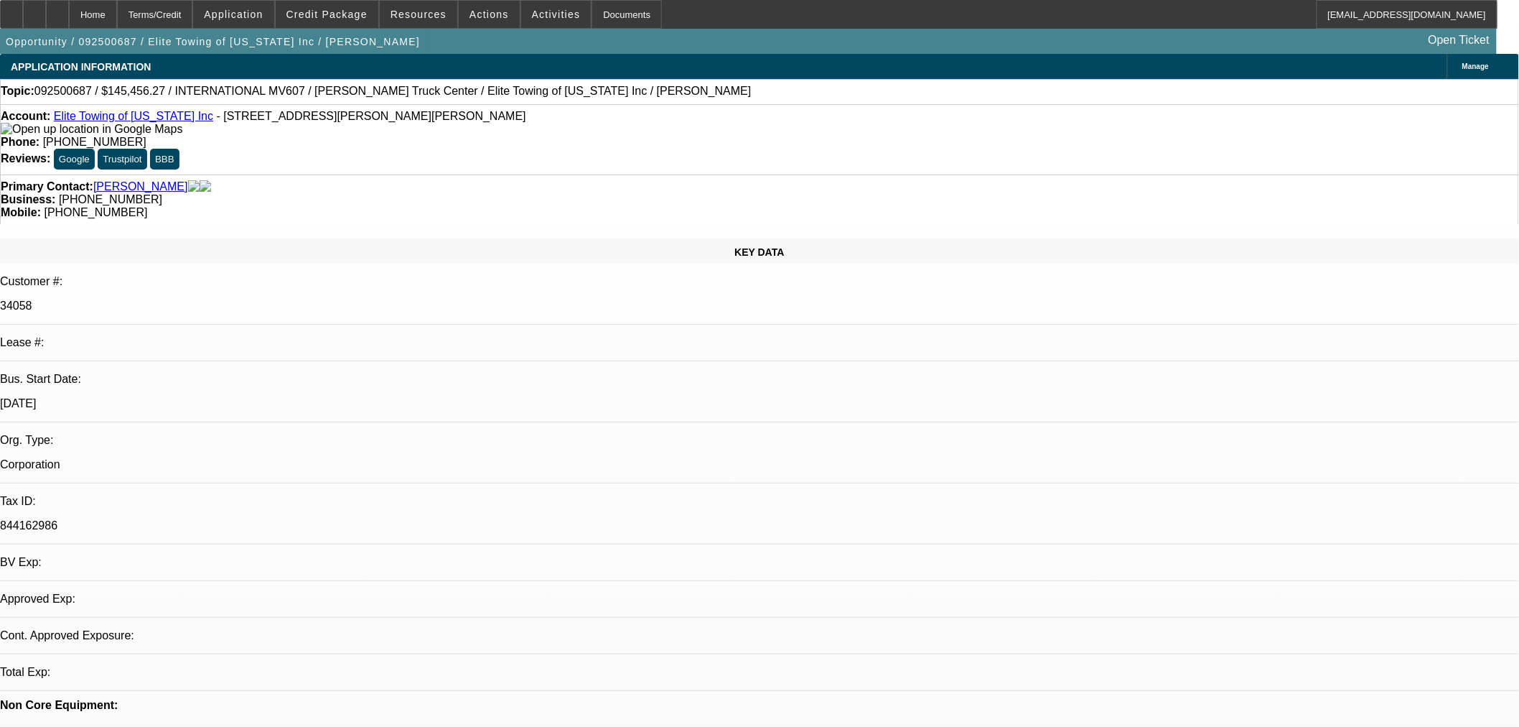
select select "0.15"
select select "2"
select select "0"
select select "6"
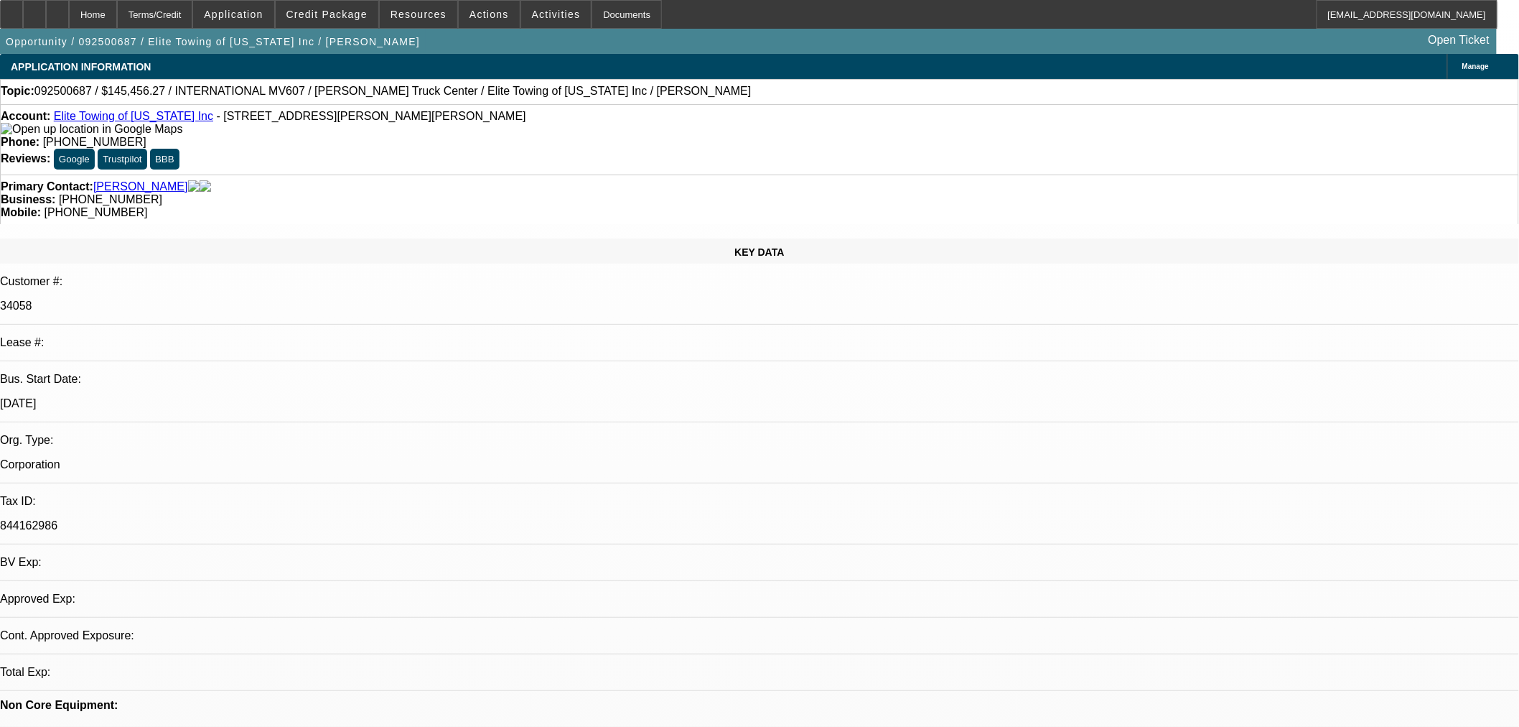
select select "0.2"
select select "2"
select select "0"
select select "6"
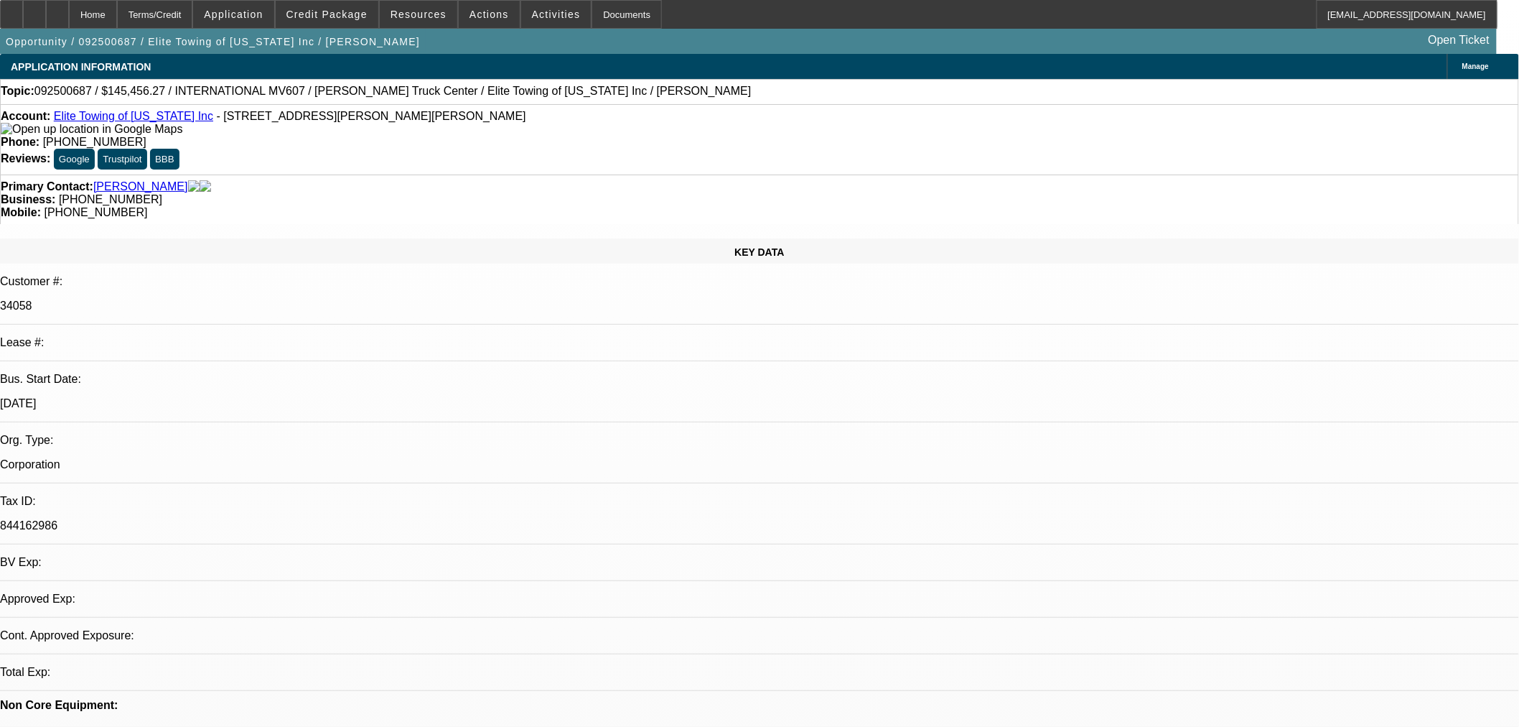
select select "0"
select select "2"
select select "0"
select select "6"
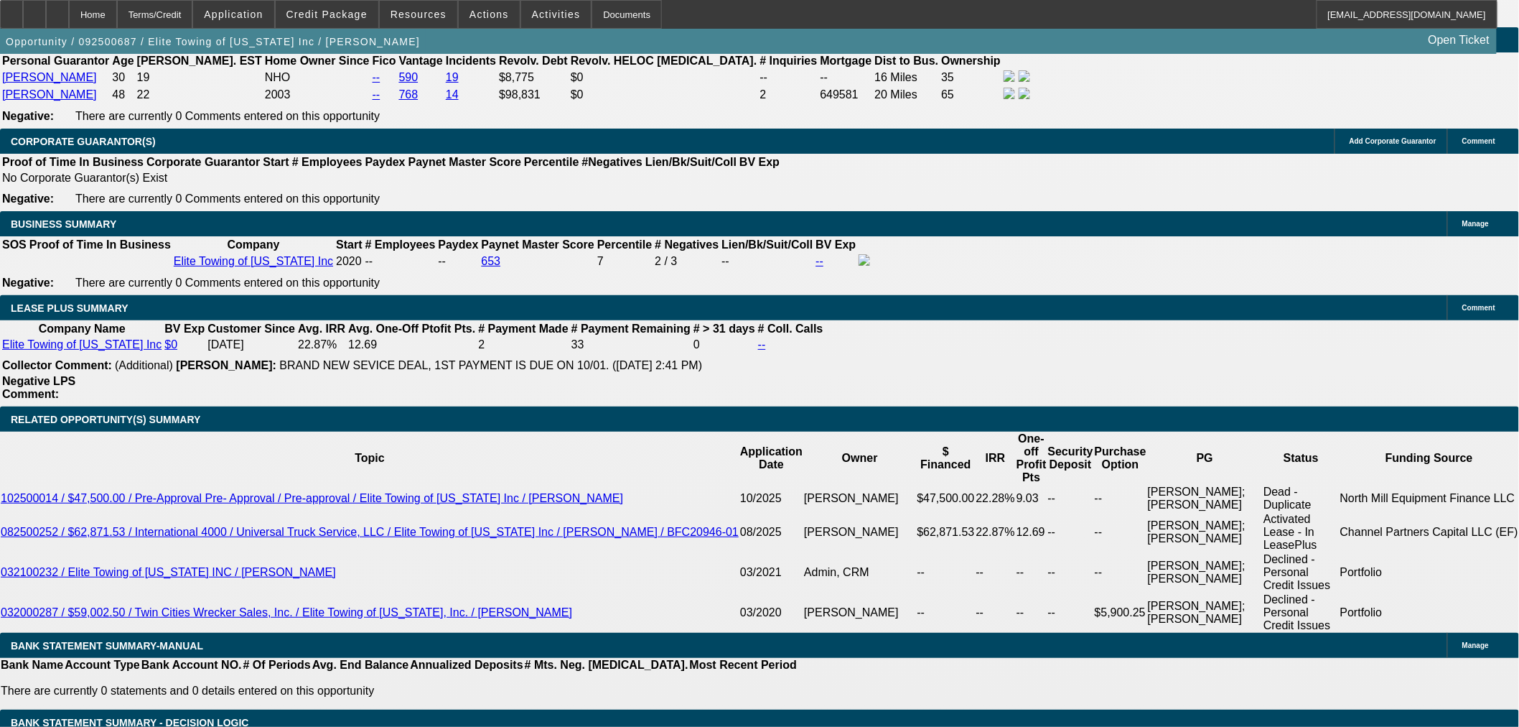
scroll to position [2234, 0]
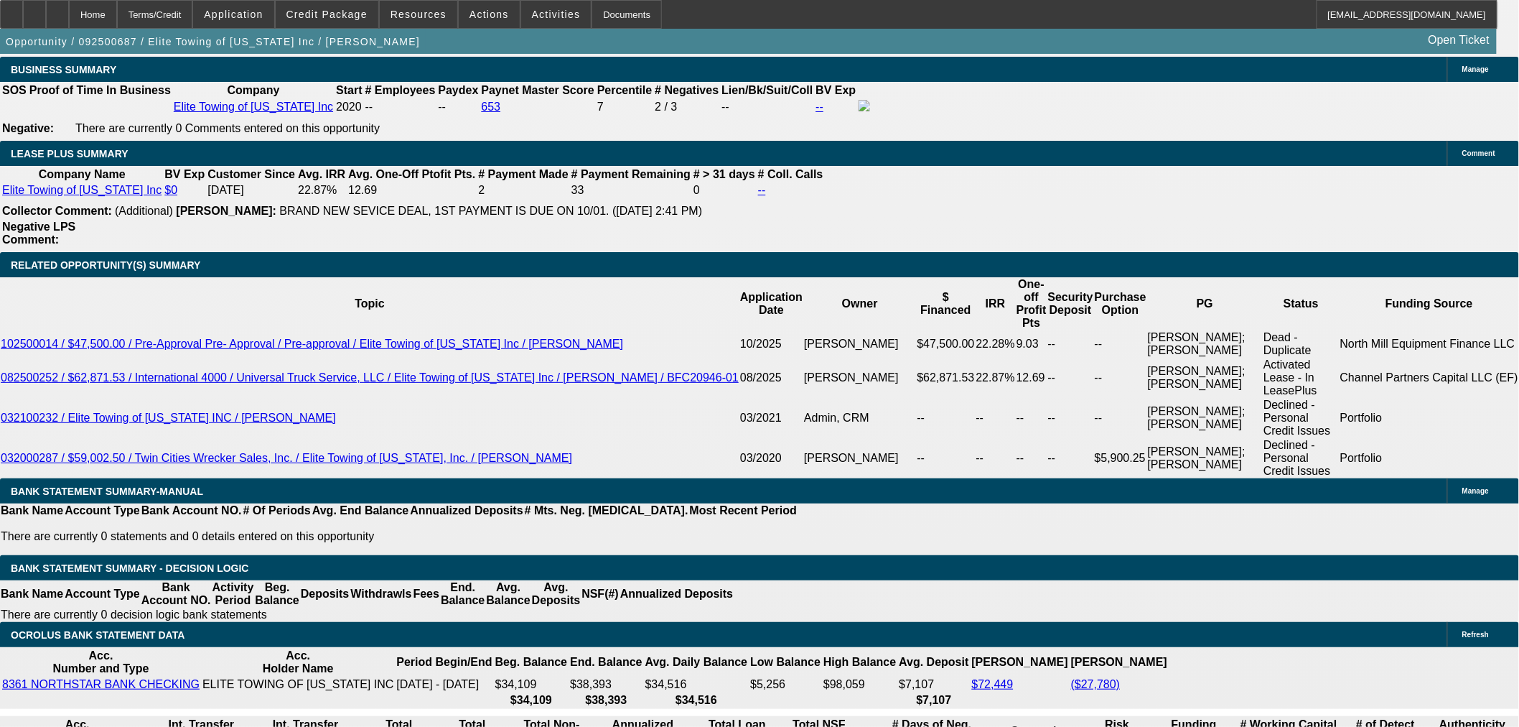
scroll to position [2393, 0]
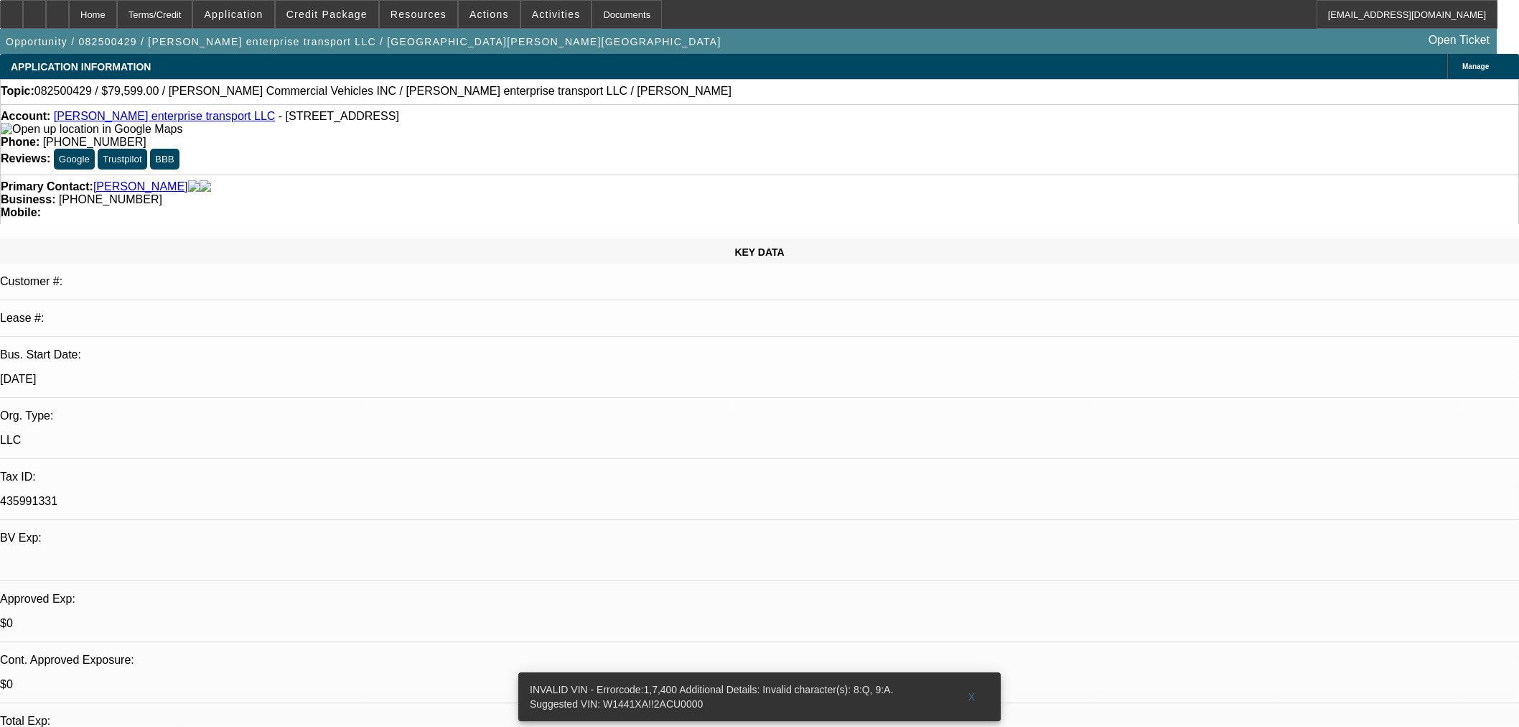
select select "0"
select select "0.1"
select select "4"
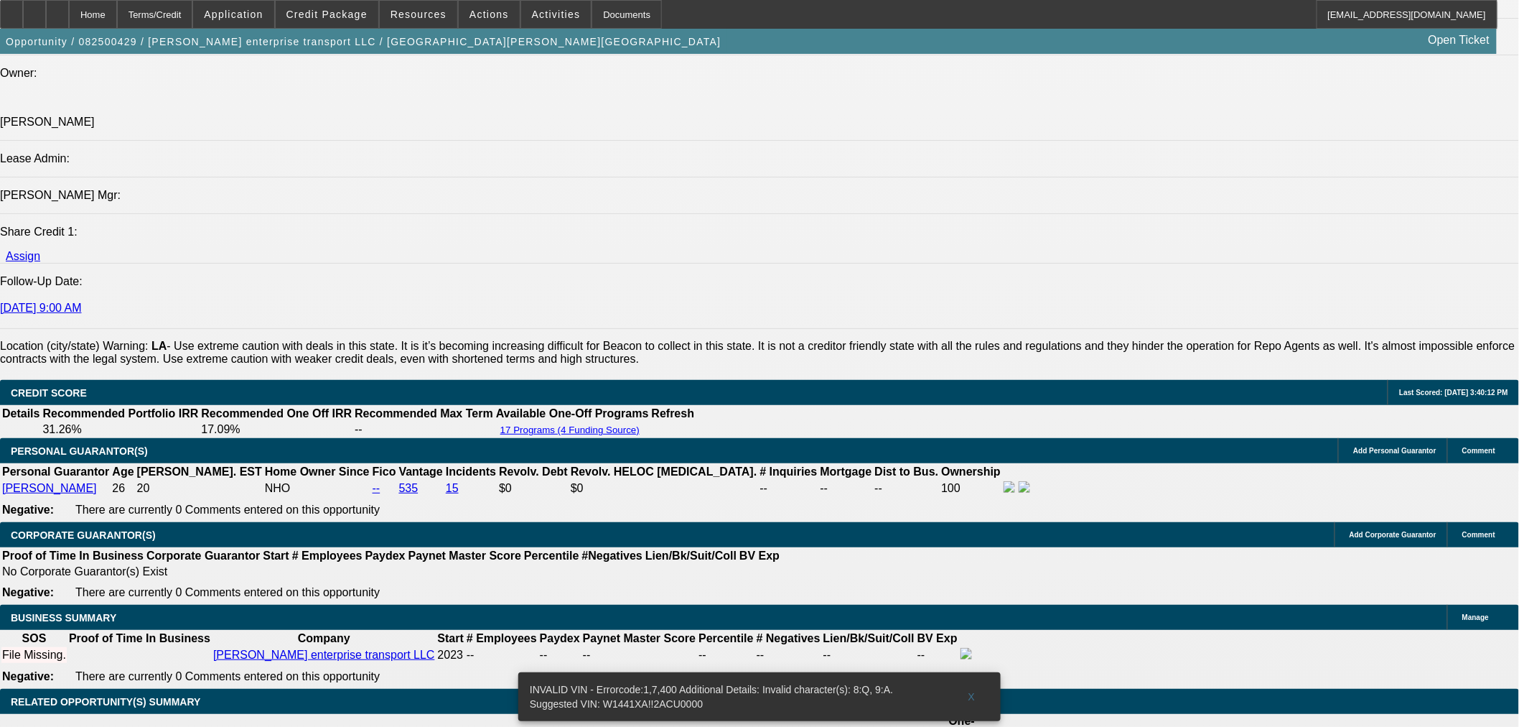
scroll to position [1703, 0]
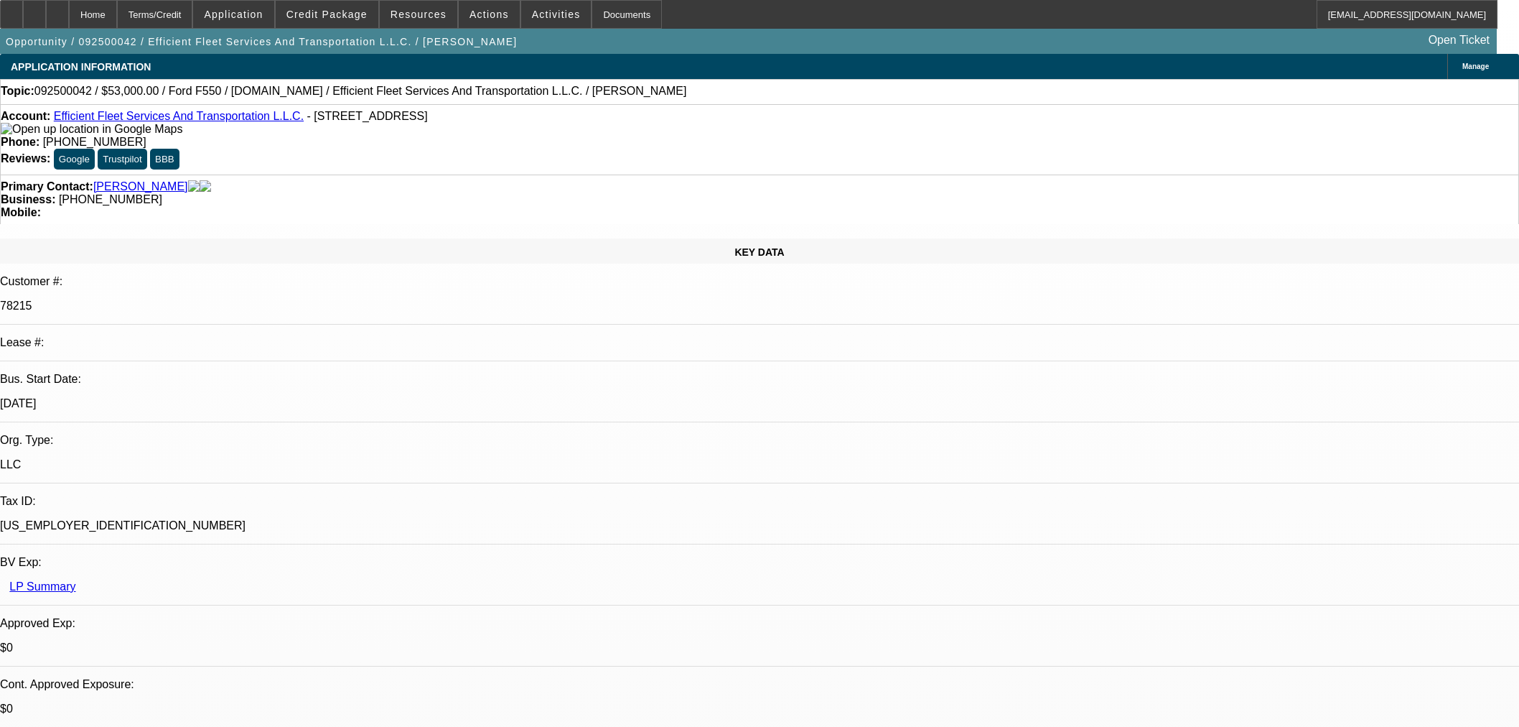
select select "0.1"
select select "0"
select select "2"
select select "0"
select select "6"
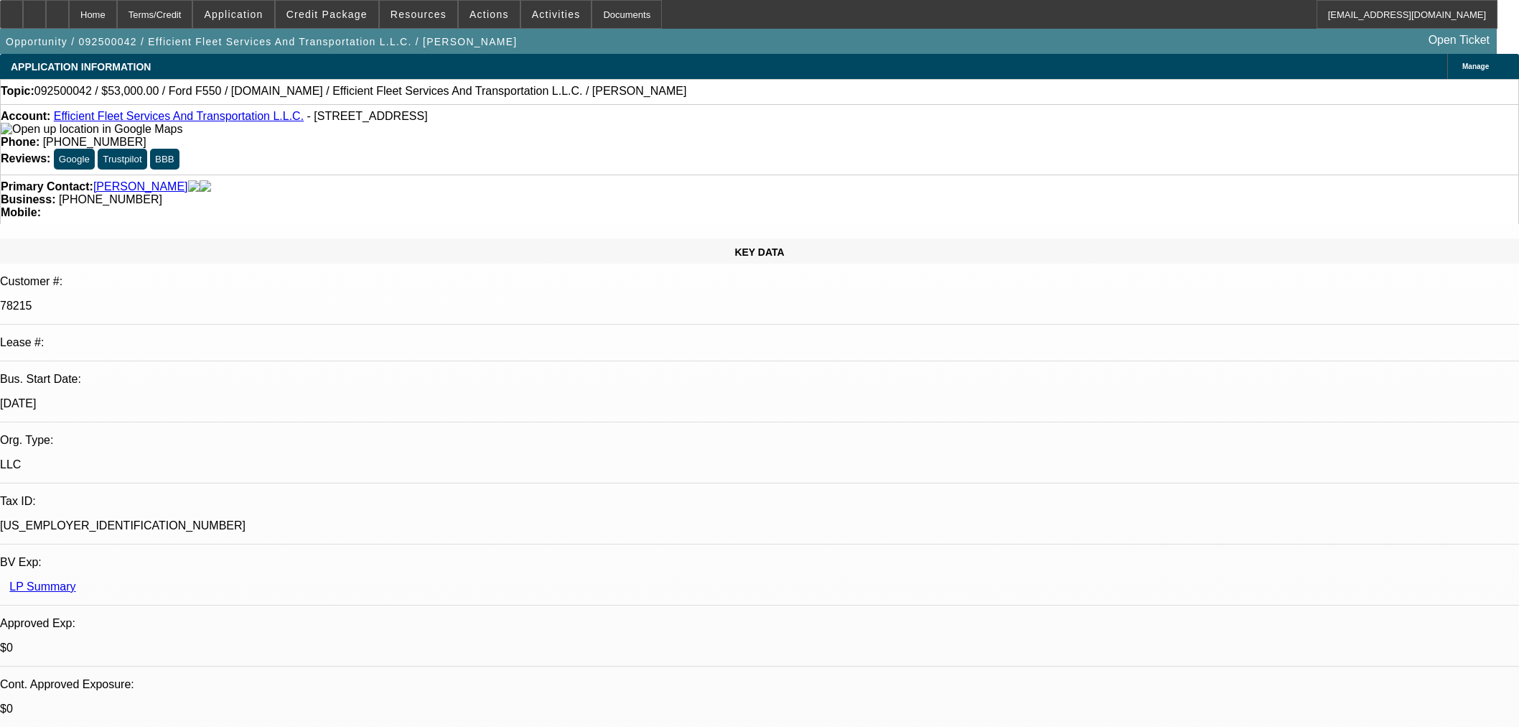
select select "0"
select select "2"
select select "0"
select select "6"
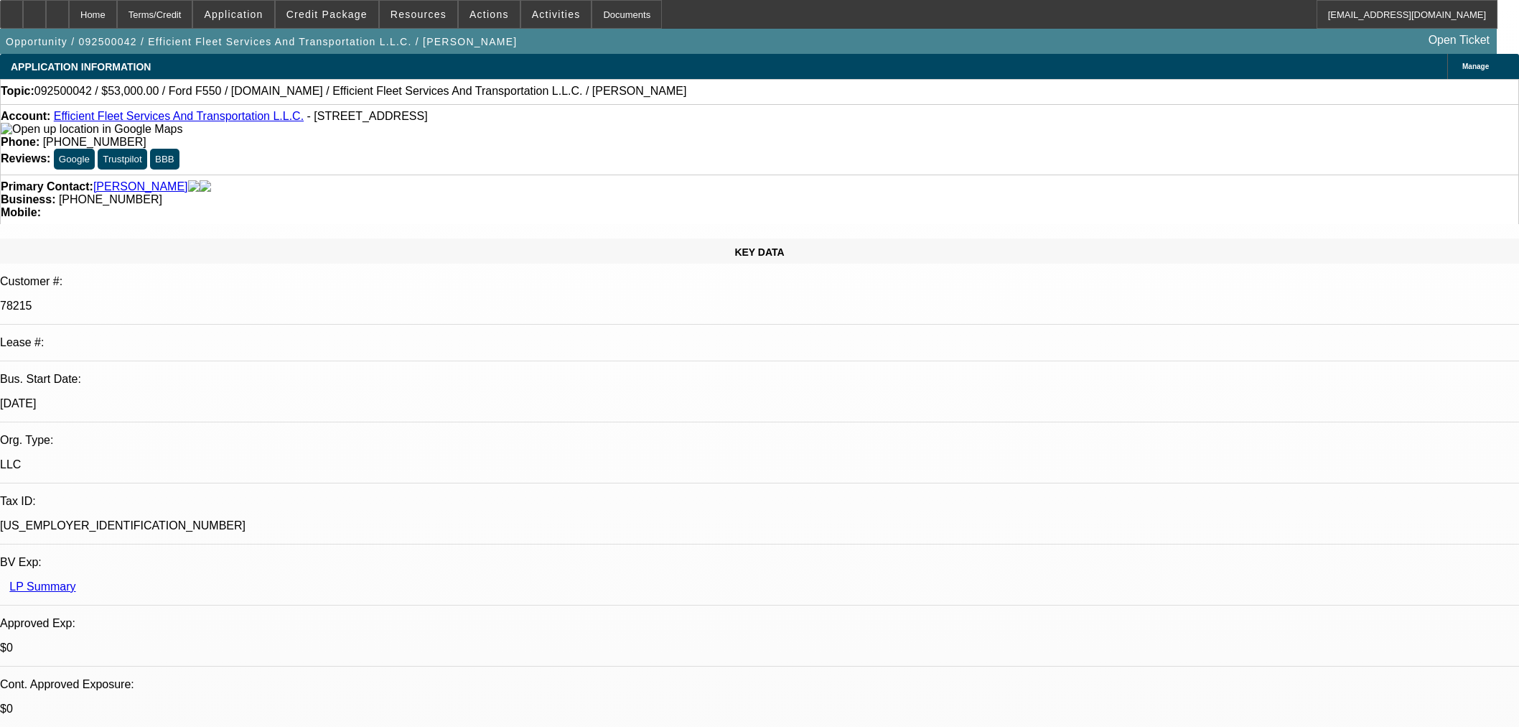
select select "0"
select select "2"
select select "0"
select select "6"
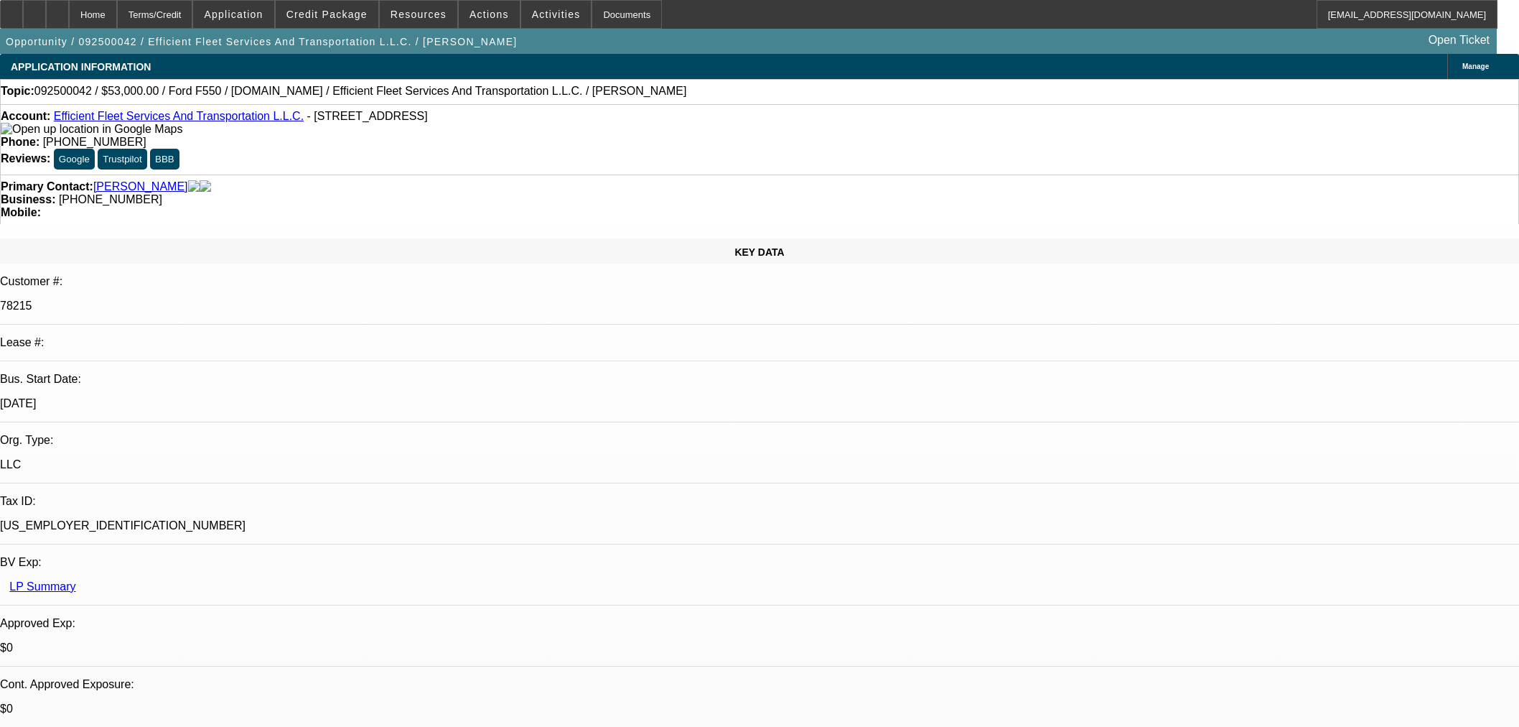
select select "0"
select select "2"
select select "0"
select select "6"
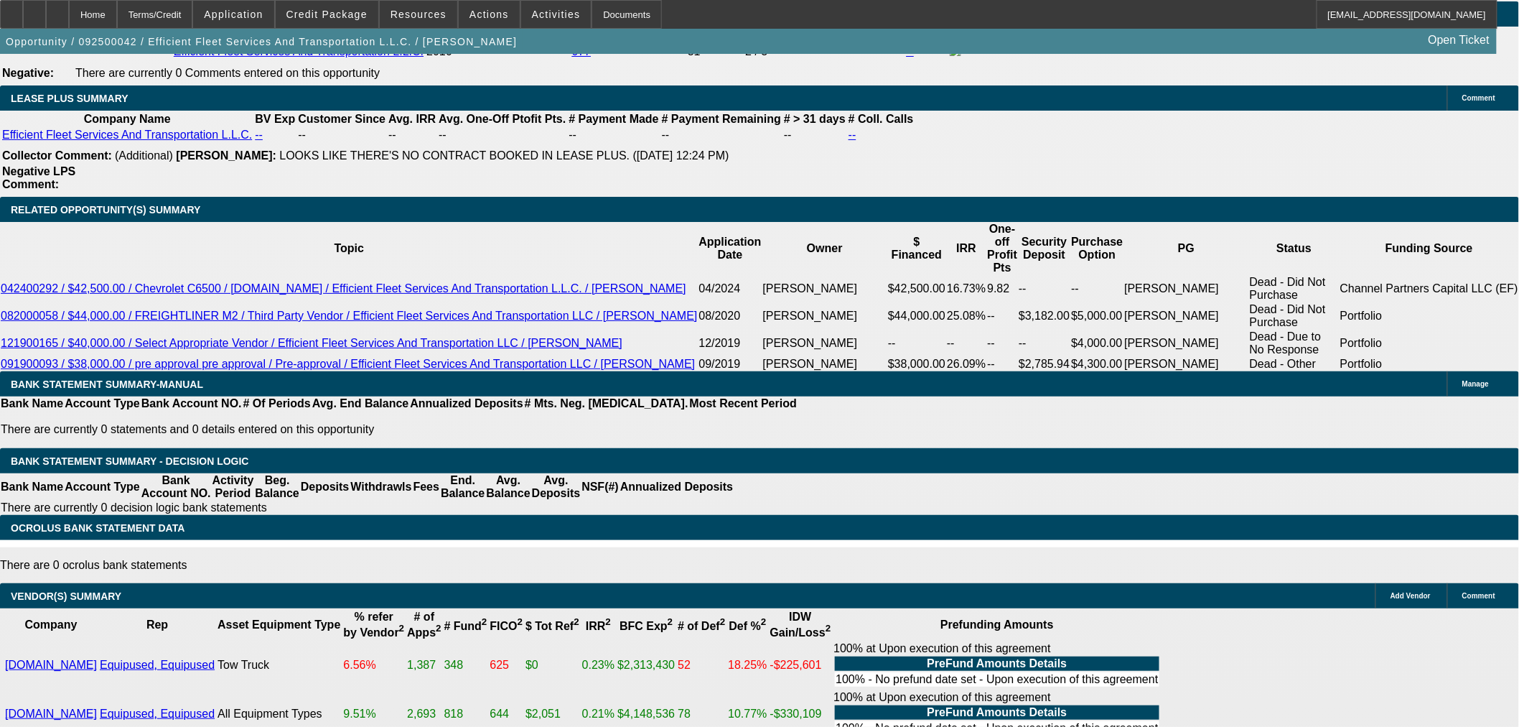
scroll to position [2424, 0]
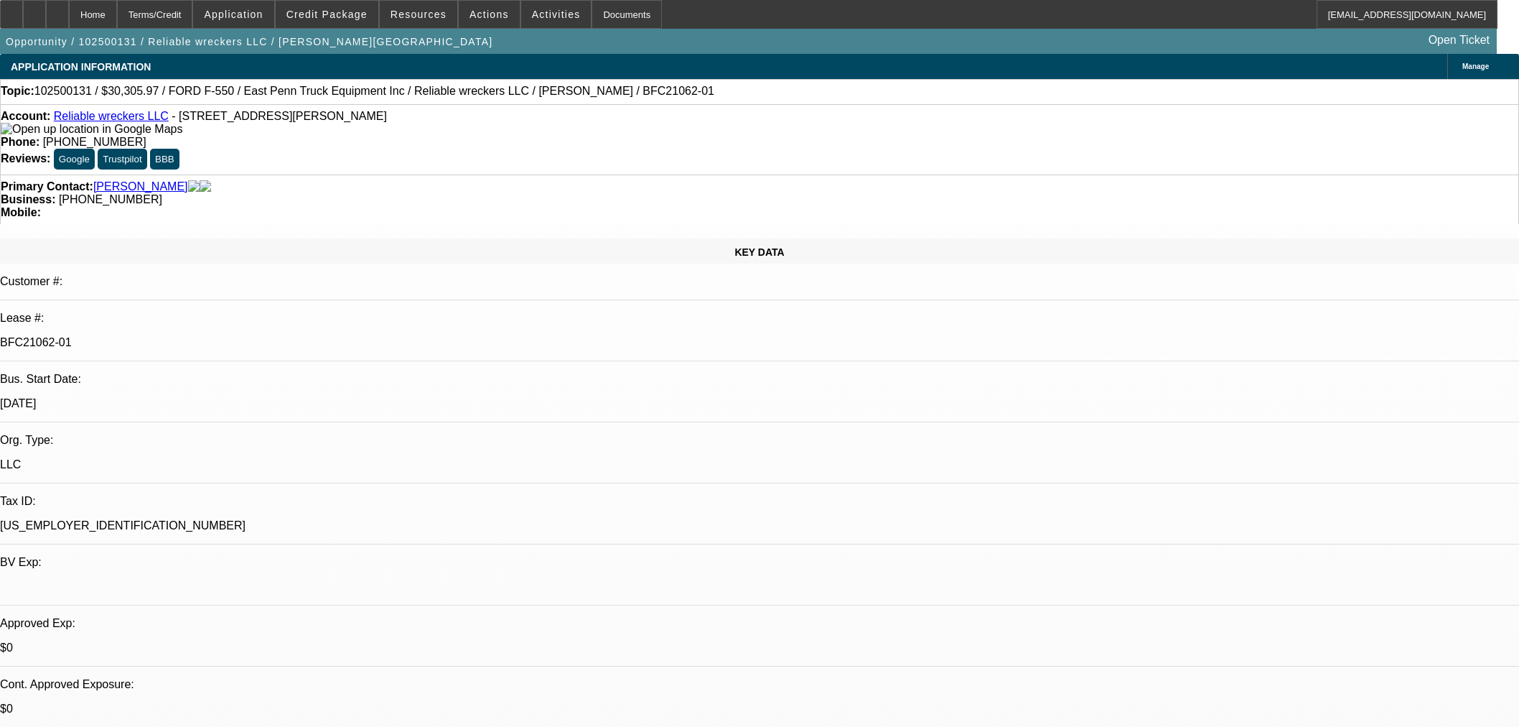
select select "0"
select select "2"
select select "0"
select select "21"
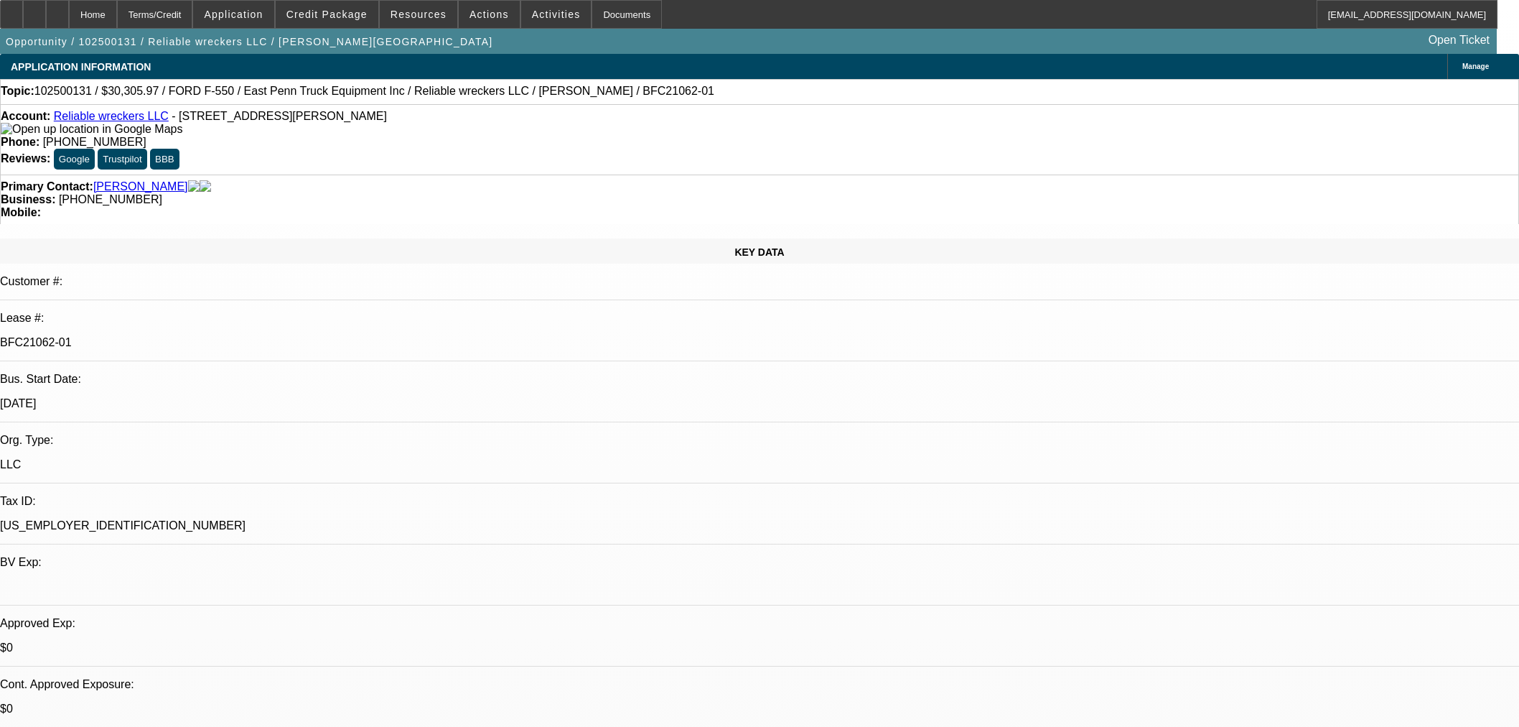
select select "0"
select select "2"
select select "0"
select select "21"
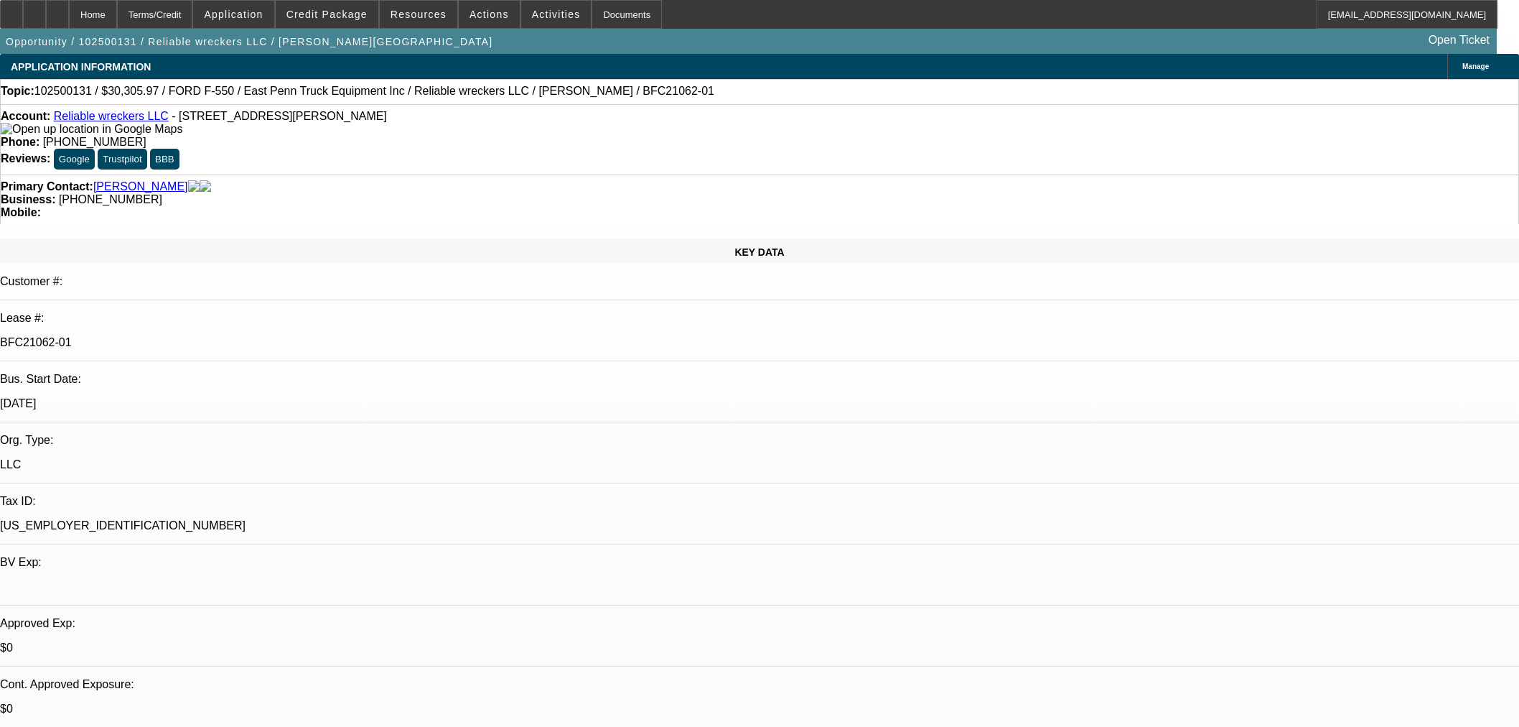
select select "0"
select select "2"
select select "0"
select select "21"
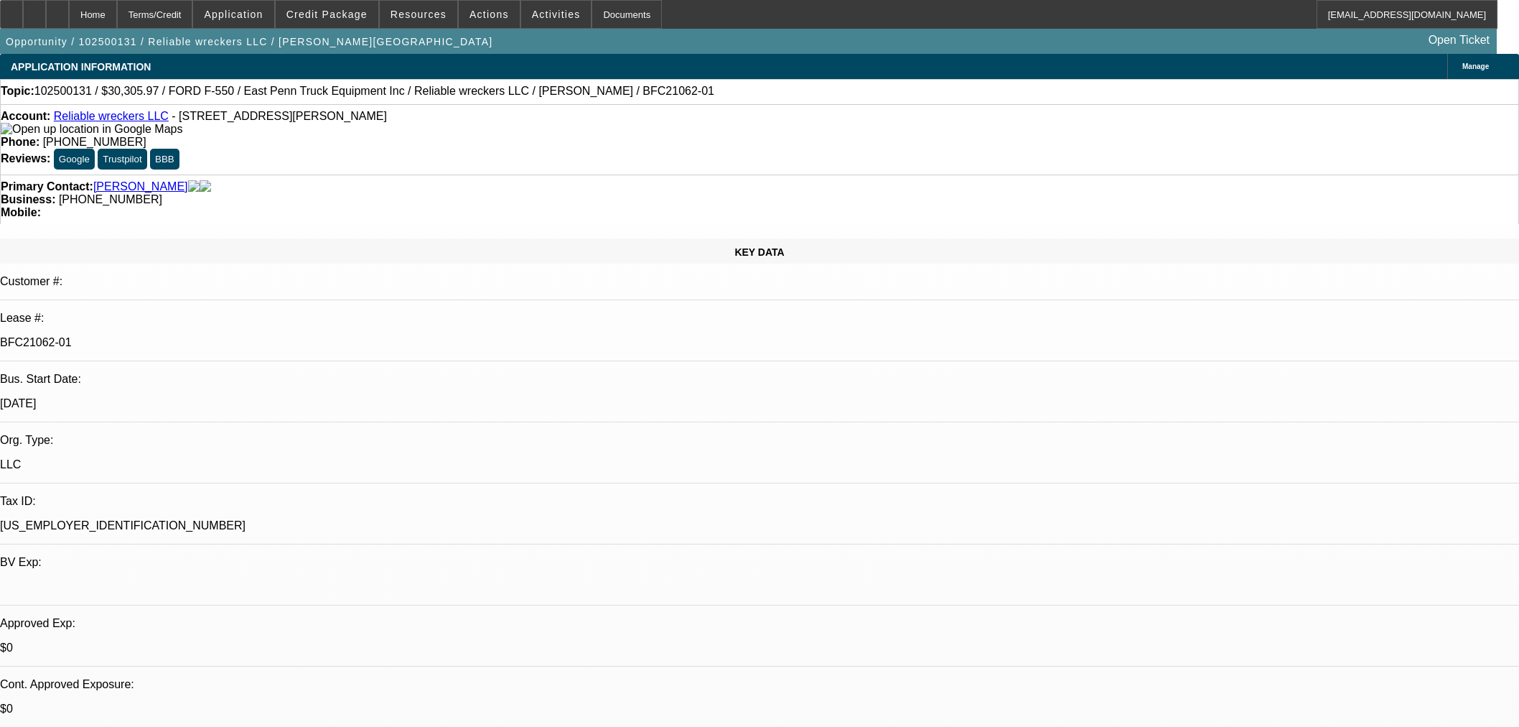
select select "0"
select select "2"
select select "0"
select select "21"
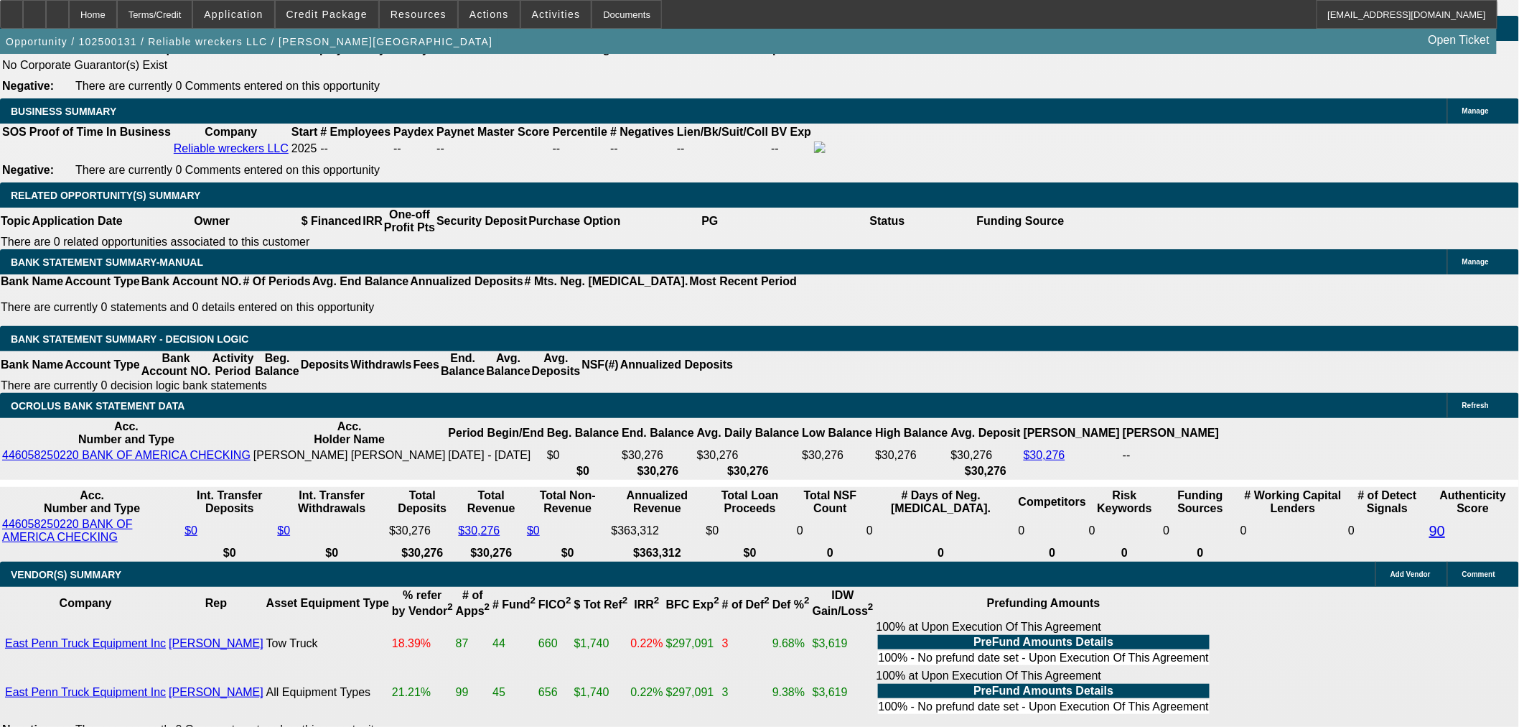
scroll to position [2085, 0]
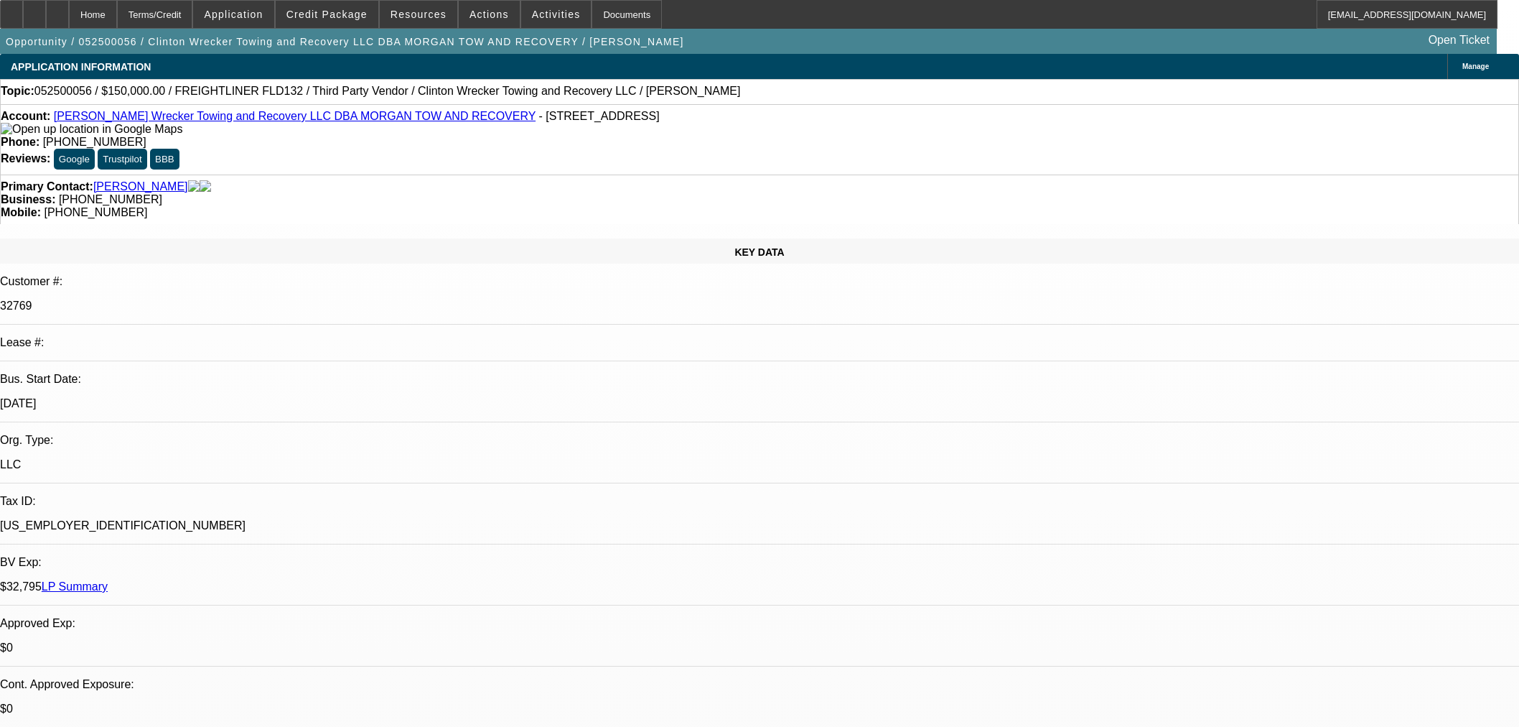
select select "0"
select select "2"
select select "0"
select select "6"
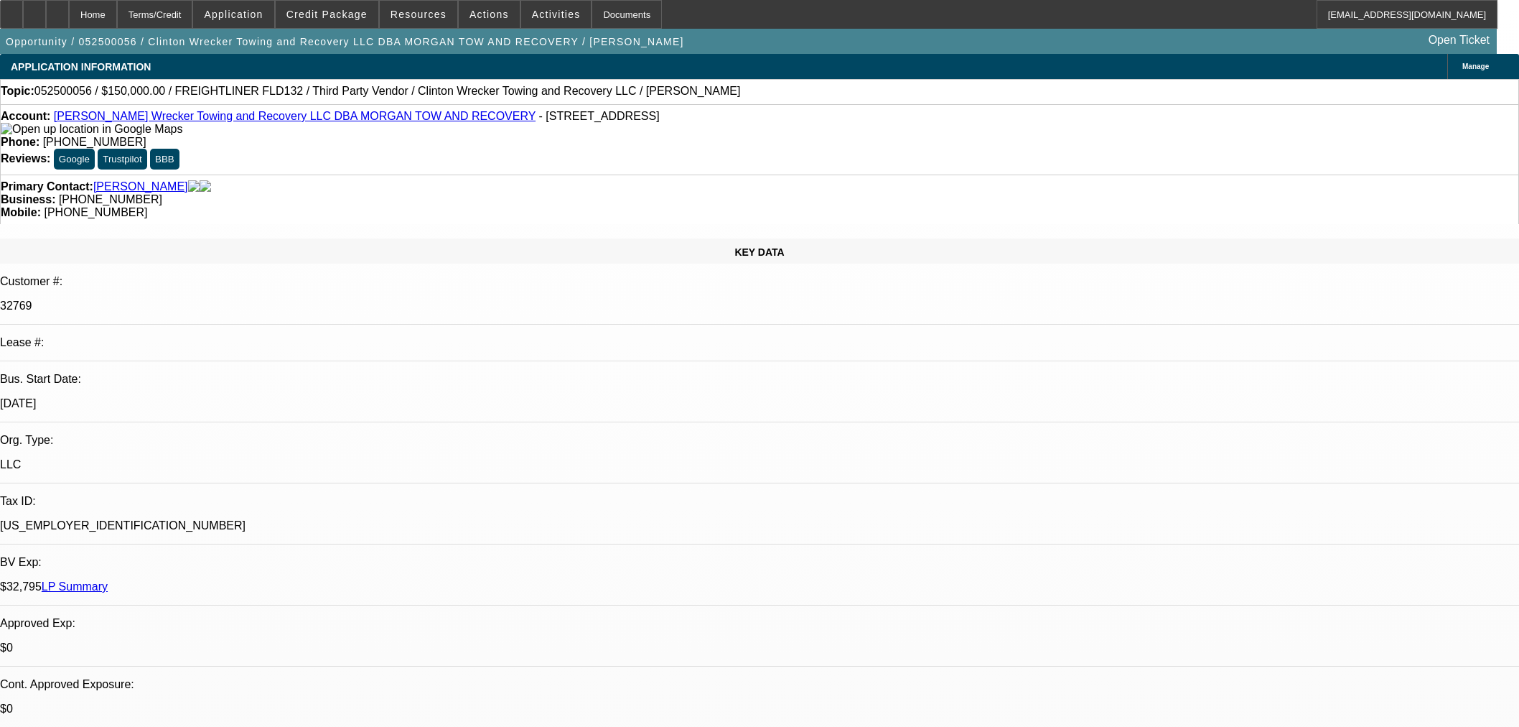
select select "0"
select select "2"
select select "0"
select select "6"
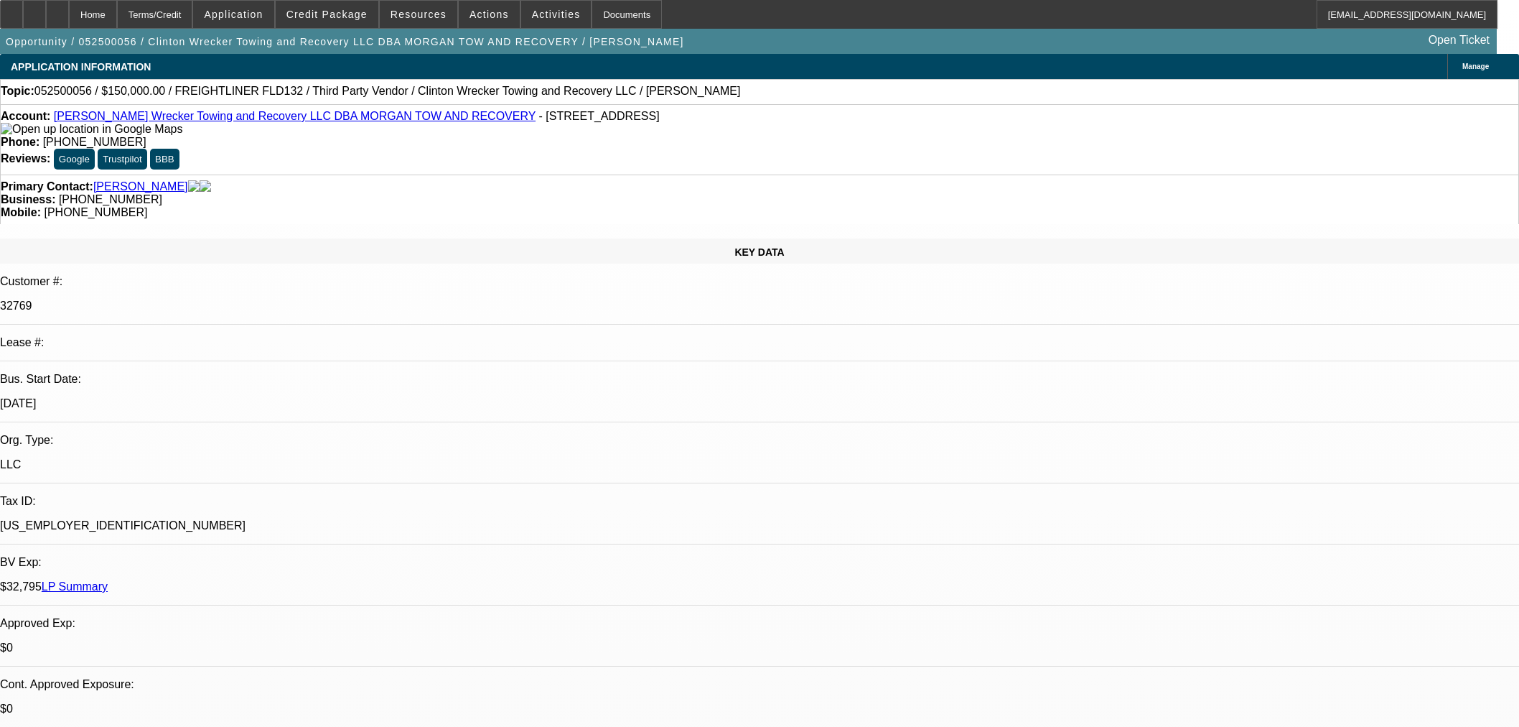
select select "0.1"
select select "0"
select select "2"
select select "0"
select select "6"
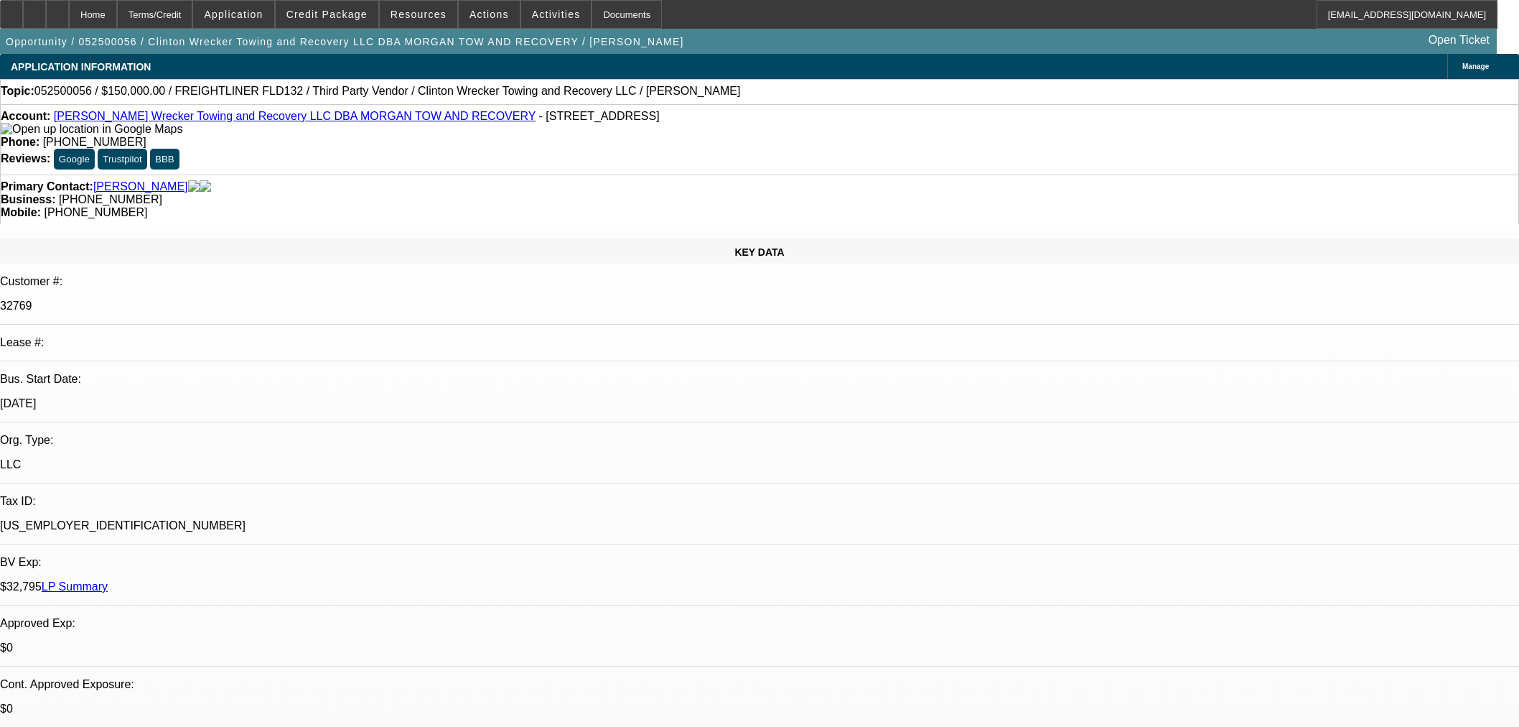
select select "0"
select select "2"
select select "0"
select select "6"
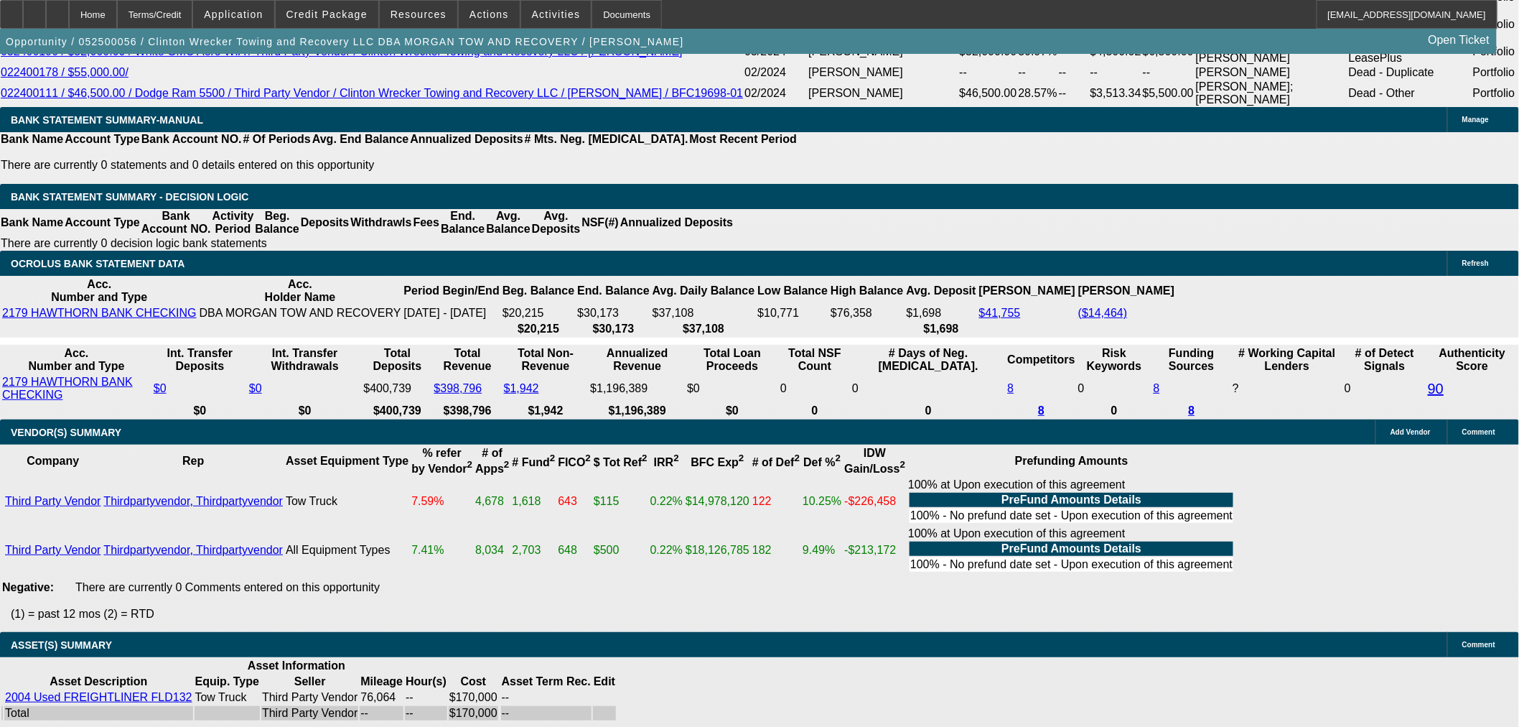
scroll to position [345, 0]
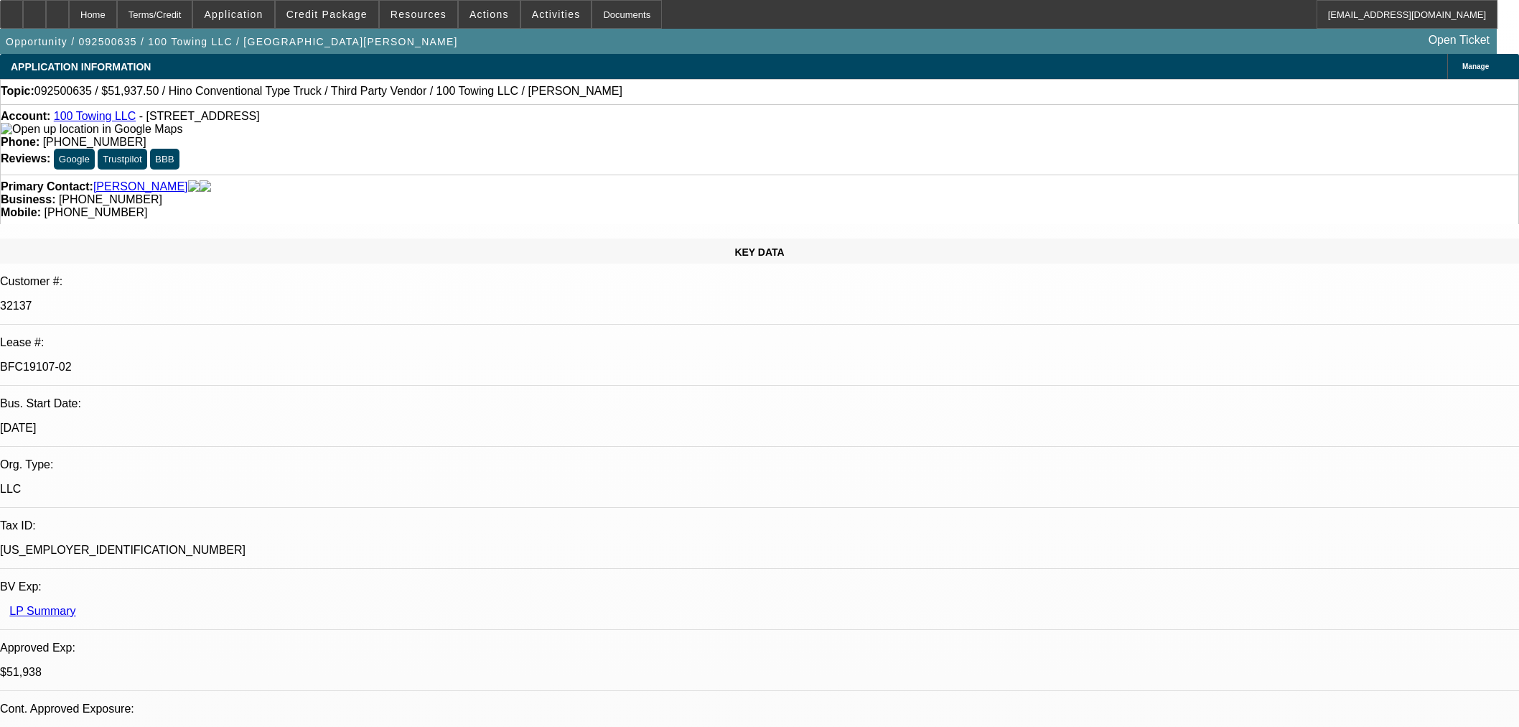
select select "2"
select select "0"
select select "6"
select select "0"
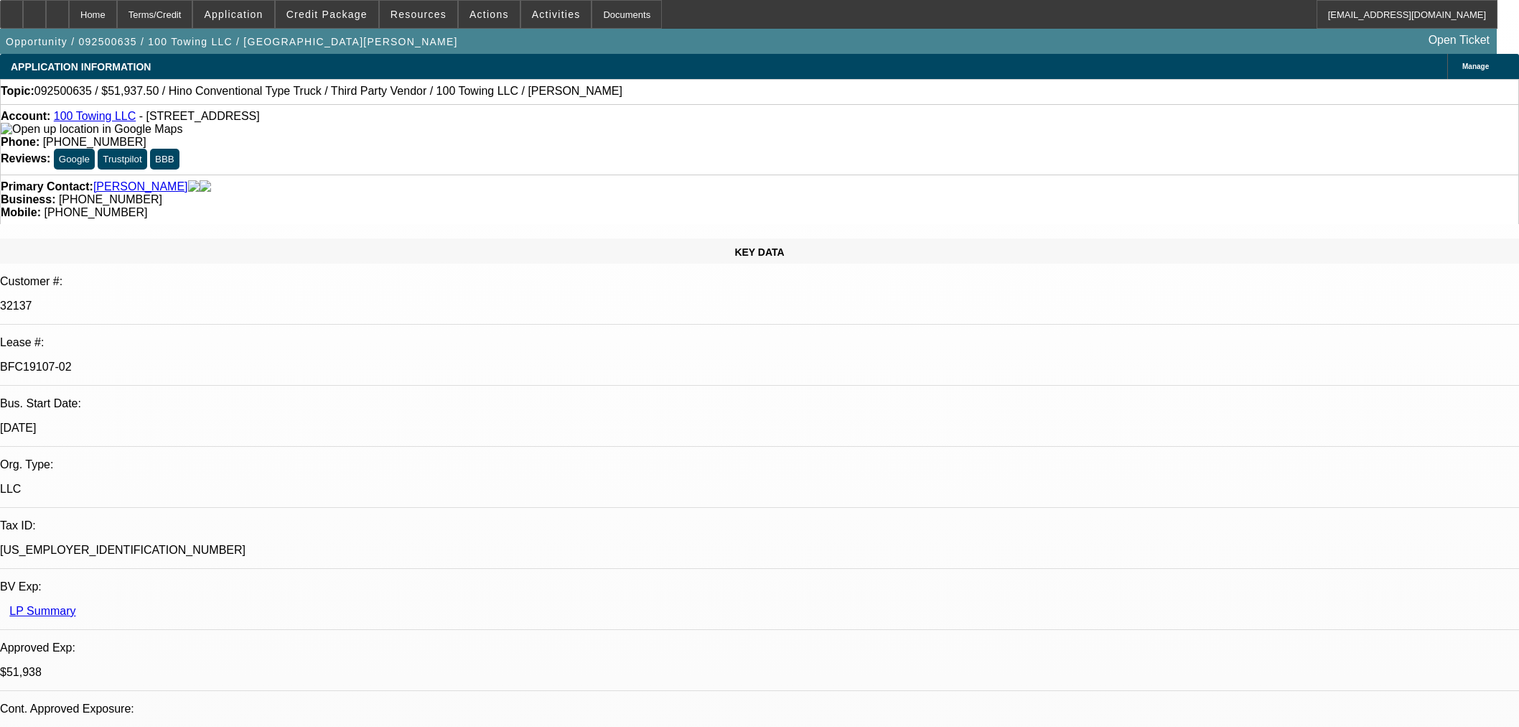
select select "2"
select select "0"
select select "6"
select select "0"
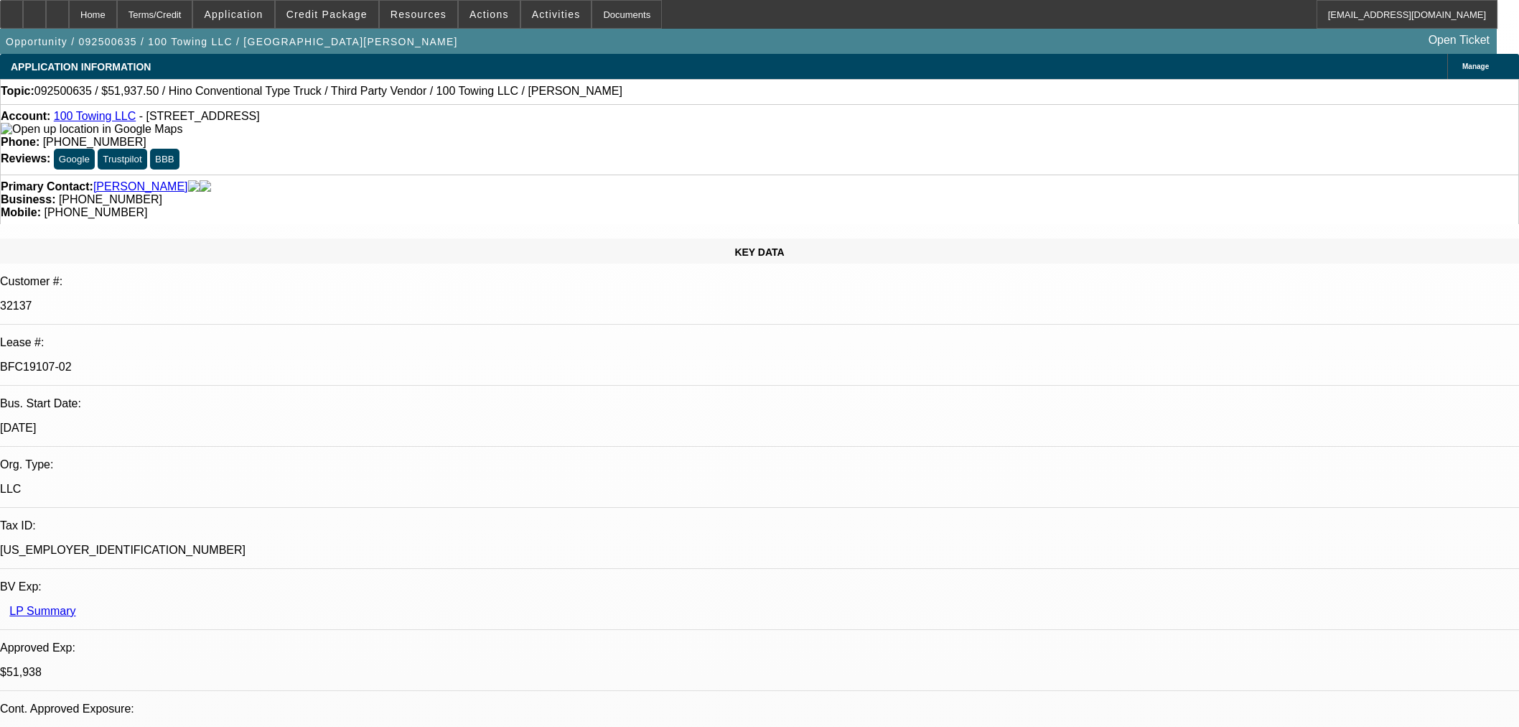
select select "2"
select select "0"
select select "6"
select select "2"
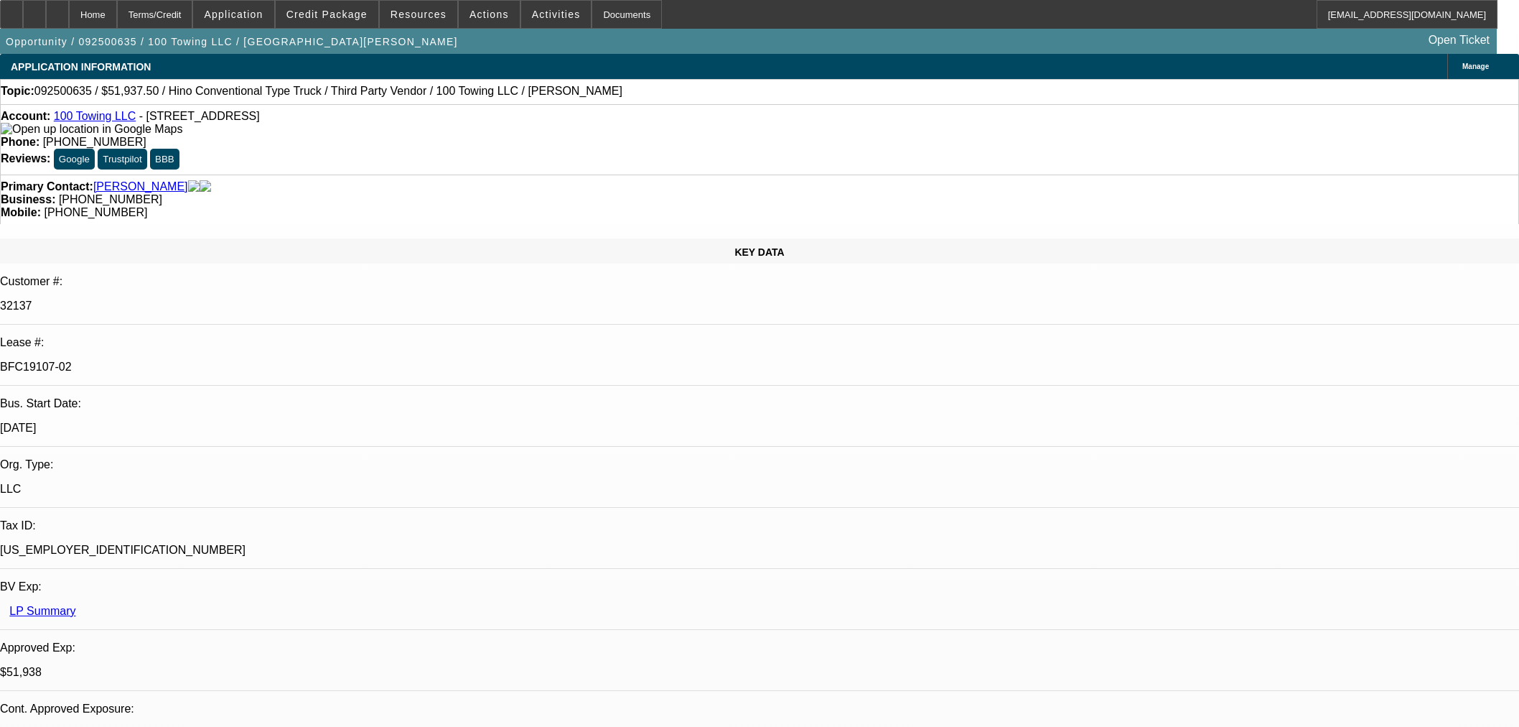
select select "2"
select select "0"
select select "6"
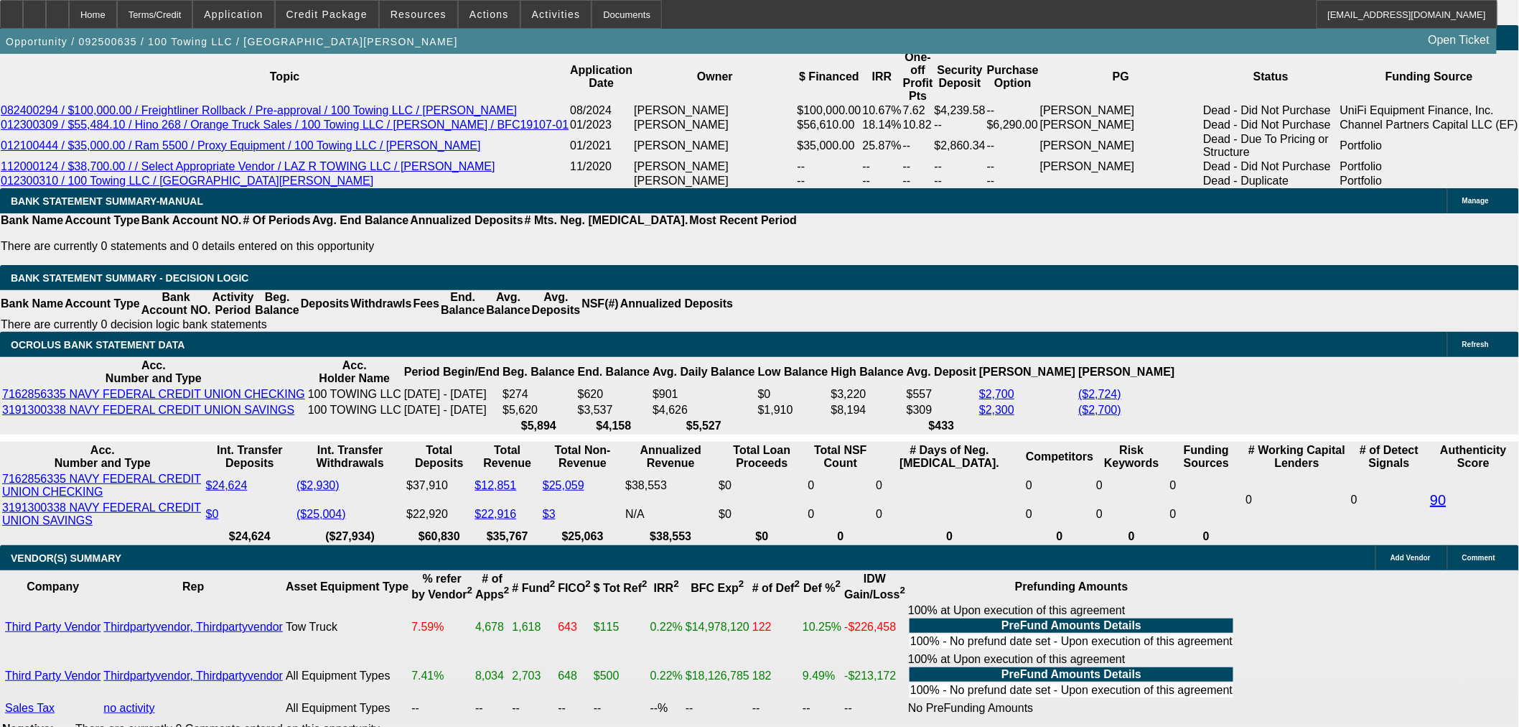
scroll to position [2712, 0]
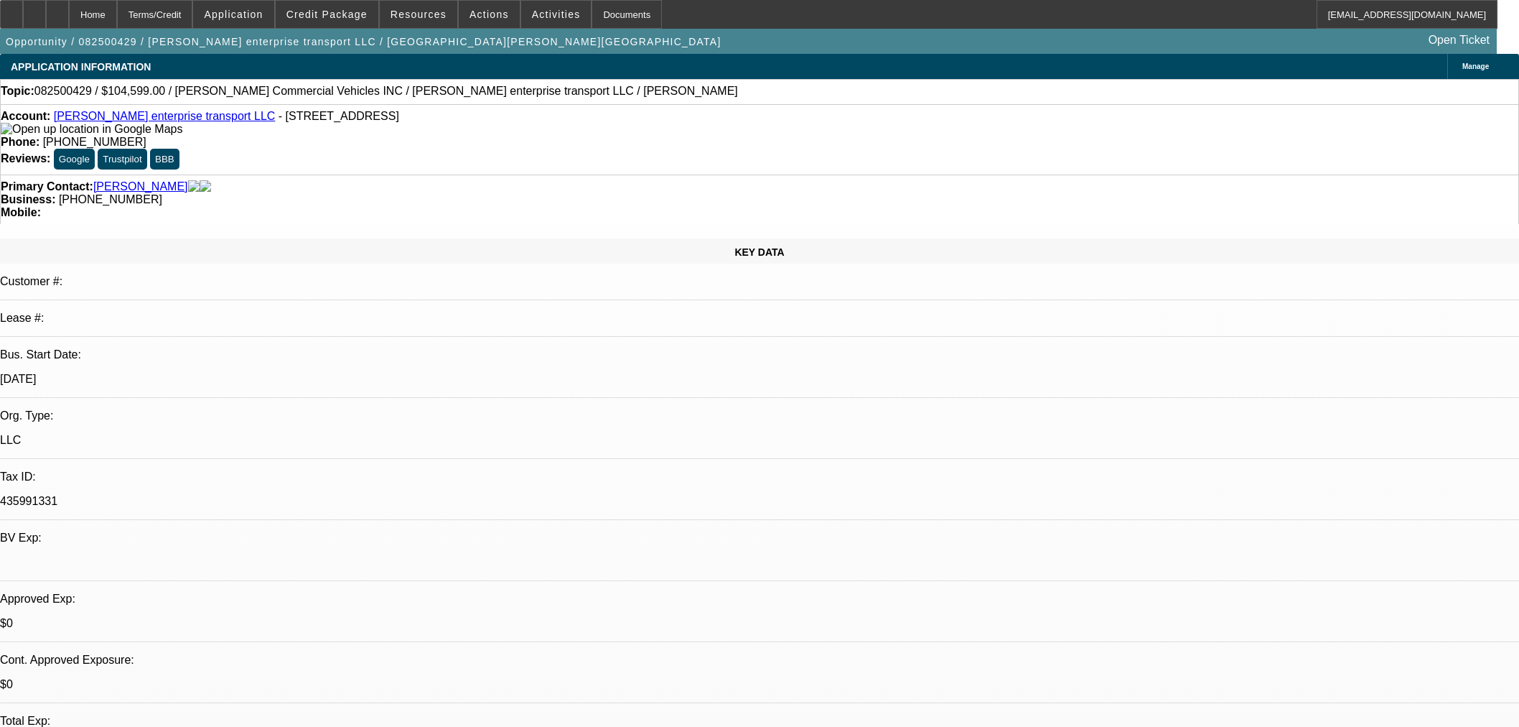
select select "0"
select select "2"
select select "0.1"
select select "4"
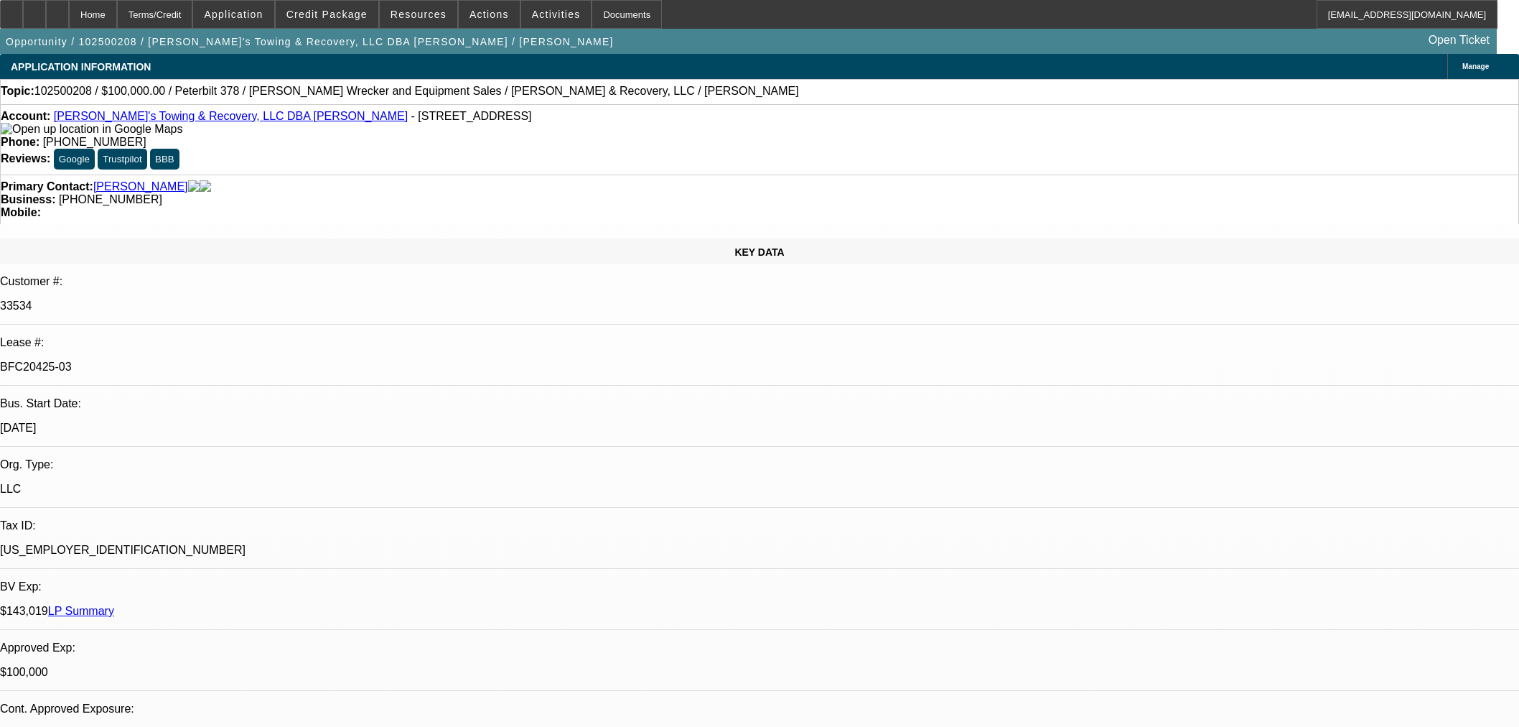
select select "0.2"
select select "2"
select select "0"
select select "6"
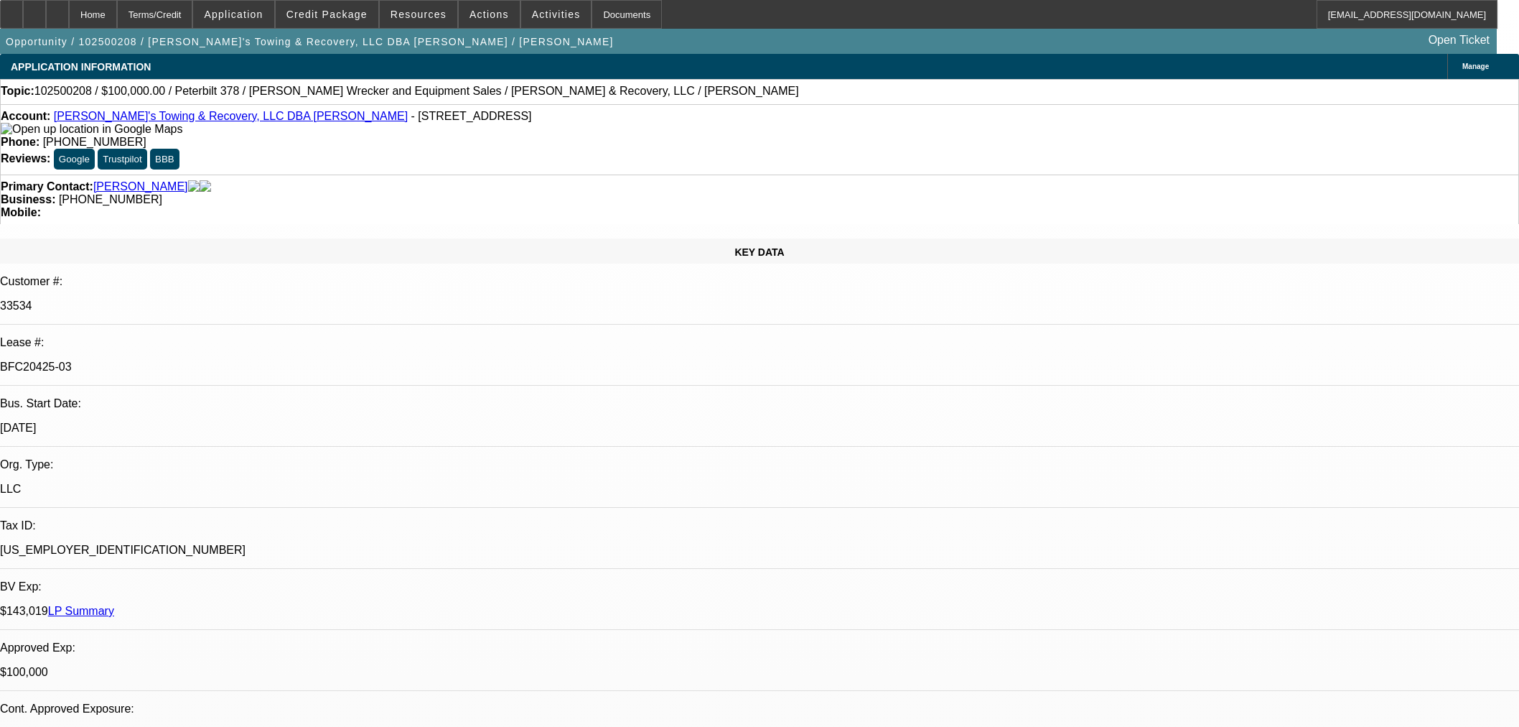
select select "0.2"
select select "2"
select select "0"
select select "6"
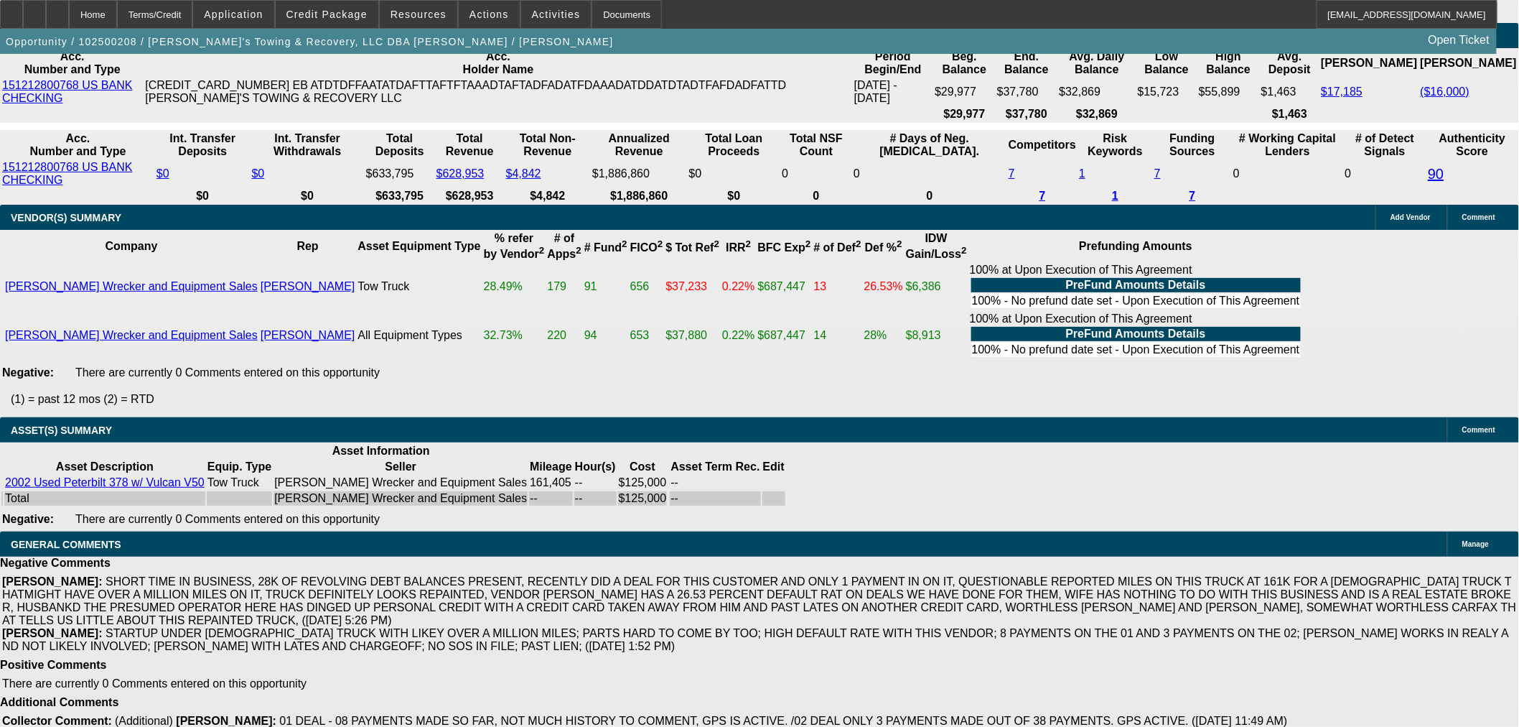
scroll to position [2882, 0]
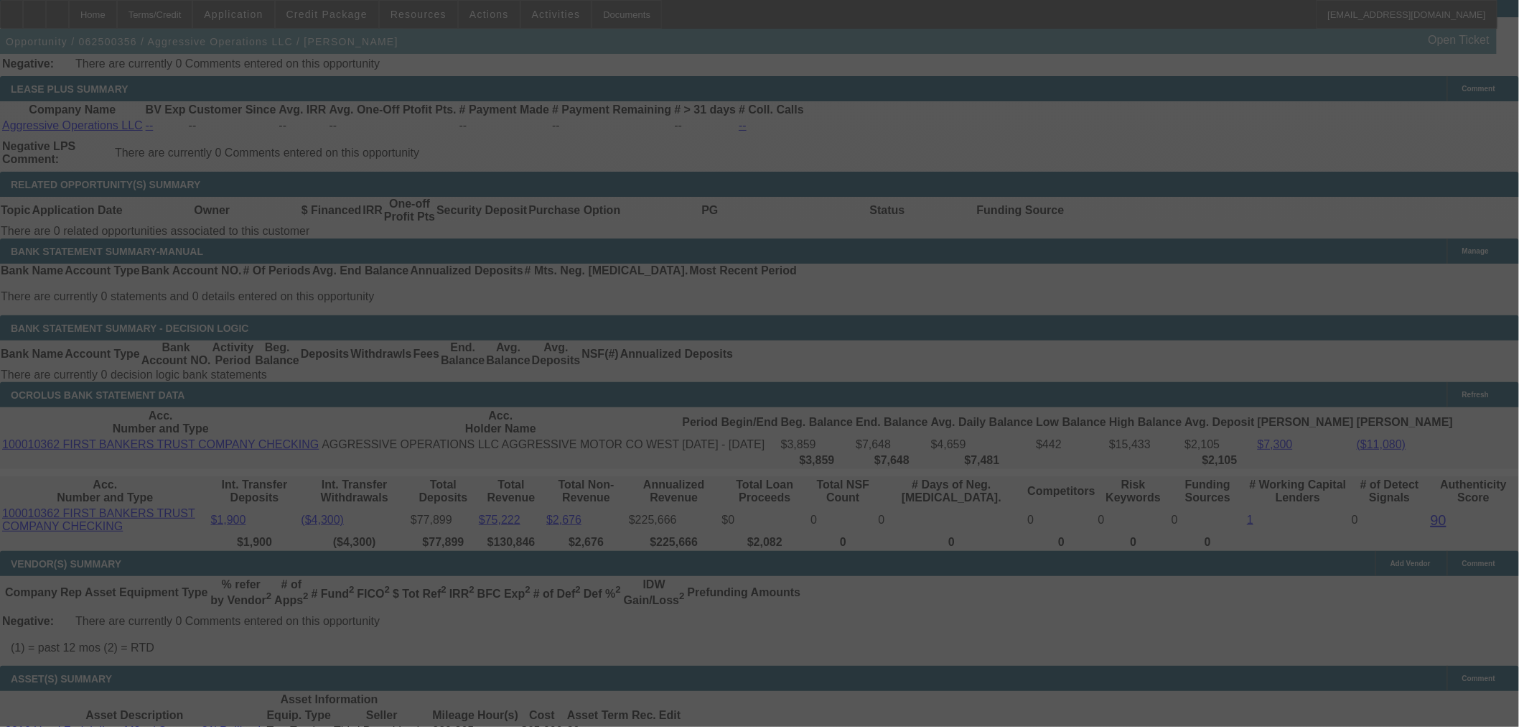
scroll to position [2454, 0]
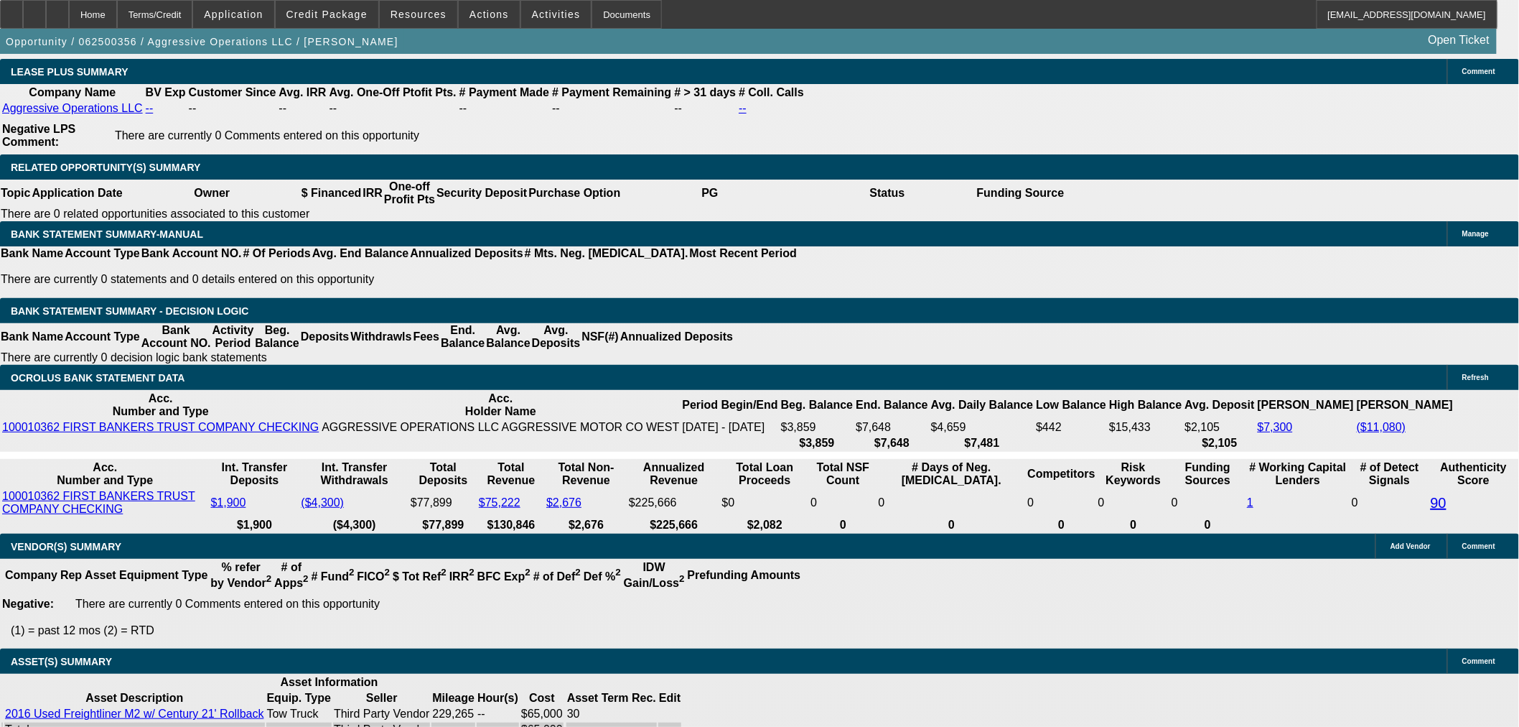
select select "0"
select select "2"
select select "0"
select select "6"
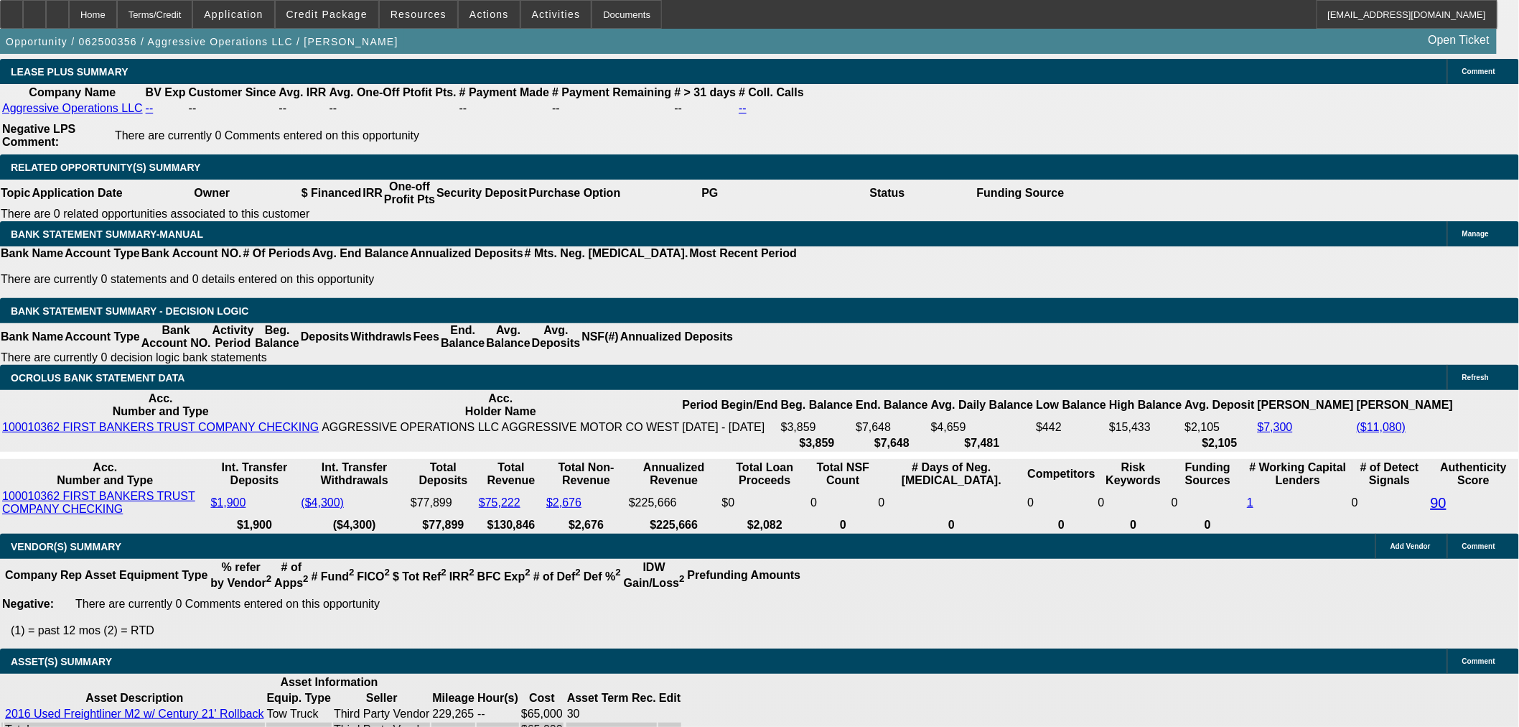
select select "0"
select select "2"
select select "0"
select select "6"
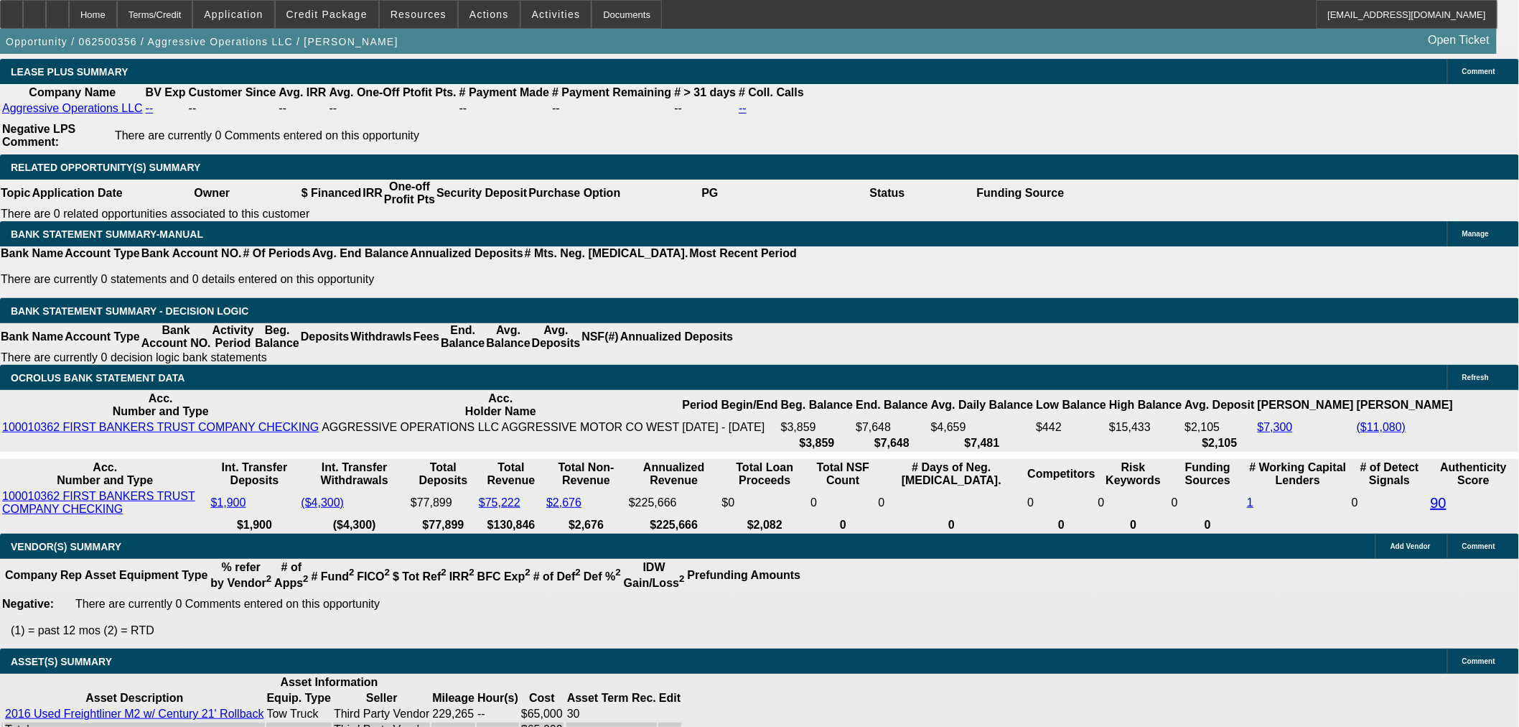
select select "0"
select select "2"
select select "0"
select select "6"
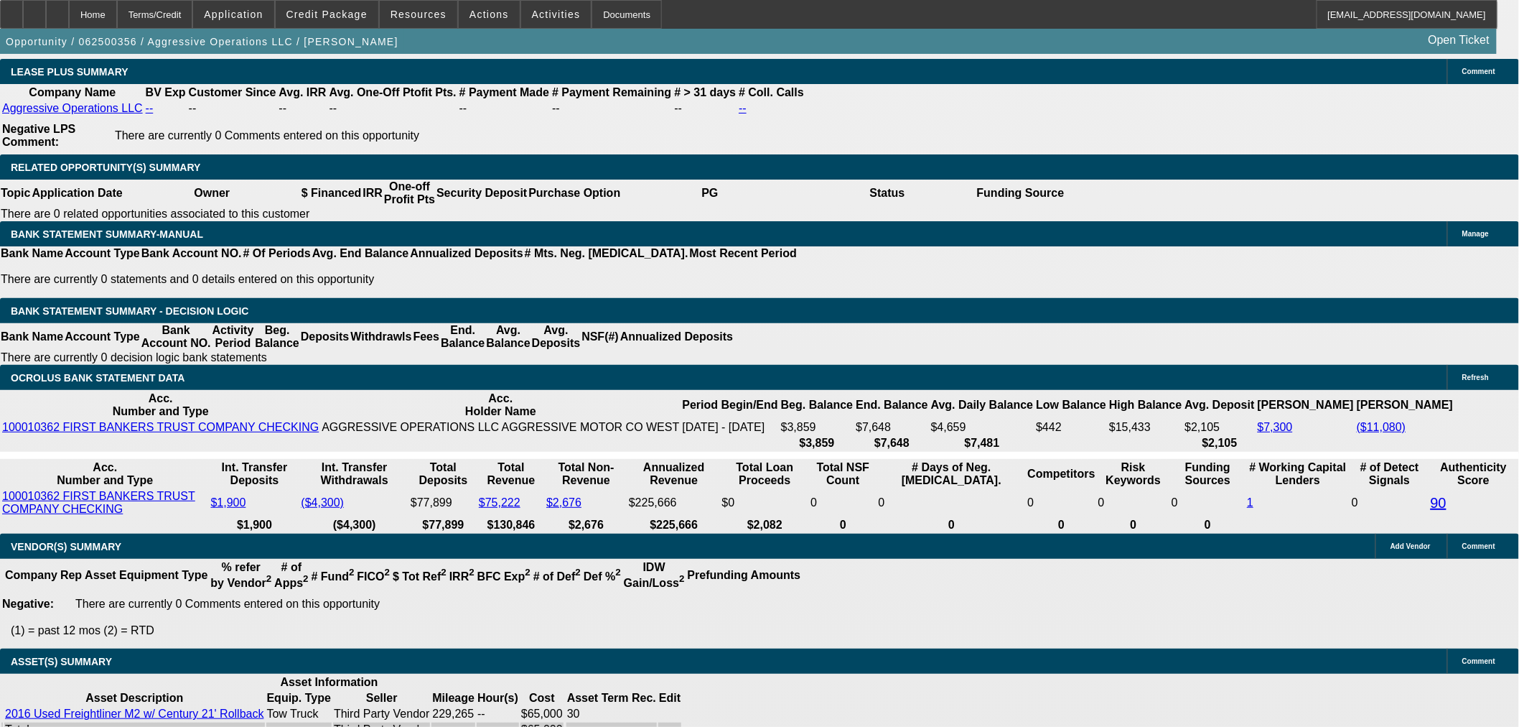
select select "0.15"
select select "2"
select select "0"
select select "6"
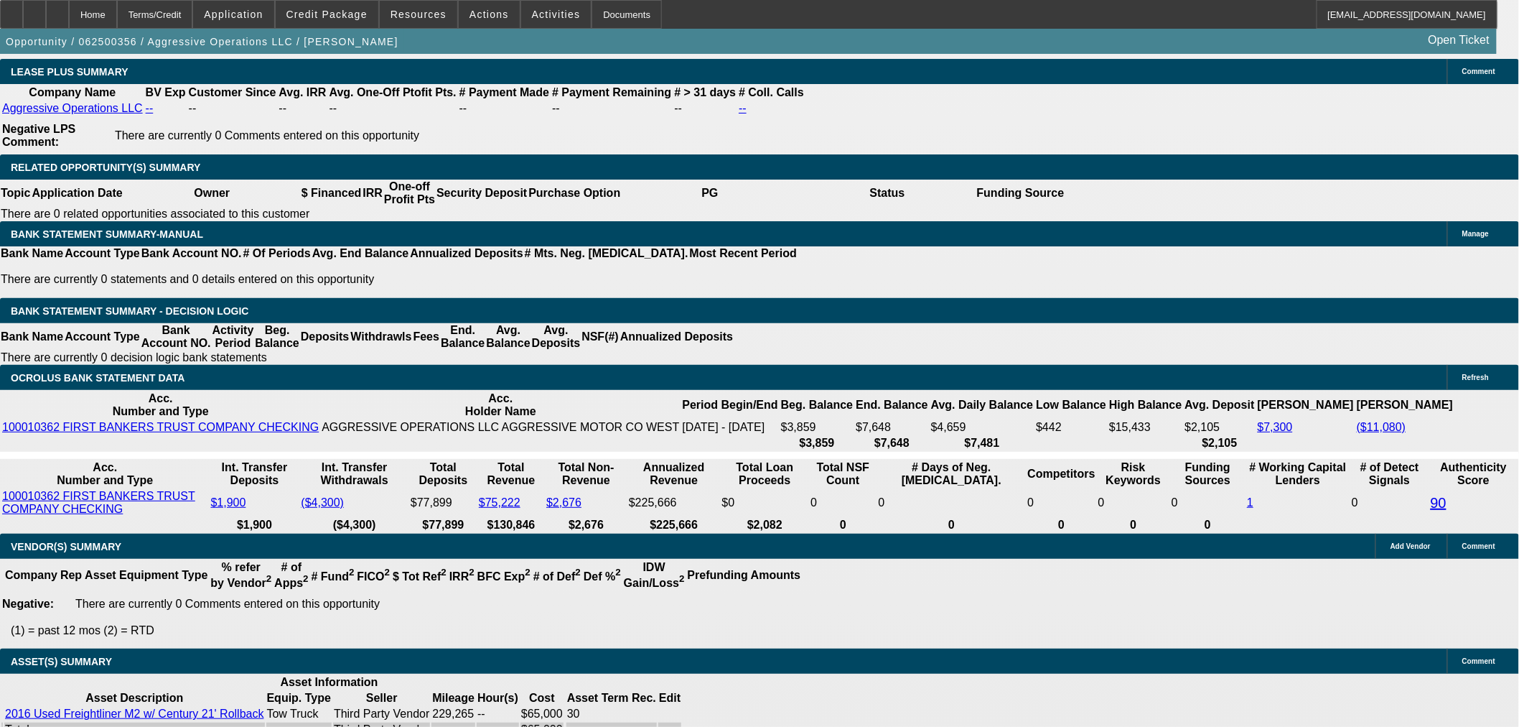
scroll to position [2505, 0]
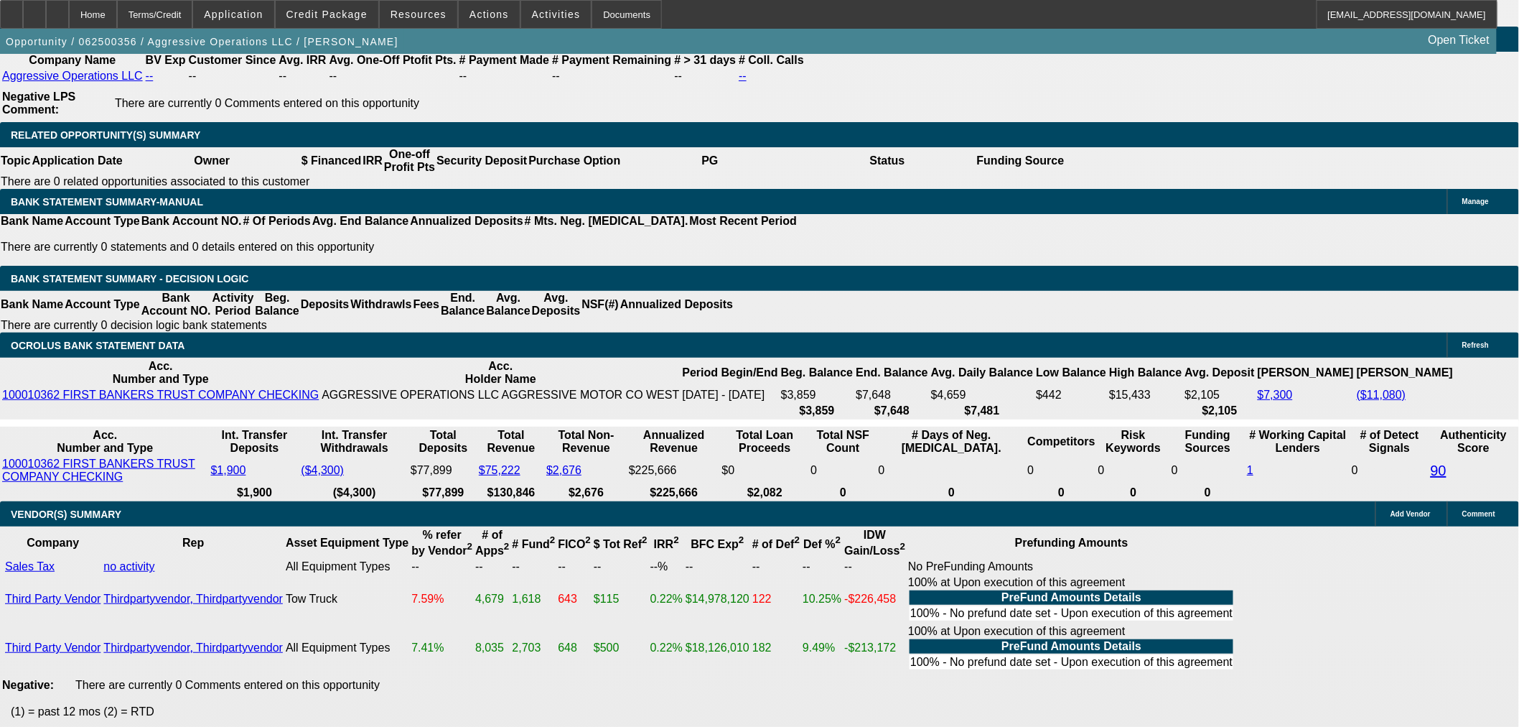
scroll to position [2449, 0]
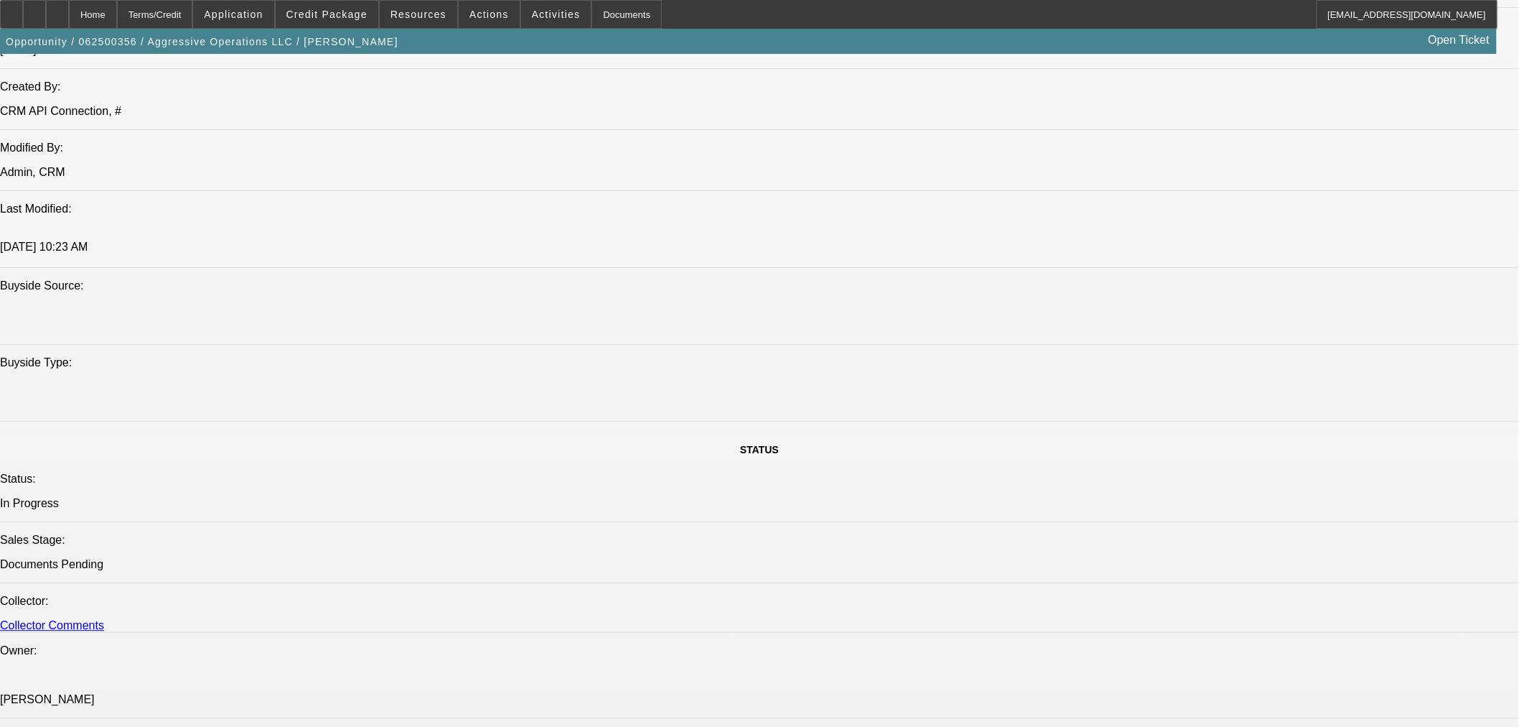
scroll to position [1013, 0]
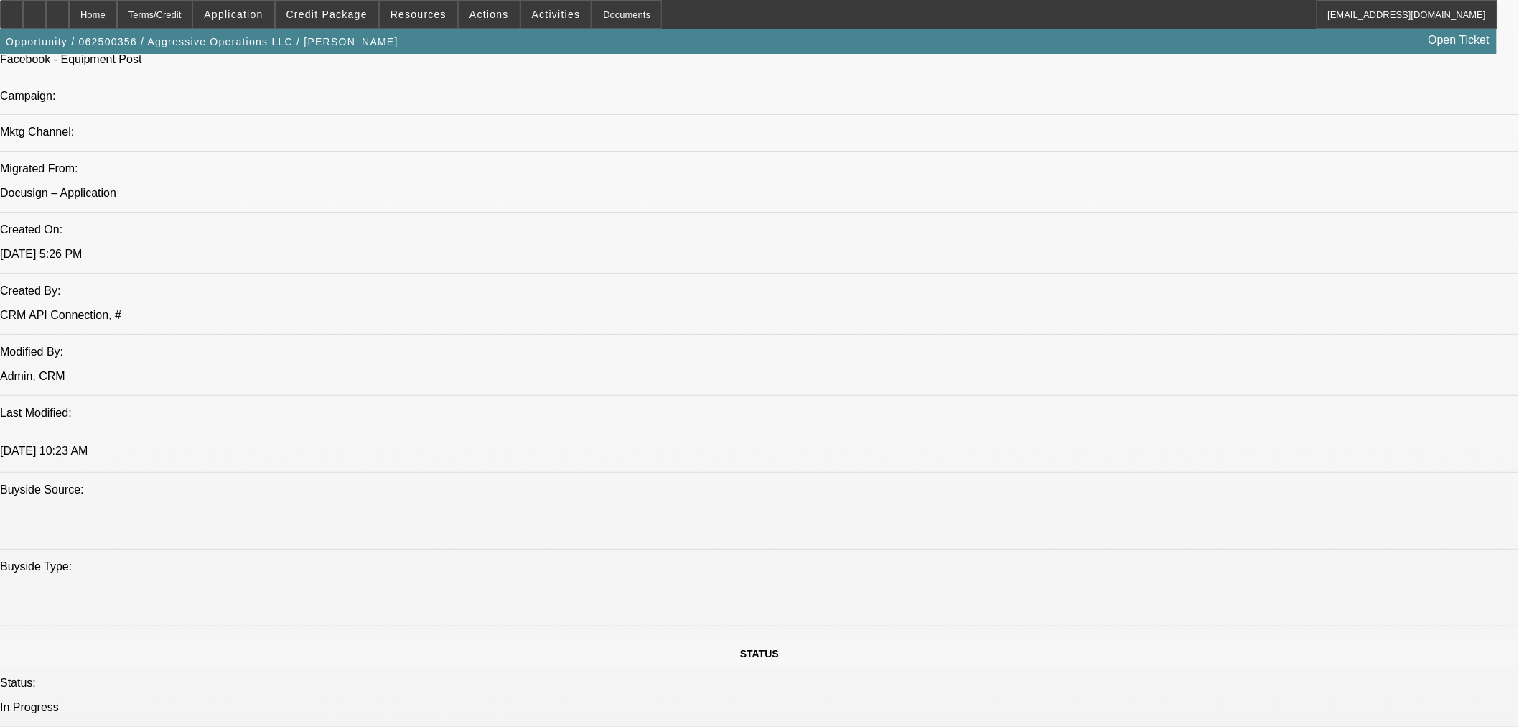
click at [23, 2] on div at bounding box center [11, 14] width 23 height 29
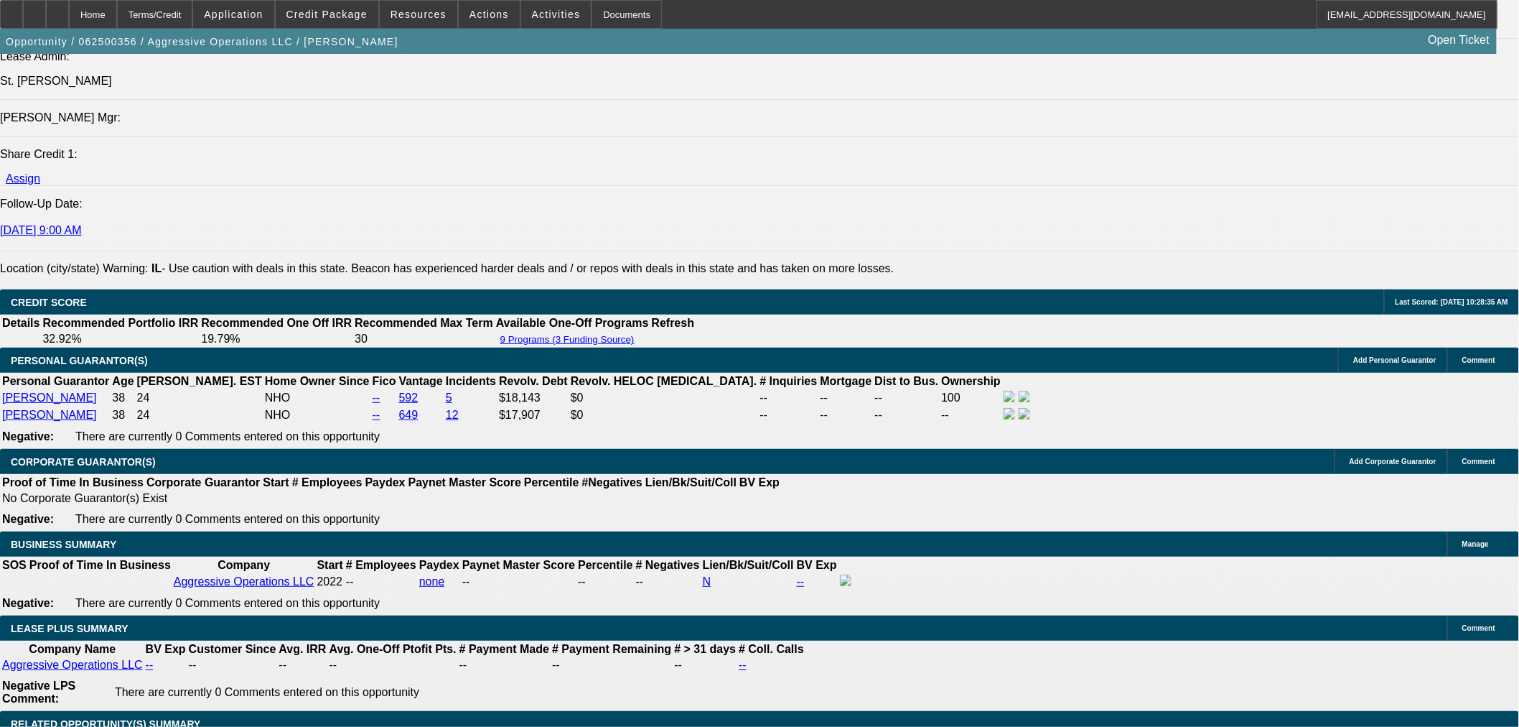
scroll to position [1891, 0]
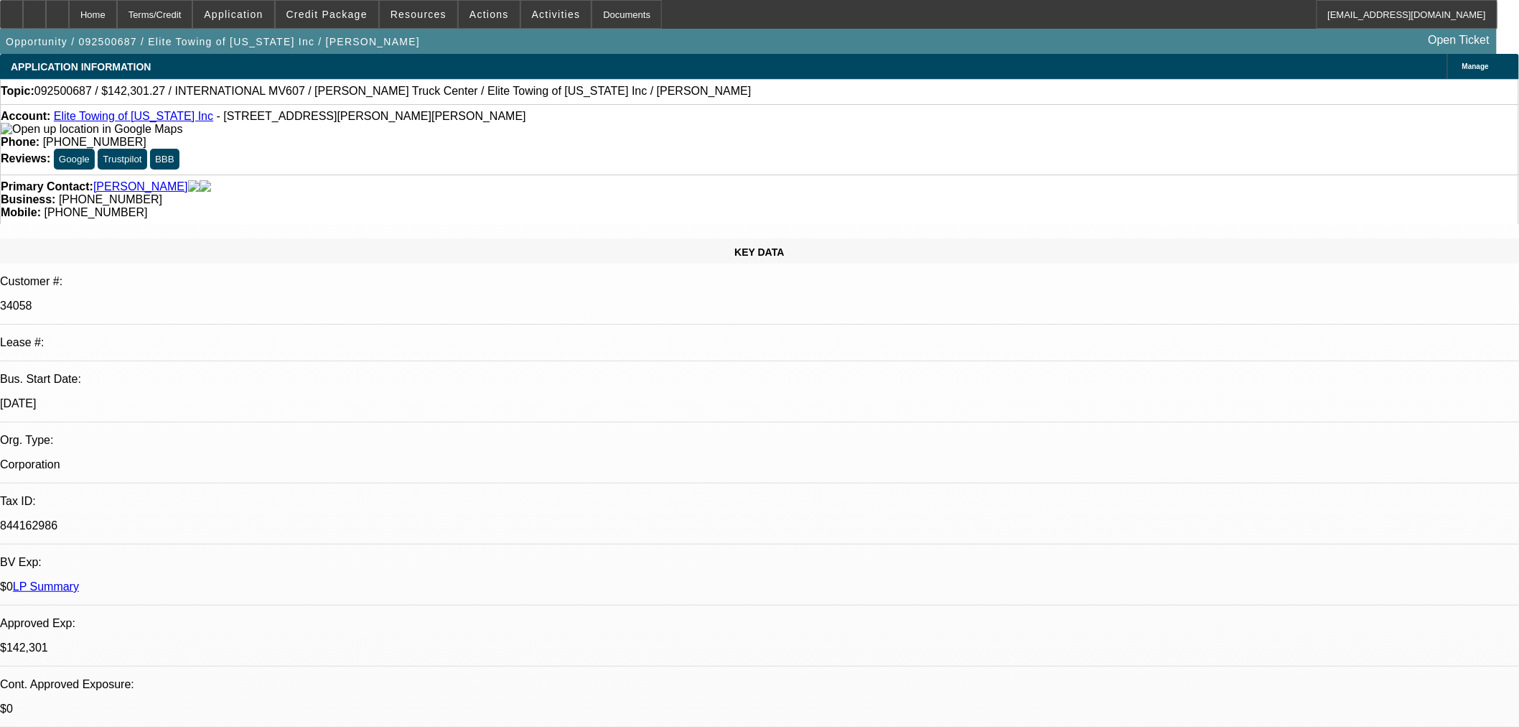
select select "0"
select select "2"
select select "0"
select select "6"
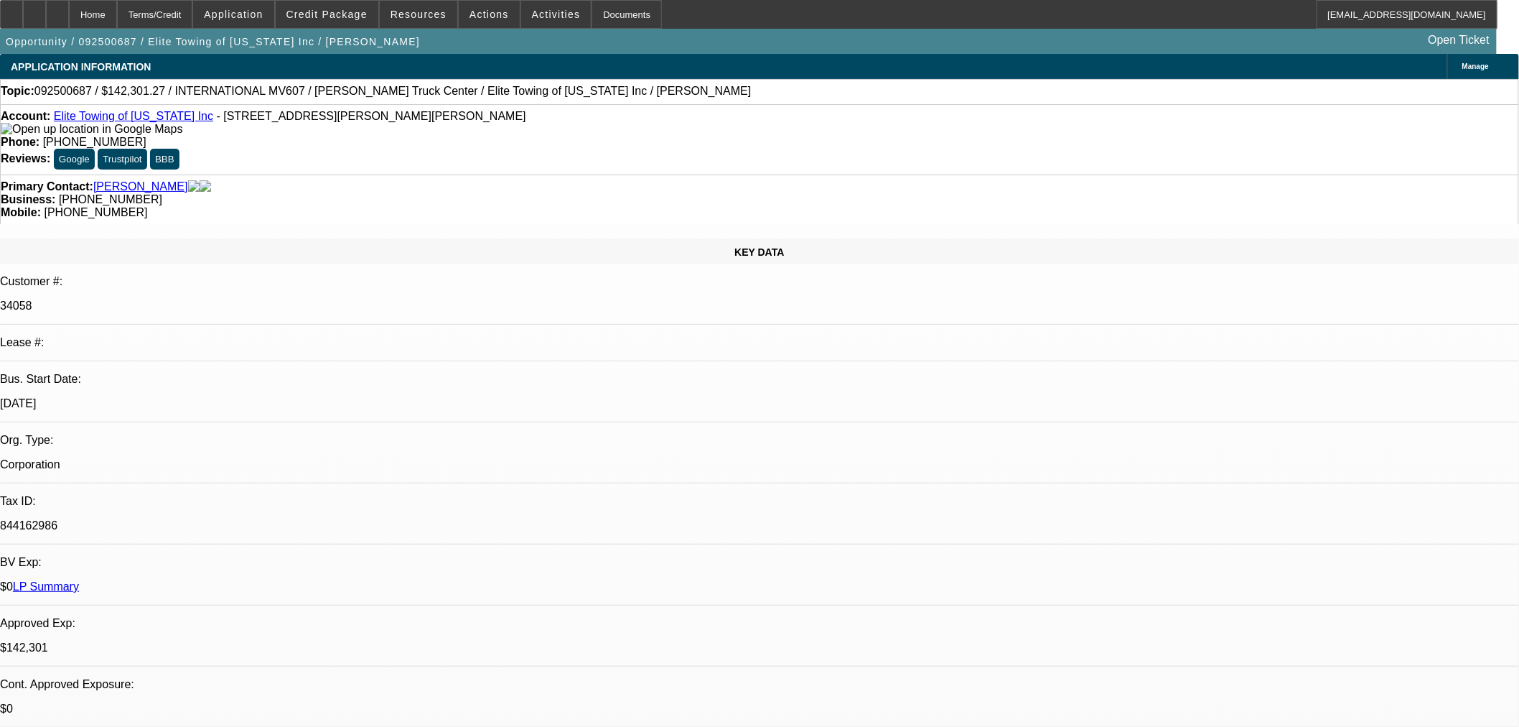
select select "0"
select select "2"
select select "0"
select select "6"
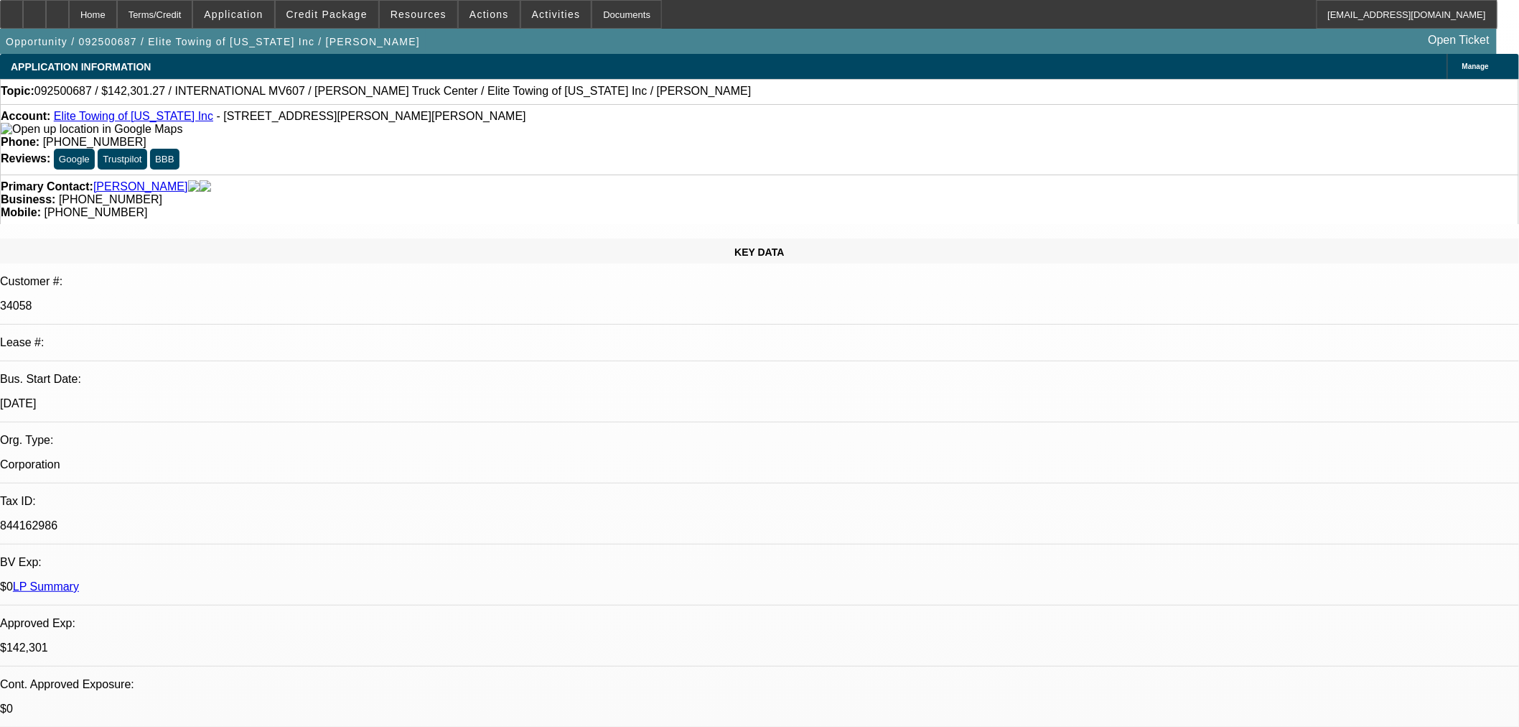
select select "0.15"
select select "2"
select select "0"
select select "6"
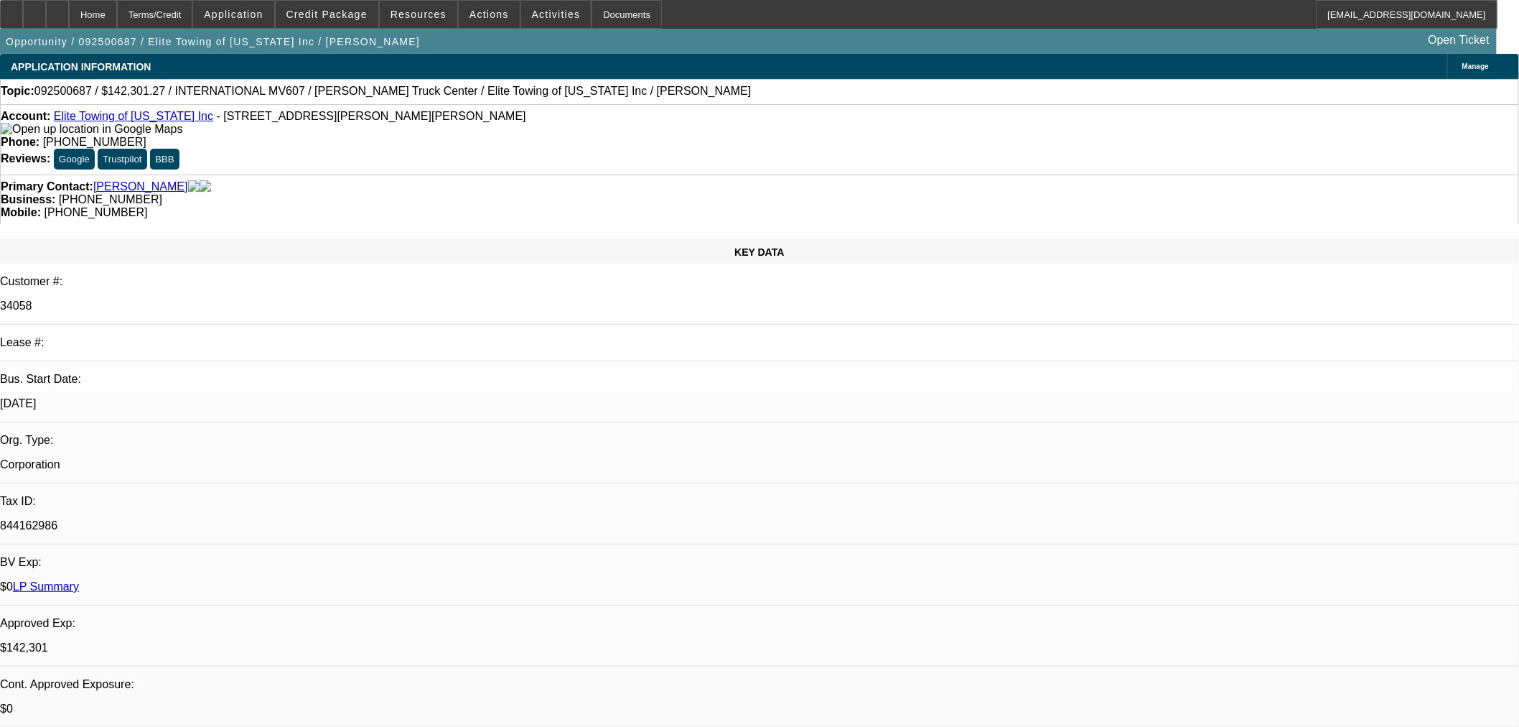
select select "0.2"
select select "2"
select select "0"
select select "6"
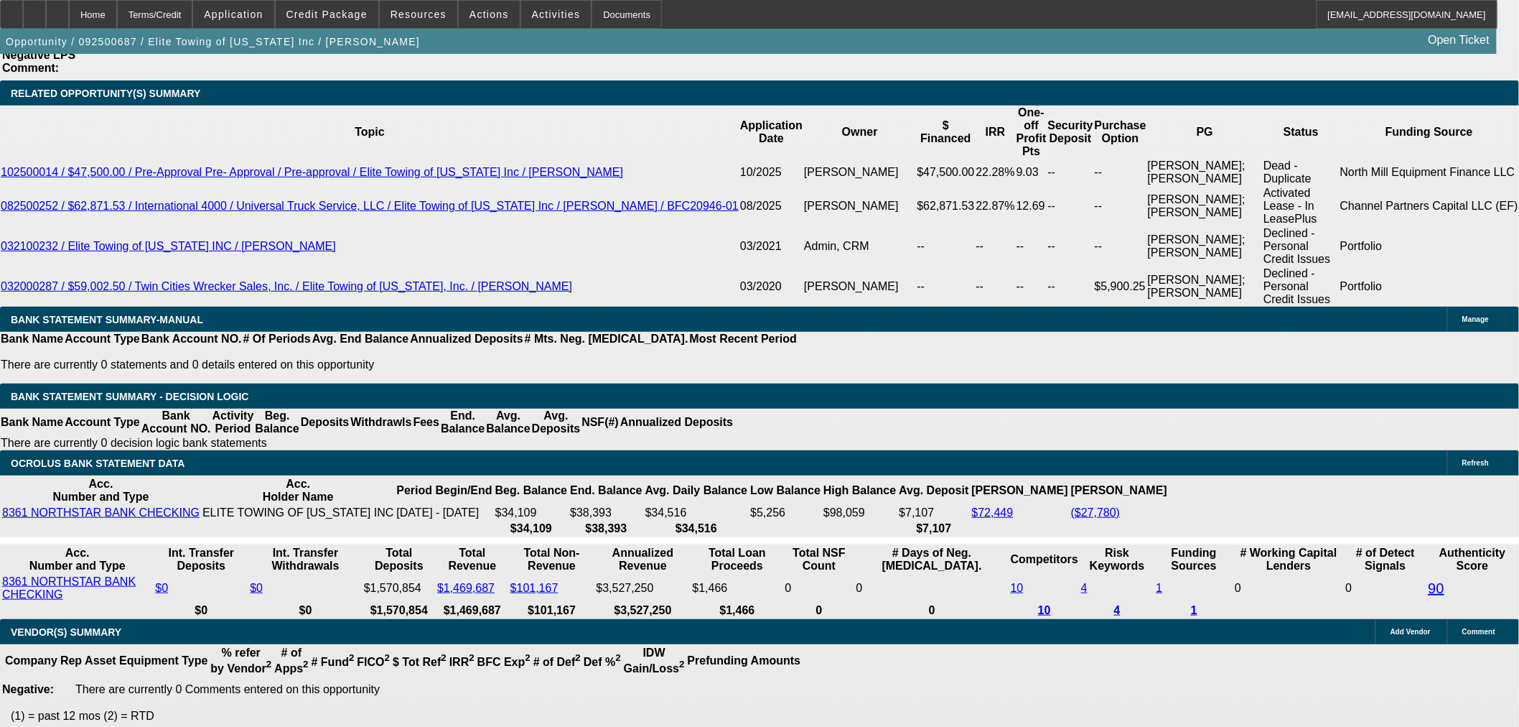
scroll to position [2473, 0]
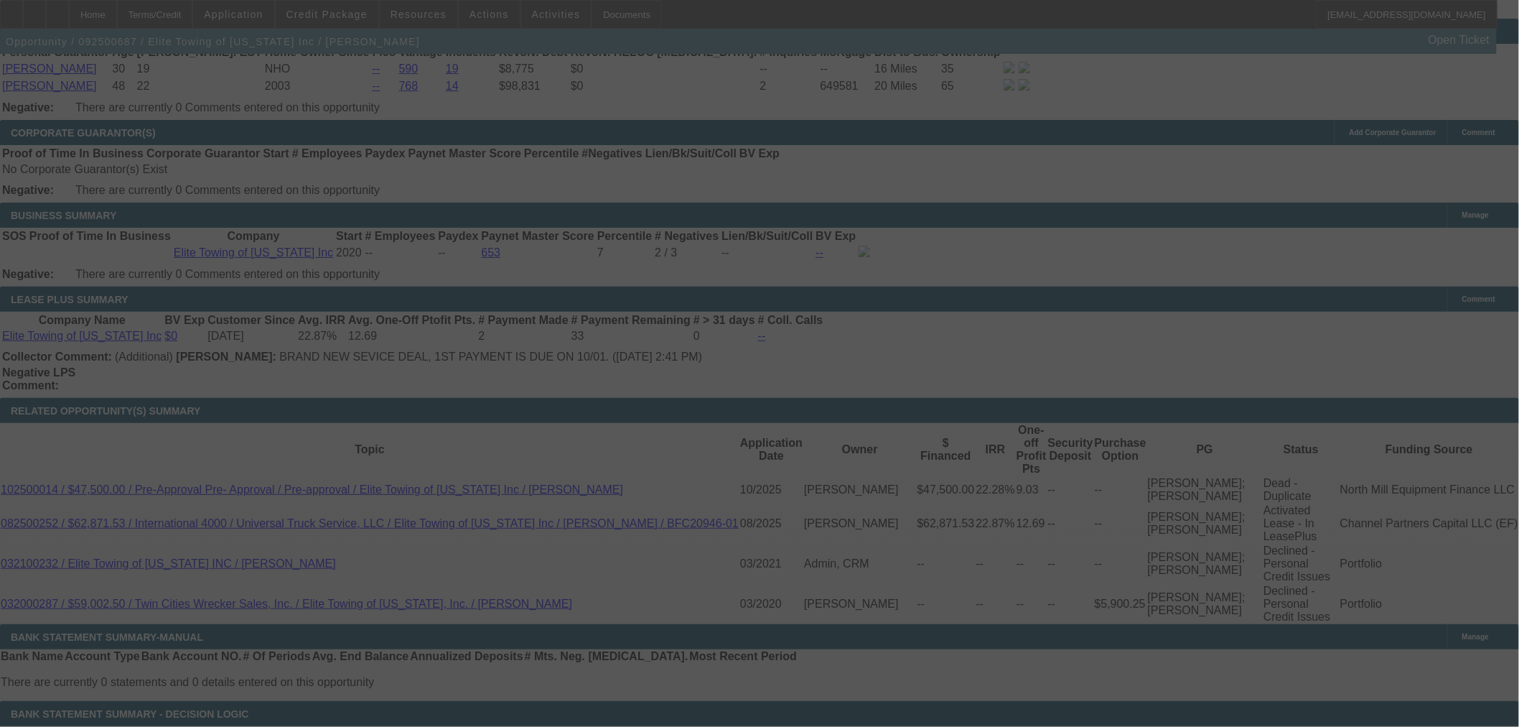
scroll to position [2143, 0]
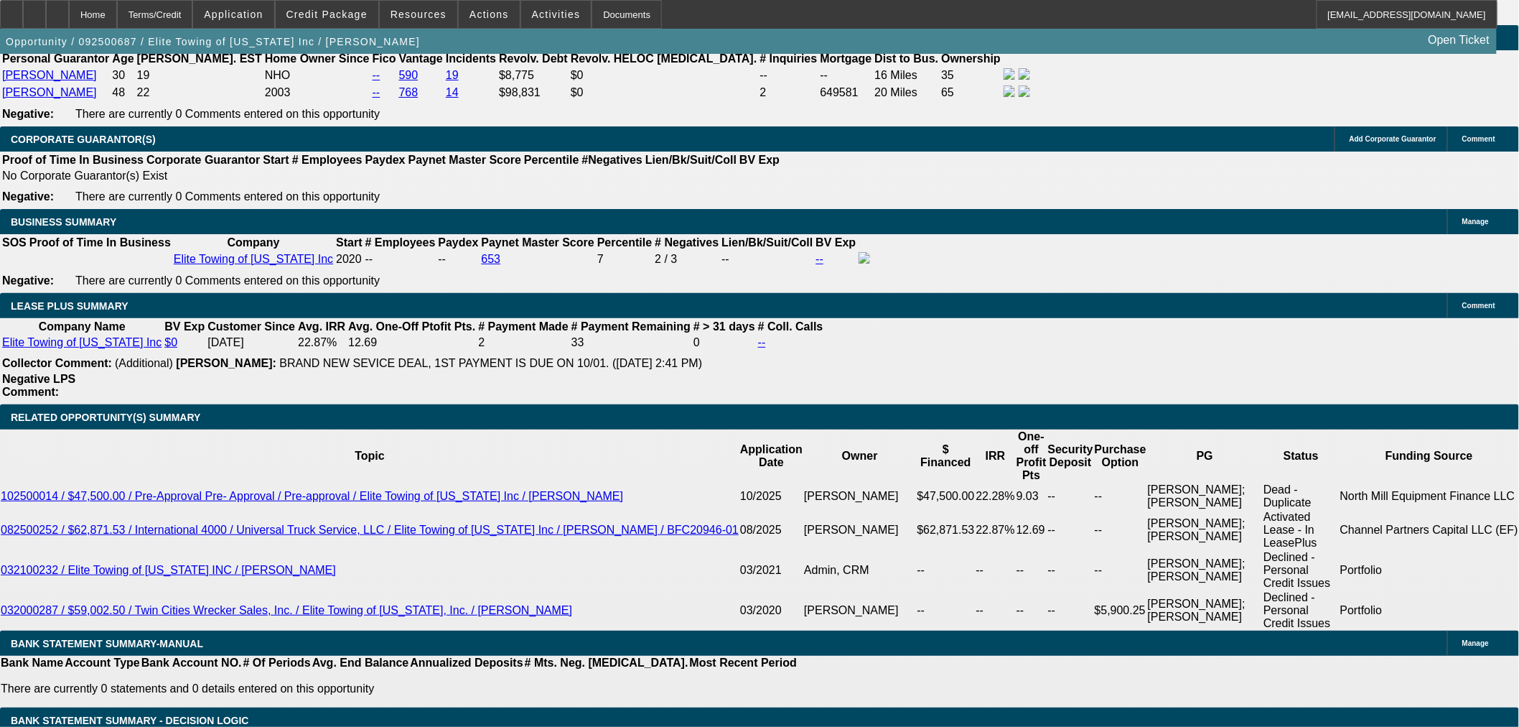
select select "0"
select select "2"
select select "0"
select select "6"
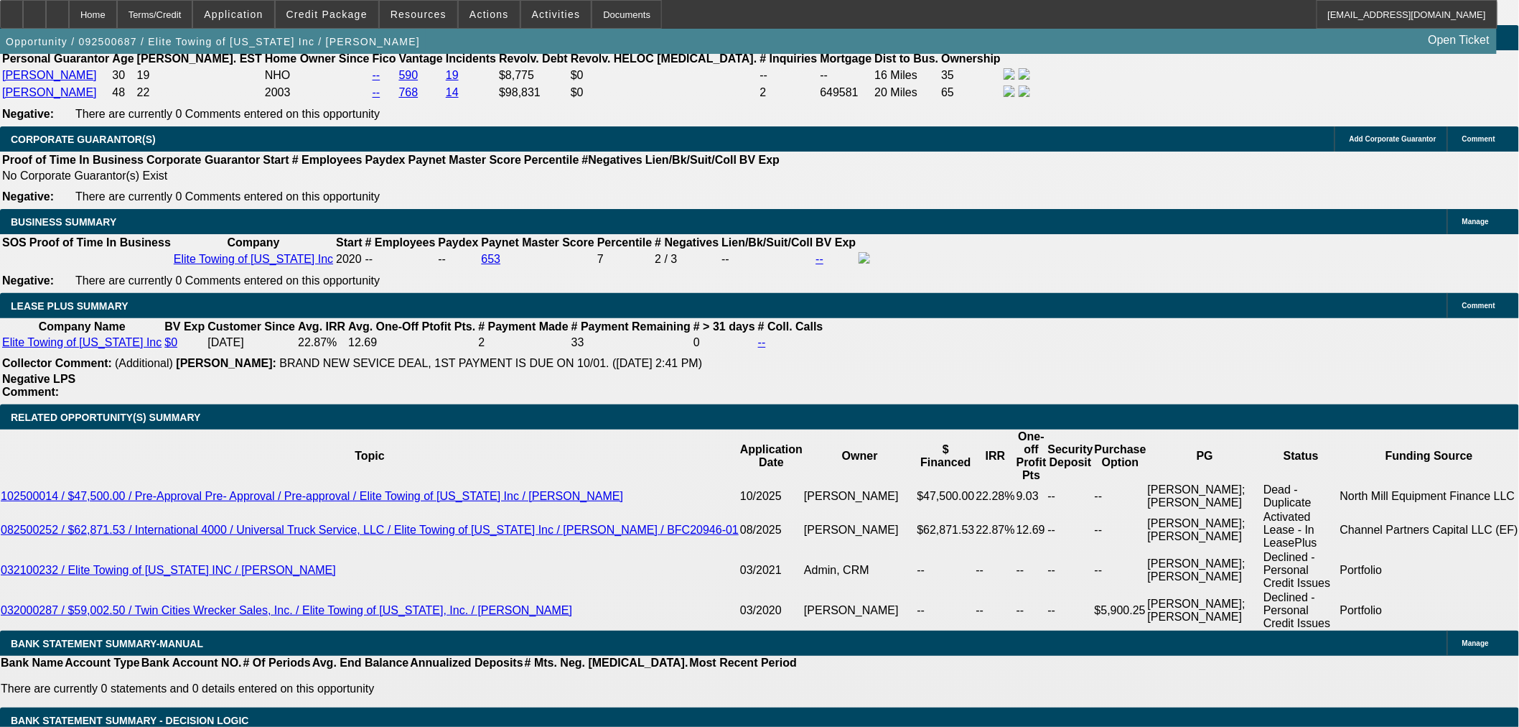
select select "0"
select select "2"
select select "0"
select select "6"
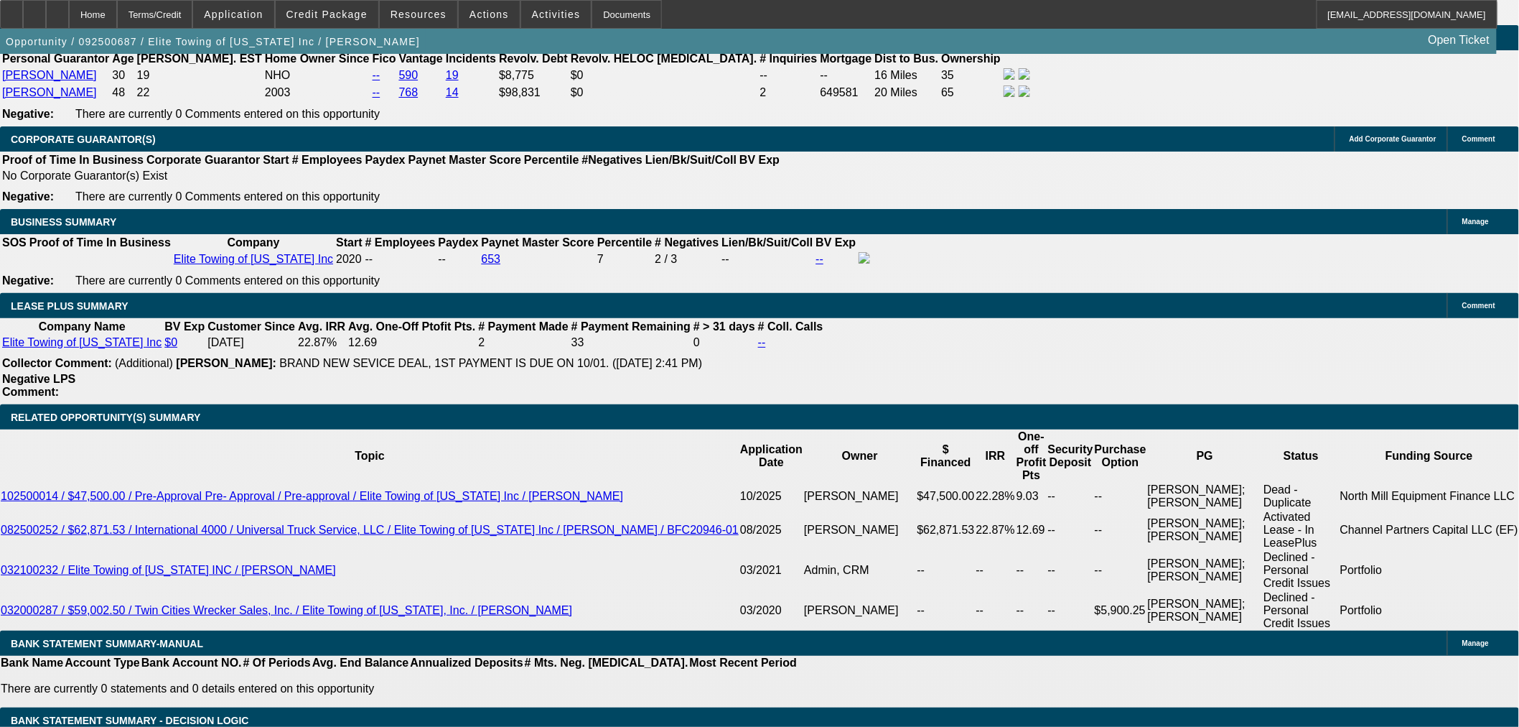
select select "0.15"
select select "2"
select select "0"
select select "6"
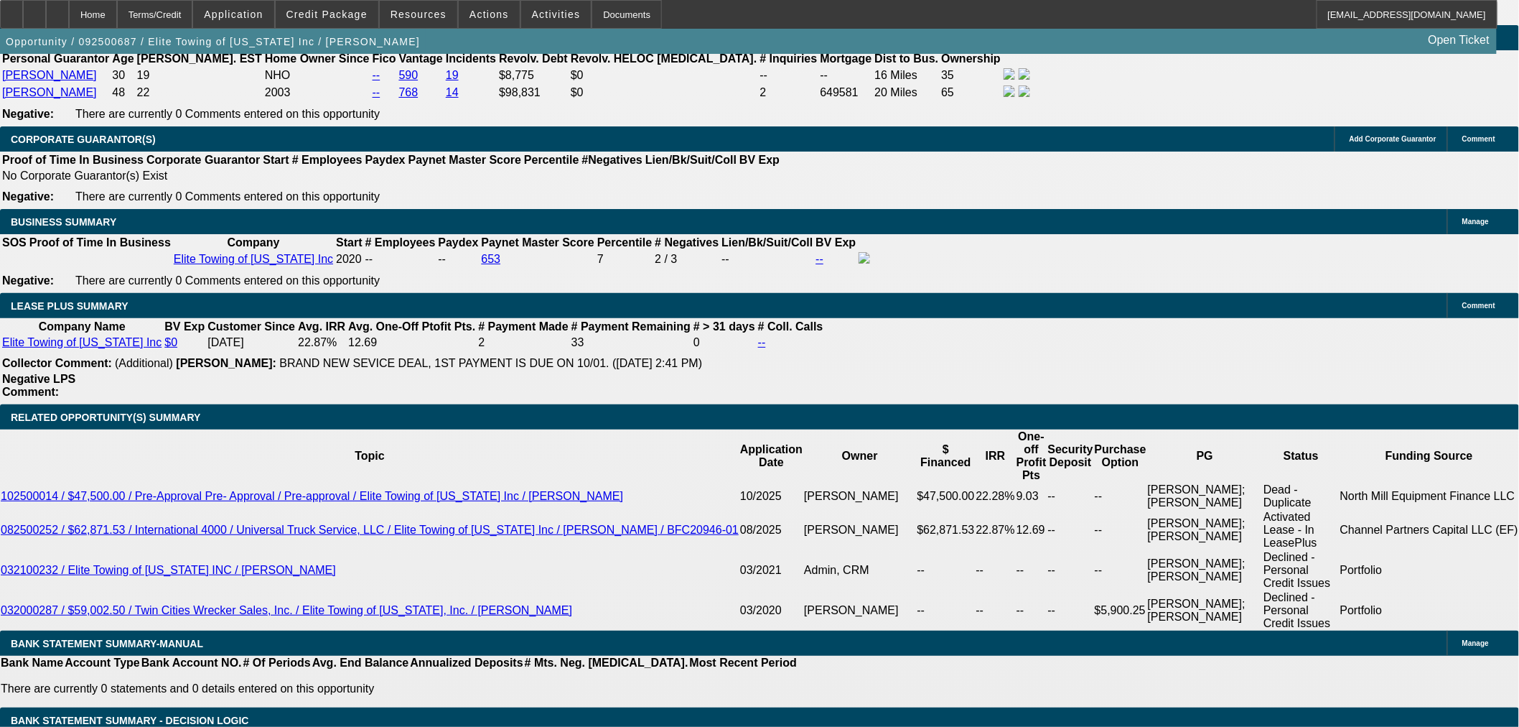
select select "0.2"
select select "2"
select select "0"
select select "6"
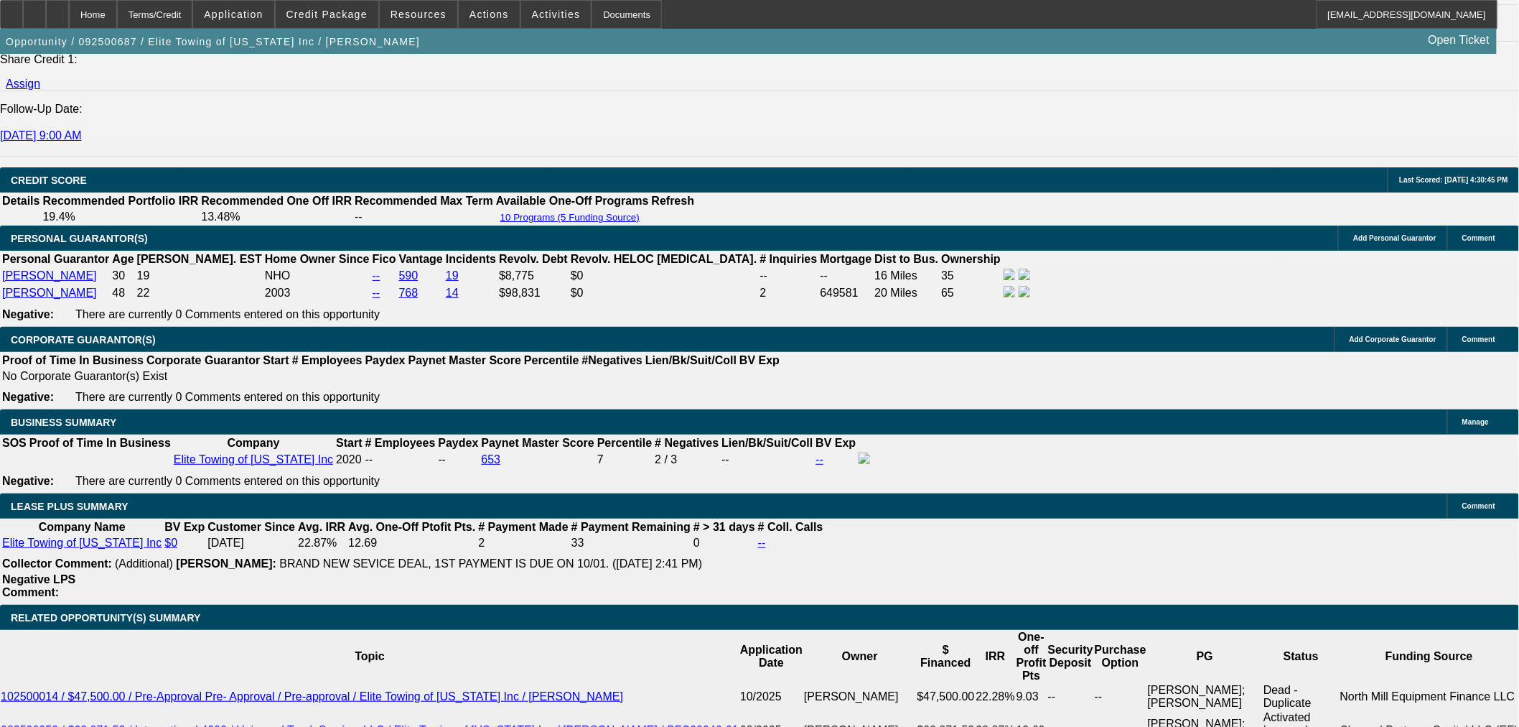
scroll to position [1745, 0]
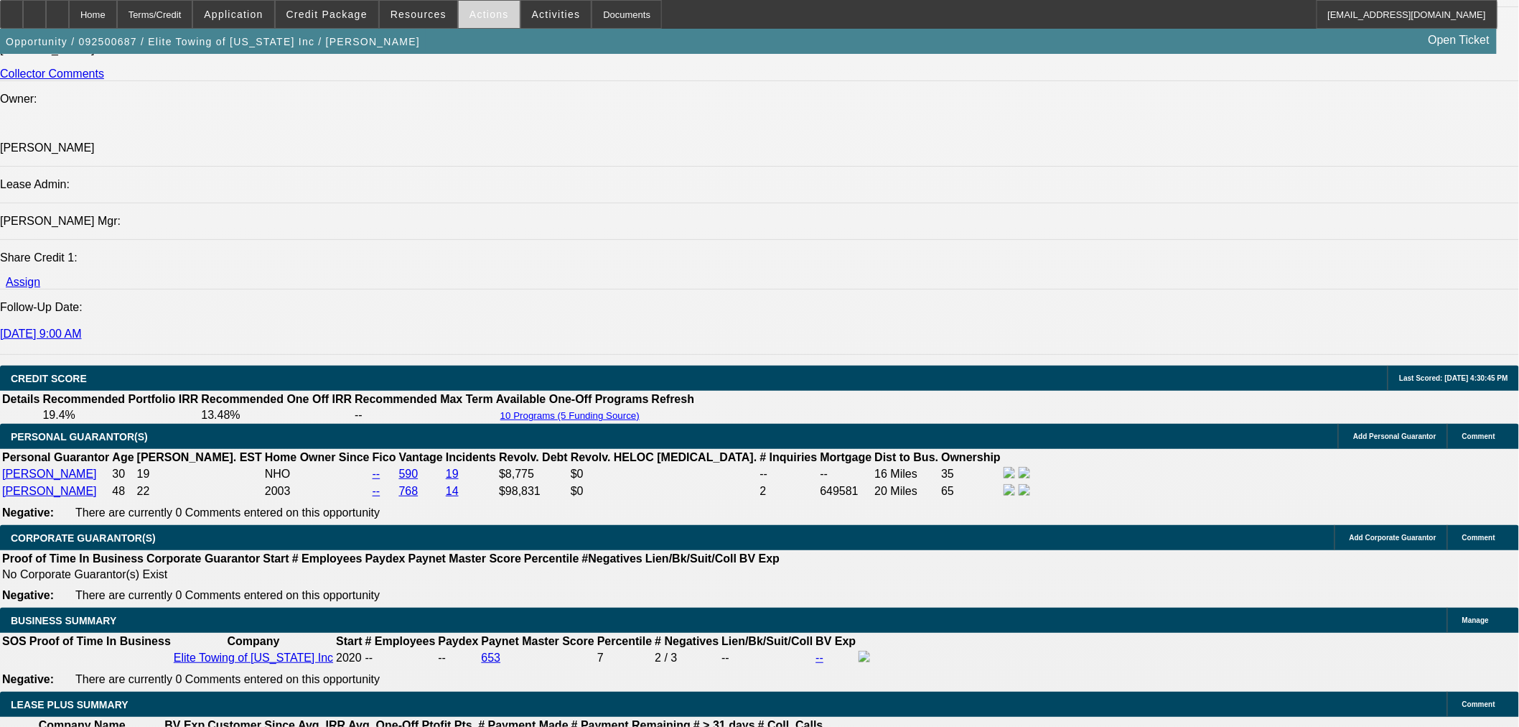
click at [476, 19] on span "Actions" at bounding box center [489, 14] width 39 height 11
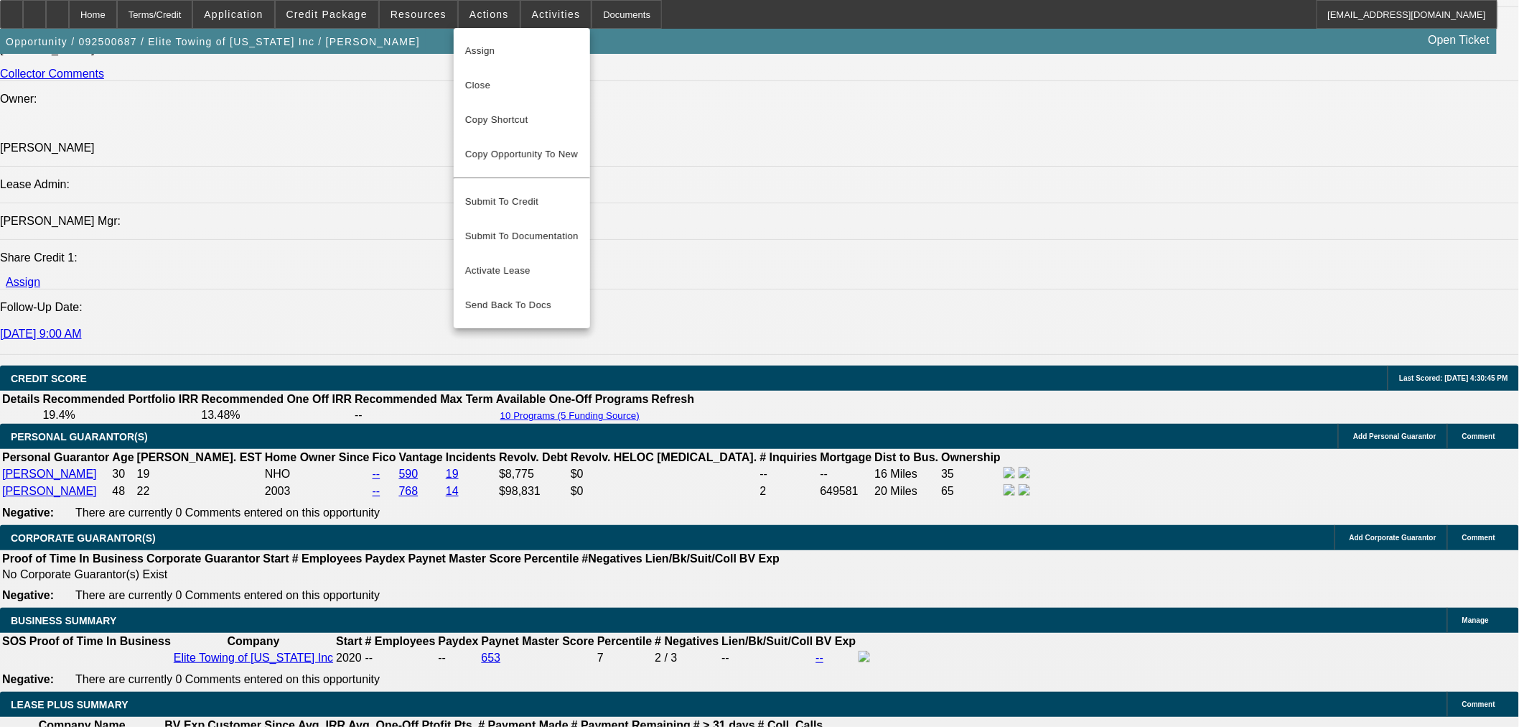
click at [505, 12] on div at bounding box center [759, 363] width 1519 height 727
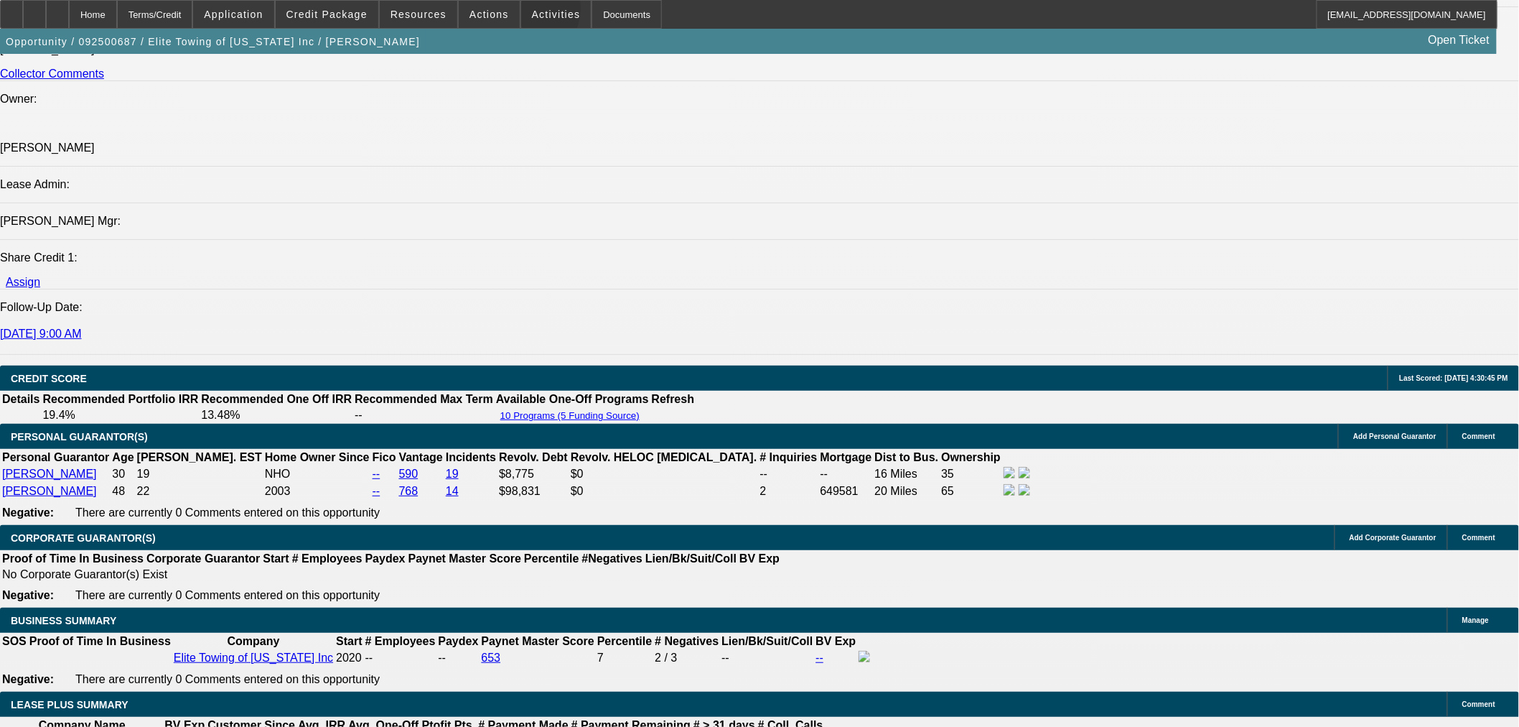
click at [521, 12] on span at bounding box center [556, 14] width 70 height 34
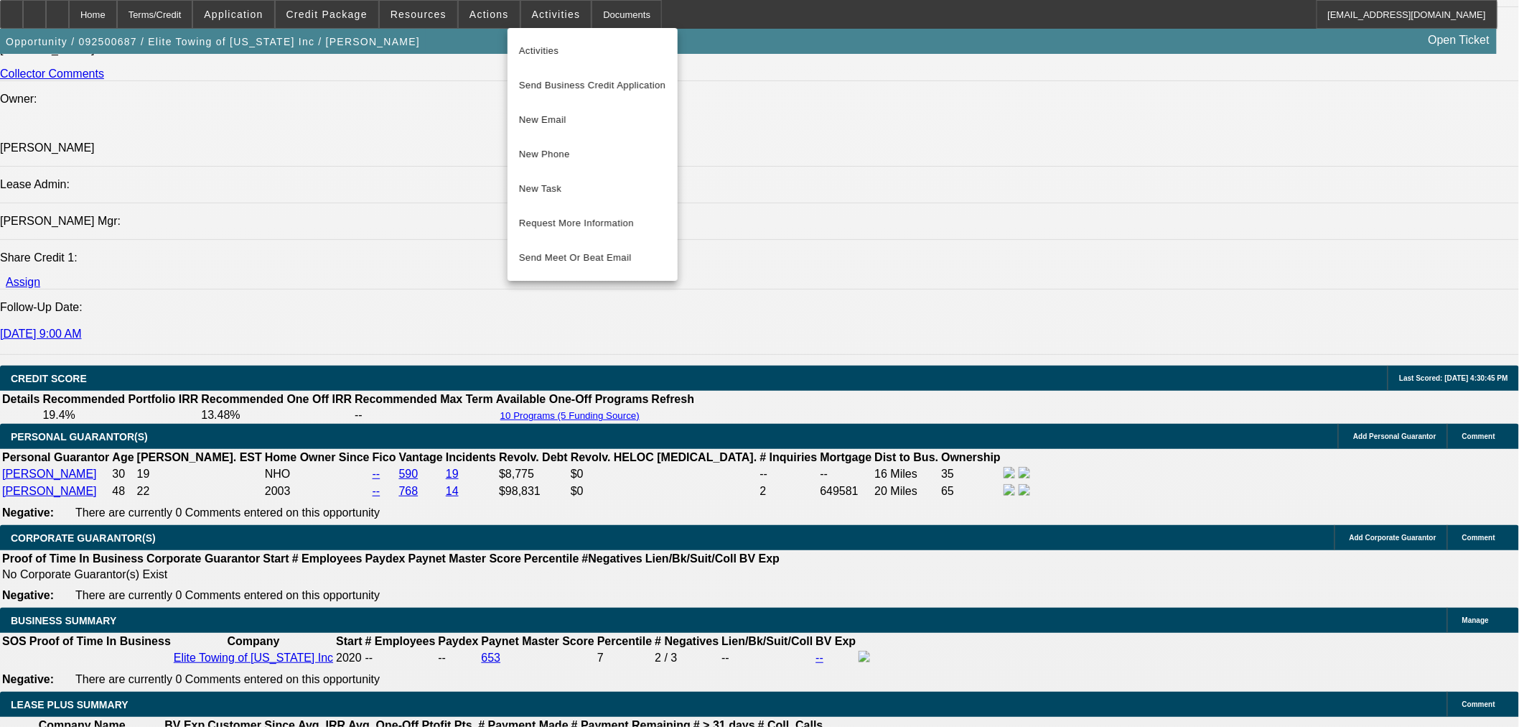
click at [469, 19] on div at bounding box center [759, 363] width 1519 height 727
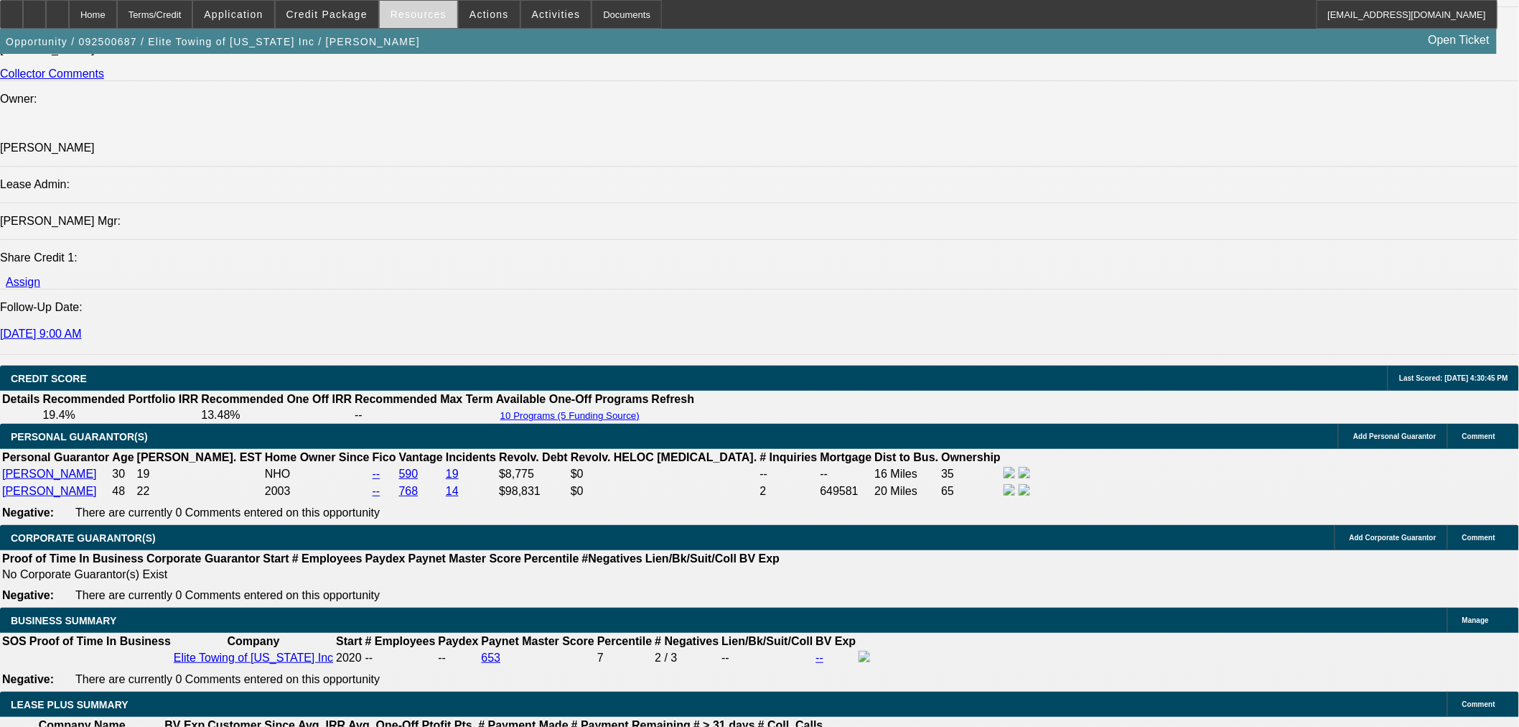
click at [420, 16] on span "Resources" at bounding box center [419, 14] width 56 height 11
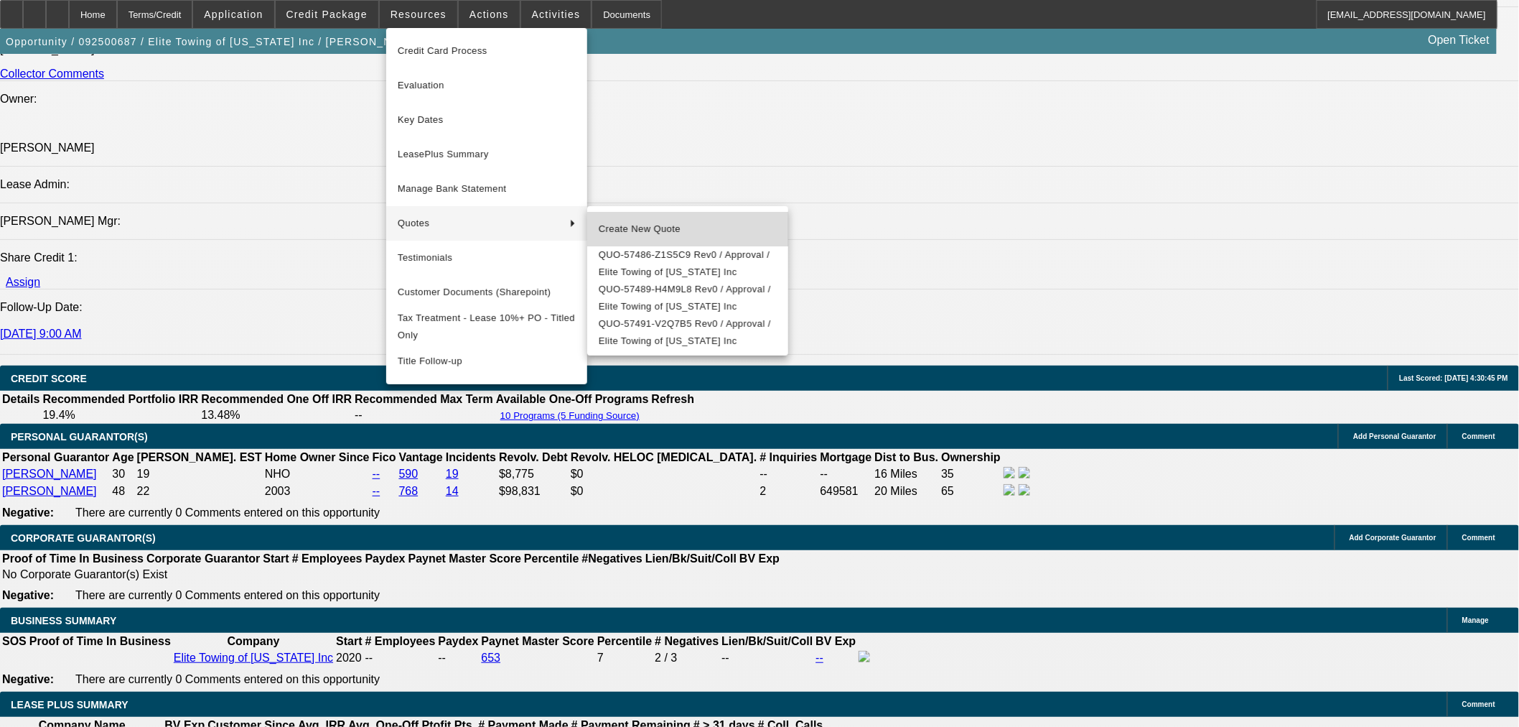
click at [623, 226] on span "Create New Quote" at bounding box center [688, 228] width 178 height 17
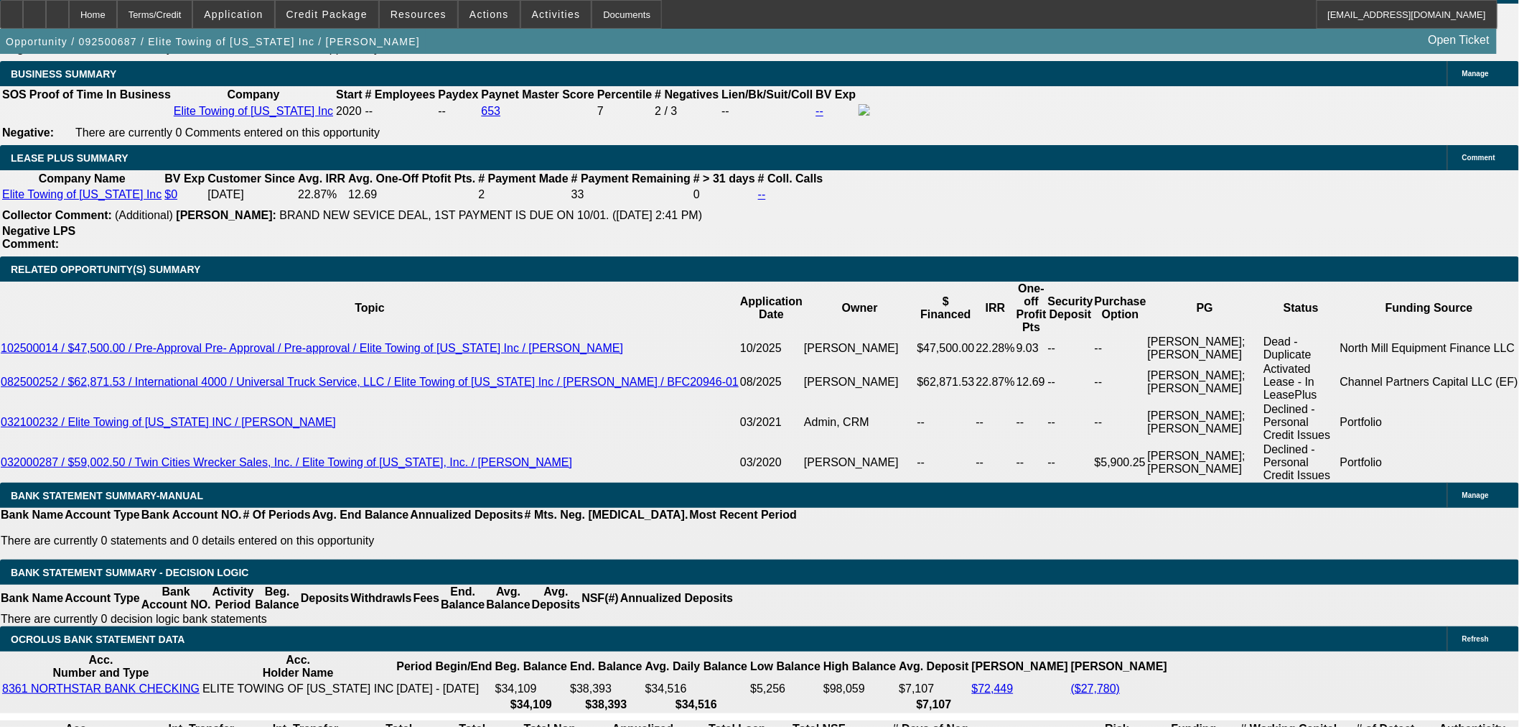
scroll to position [2328, 0]
